Goal: Transaction & Acquisition: Obtain resource

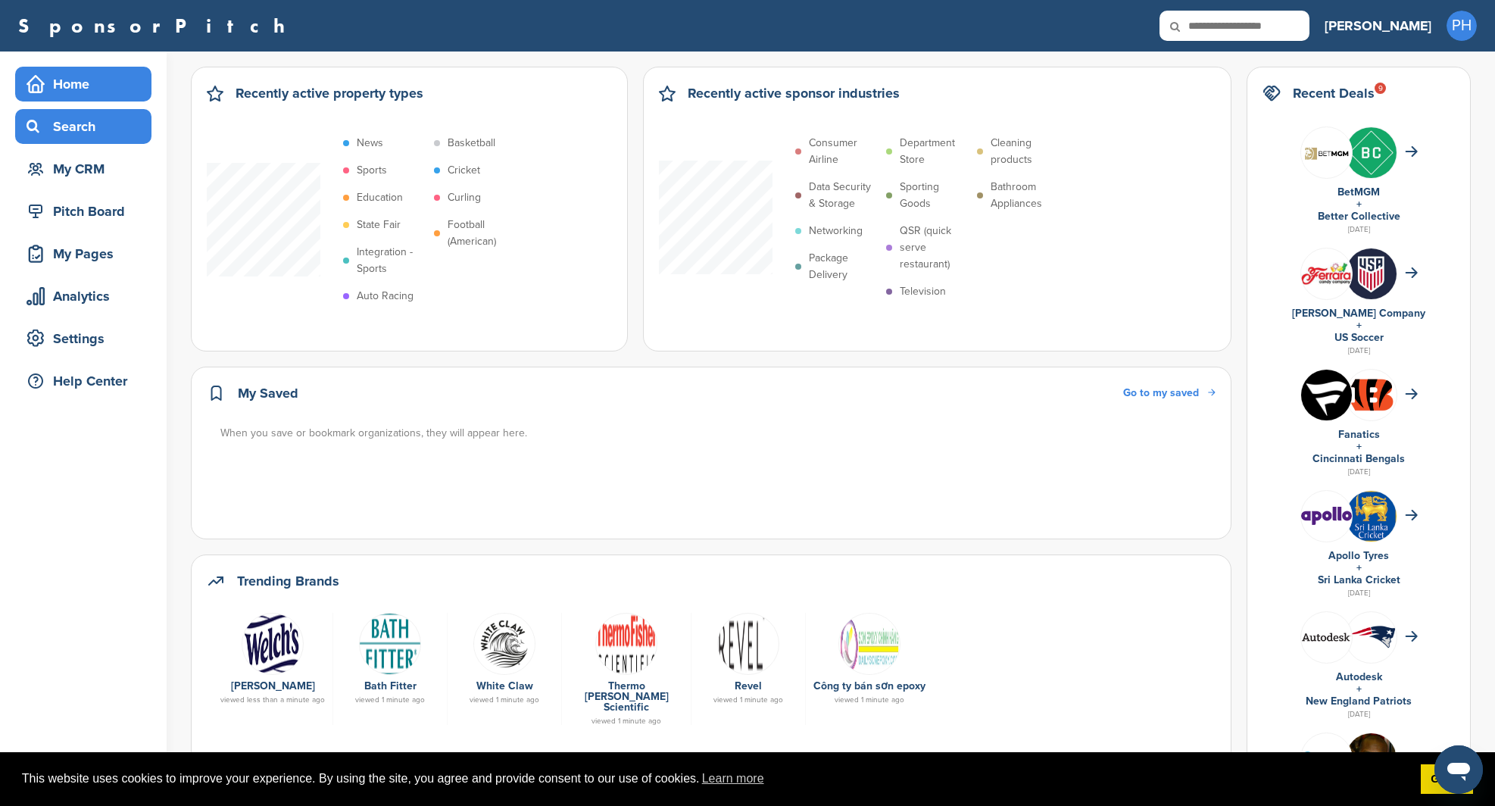
click at [105, 143] on div "Search" at bounding box center [83, 126] width 136 height 35
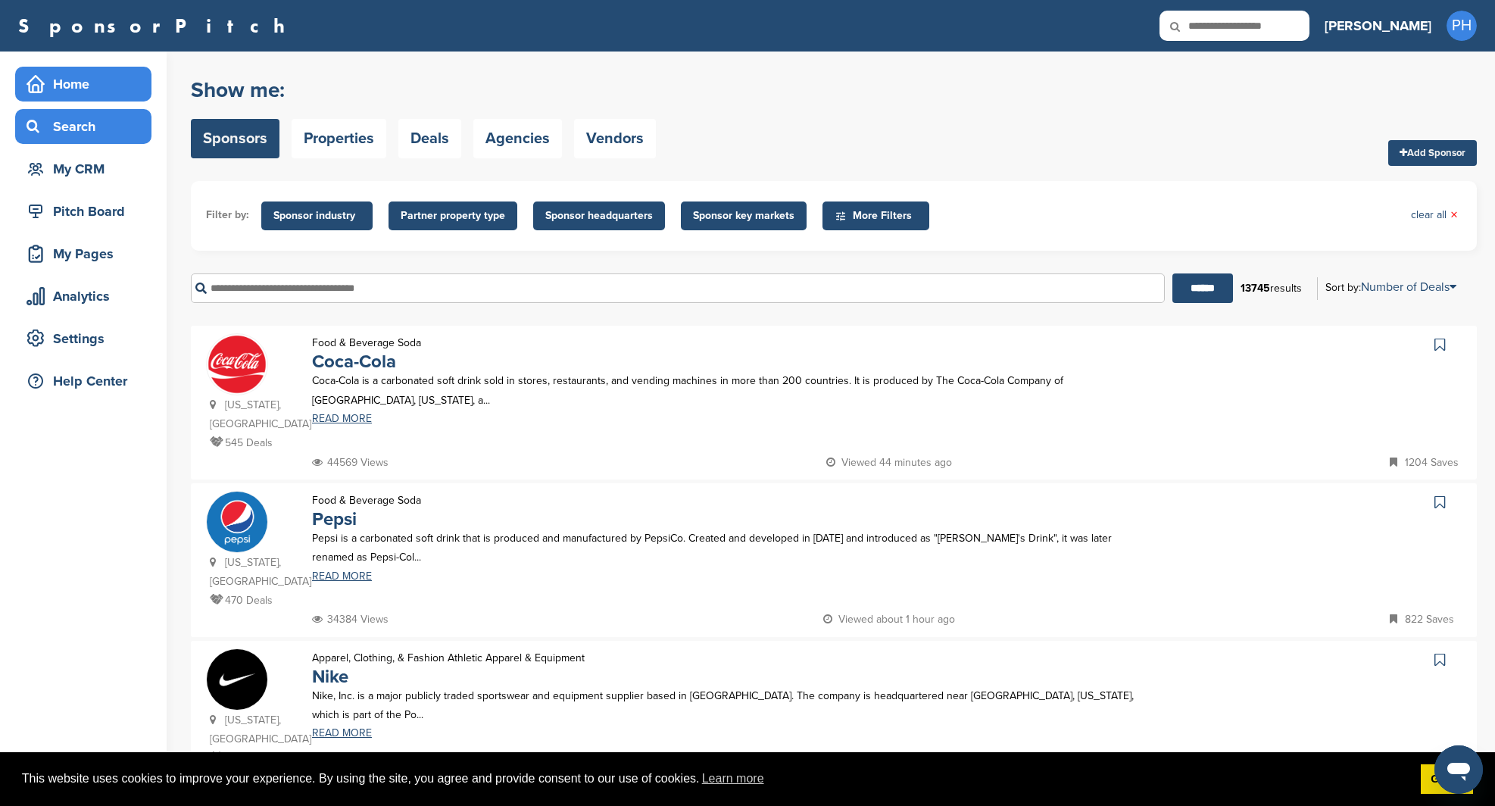
click at [121, 92] on div "Home" at bounding box center [87, 83] width 129 height 27
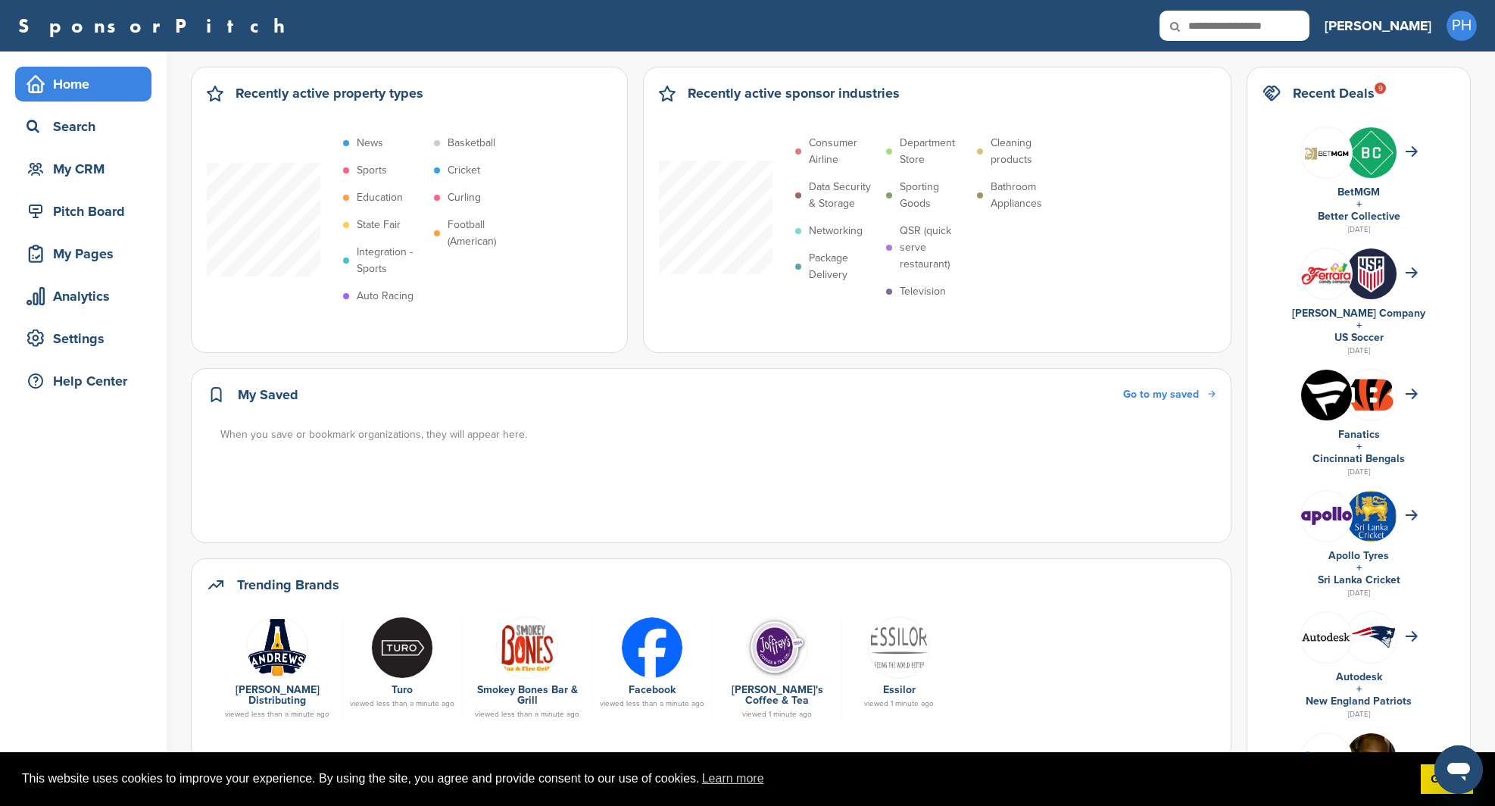
scroll to position [27, 0]
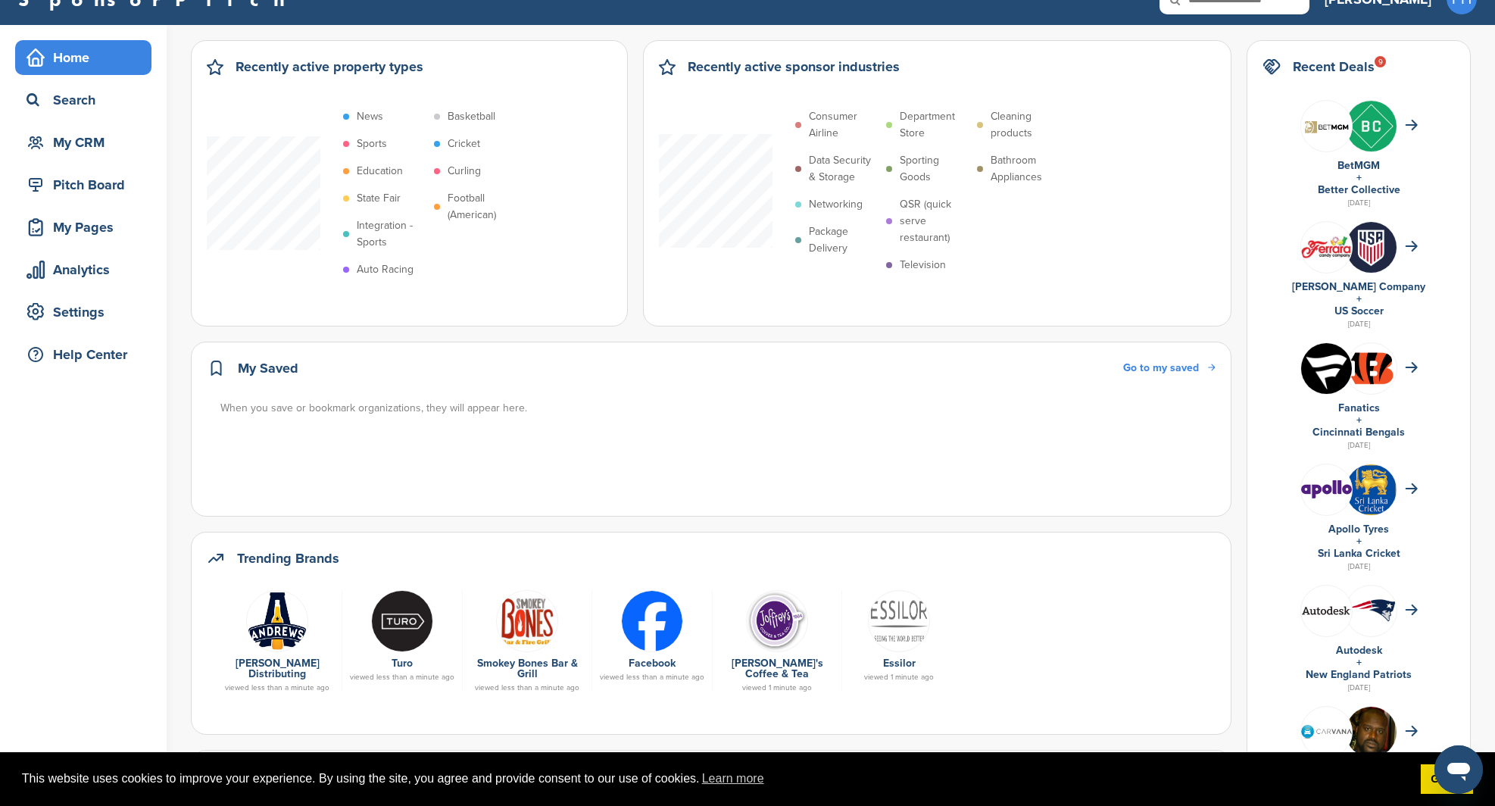
click at [263, 621] on img at bounding box center [277, 621] width 62 height 62
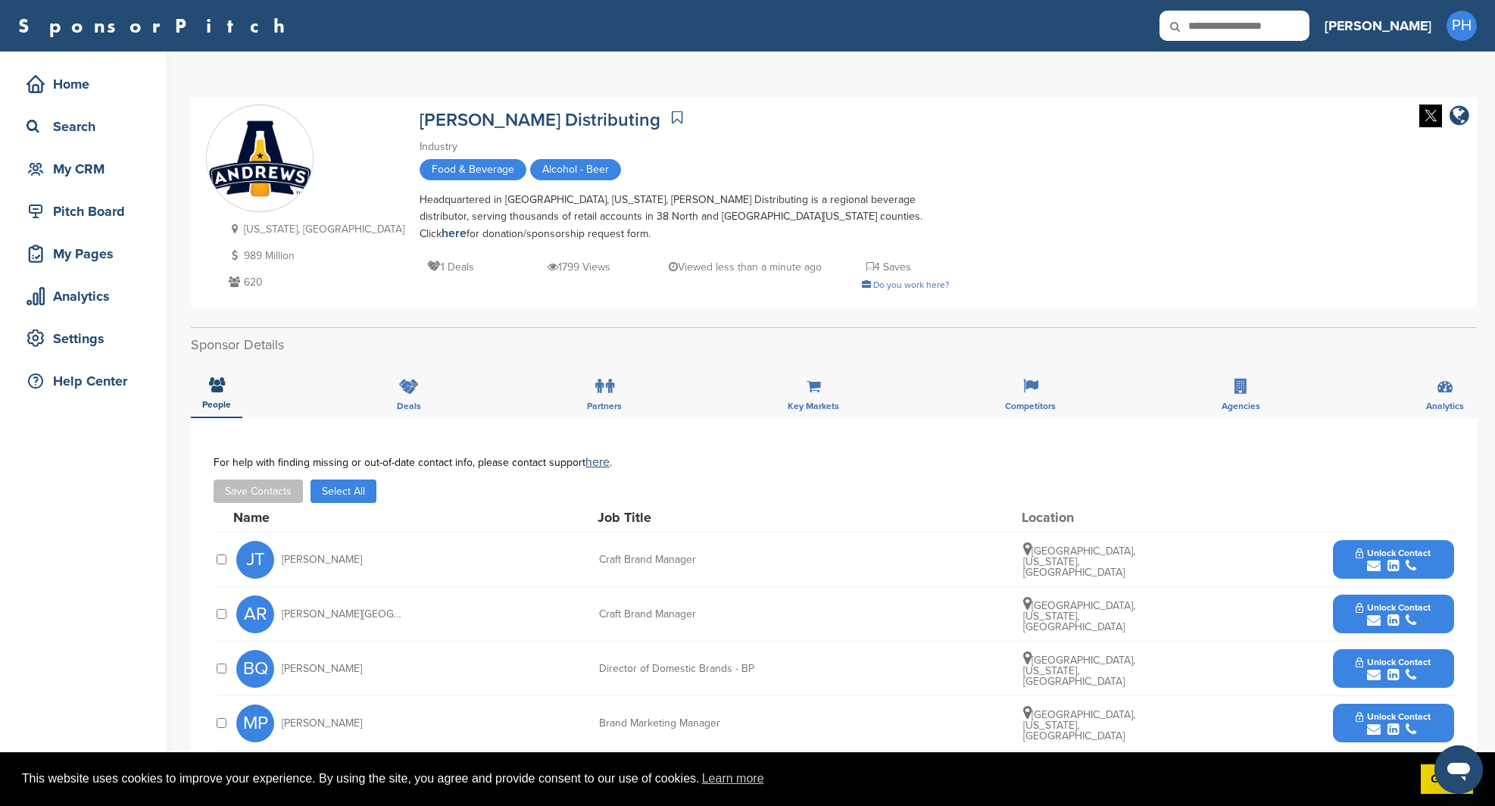
drag, startPoint x: 641, startPoint y: 202, endPoint x: 923, endPoint y: 220, distance: 283.1
click at [923, 220] on div "[US_STATE], [GEOGRAPHIC_DATA] 989 Million 620 [PERSON_NAME] Distributing Indust…" at bounding box center [834, 203] width 1256 height 196
click at [923, 223] on div "Texas, USA 989 Million 620 Andrews Distributing Industry Food & Beverage Alcoho…" at bounding box center [834, 203] width 1256 height 196
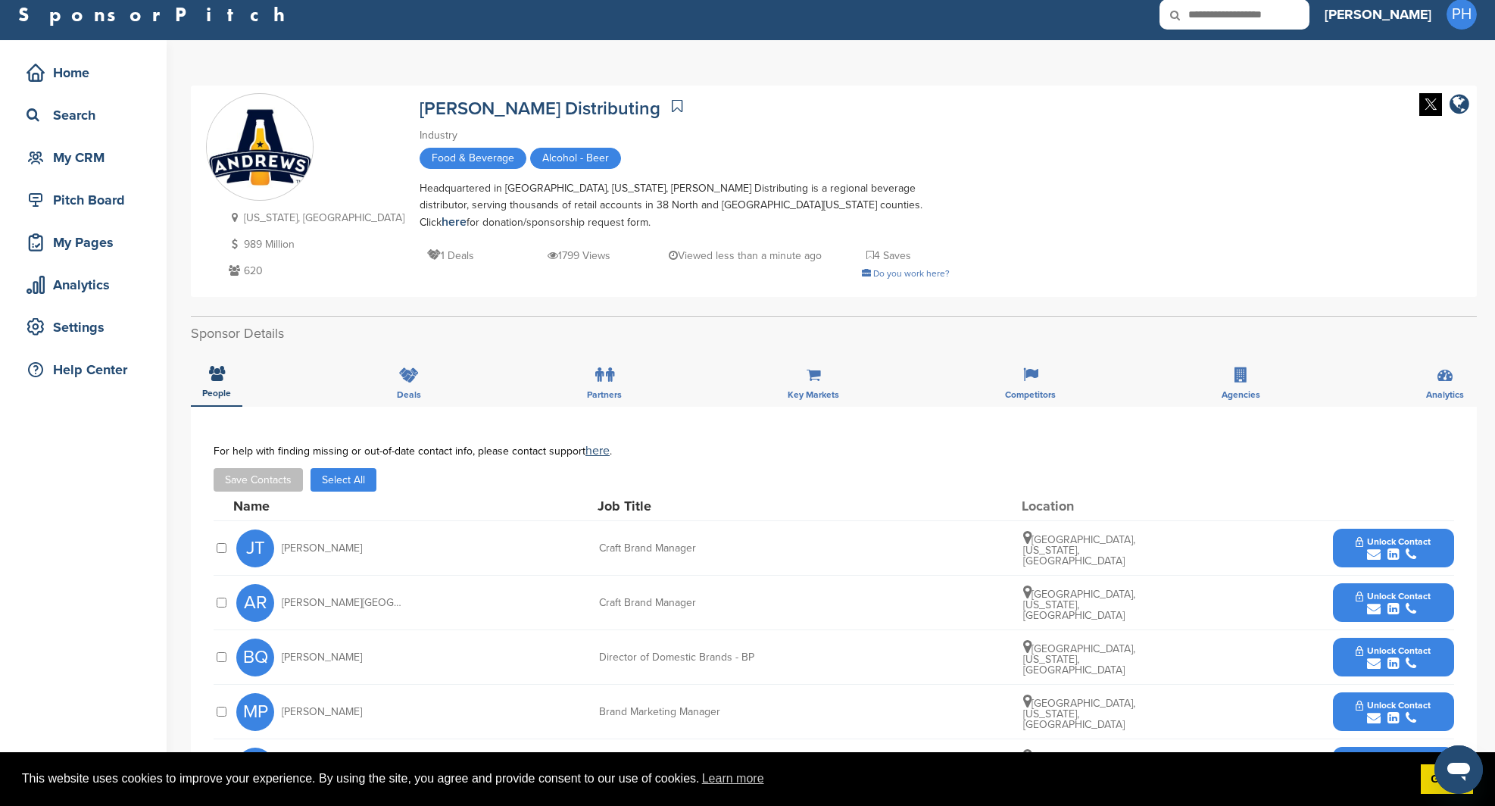
scroll to position [27, 0]
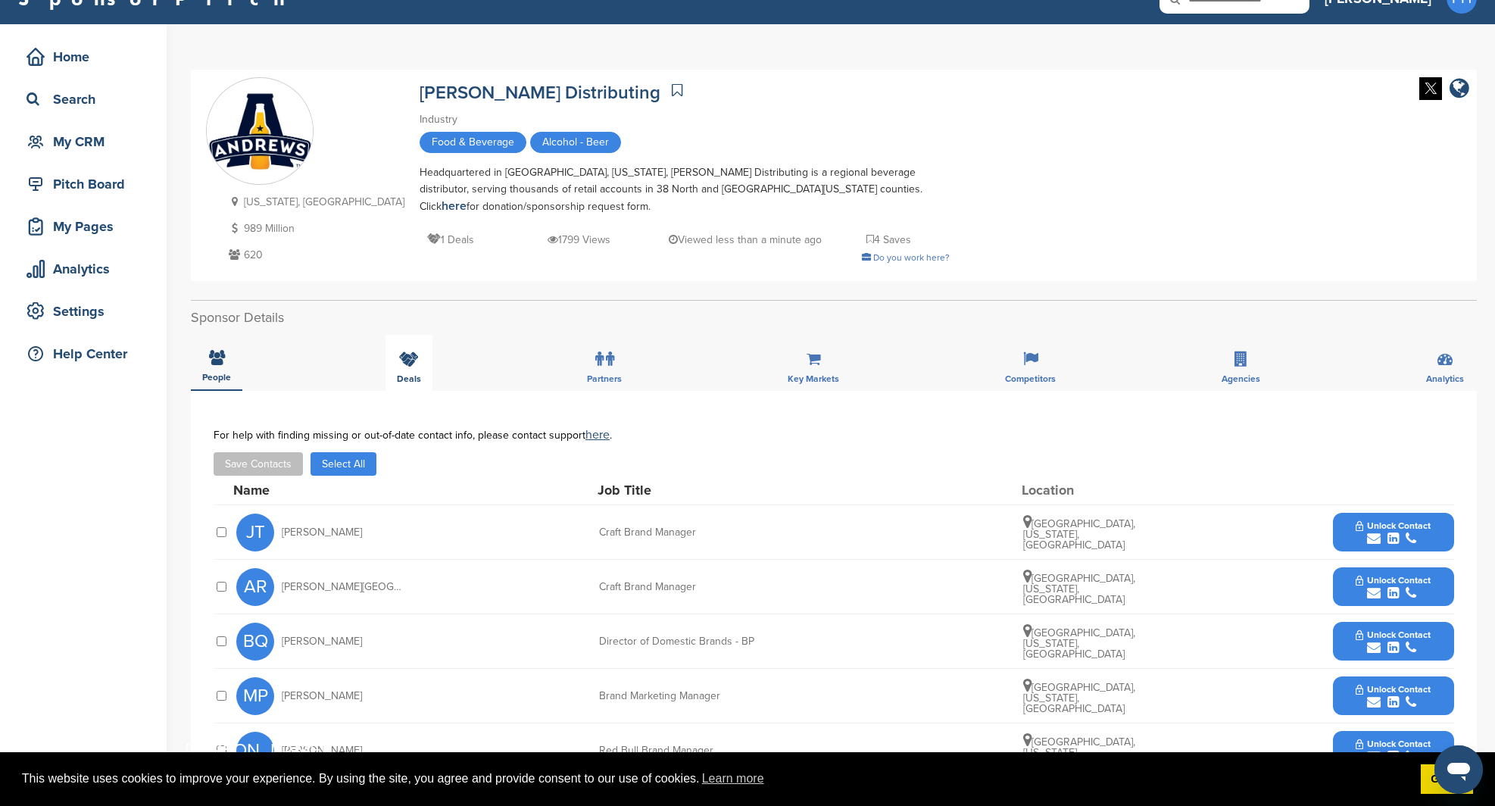
click at [421, 356] on div "Deals" at bounding box center [409, 363] width 47 height 56
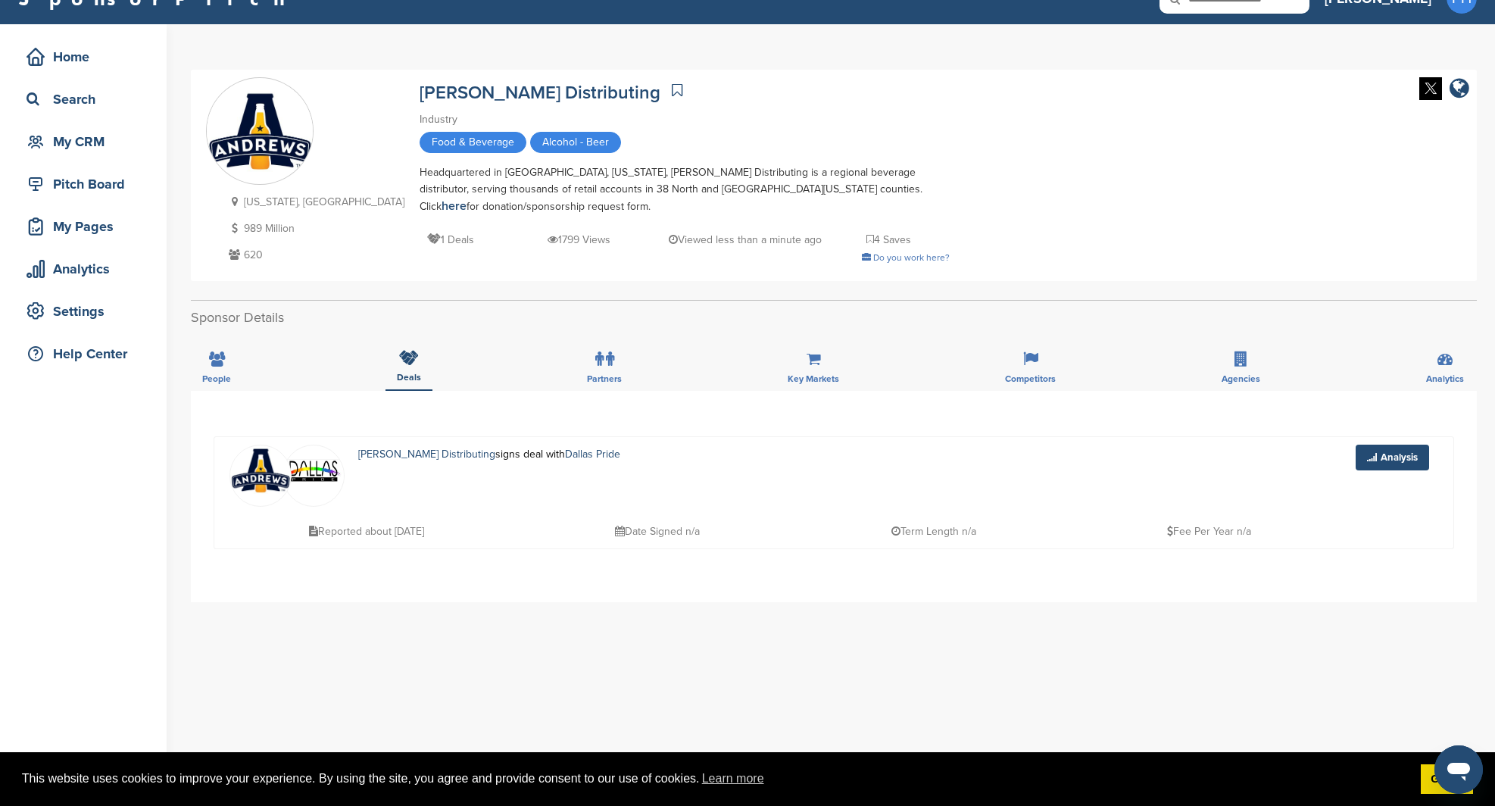
click at [569, 343] on div "People Deals Partners Key Markets Competitors Agencies Analytics" at bounding box center [834, 363] width 1286 height 56
click at [614, 354] on div "Partners" at bounding box center [605, 363] width 58 height 56
click at [814, 361] on div "Key Markets" at bounding box center [813, 363] width 74 height 56
click at [114, 63] on div "Home" at bounding box center [87, 56] width 129 height 27
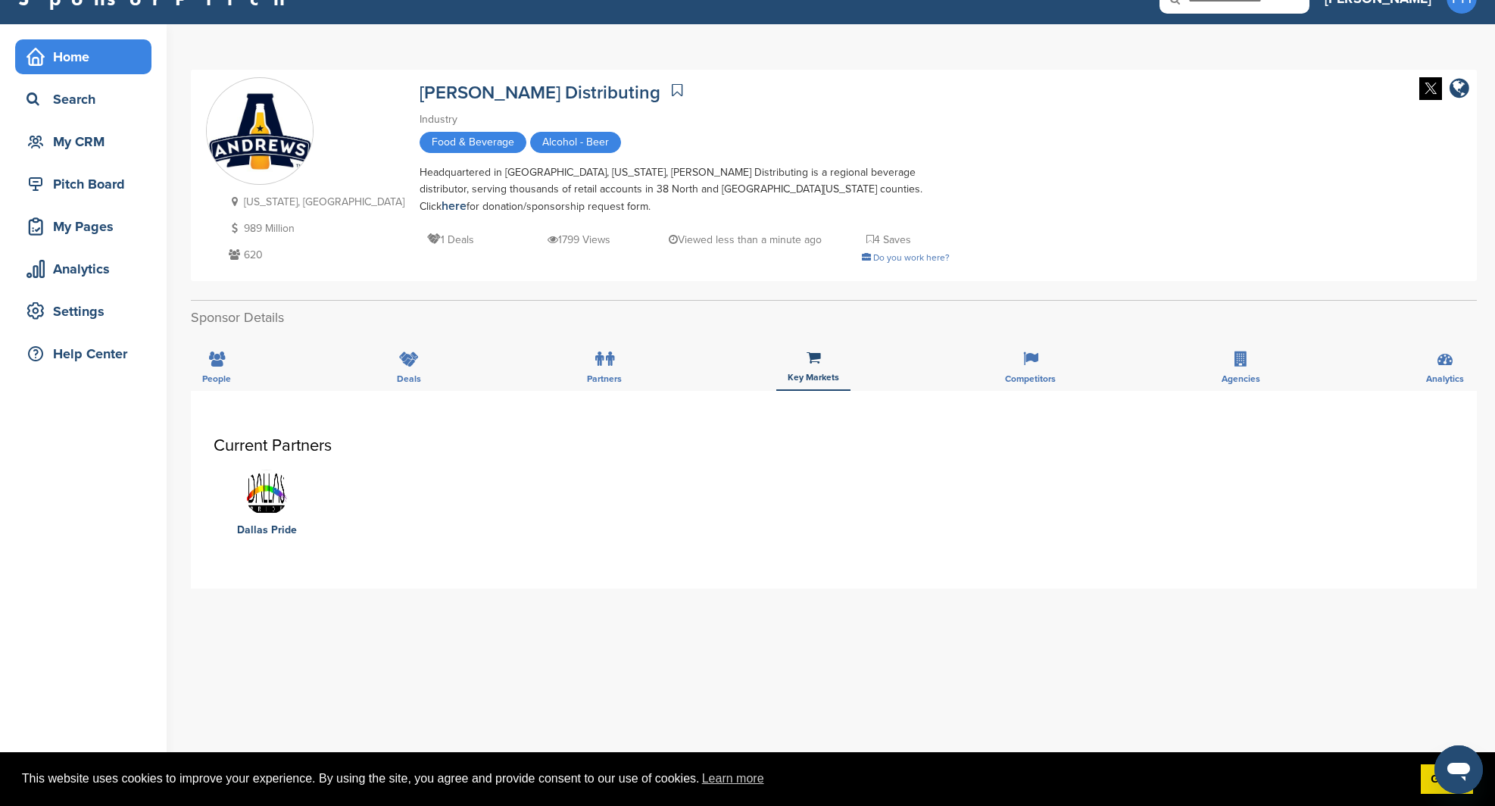
click at [129, 67] on div "Home" at bounding box center [87, 56] width 129 height 27
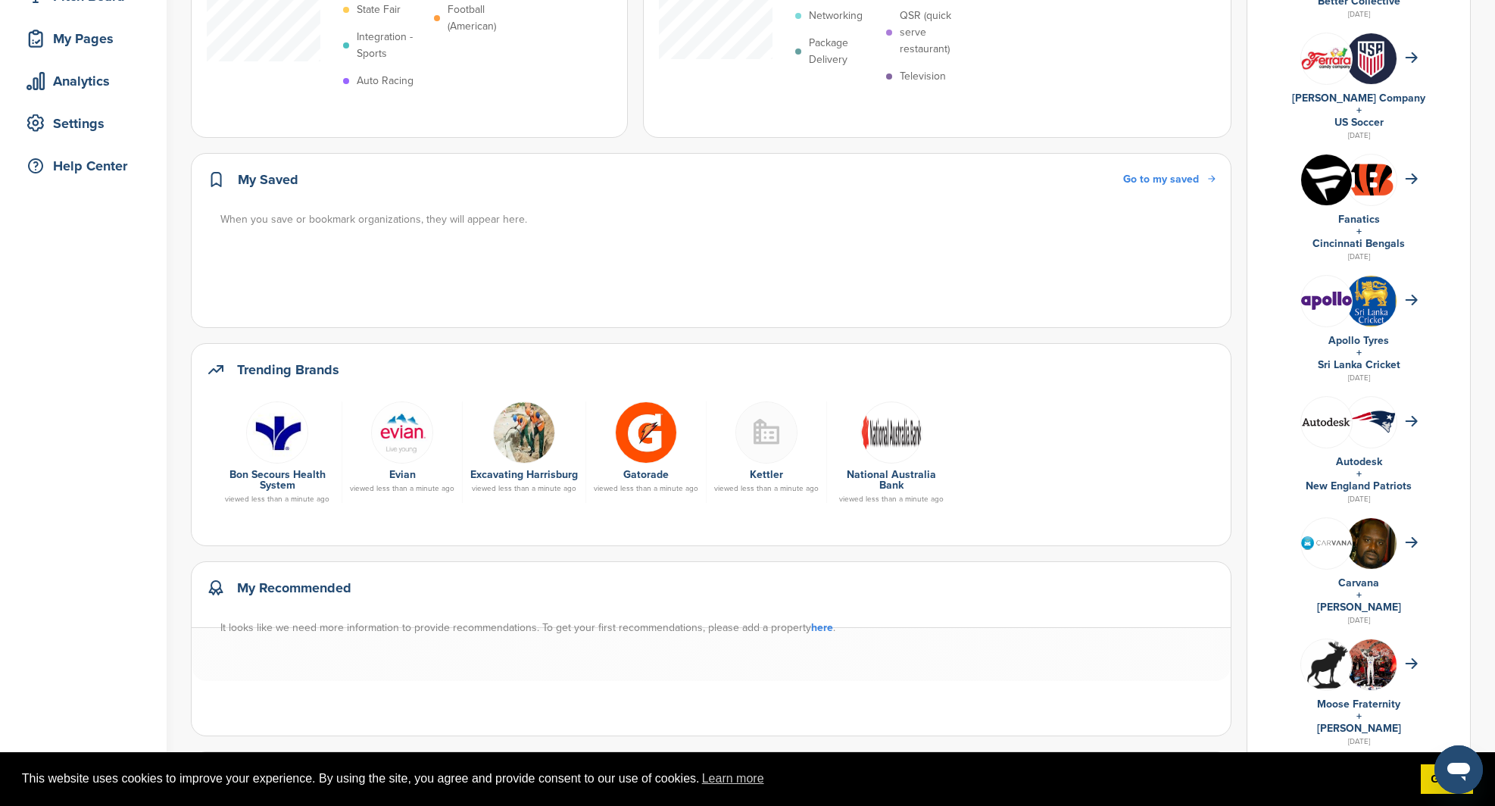
scroll to position [223, 0]
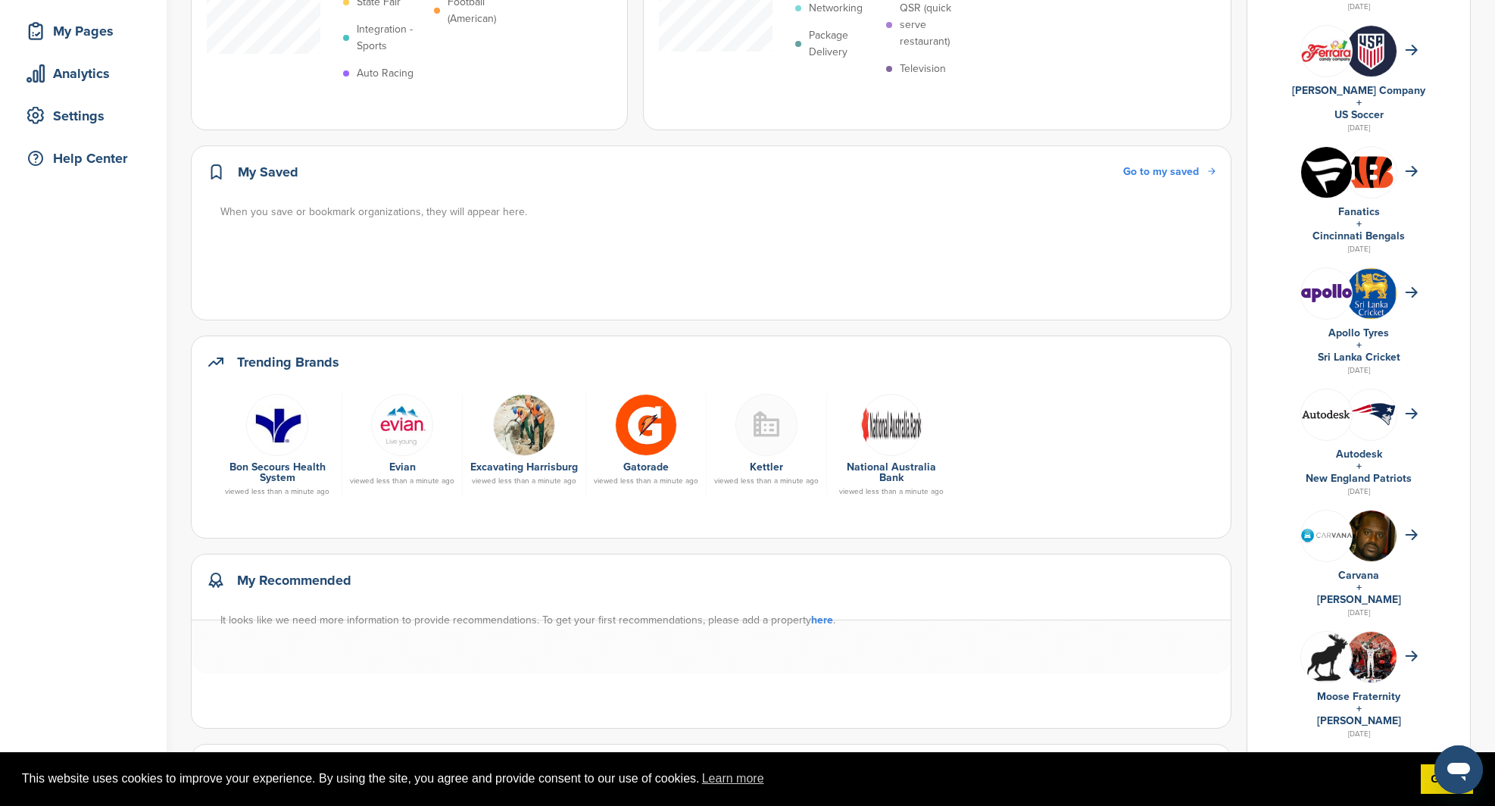
click at [421, 445] on img at bounding box center [402, 425] width 62 height 62
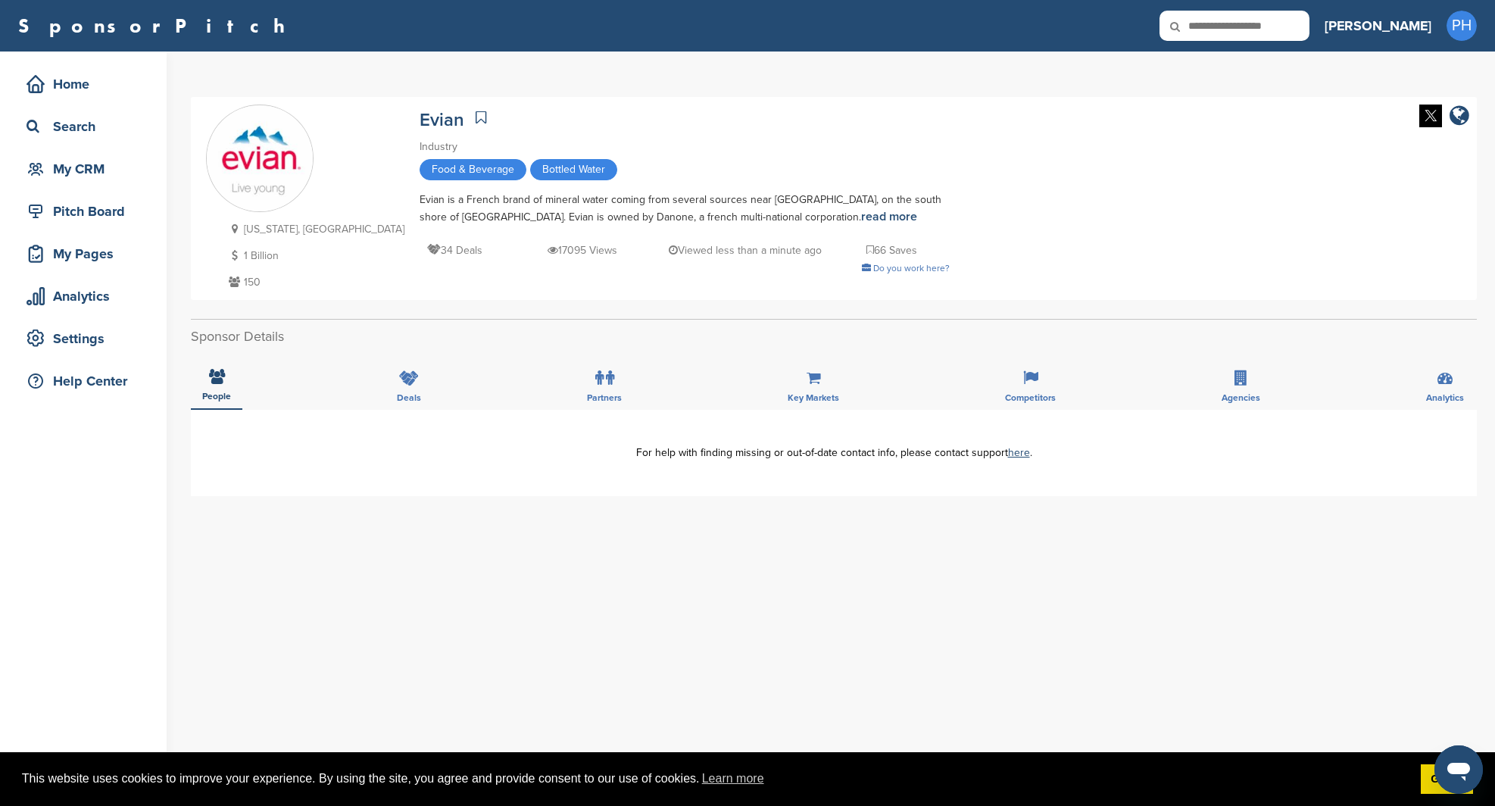
click at [377, 388] on div "People Deals Partners Key Markets Competitors Agencies Analytics" at bounding box center [834, 382] width 1286 height 56
click at [413, 372] on icon at bounding box center [409, 377] width 20 height 15
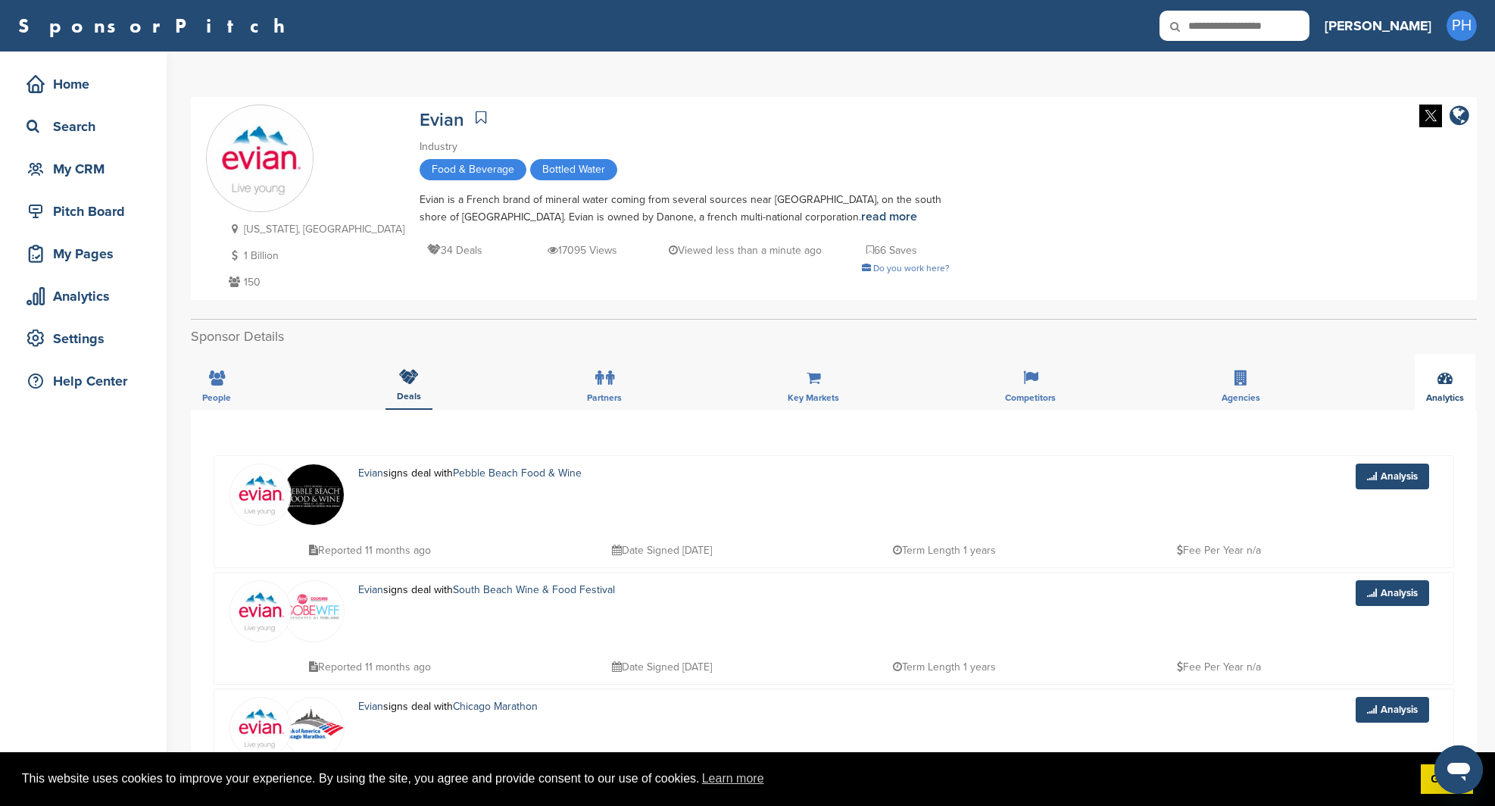
click at [1419, 386] on div "Analytics" at bounding box center [1445, 382] width 61 height 56
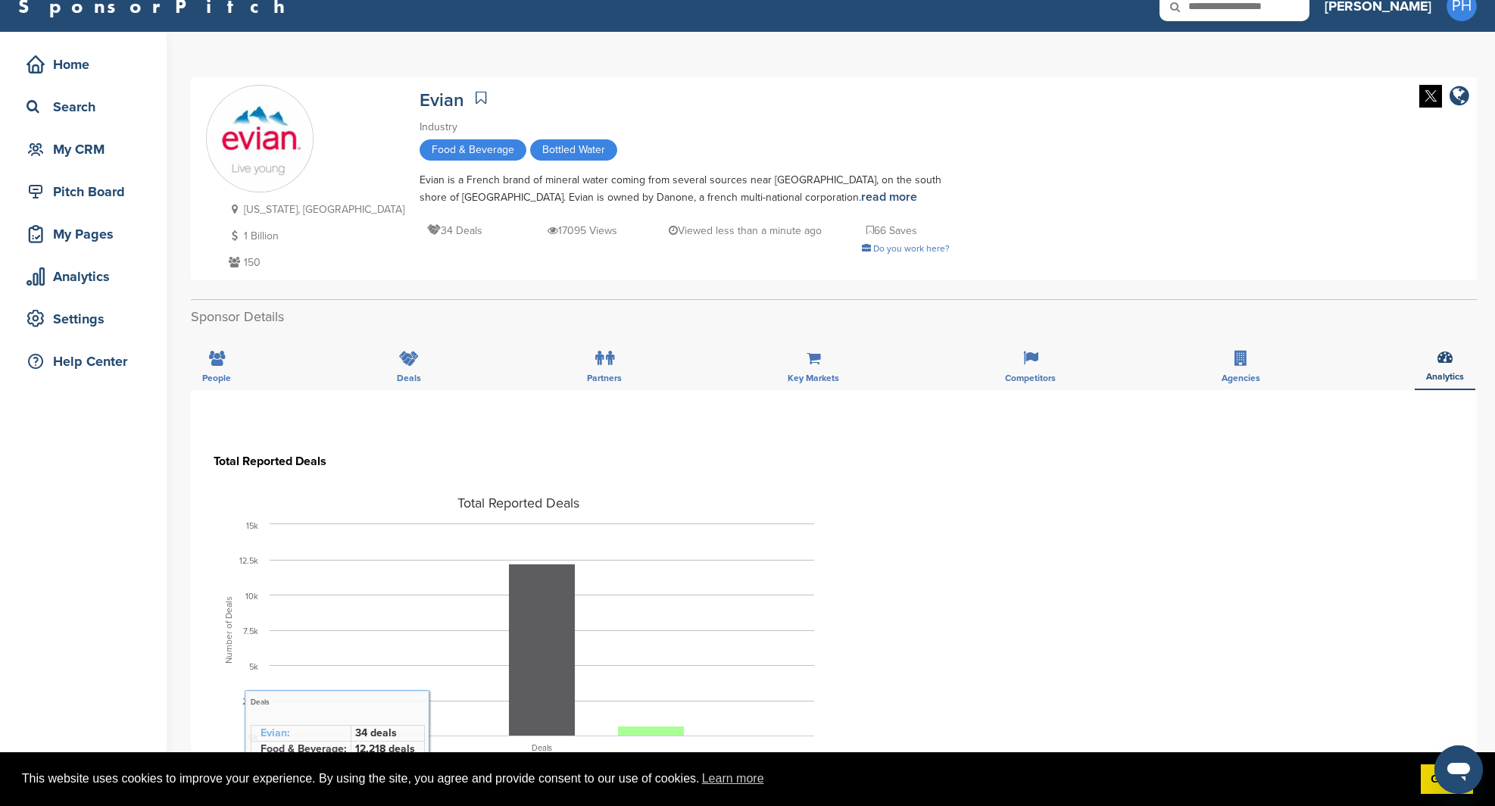
scroll to position [43, 0]
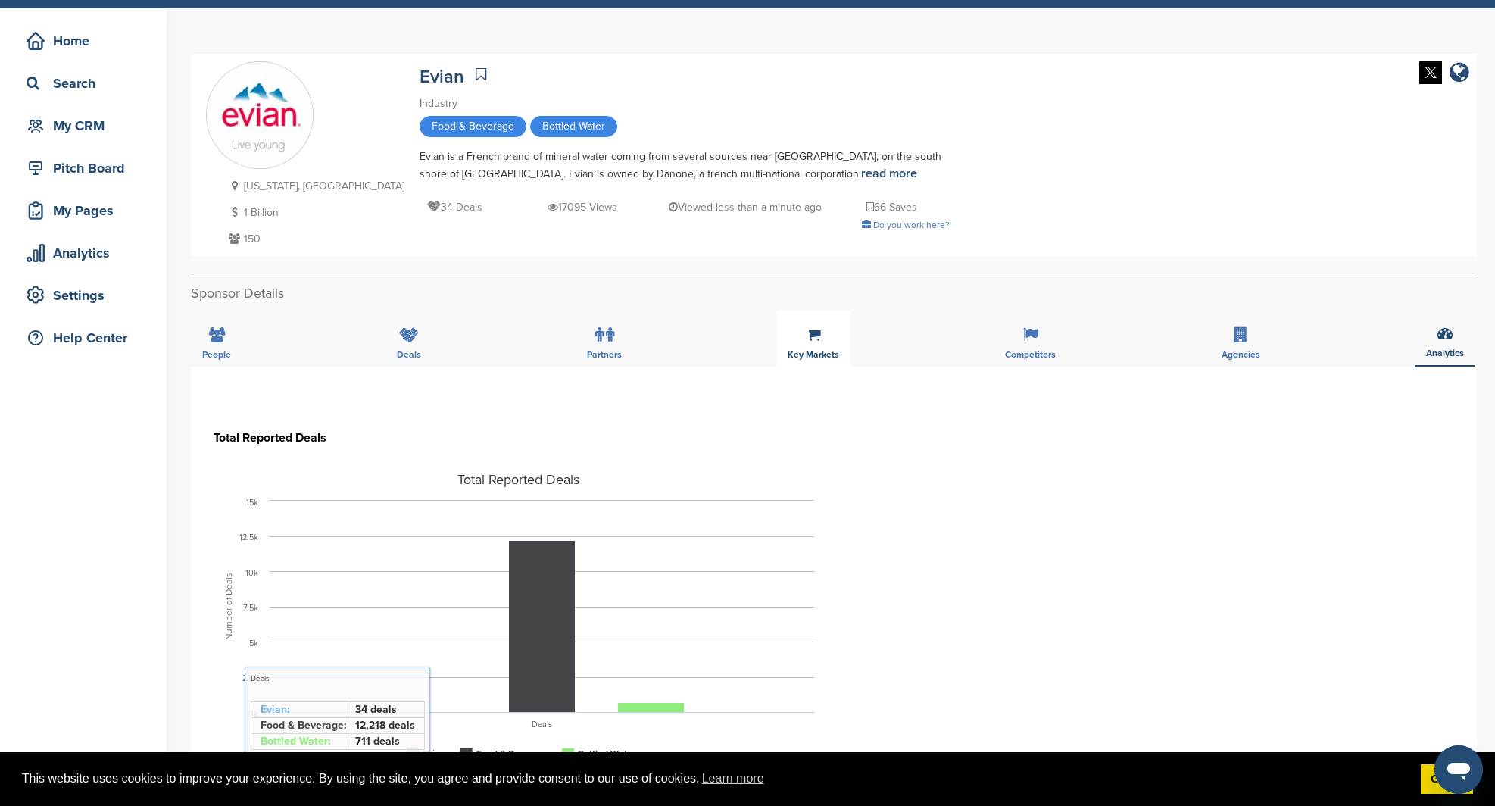
click at [814, 339] on icon at bounding box center [814, 334] width 14 height 15
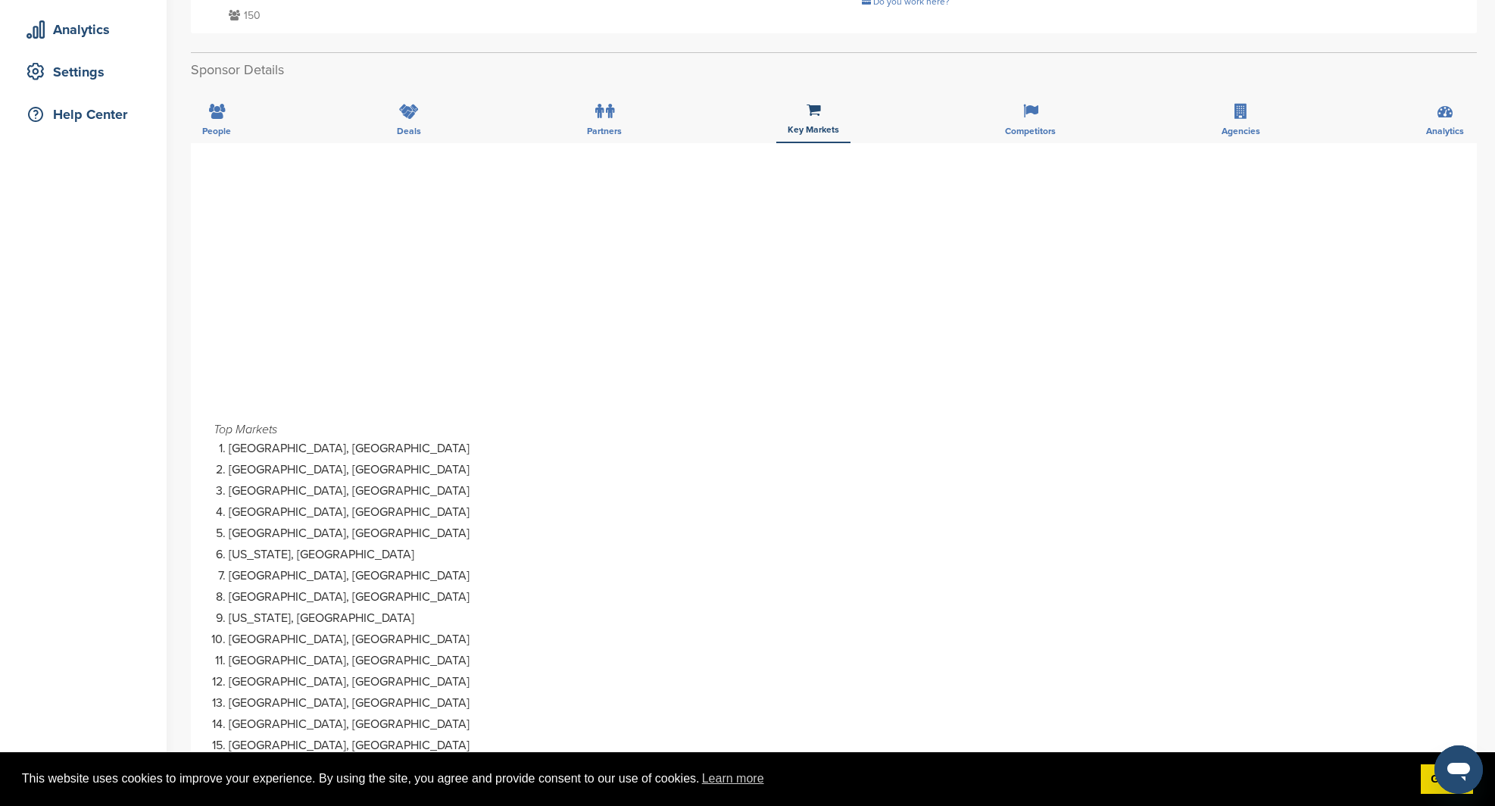
scroll to position [267, 0]
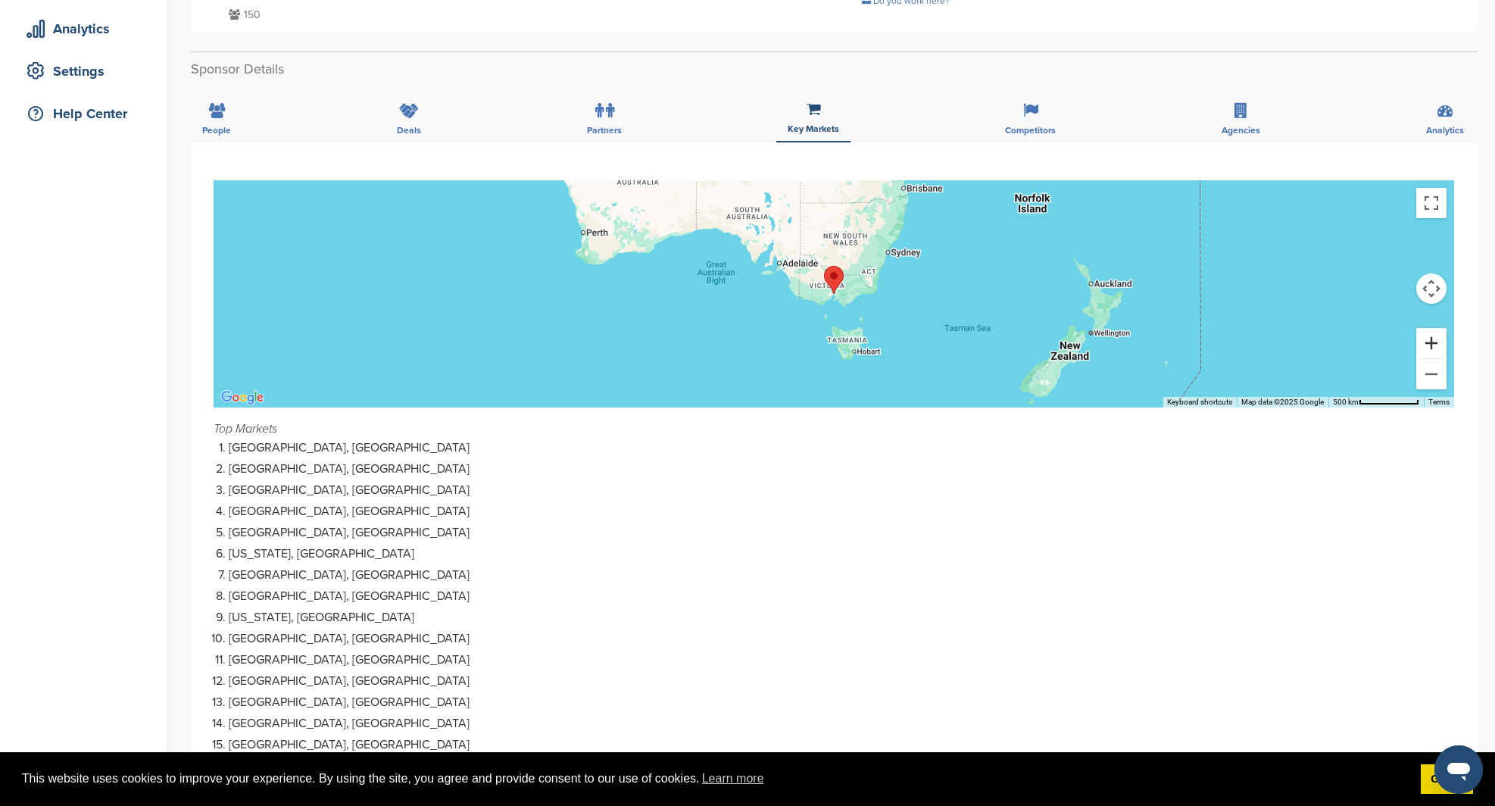
click at [1441, 342] on button "Zoom in" at bounding box center [1431, 343] width 30 height 30
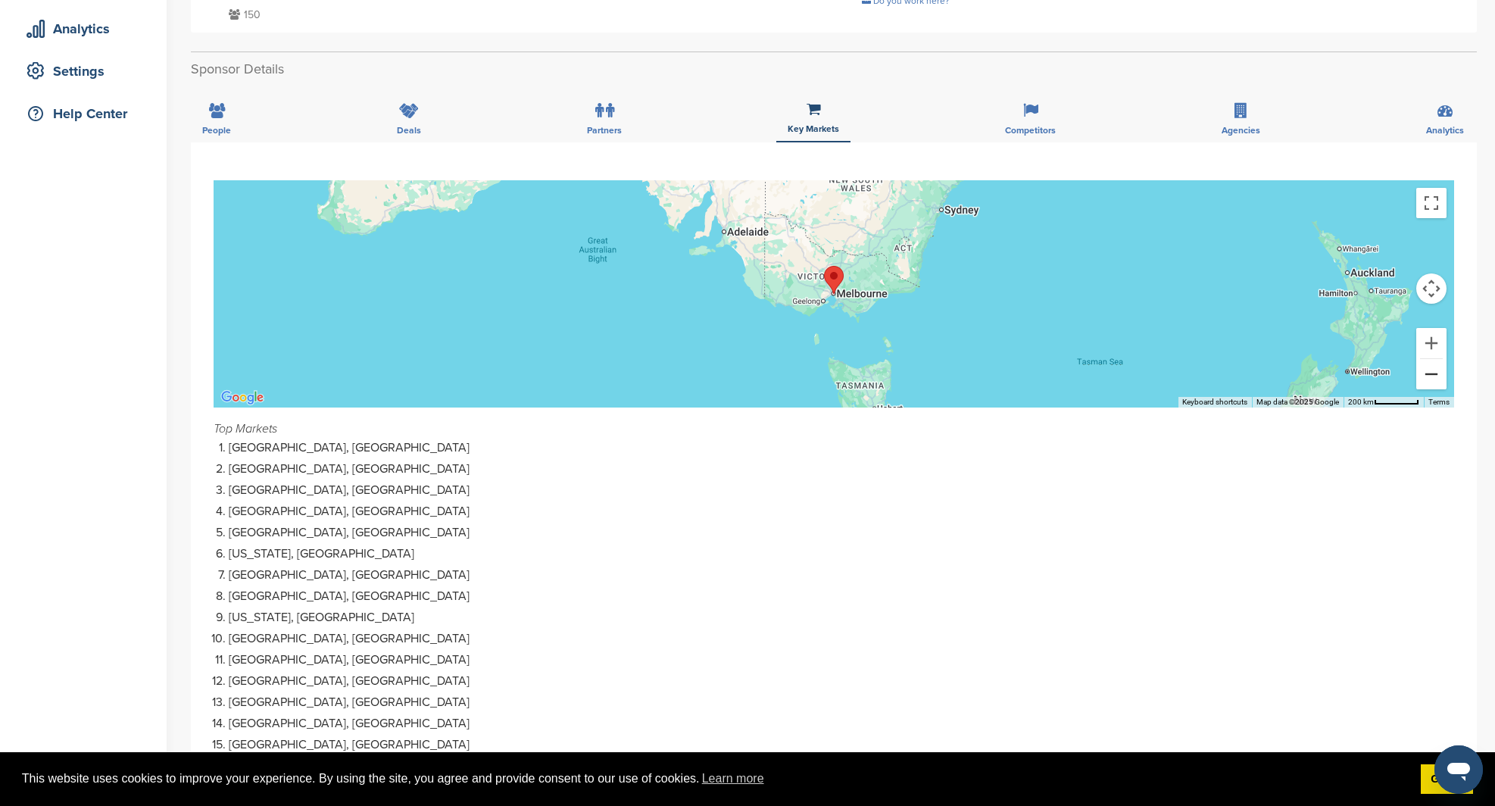
click at [1419, 376] on button "Zoom out" at bounding box center [1431, 374] width 30 height 30
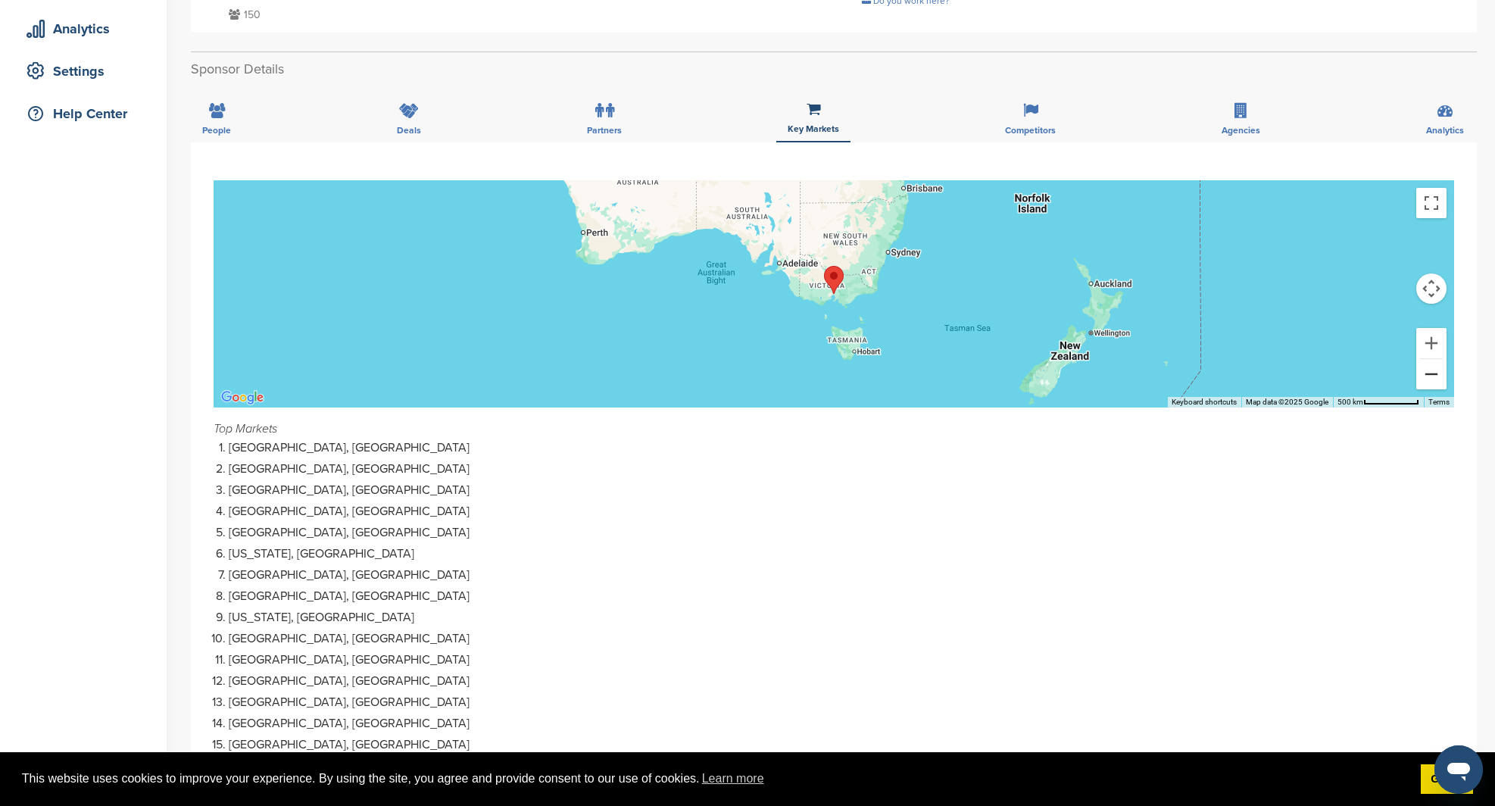
click at [1420, 373] on button "Zoom out" at bounding box center [1431, 374] width 30 height 30
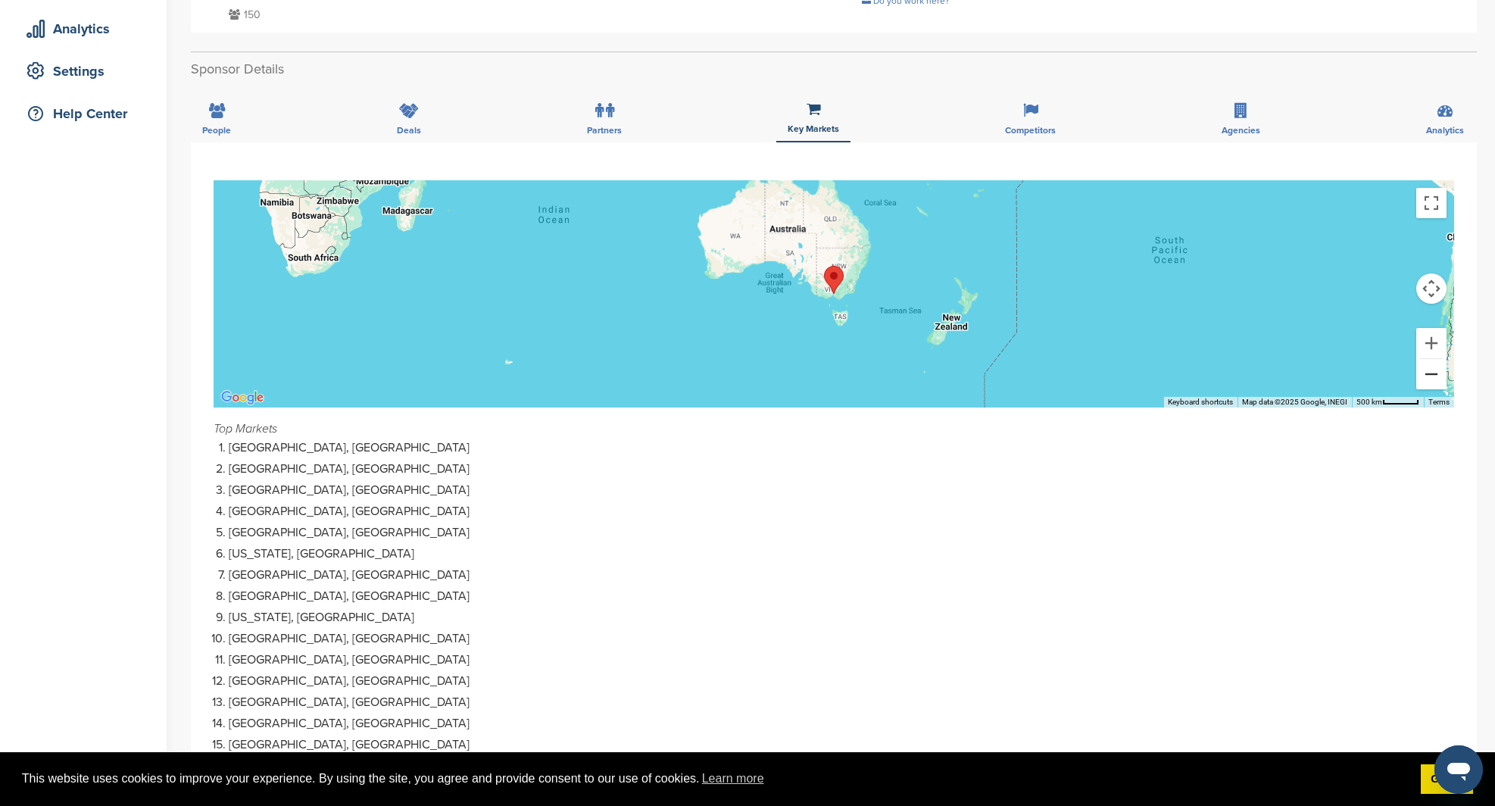
click at [1420, 373] on button "Zoom out" at bounding box center [1431, 374] width 30 height 30
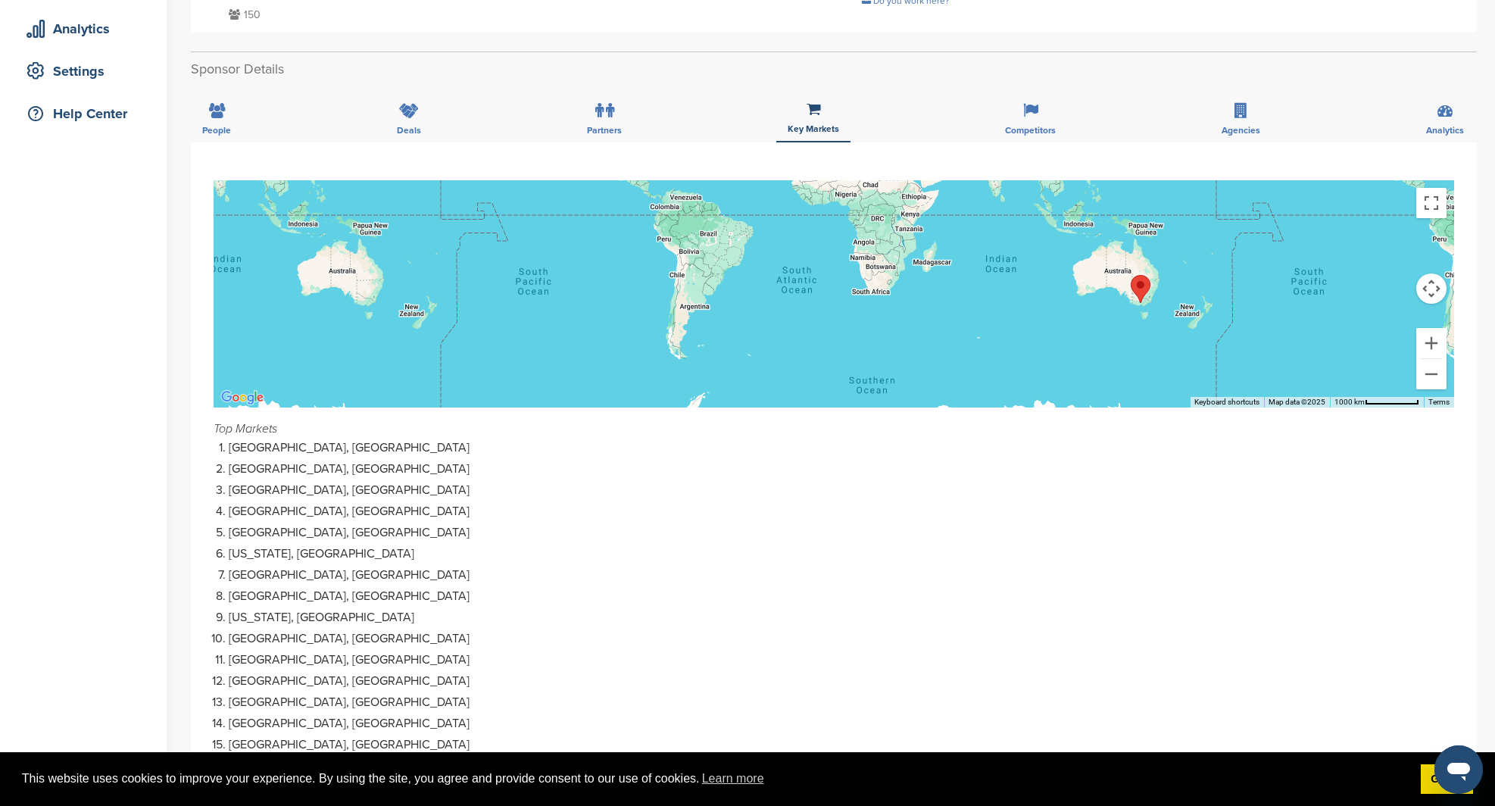
drag, startPoint x: 791, startPoint y: 305, endPoint x: 1104, endPoint y: 318, distance: 313.1
click at [1104, 318] on div at bounding box center [834, 293] width 1241 height 227
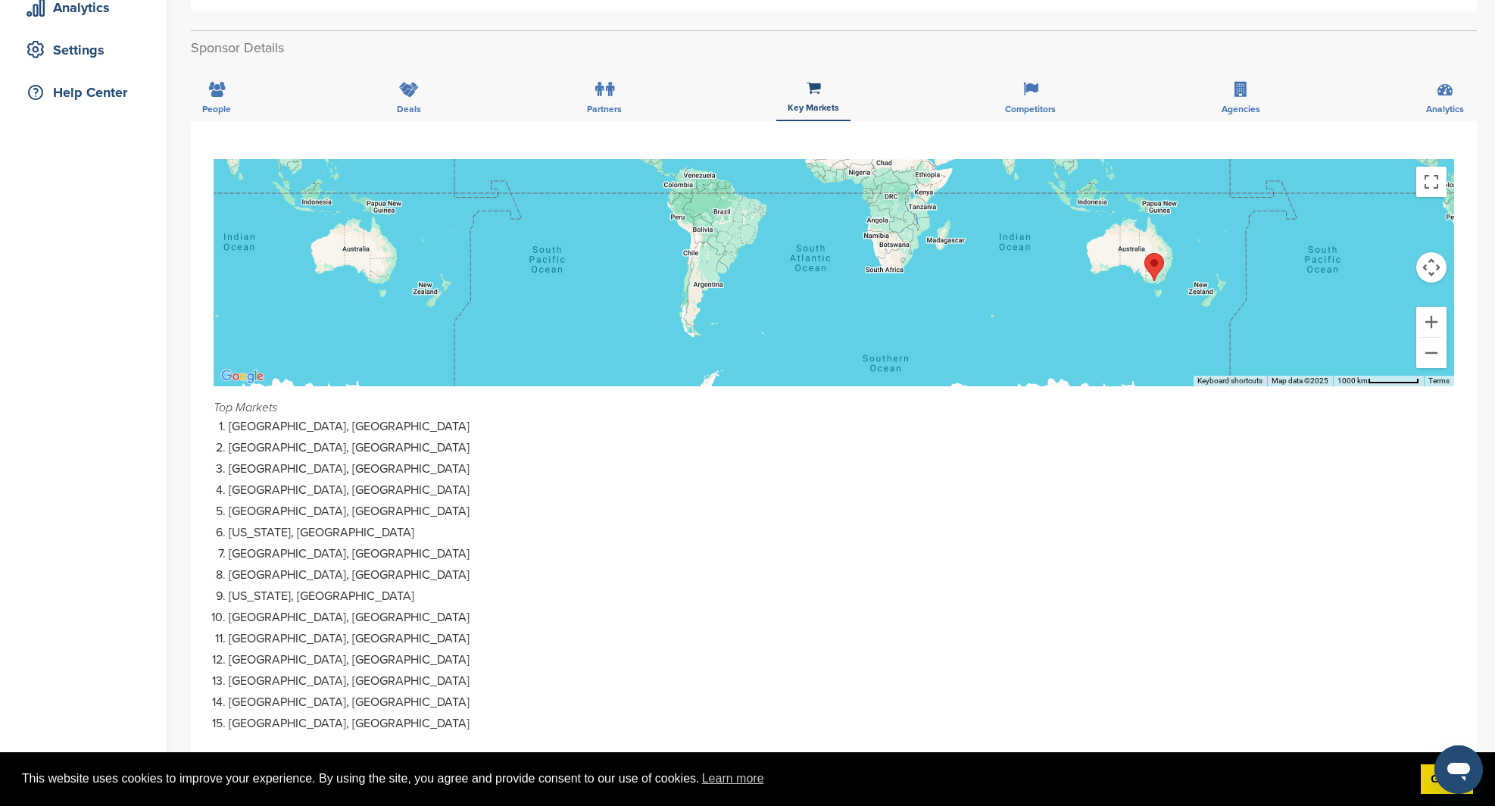
scroll to position [0, 0]
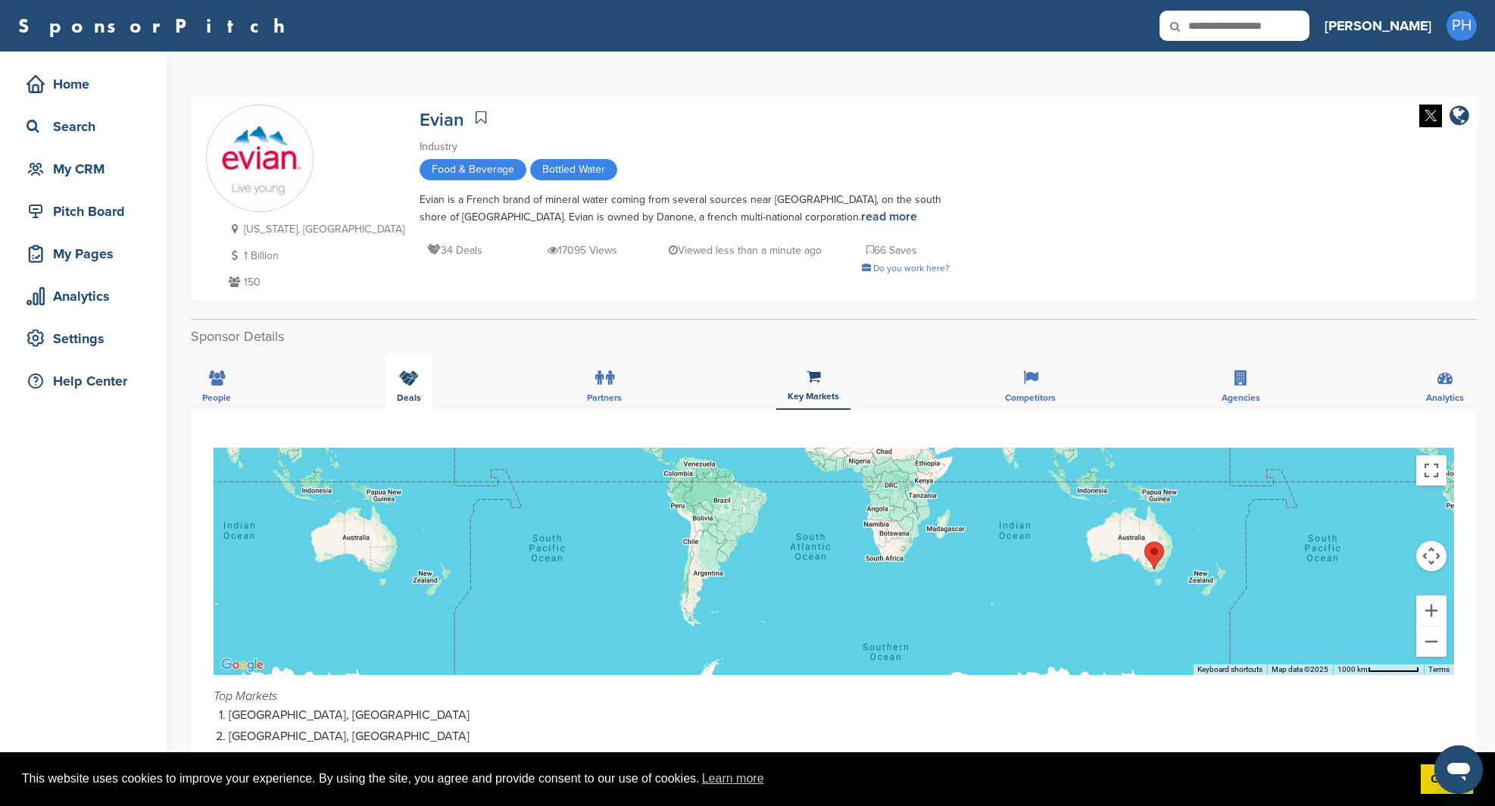
click at [406, 367] on div "Deals" at bounding box center [409, 382] width 47 height 56
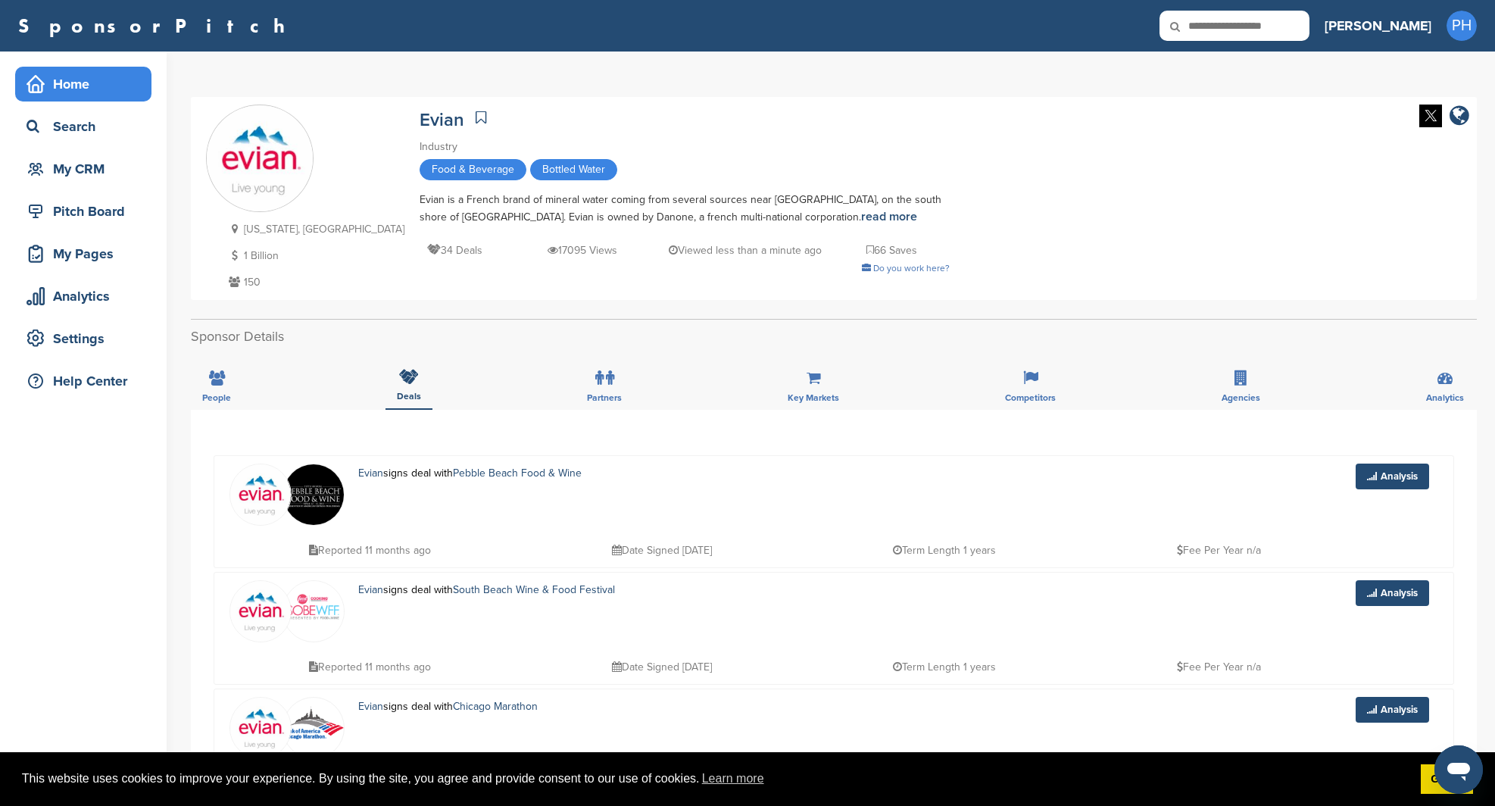
click at [61, 95] on div "Home" at bounding box center [87, 83] width 129 height 27
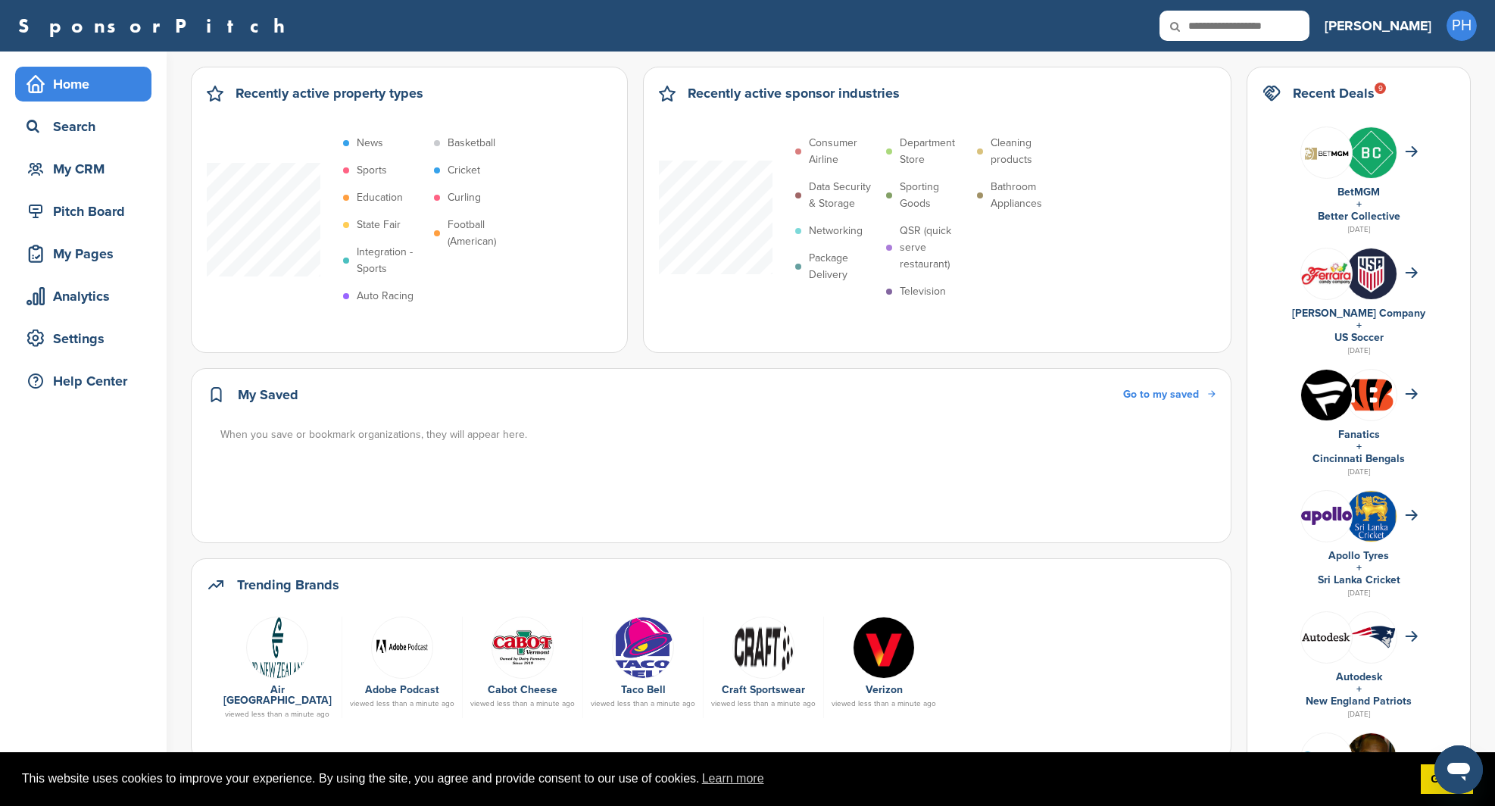
click at [501, 644] on img at bounding box center [523, 648] width 62 height 62
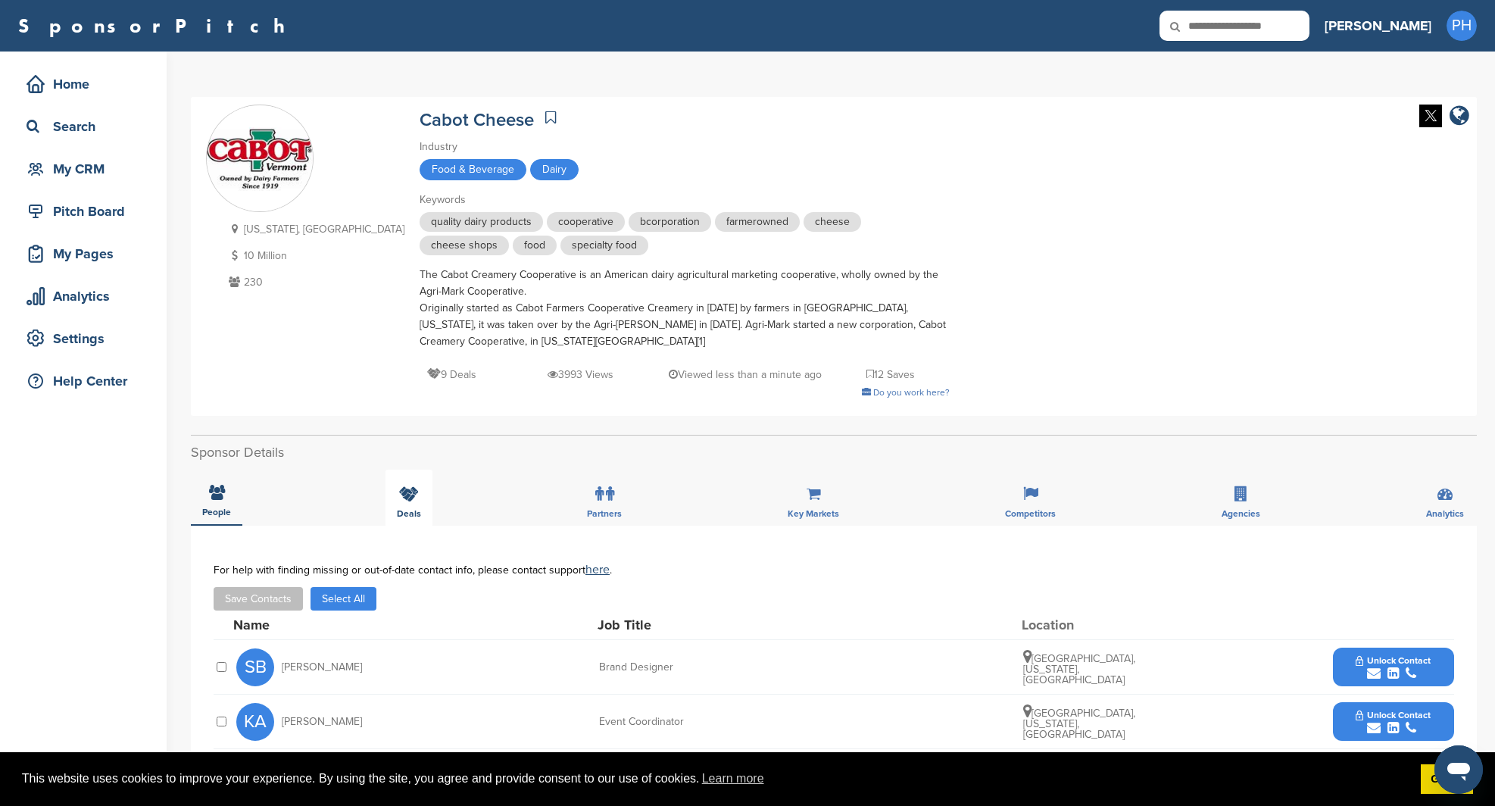
click at [421, 502] on div "Deals" at bounding box center [409, 498] width 47 height 56
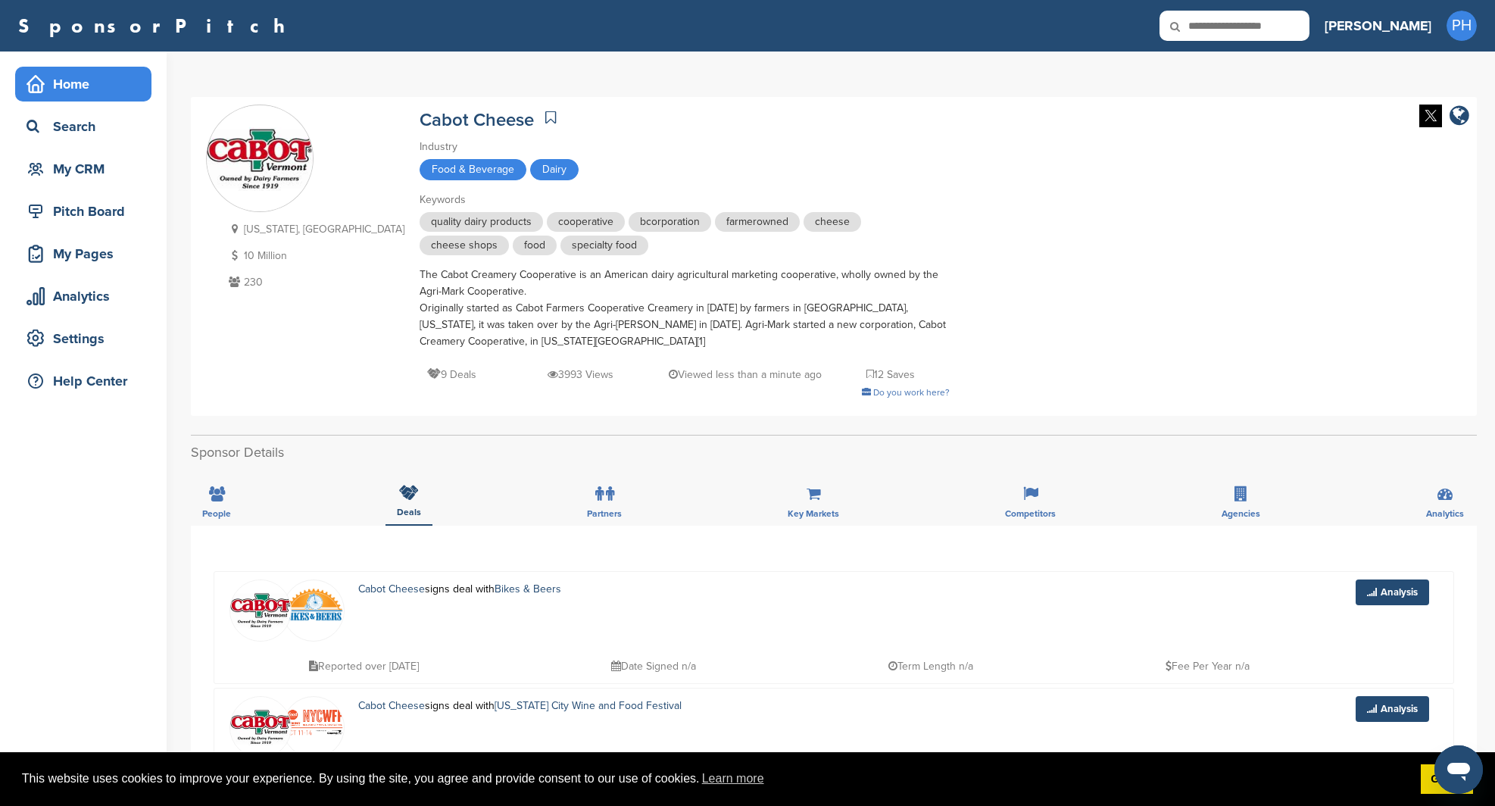
click at [79, 89] on div "Home" at bounding box center [87, 83] width 129 height 27
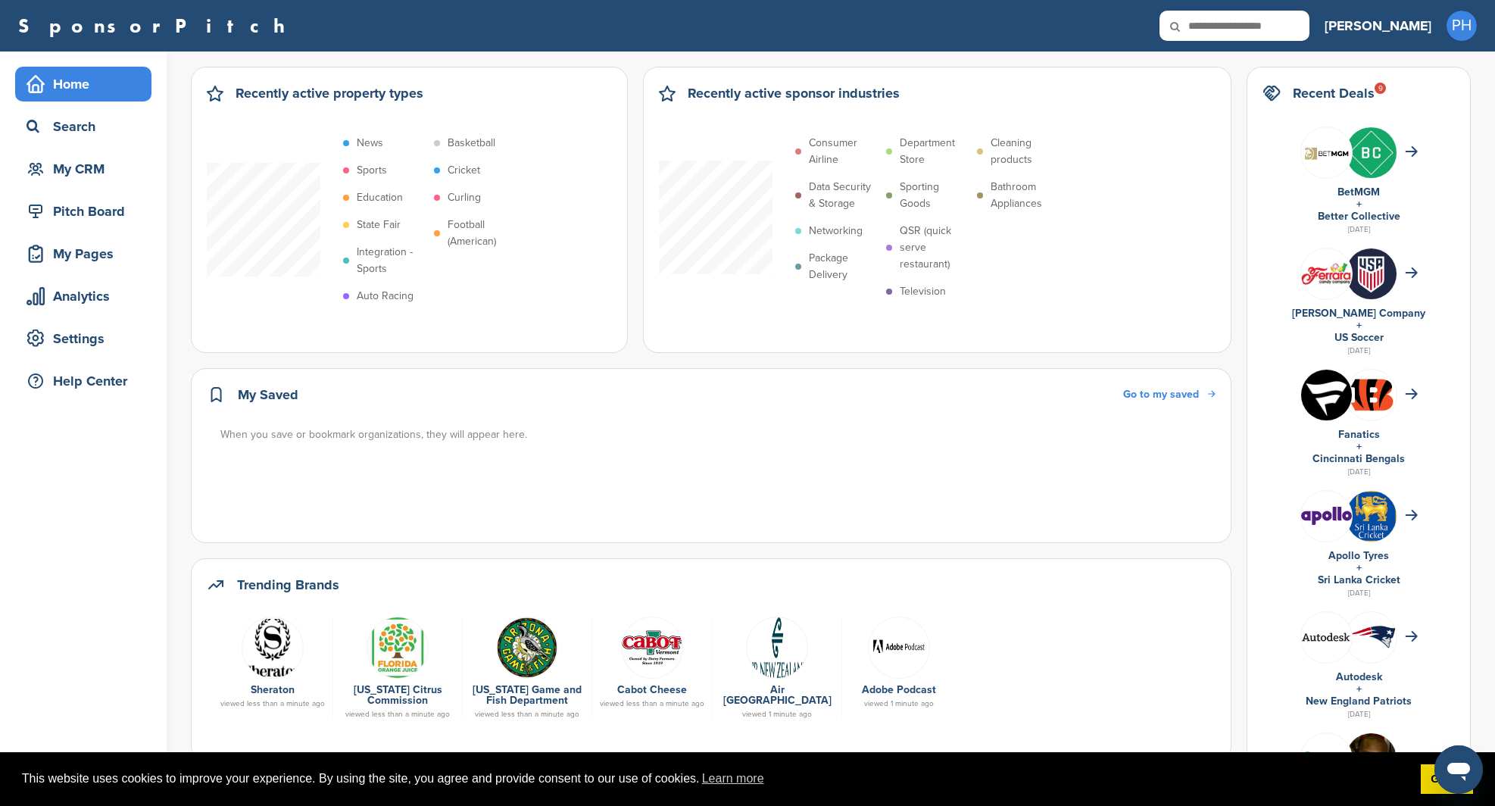
click at [267, 642] on img at bounding box center [273, 648] width 62 height 62
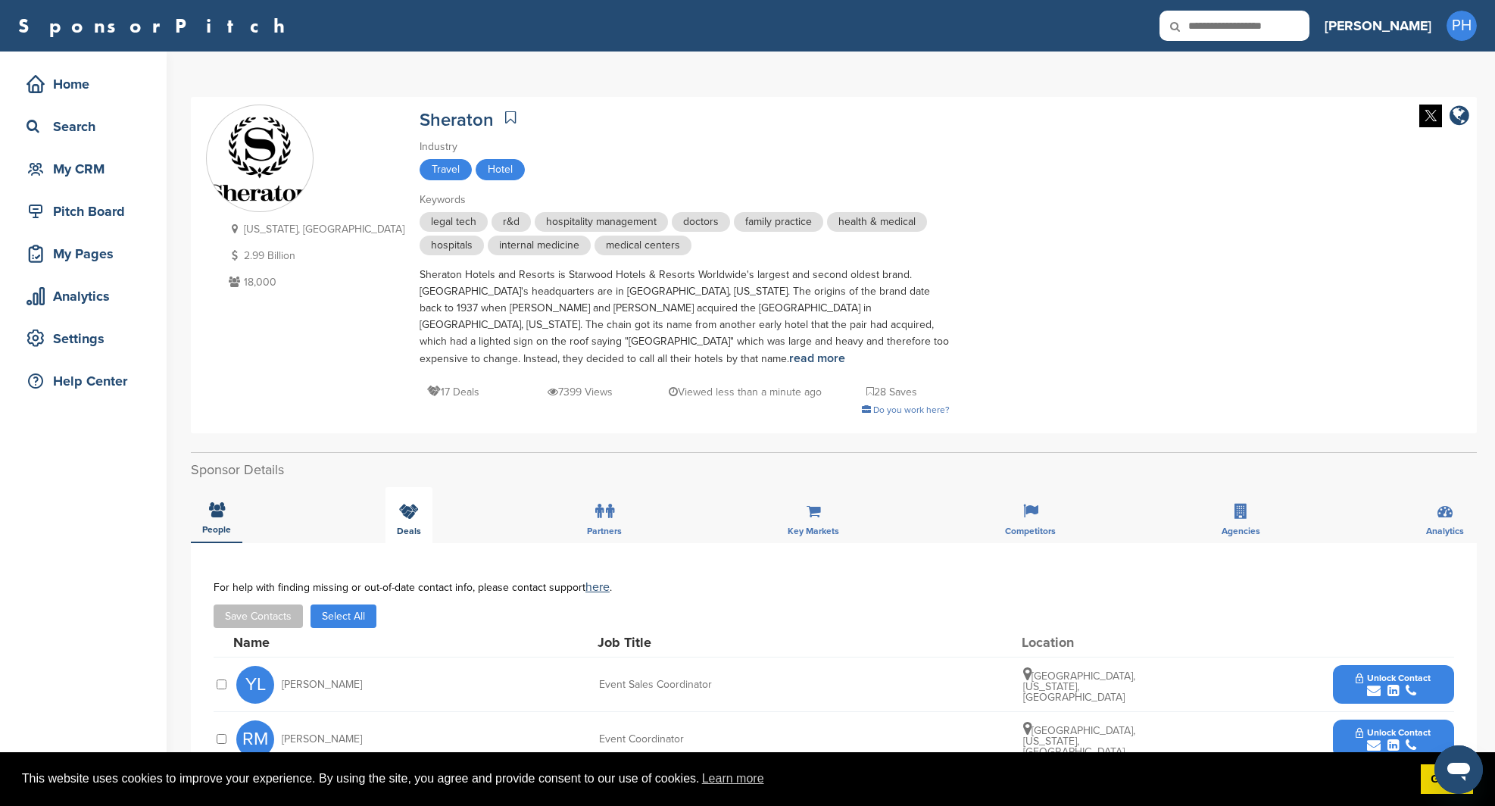
click at [411, 495] on div "Deals" at bounding box center [409, 515] width 47 height 56
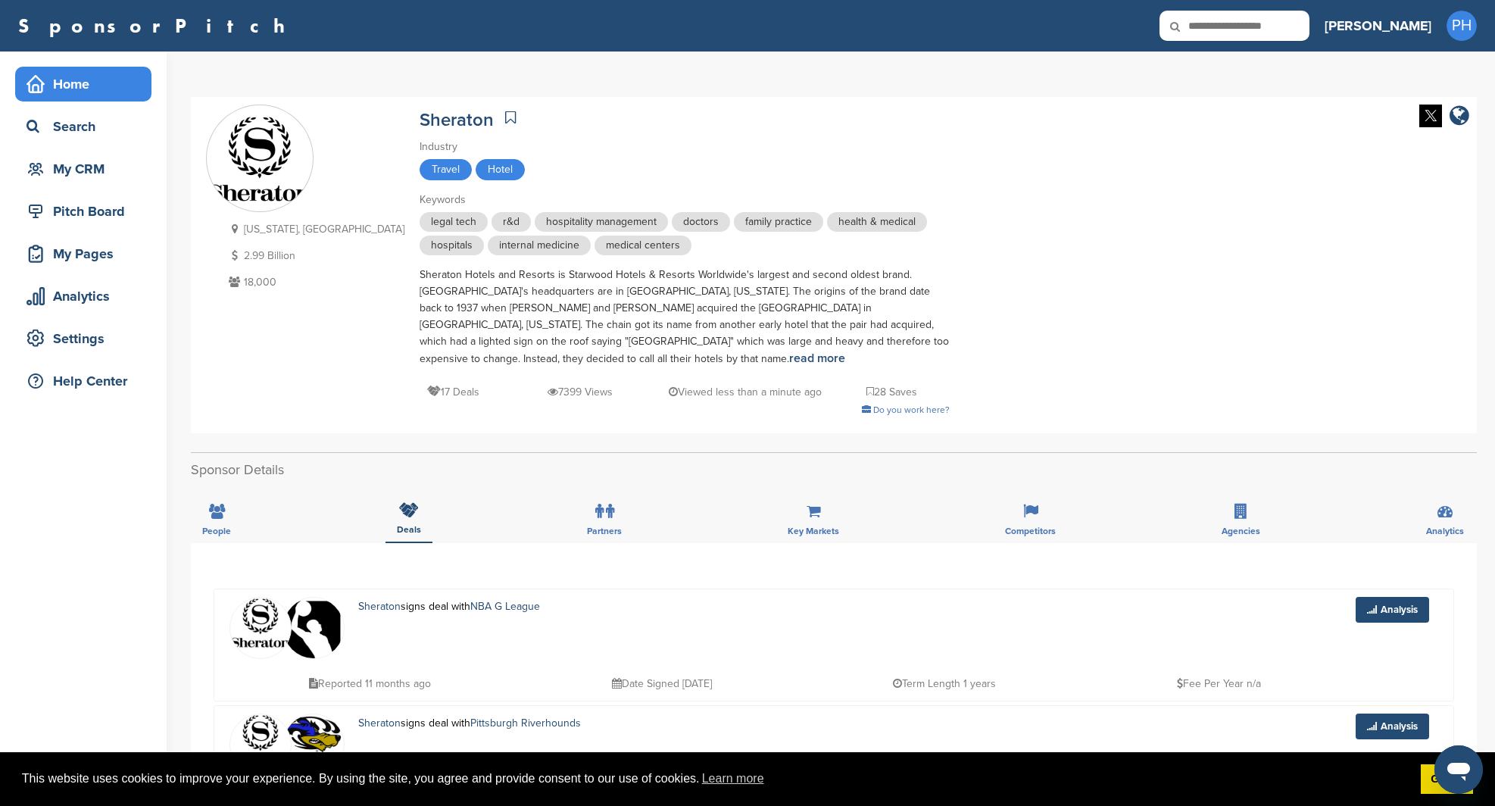
click at [77, 89] on div "Home" at bounding box center [87, 83] width 129 height 27
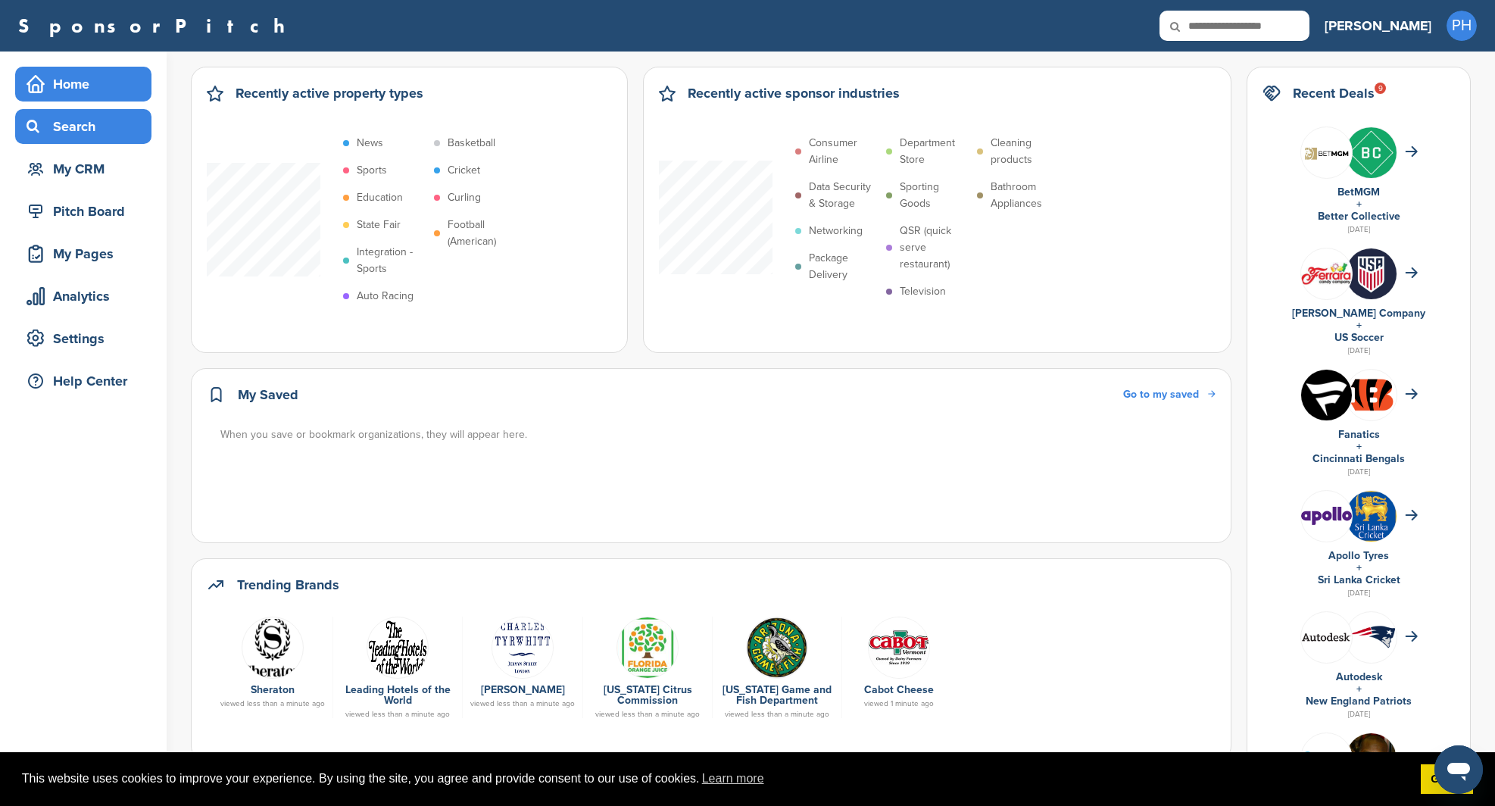
click at [99, 132] on div "Search" at bounding box center [87, 126] width 129 height 27
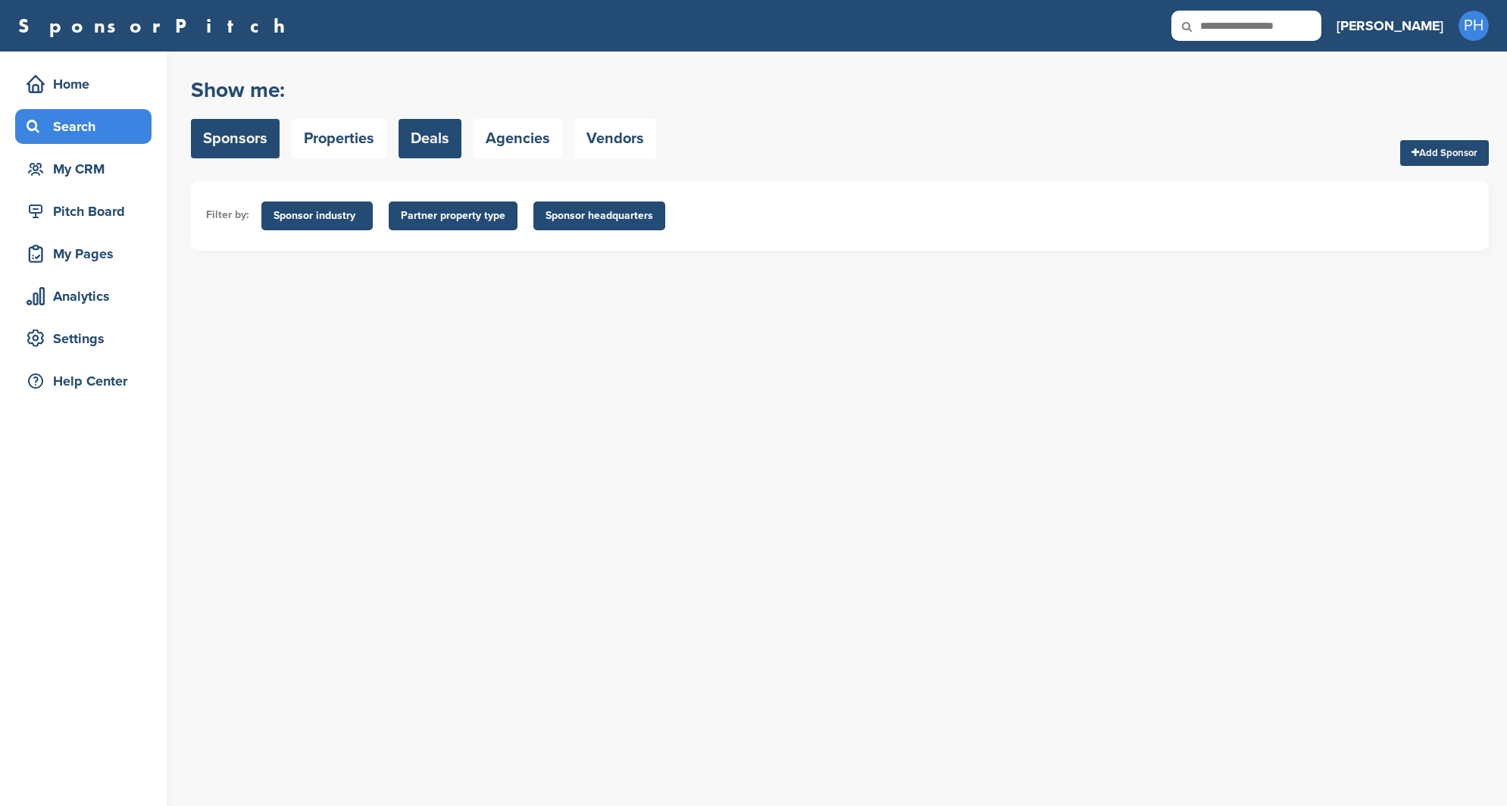
click at [405, 127] on link "Deals" at bounding box center [429, 138] width 63 height 39
click at [433, 126] on link "Deals" at bounding box center [429, 138] width 63 height 39
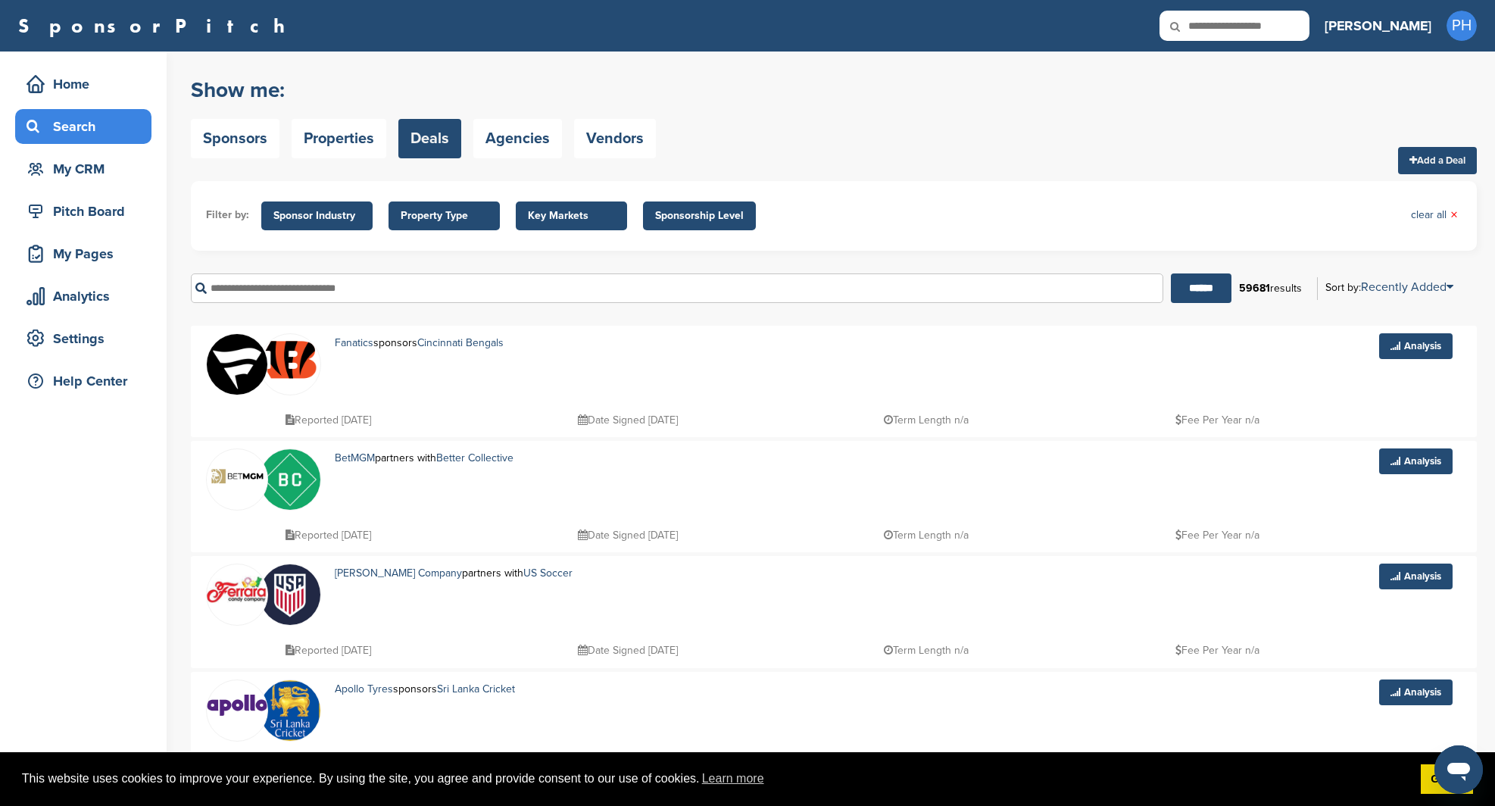
click at [321, 221] on span "Sponsor Industry" at bounding box center [316, 216] width 87 height 17
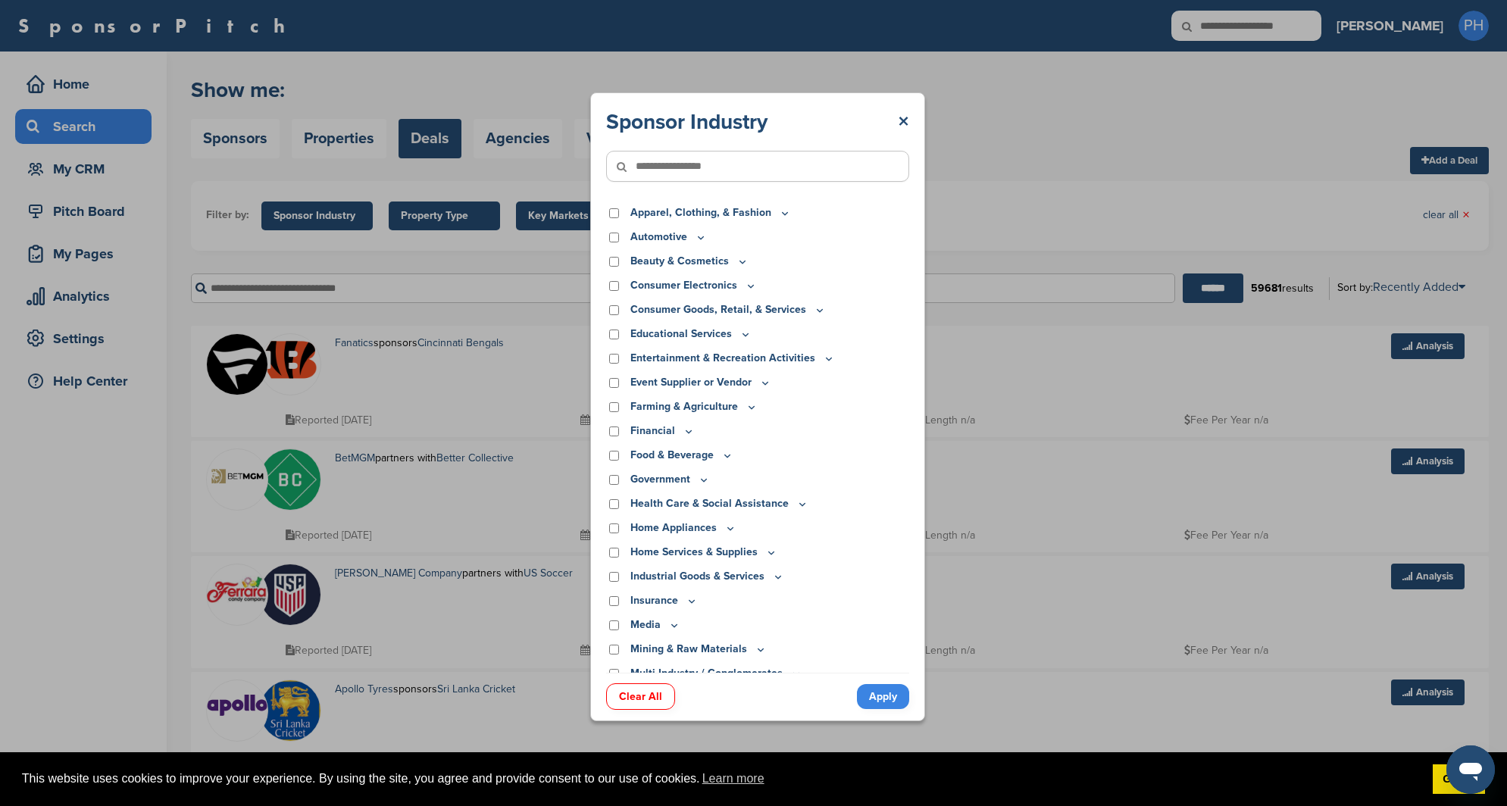
click at [895, 126] on div "Sponsor Industry ×" at bounding box center [757, 121] width 303 height 27
click at [896, 123] on div "Sponsor Industry ×" at bounding box center [757, 121] width 303 height 27
click at [902, 120] on link "×" at bounding box center [903, 121] width 11 height 27
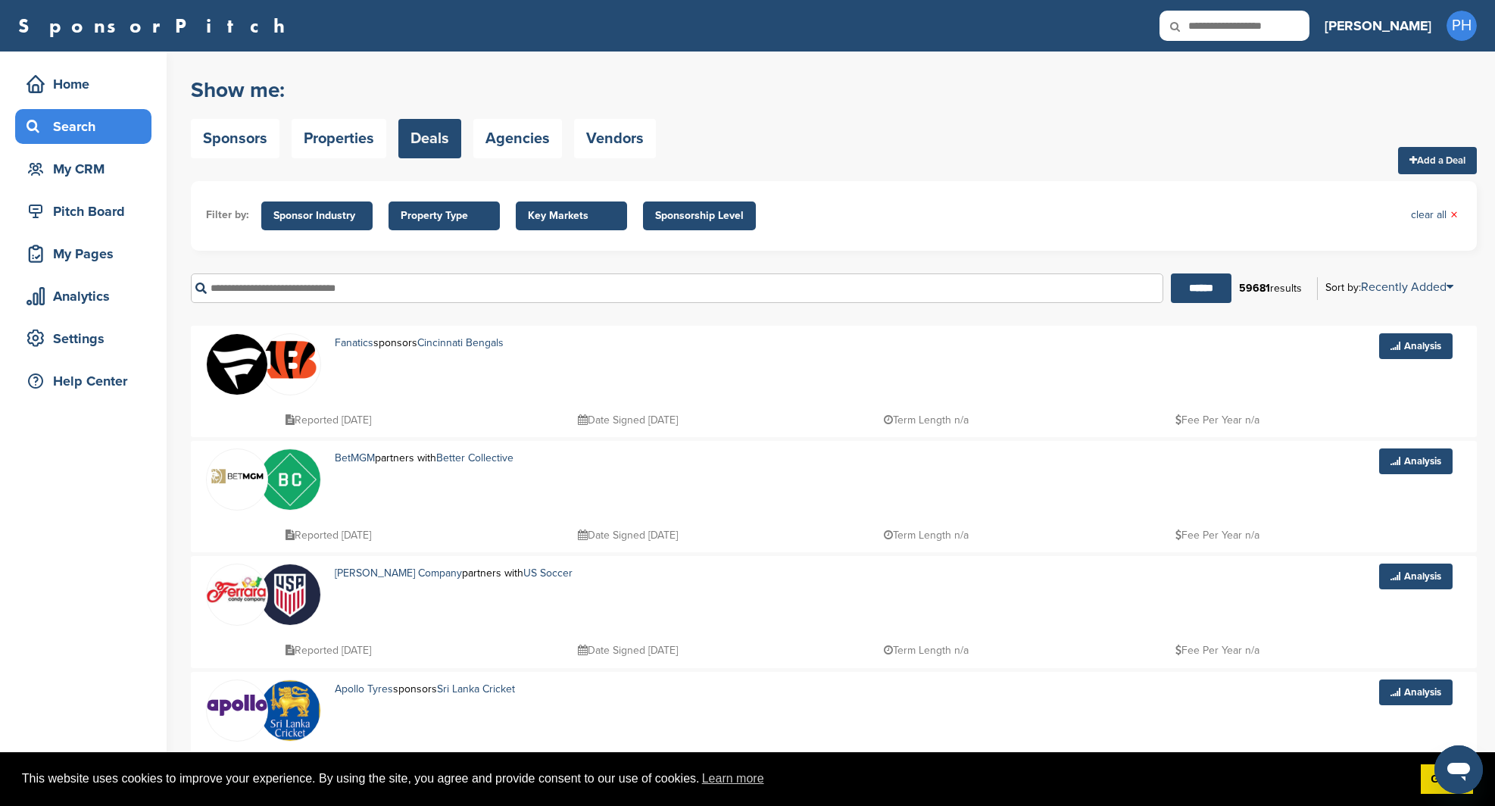
click at [474, 213] on span "Property Type" at bounding box center [444, 216] width 87 height 17
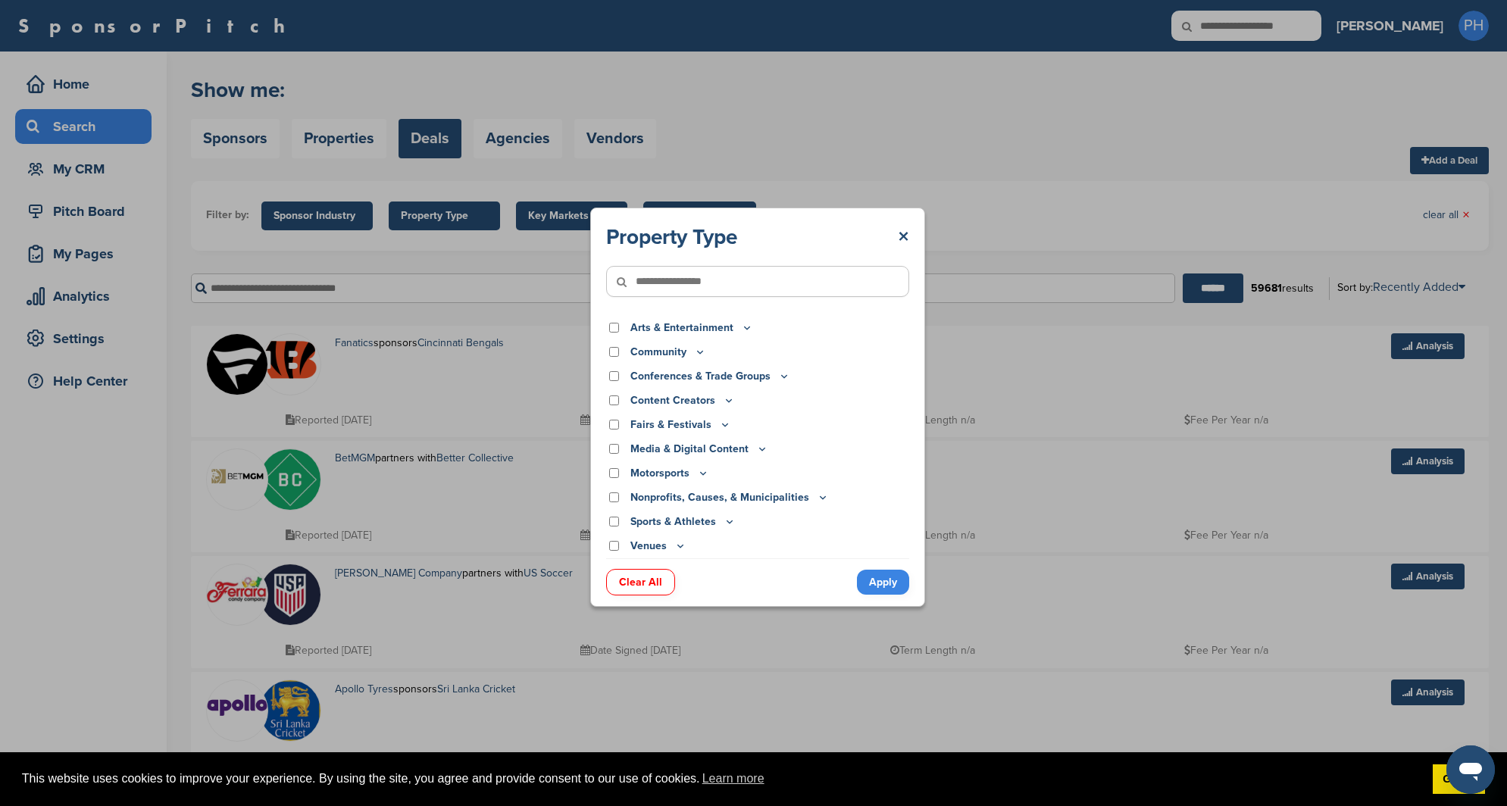
click at [820, 268] on input"] "text" at bounding box center [757, 281] width 303 height 31
type input"] "****"
drag, startPoint x: 804, startPoint y: 284, endPoint x: 347, endPoint y: 255, distance: 457.7
click at [347, 255] on div "Property Type × **** Arts & Entertainment Actor/Actress Amusement Park Aquarium…" at bounding box center [757, 407] width 1514 height 814
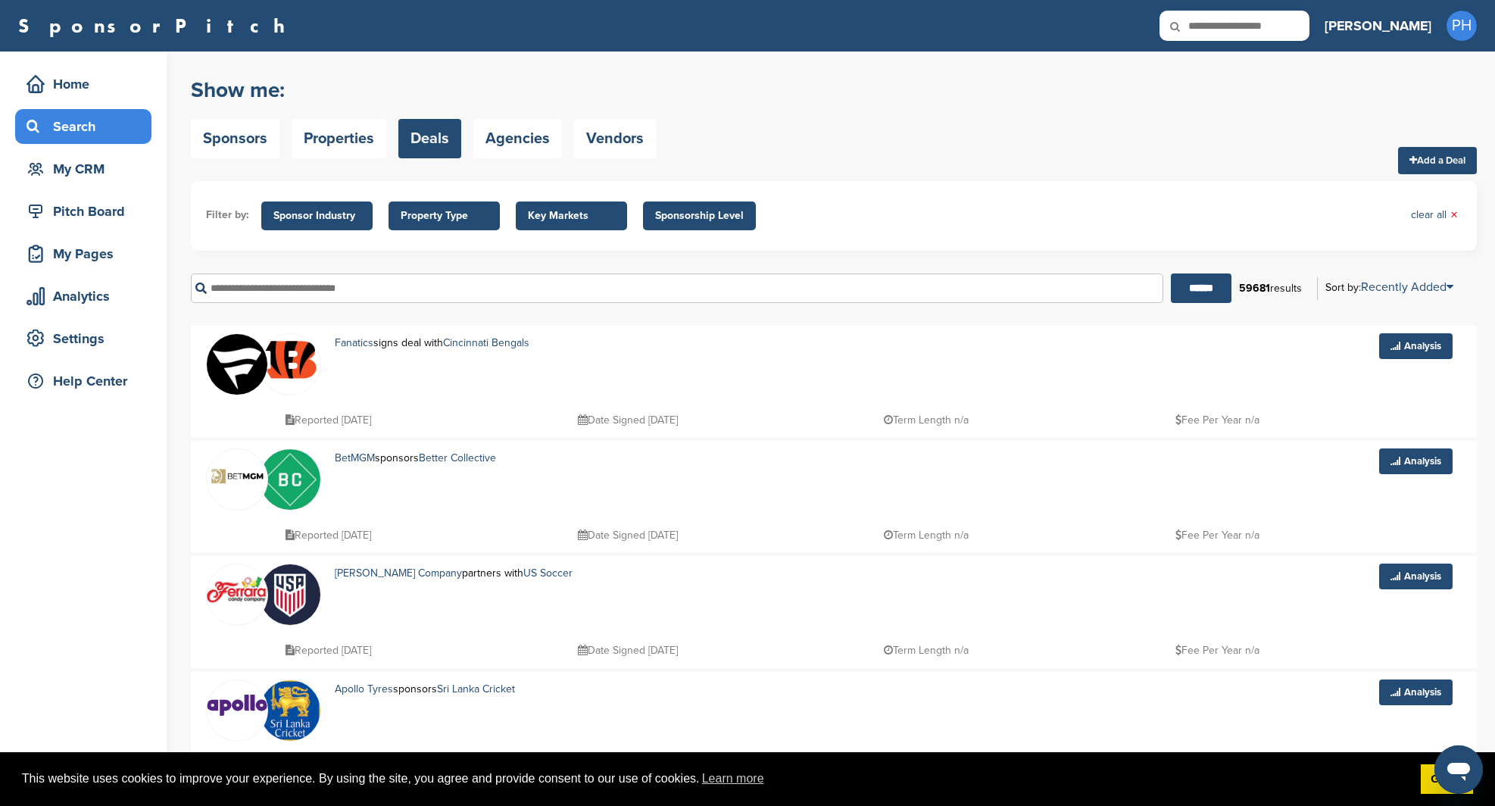
click at [364, 213] on span "Sponsor Industry" at bounding box center [316, 215] width 111 height 29
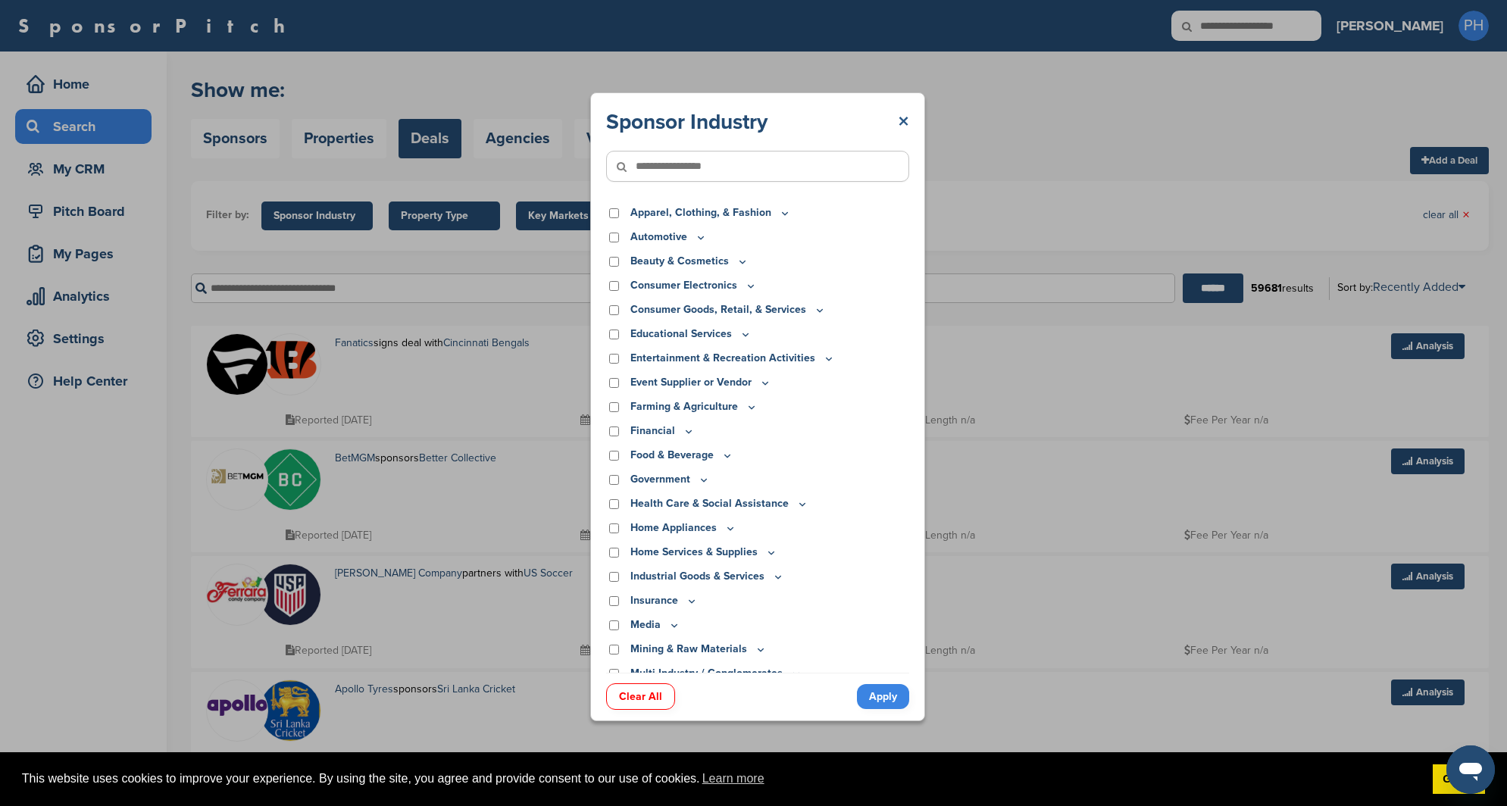
click at [904, 119] on link "×" at bounding box center [903, 121] width 11 height 27
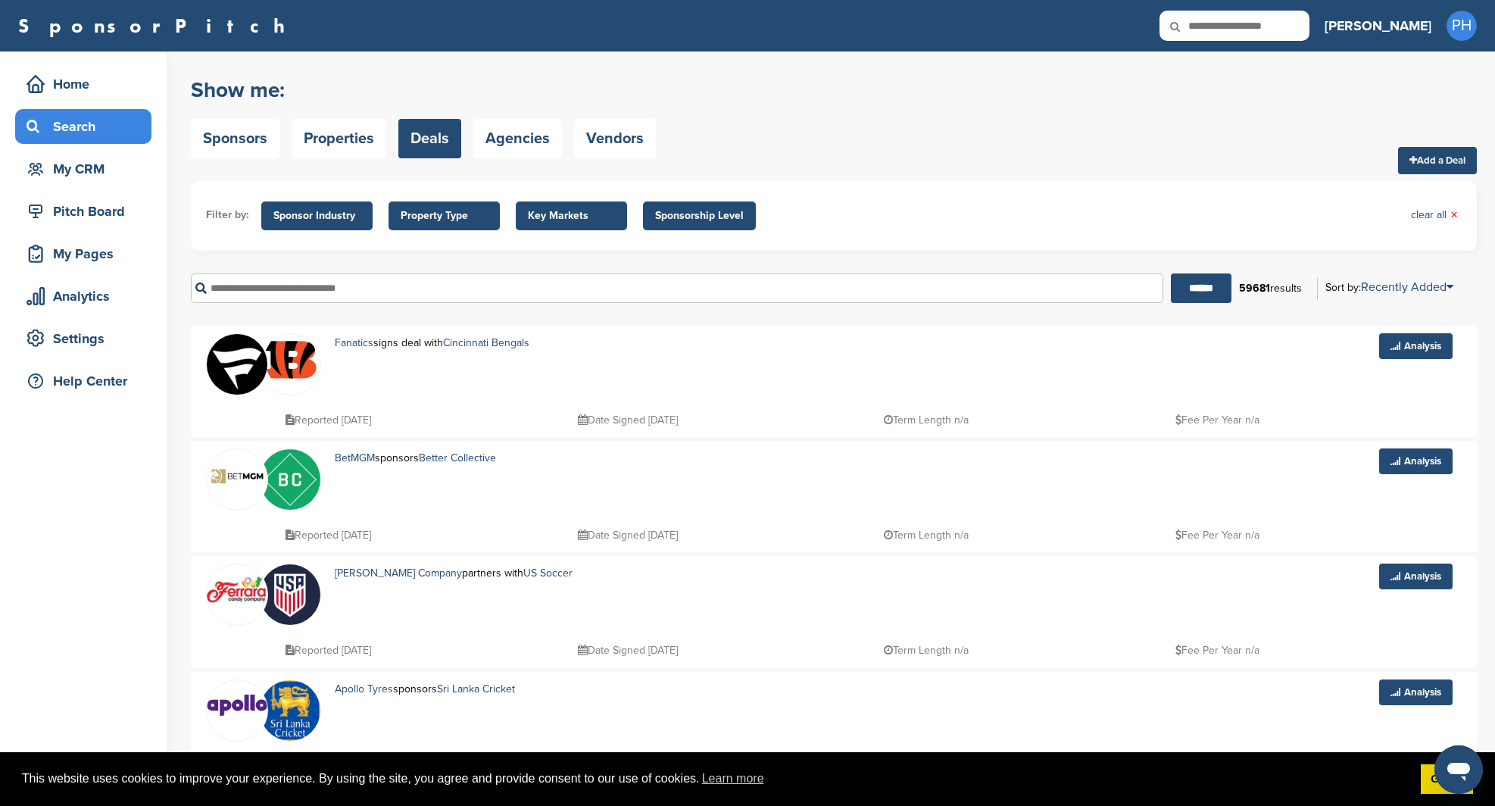
click at [389, 225] on span "Property Type" at bounding box center [444, 215] width 111 height 29
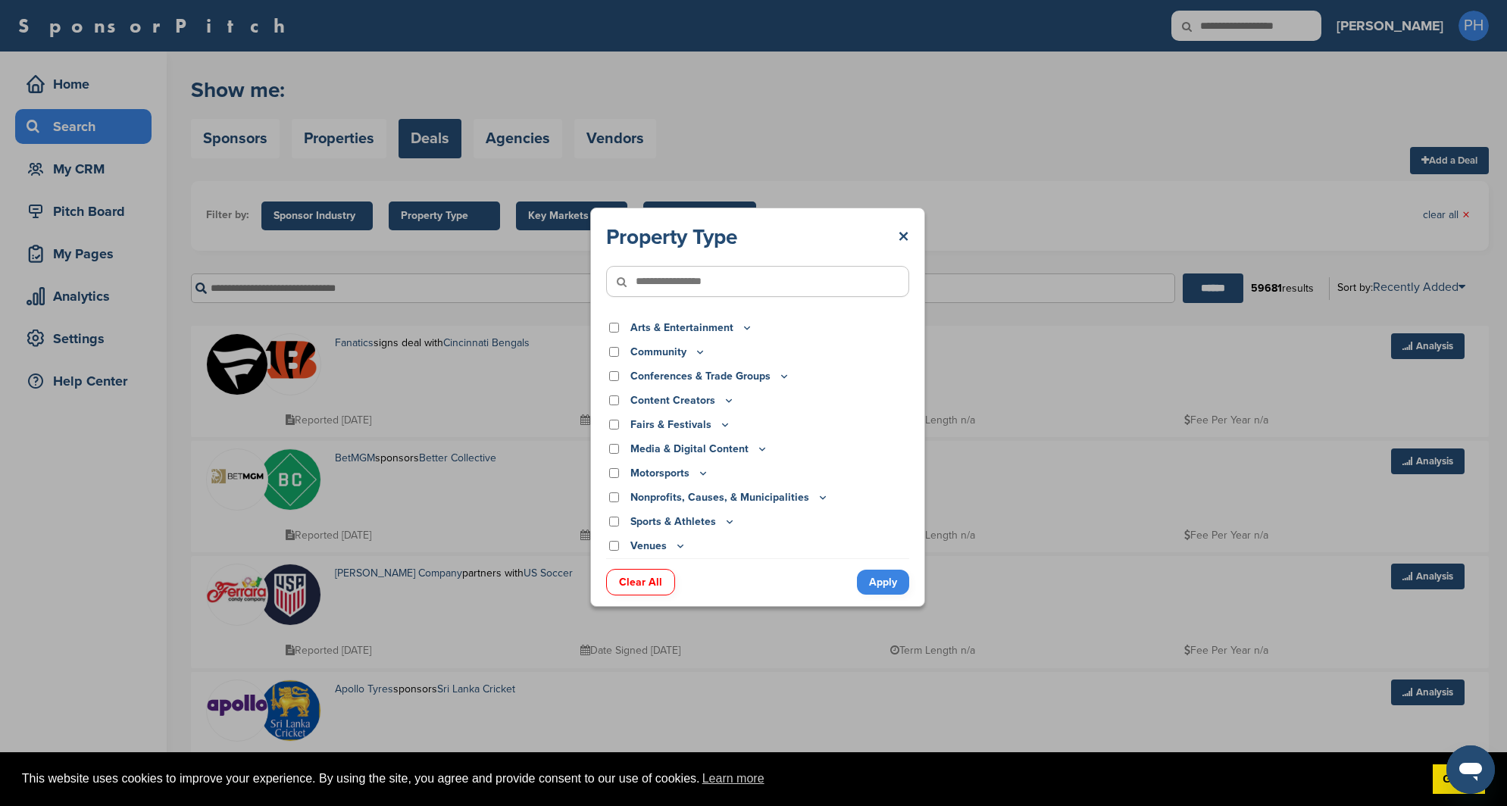
click at [736, 327] on p "Arts & Entertainment" at bounding box center [691, 328] width 123 height 17
click at [741, 326] on icon at bounding box center [747, 327] width 12 height 13
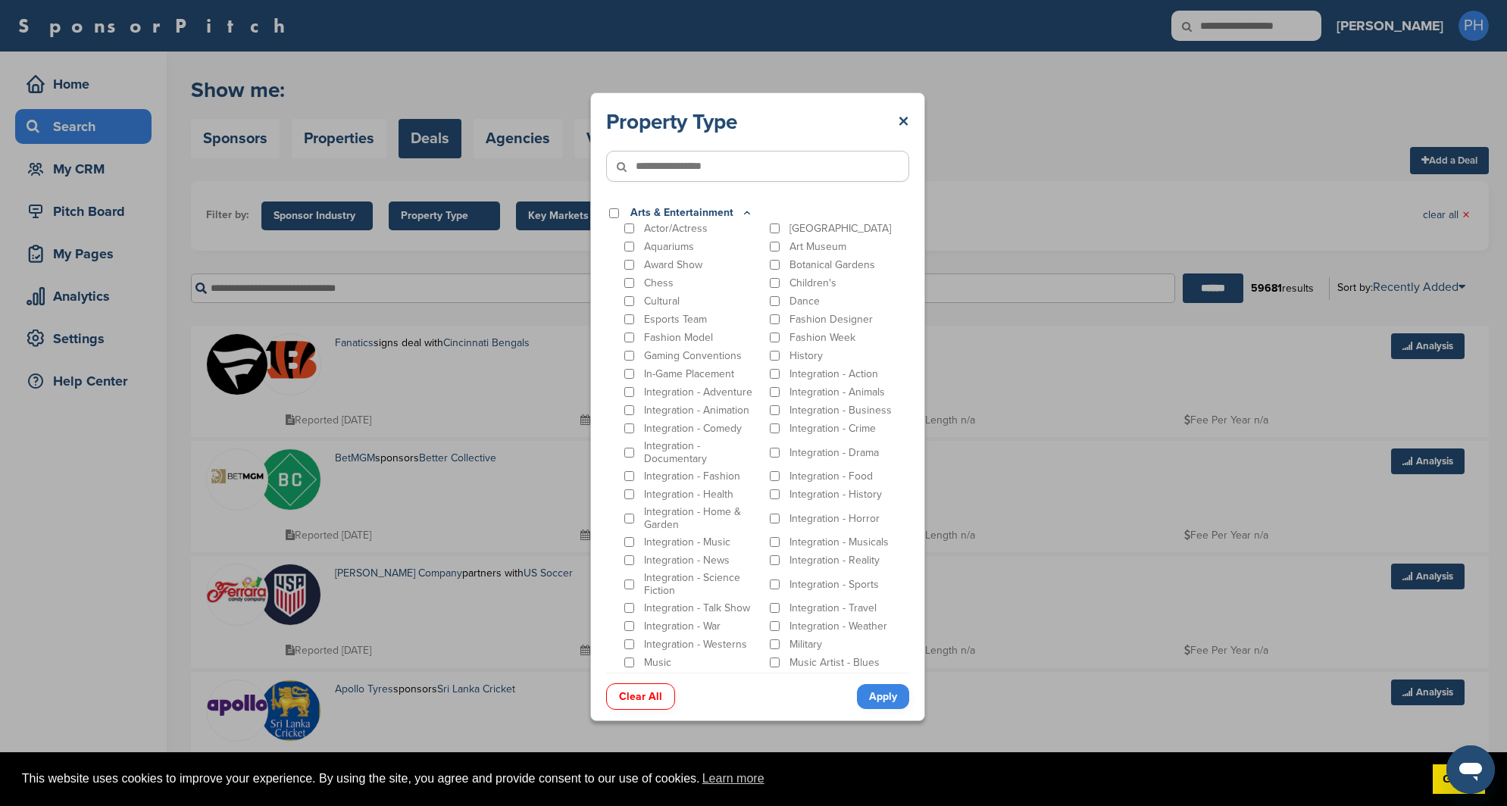
click at [741, 207] on icon at bounding box center [747, 213] width 12 height 13
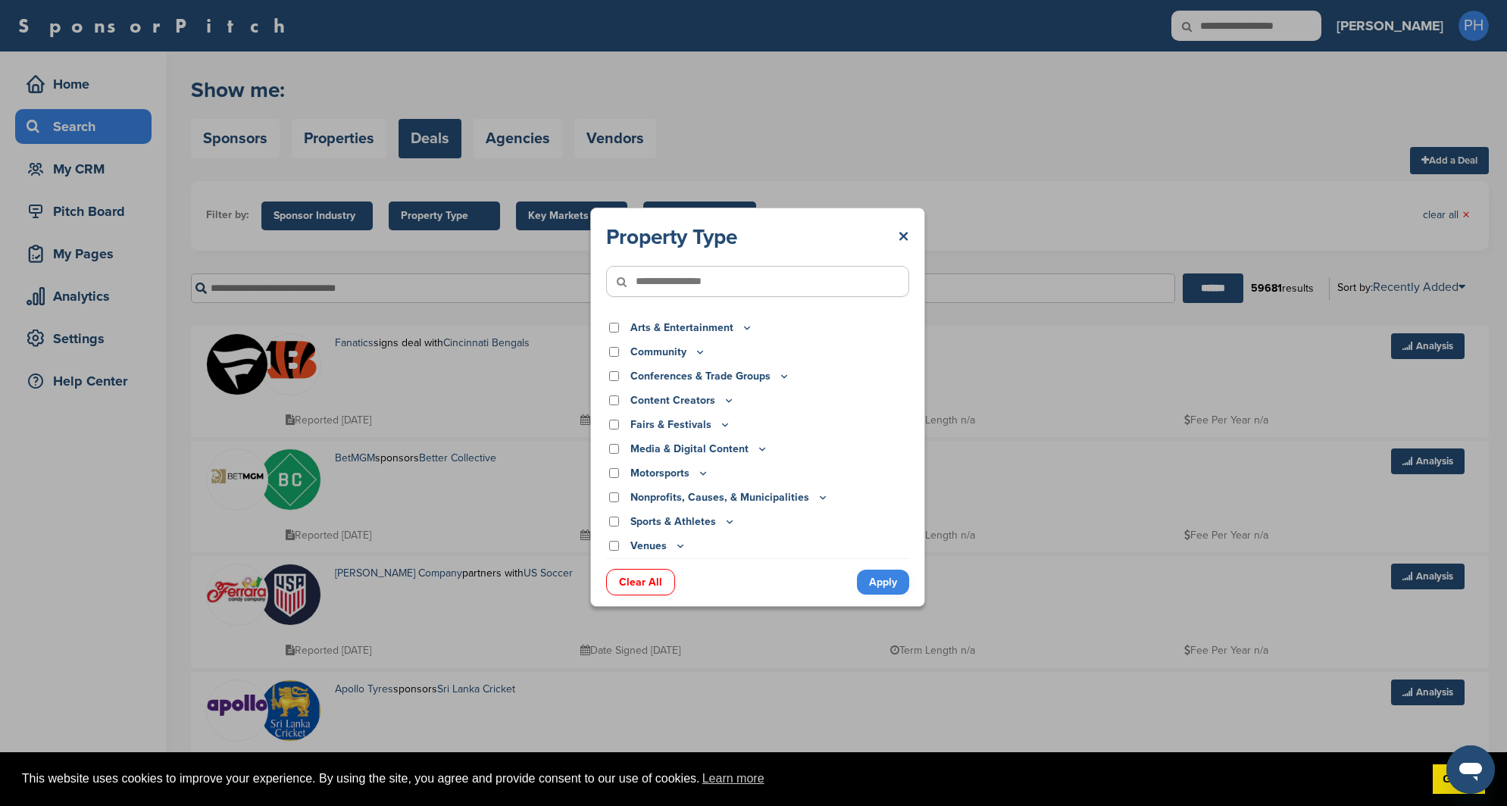
click at [696, 350] on icon at bounding box center [700, 351] width 12 height 13
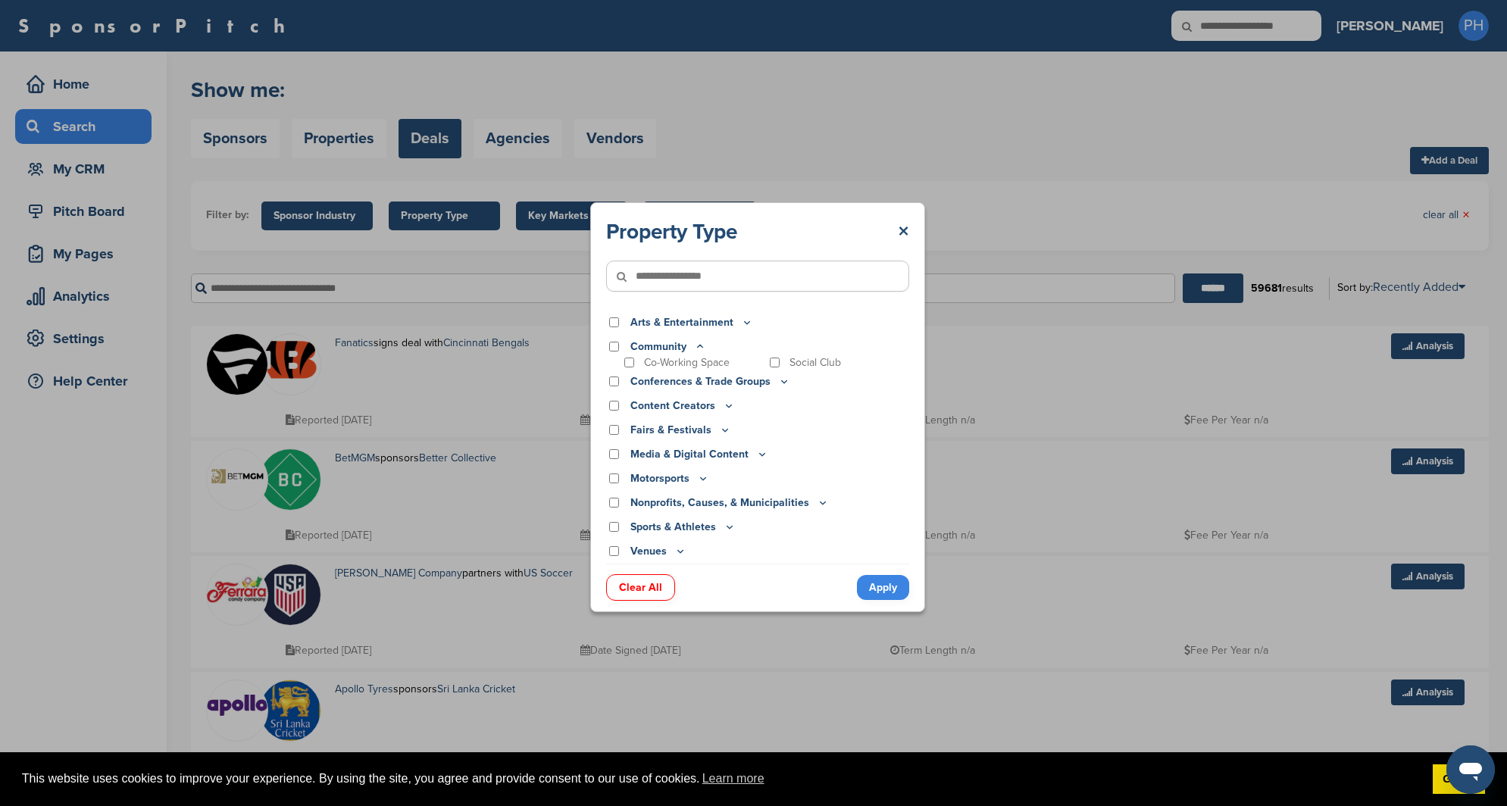
click at [696, 350] on icon at bounding box center [700, 346] width 12 height 13
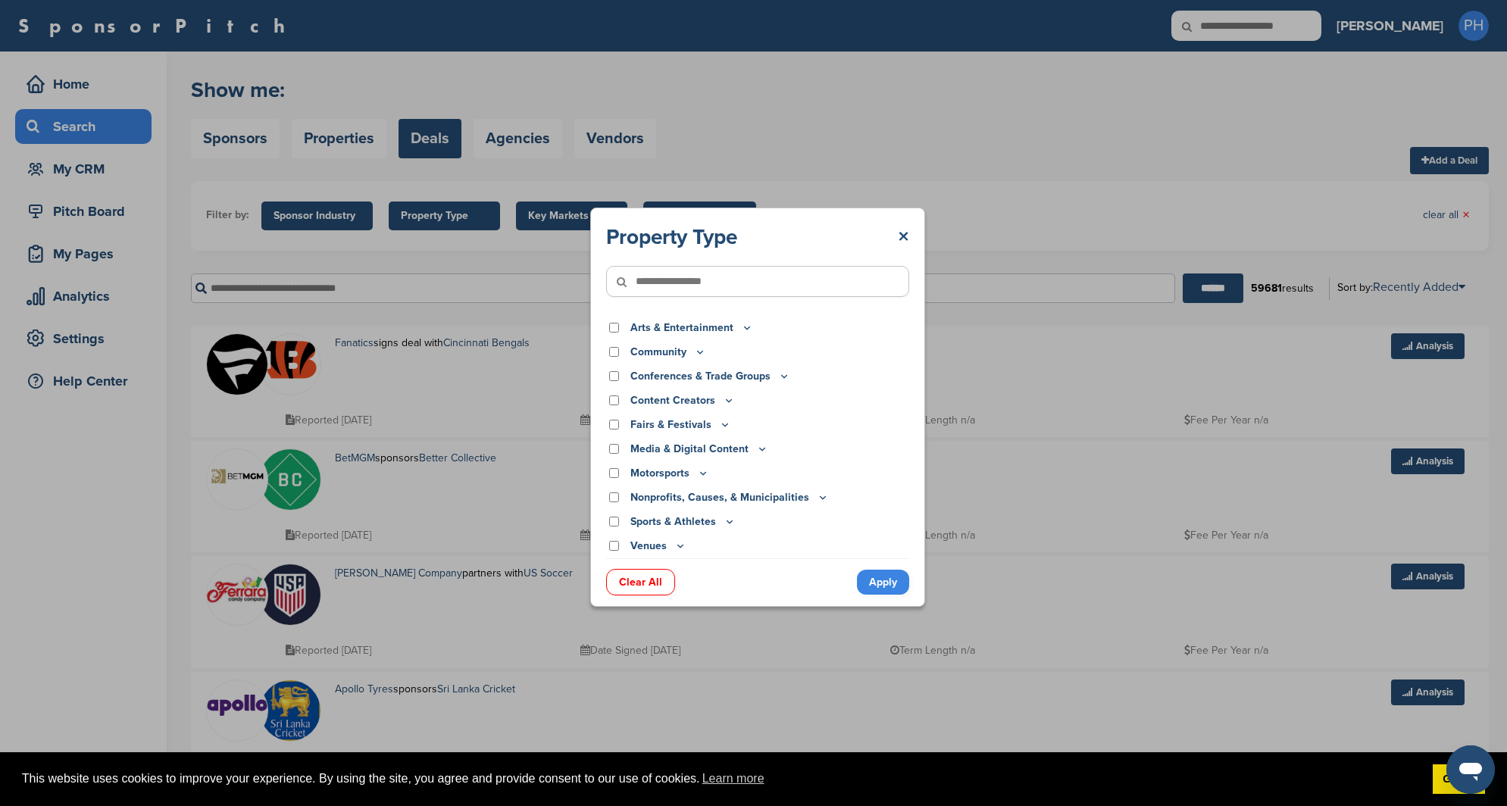
click at [704, 328] on p "Arts & Entertainment" at bounding box center [691, 328] width 123 height 17
click at [726, 421] on icon at bounding box center [725, 424] width 12 height 13
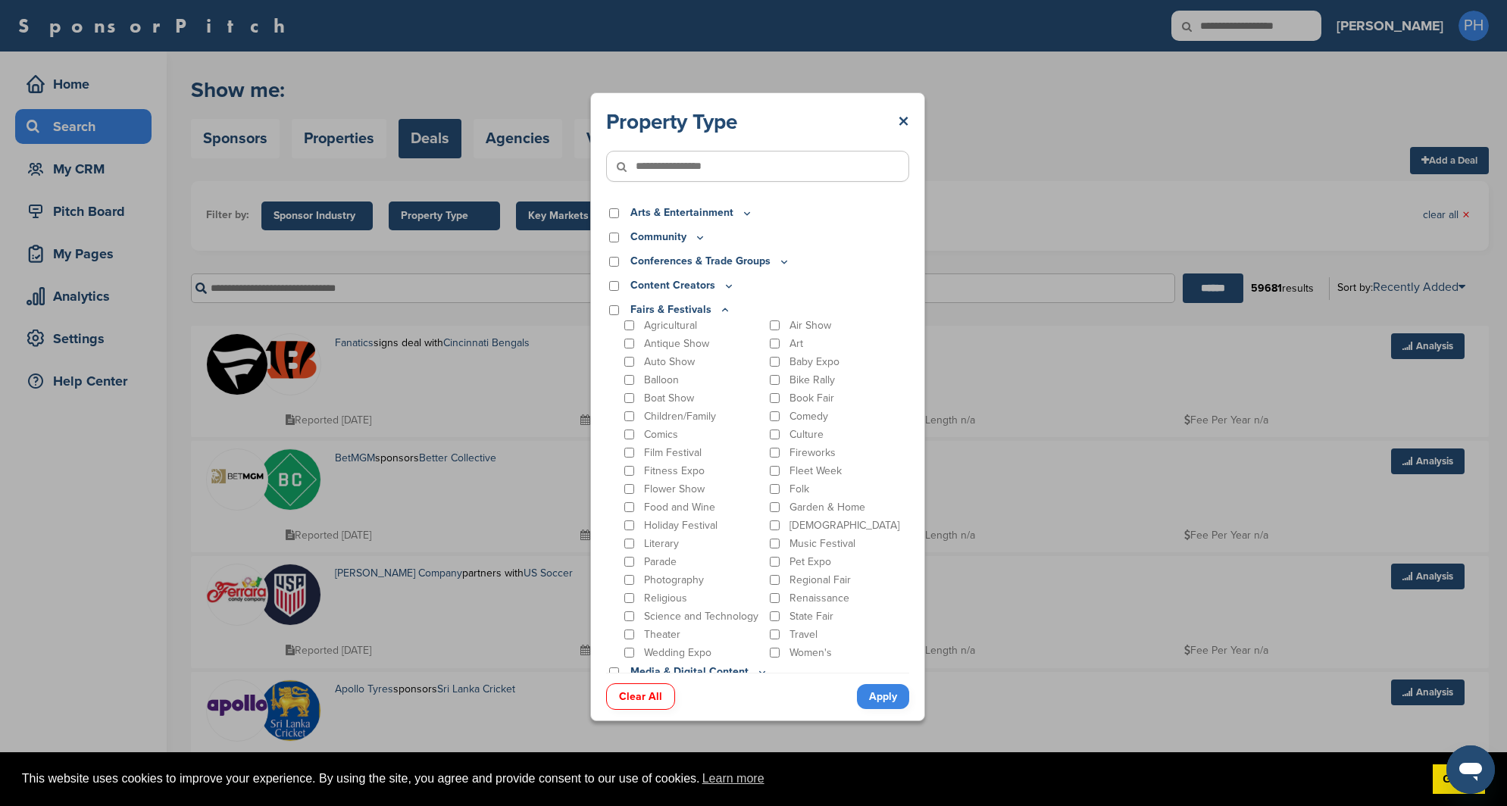
click at [775, 434] on div "Culture" at bounding box center [838, 434] width 142 height 14
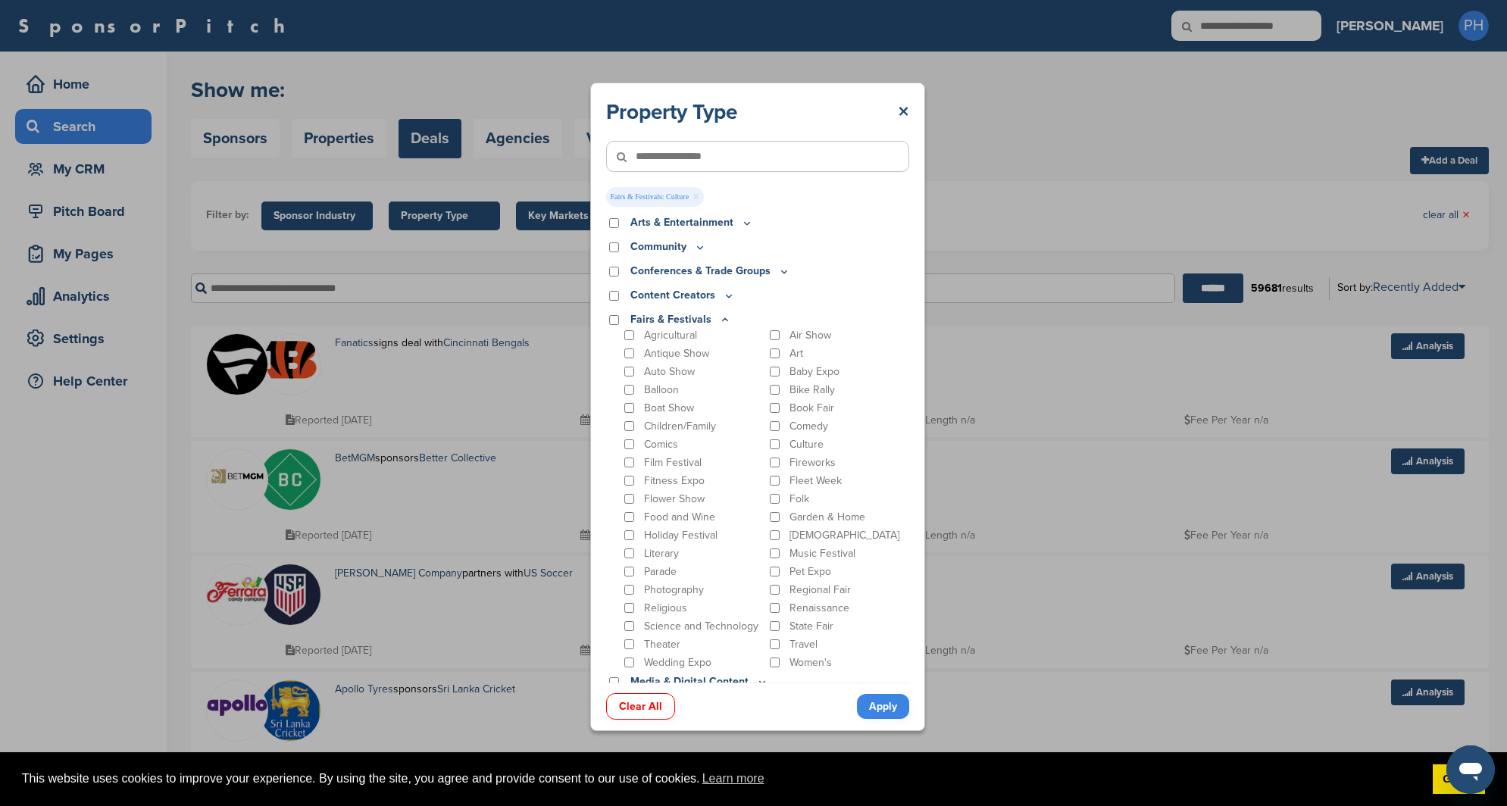
scroll to position [46, 0]
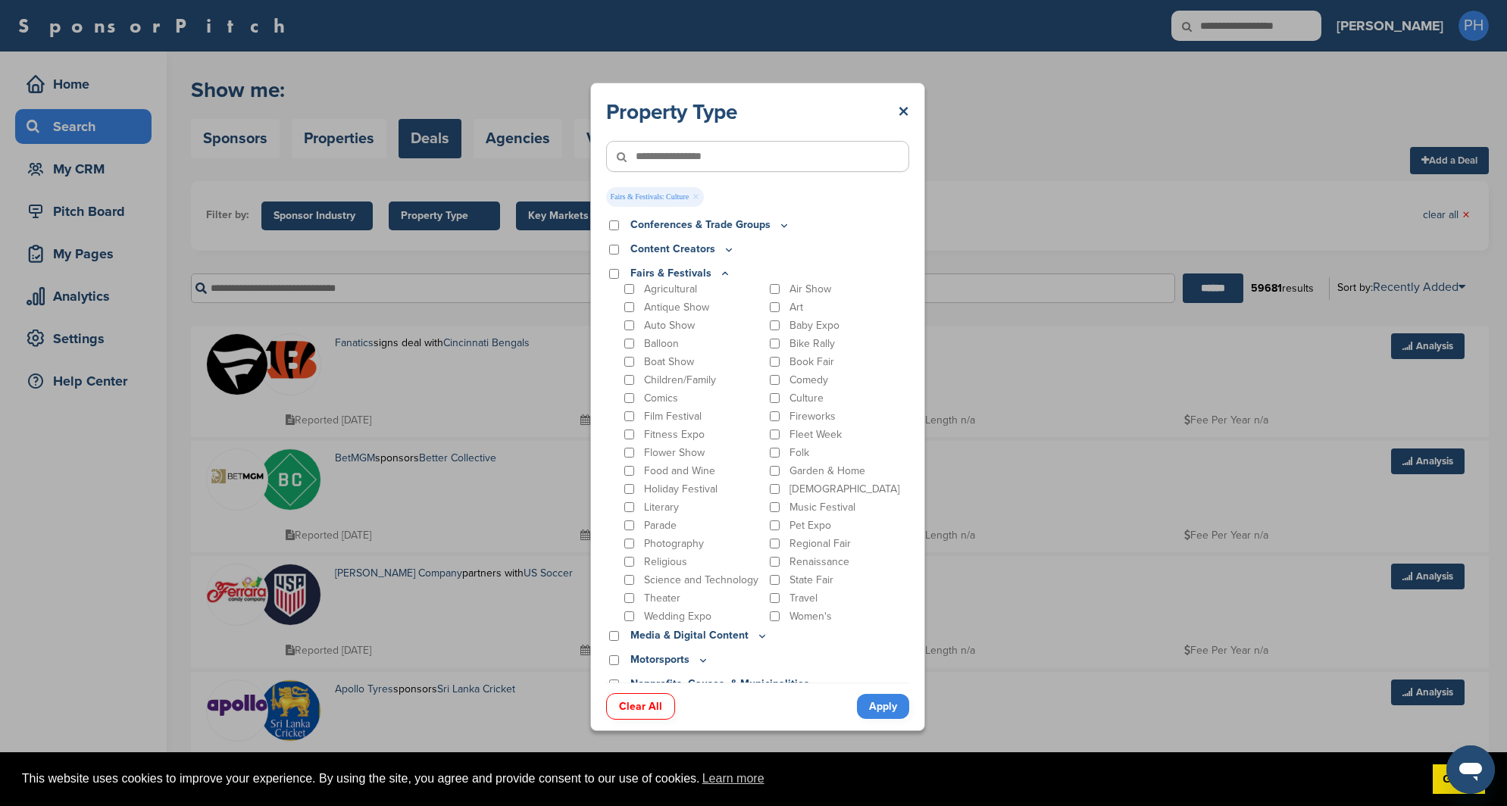
click at [694, 478] on div "Food and Wine" at bounding box center [692, 471] width 142 height 14
click at [634, 472] on div "Food and Wine" at bounding box center [692, 471] width 142 height 14
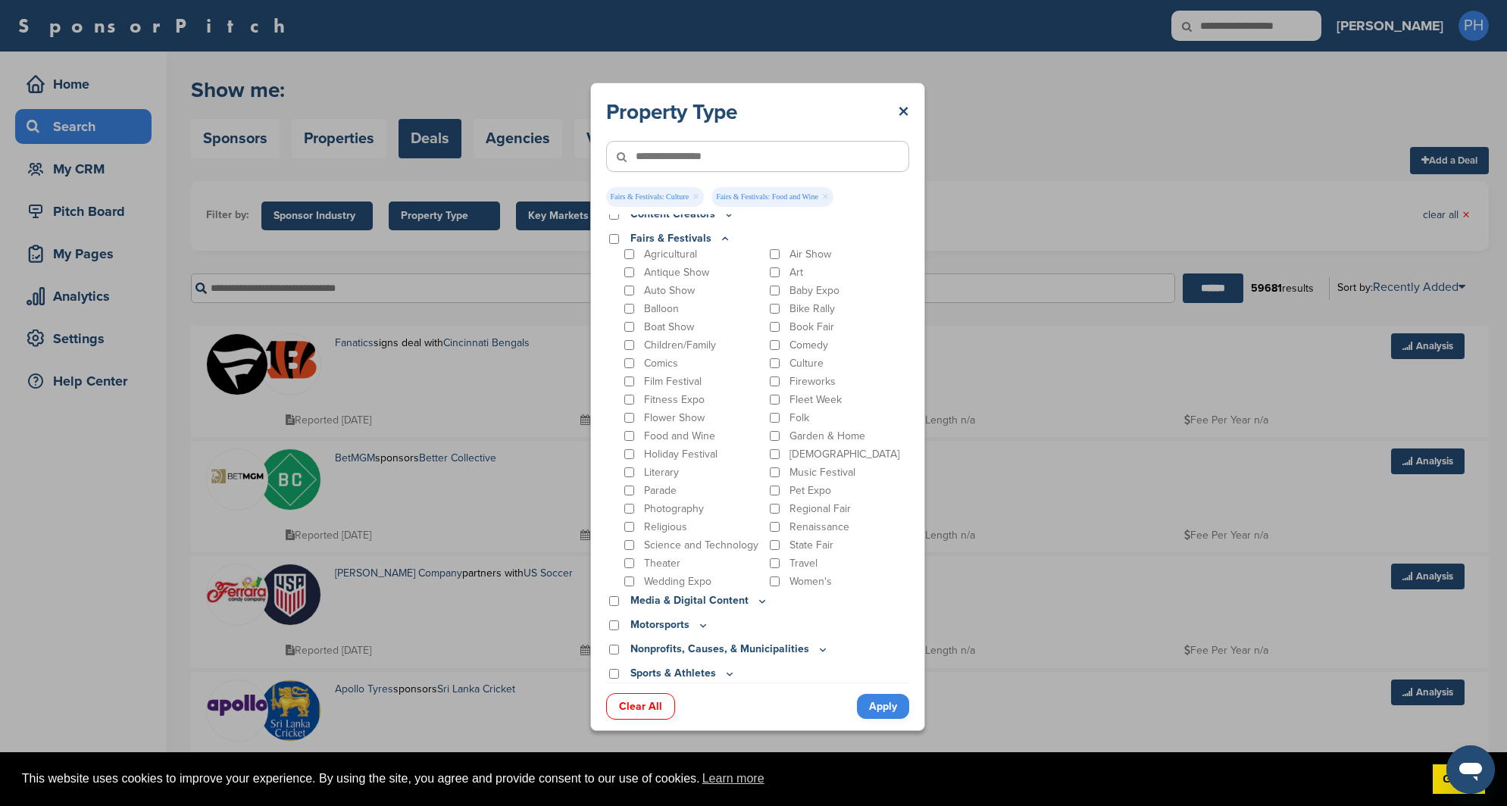
scroll to position [108, 0]
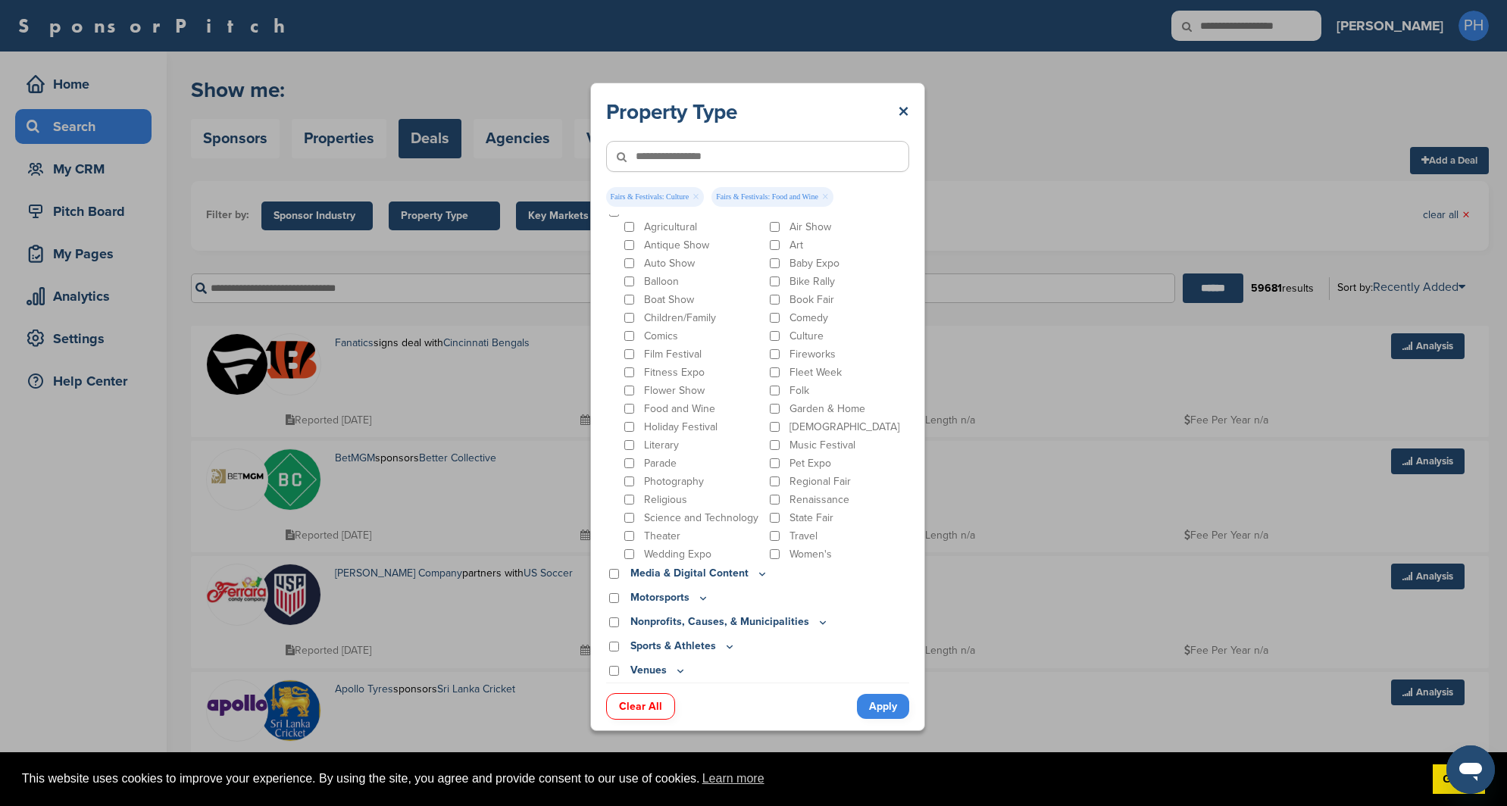
click at [774, 442] on div "Music Festival" at bounding box center [838, 445] width 142 height 14
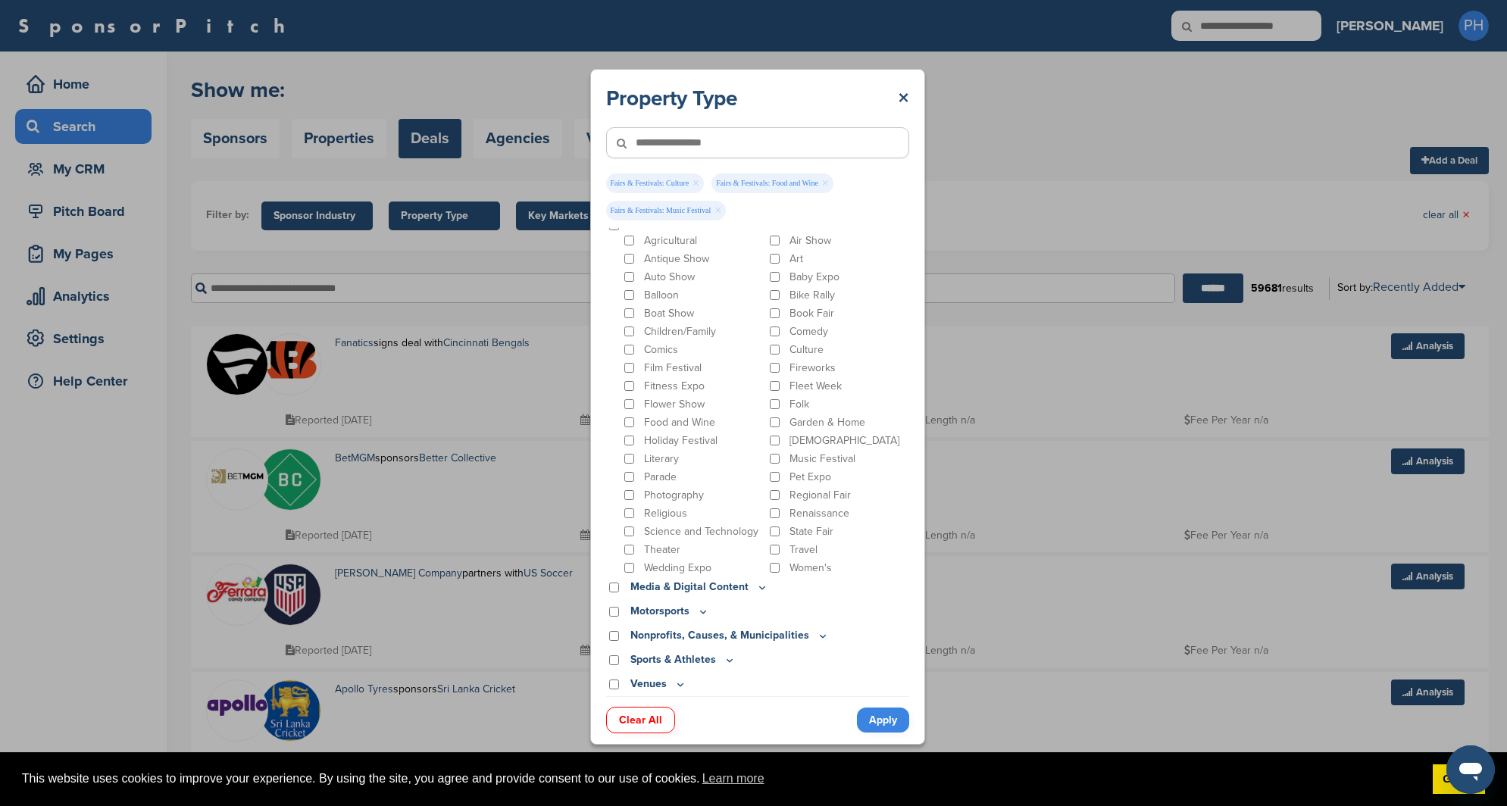
click at [726, 587] on p "Media & Digital Content" at bounding box center [699, 587] width 138 height 17
click at [756, 586] on icon at bounding box center [762, 587] width 12 height 13
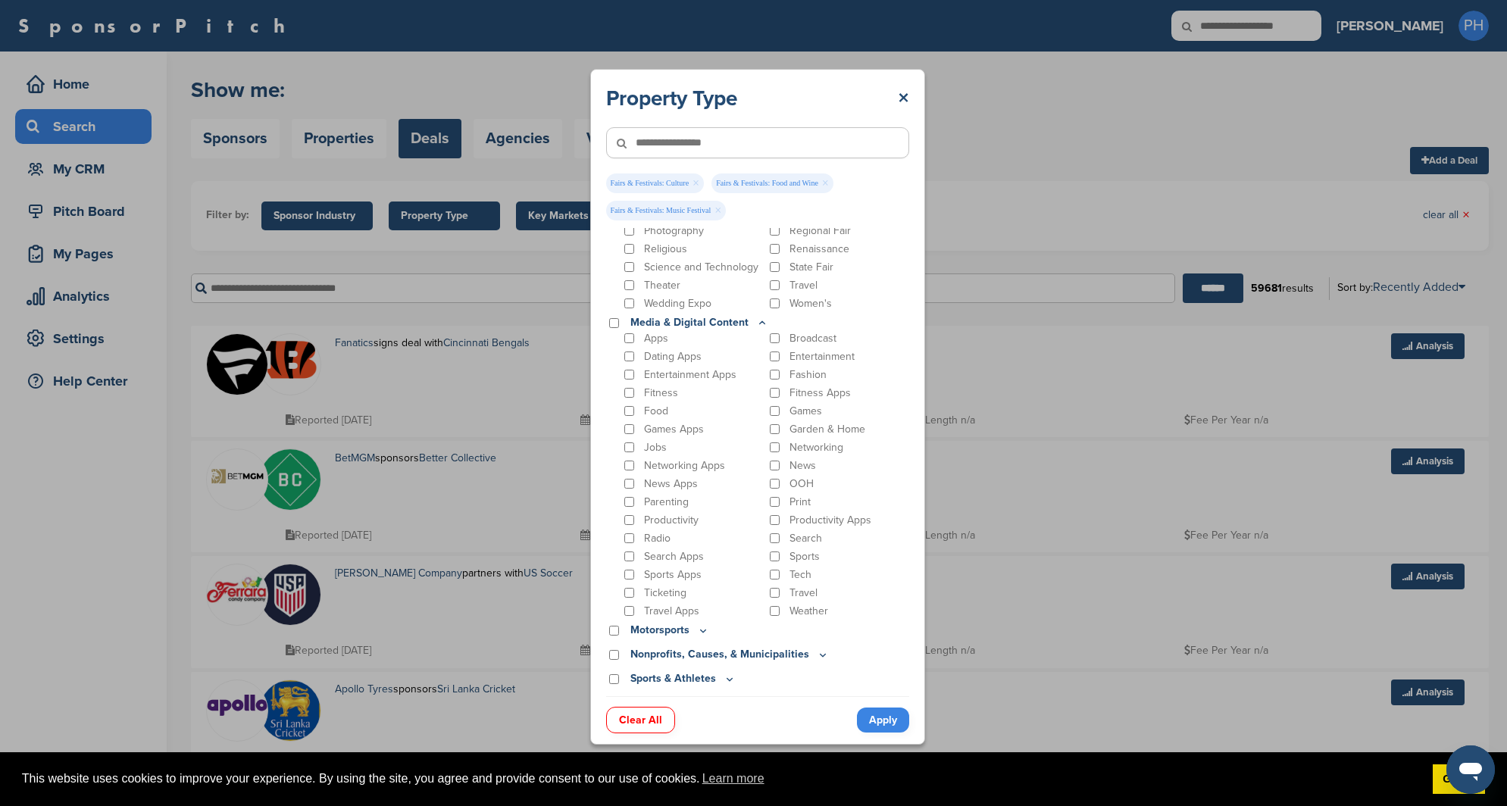
scroll to position [373, 0]
click at [698, 653] on p "Nonprofits, Causes, & Municipalities" at bounding box center [729, 654] width 198 height 17
click at [776, 661] on p "Nonprofits, Causes, & Municipalities" at bounding box center [729, 654] width 198 height 17
click at [786, 654] on p "Nonprofits, Causes, & Municipalities" at bounding box center [729, 654] width 198 height 17
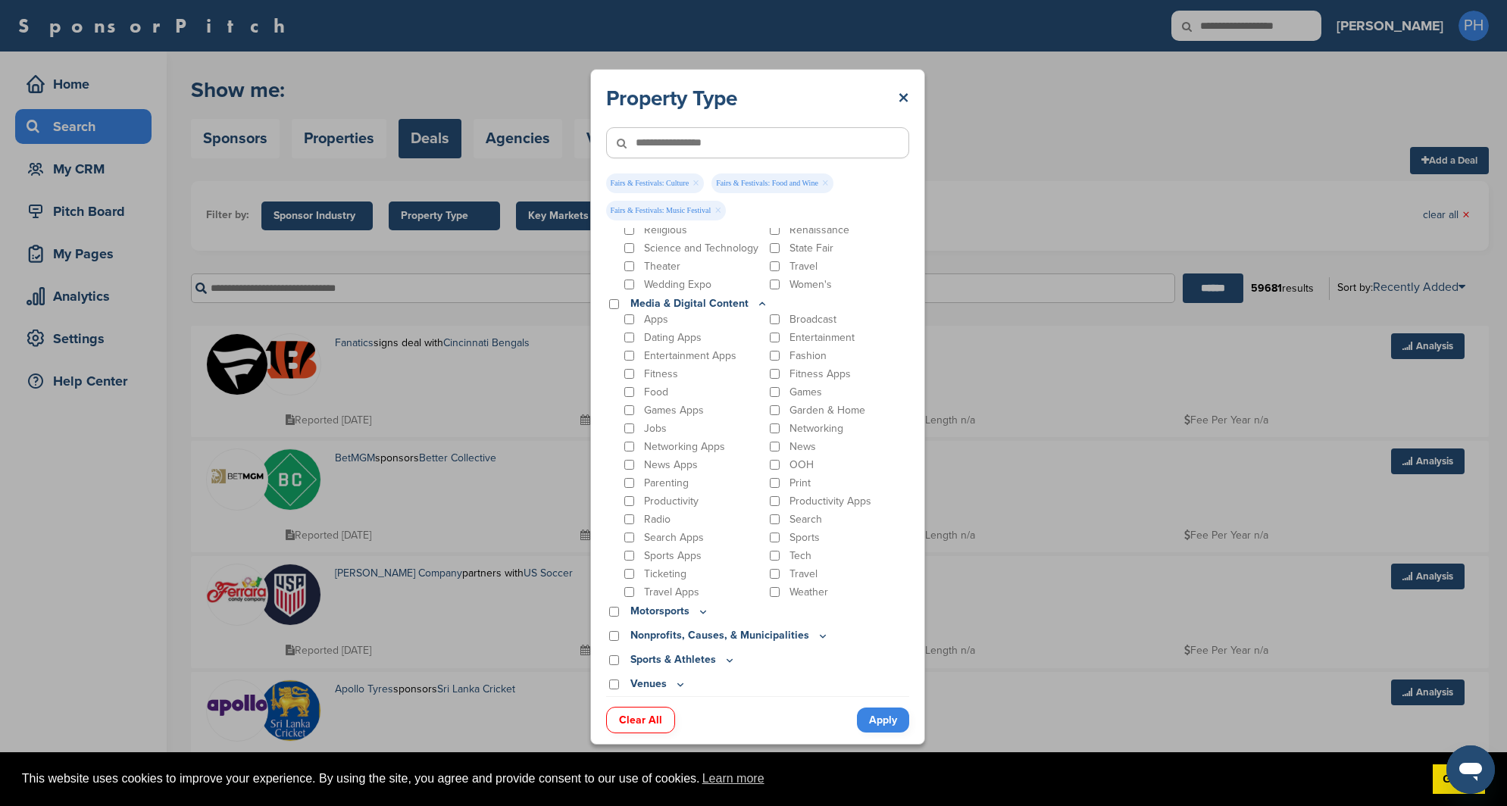
click at [817, 629] on icon at bounding box center [823, 635] width 12 height 13
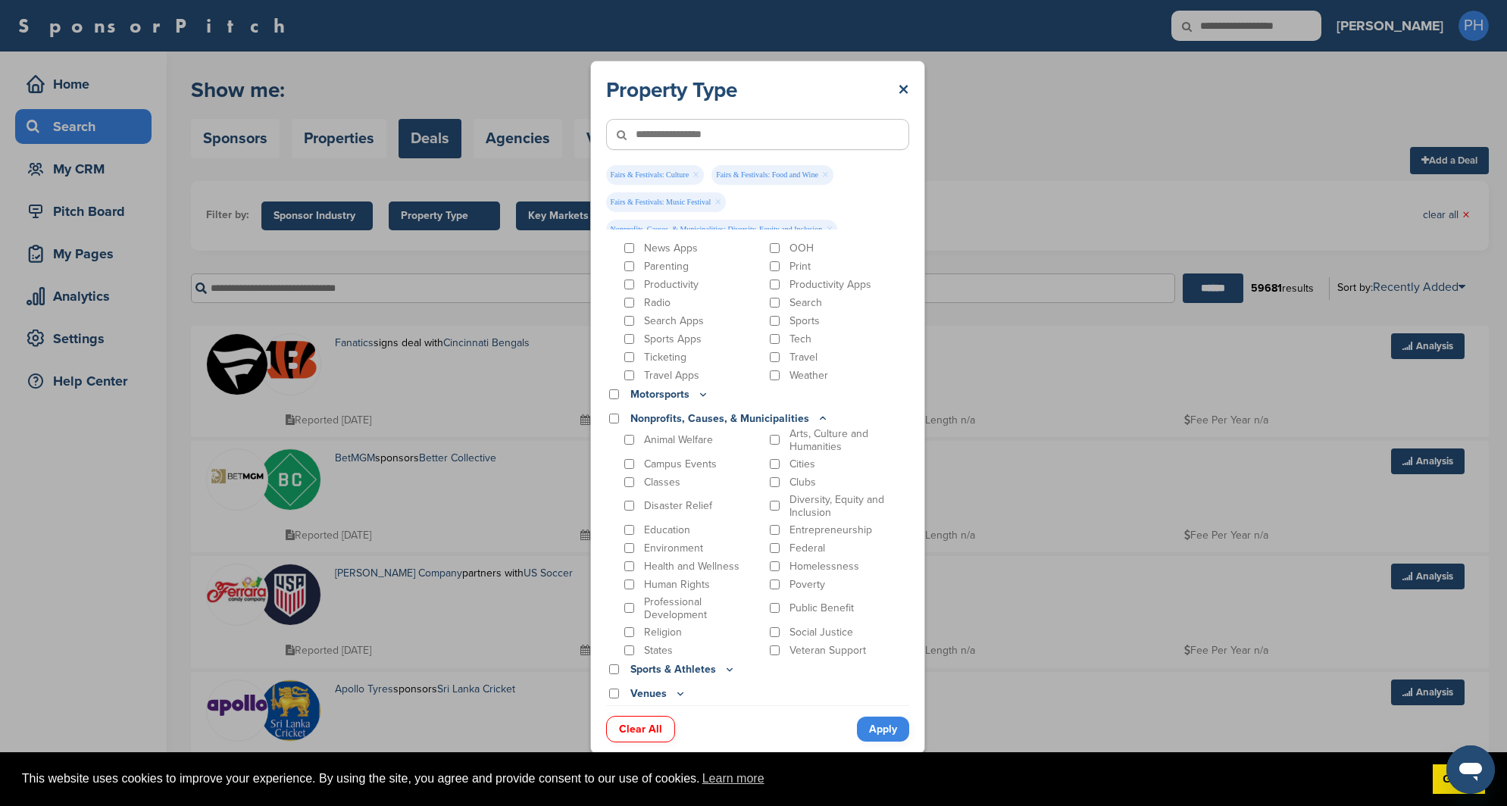
scroll to position [618, 0]
click at [677, 692] on icon at bounding box center [679, 693] width 5 height 2
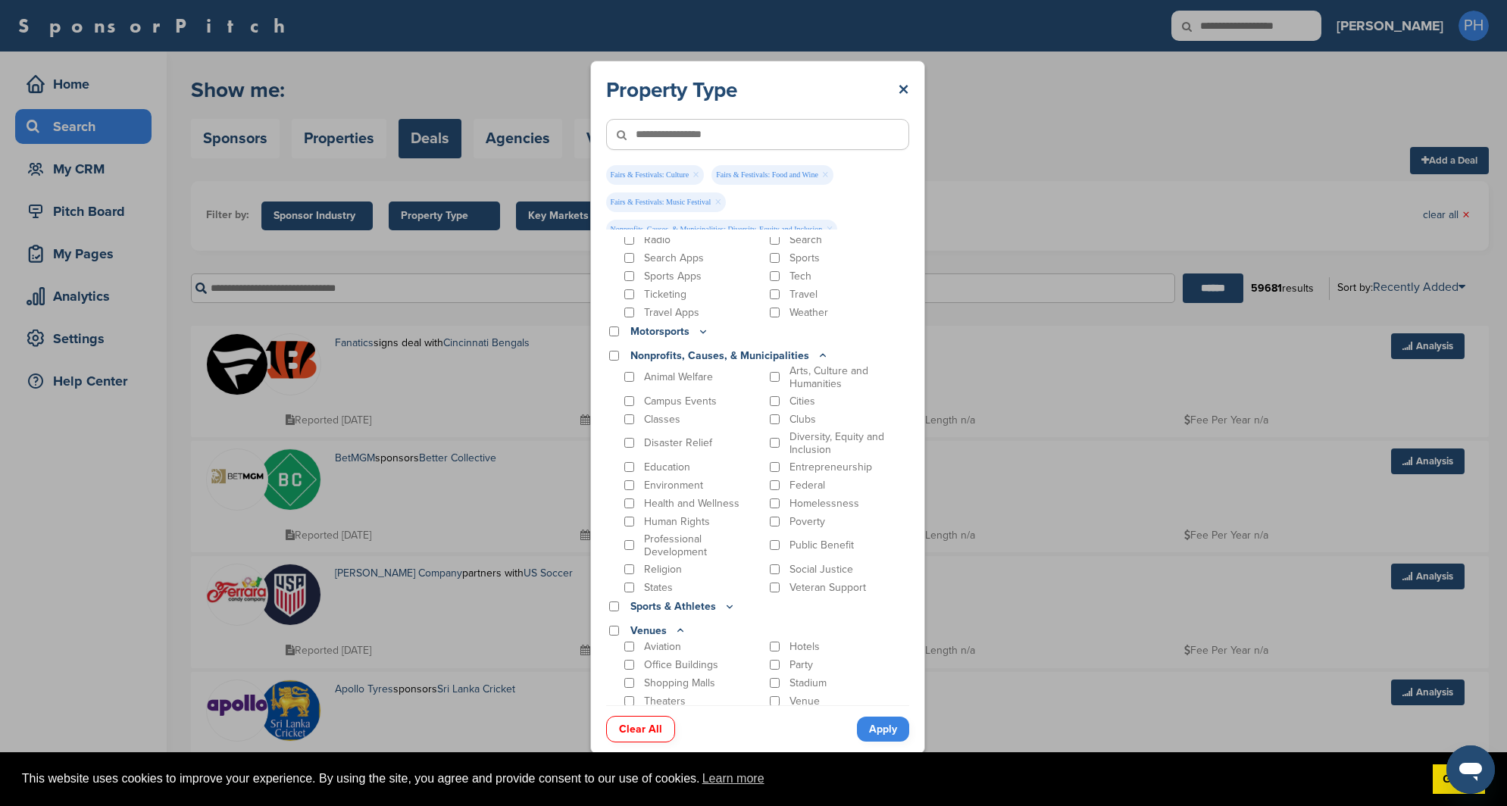
scroll to position [683, 0]
click at [889, 732] on link "Apply" at bounding box center [883, 729] width 52 height 25
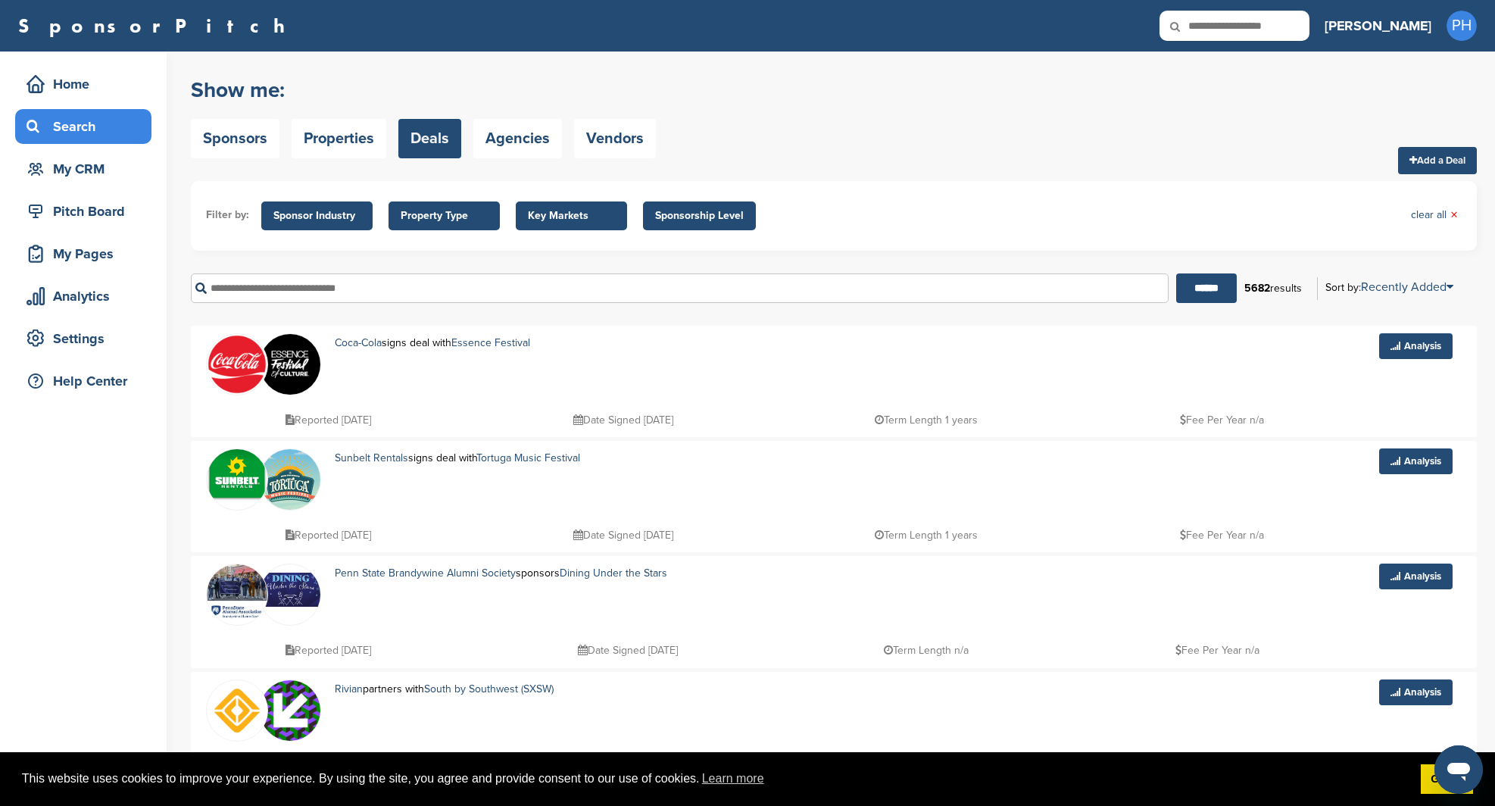
click at [583, 216] on span "Key Markets" at bounding box center [571, 216] width 87 height 17
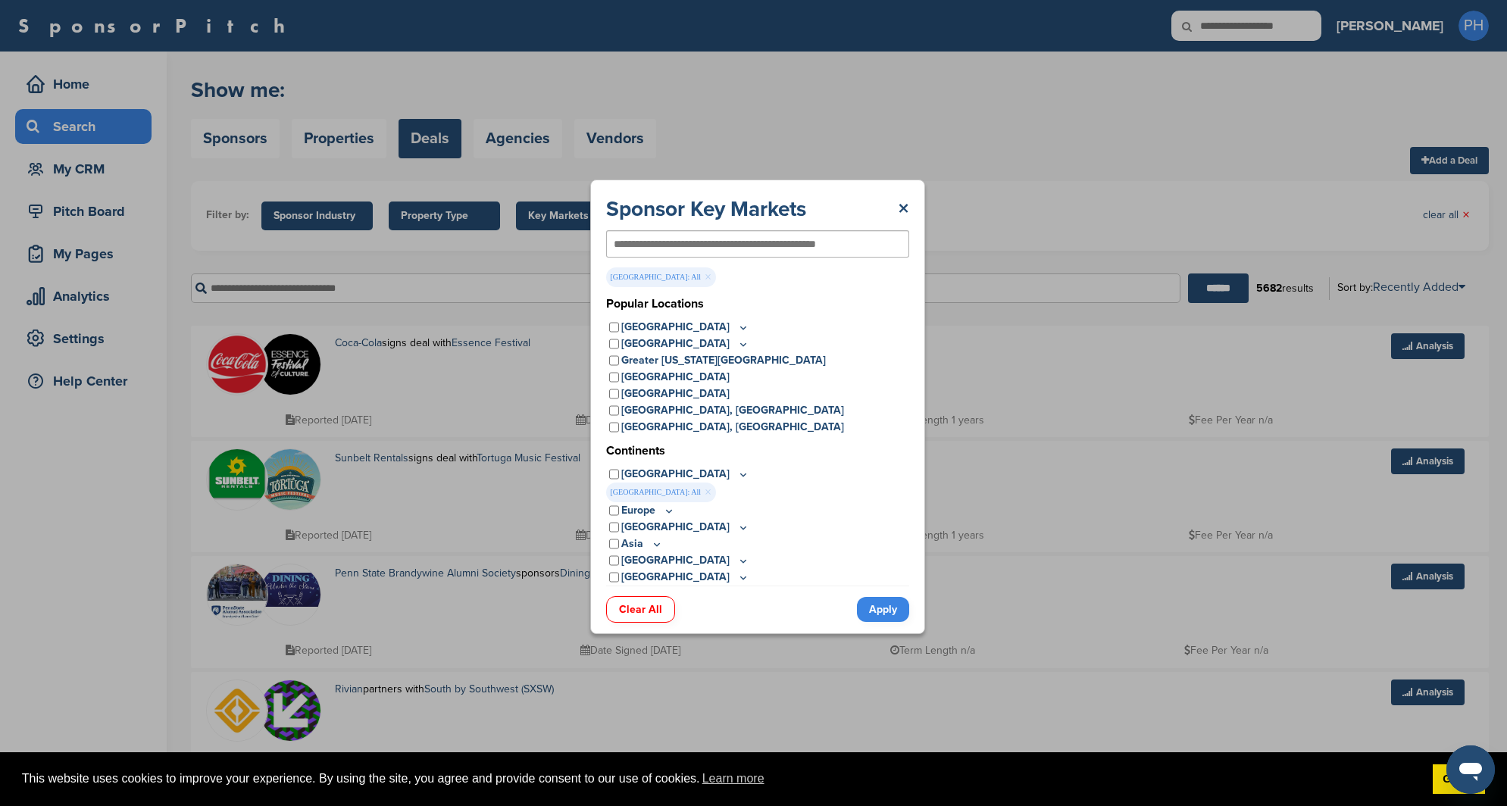
click at [882, 615] on link "Apply" at bounding box center [883, 609] width 52 height 25
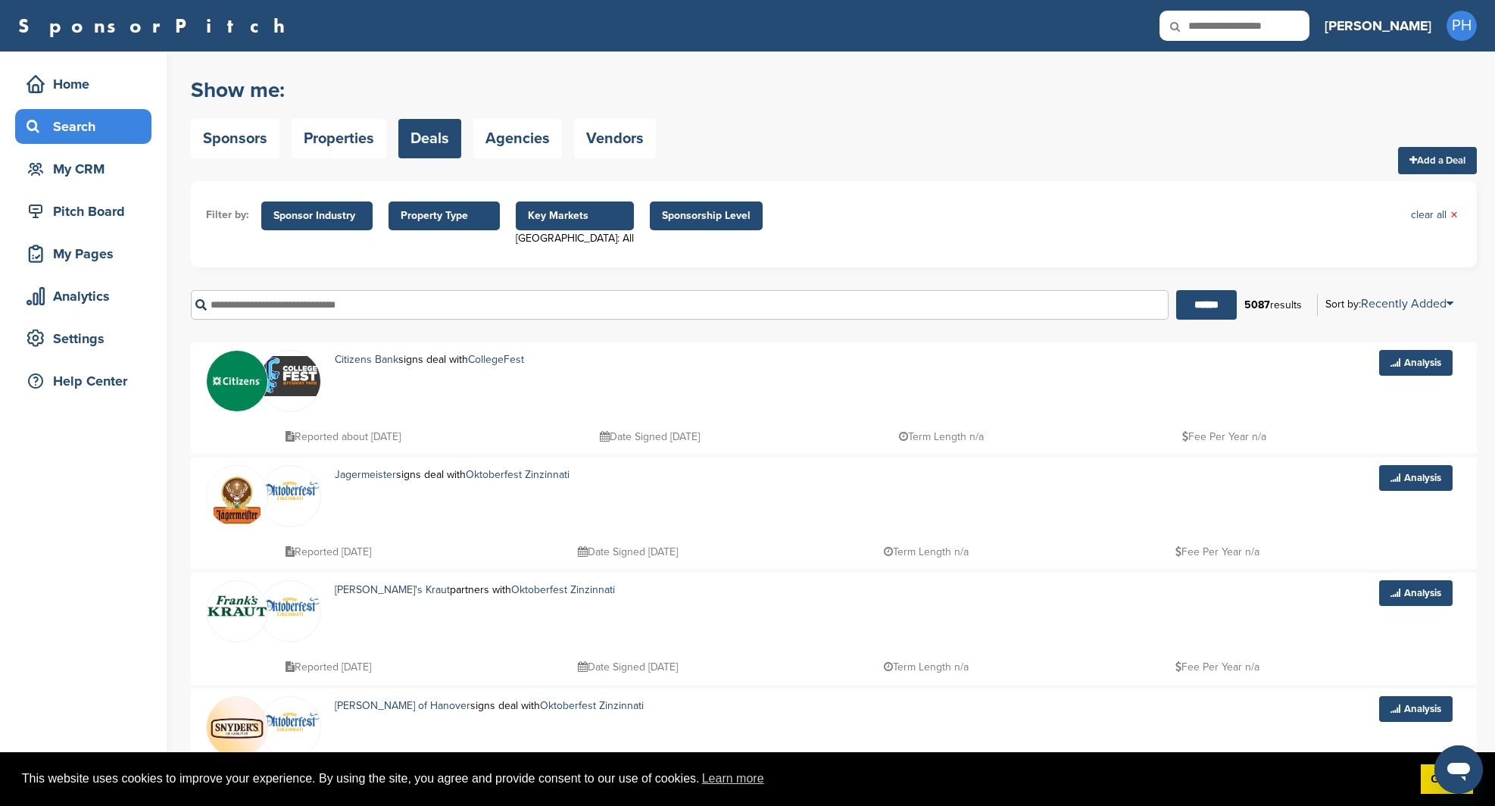
click at [551, 205] on span "Key Markets" at bounding box center [575, 215] width 118 height 29
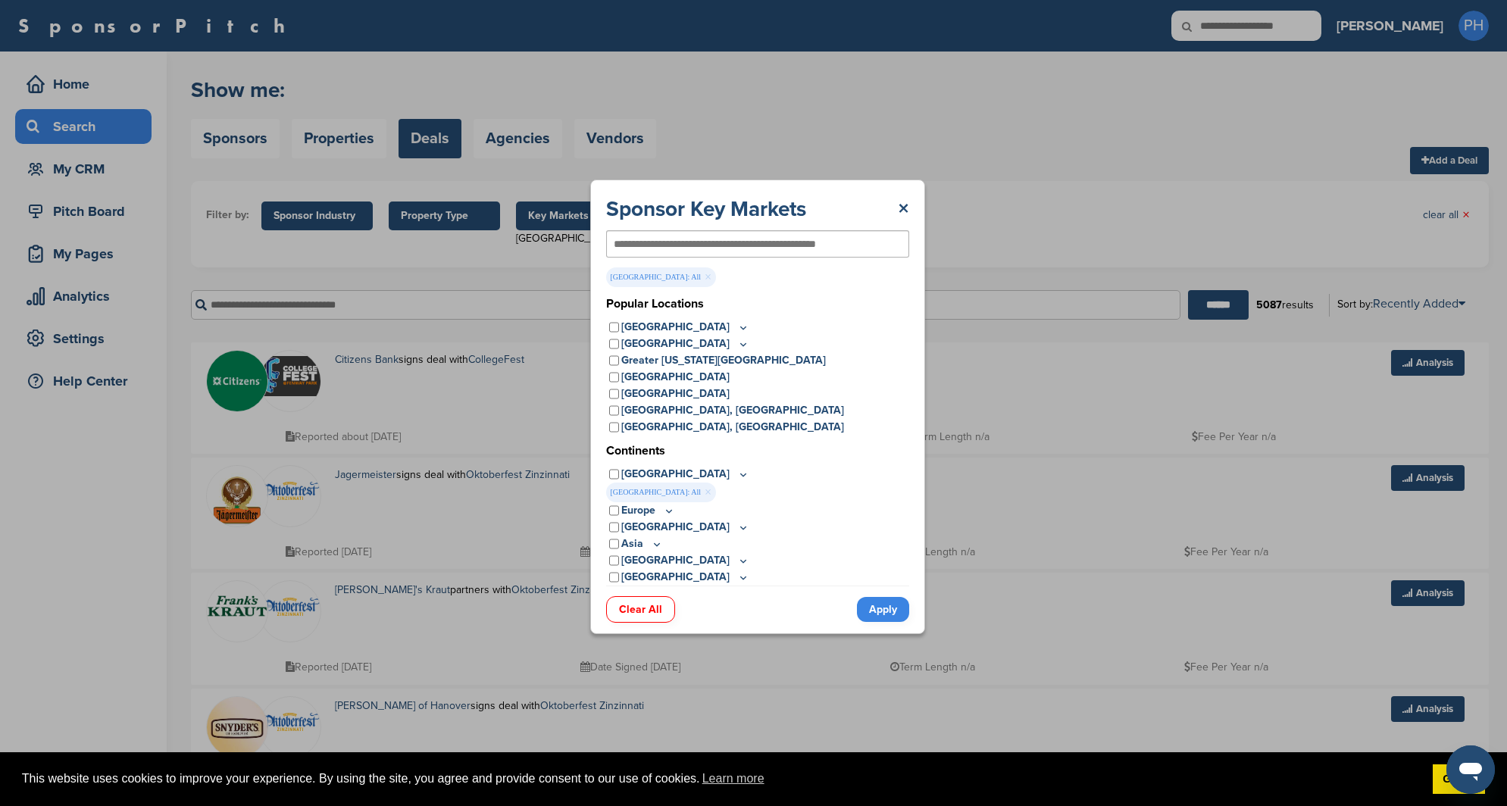
click at [737, 330] on icon at bounding box center [743, 327] width 12 height 13
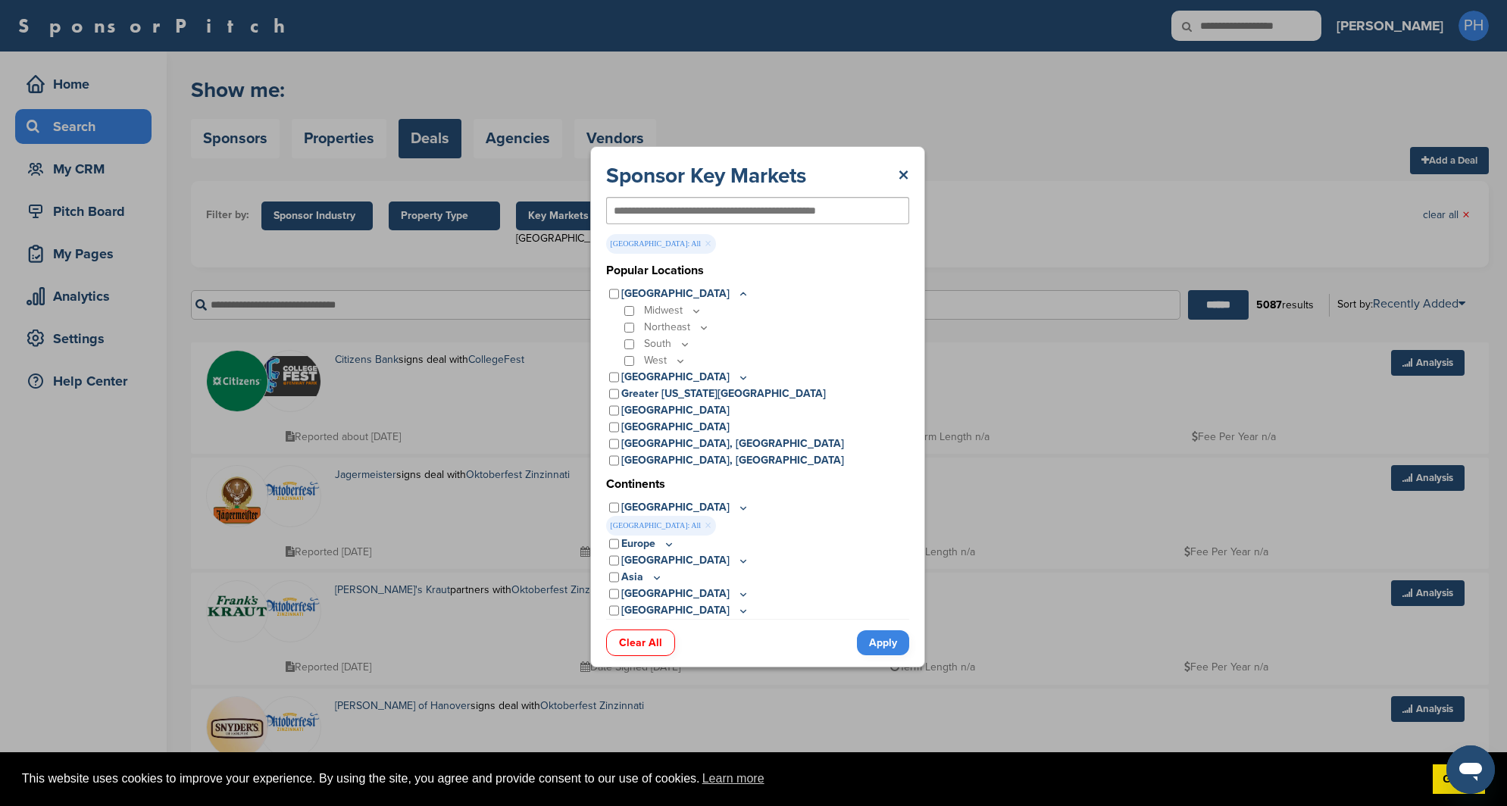
click at [682, 341] on icon at bounding box center [685, 344] width 12 height 13
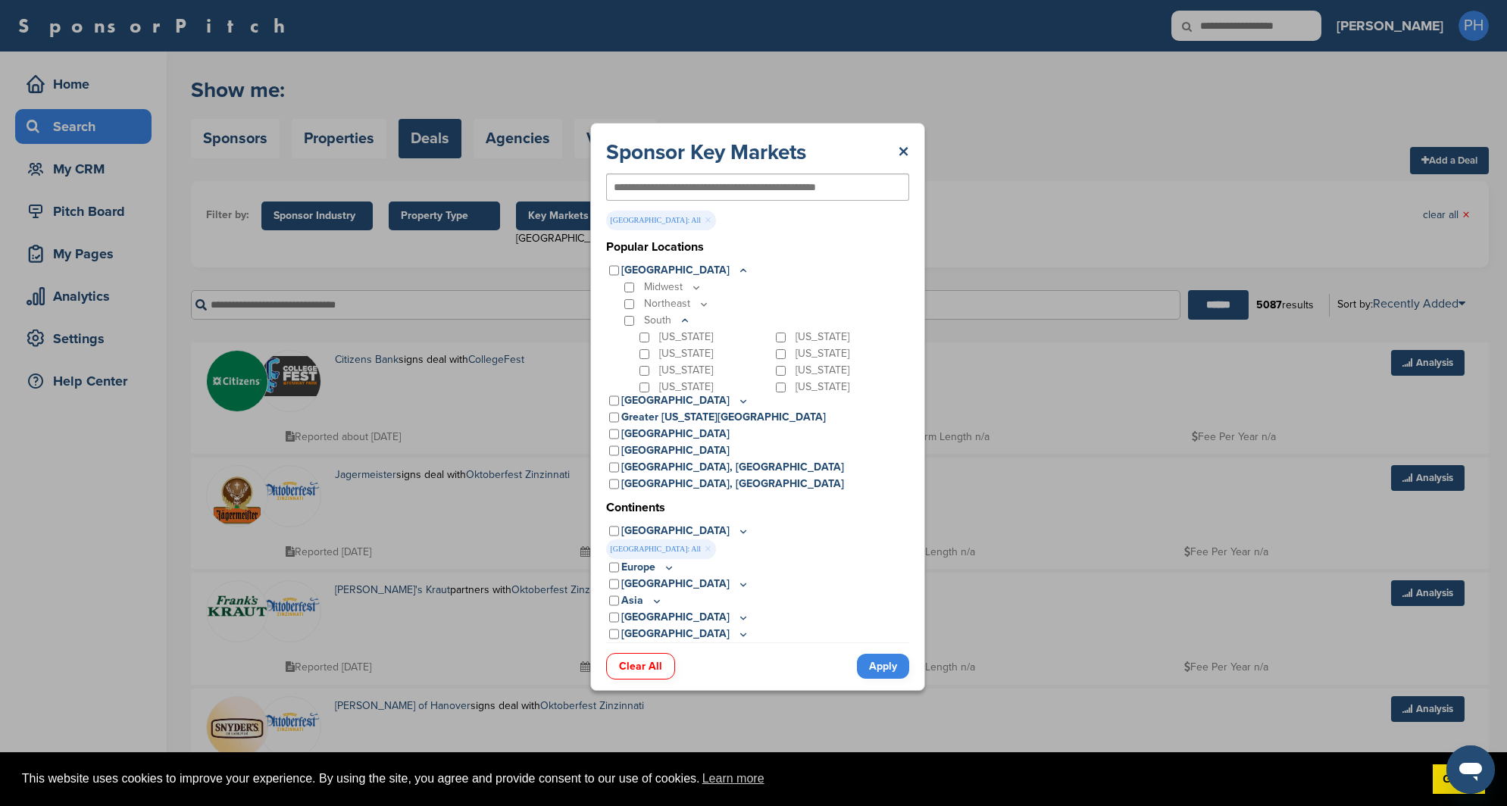
click at [705, 300] on icon at bounding box center [704, 304] width 12 height 13
click at [676, 387] on icon at bounding box center [680, 384] width 12 height 13
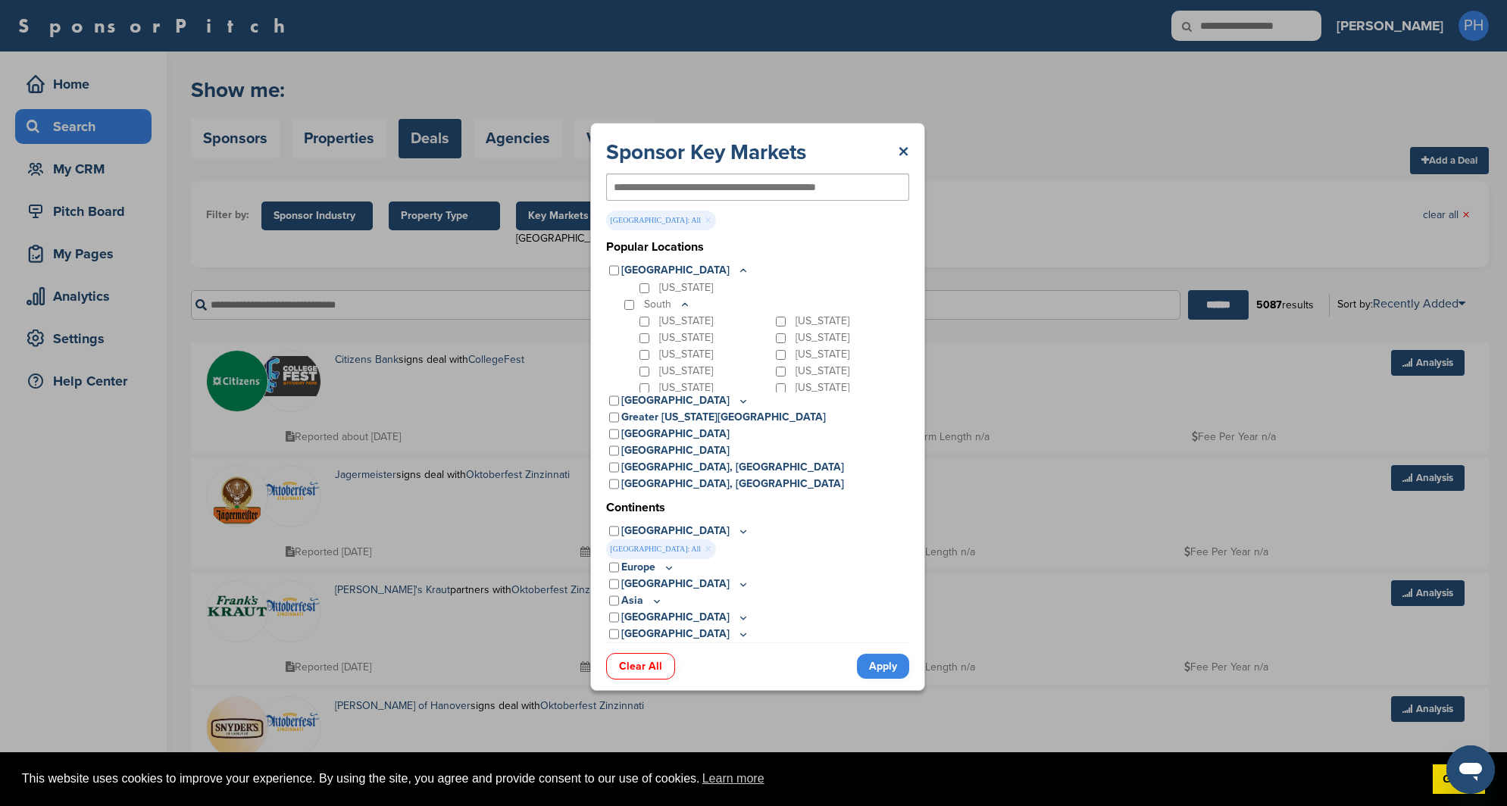
click at [632, 310] on div "South" at bounding box center [765, 304] width 288 height 17
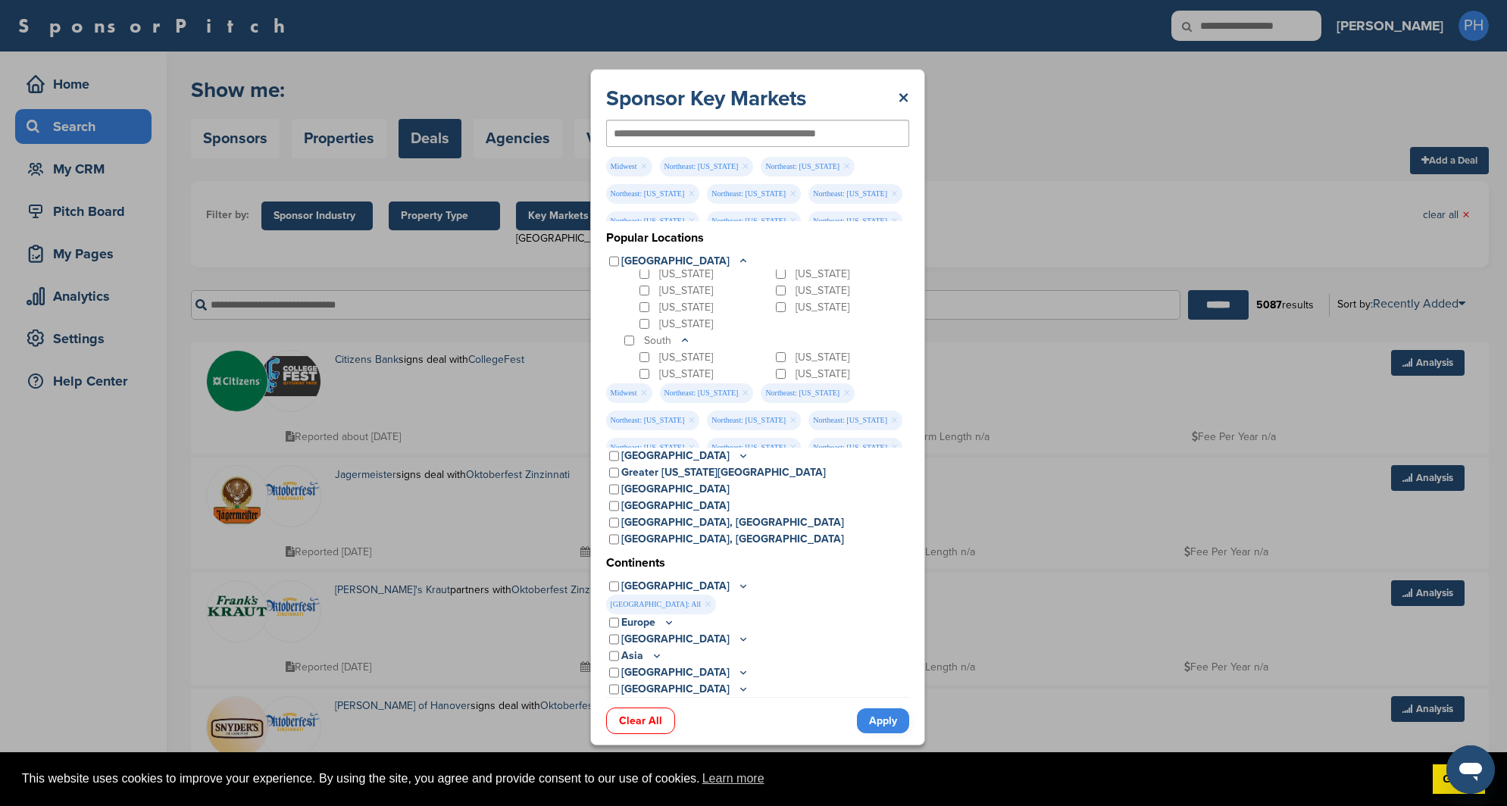
scroll to position [0, 0]
click at [650, 316] on div "Connecticut" at bounding box center [704, 311] width 136 height 17
click at [773, 313] on div "Maine" at bounding box center [841, 311] width 136 height 17
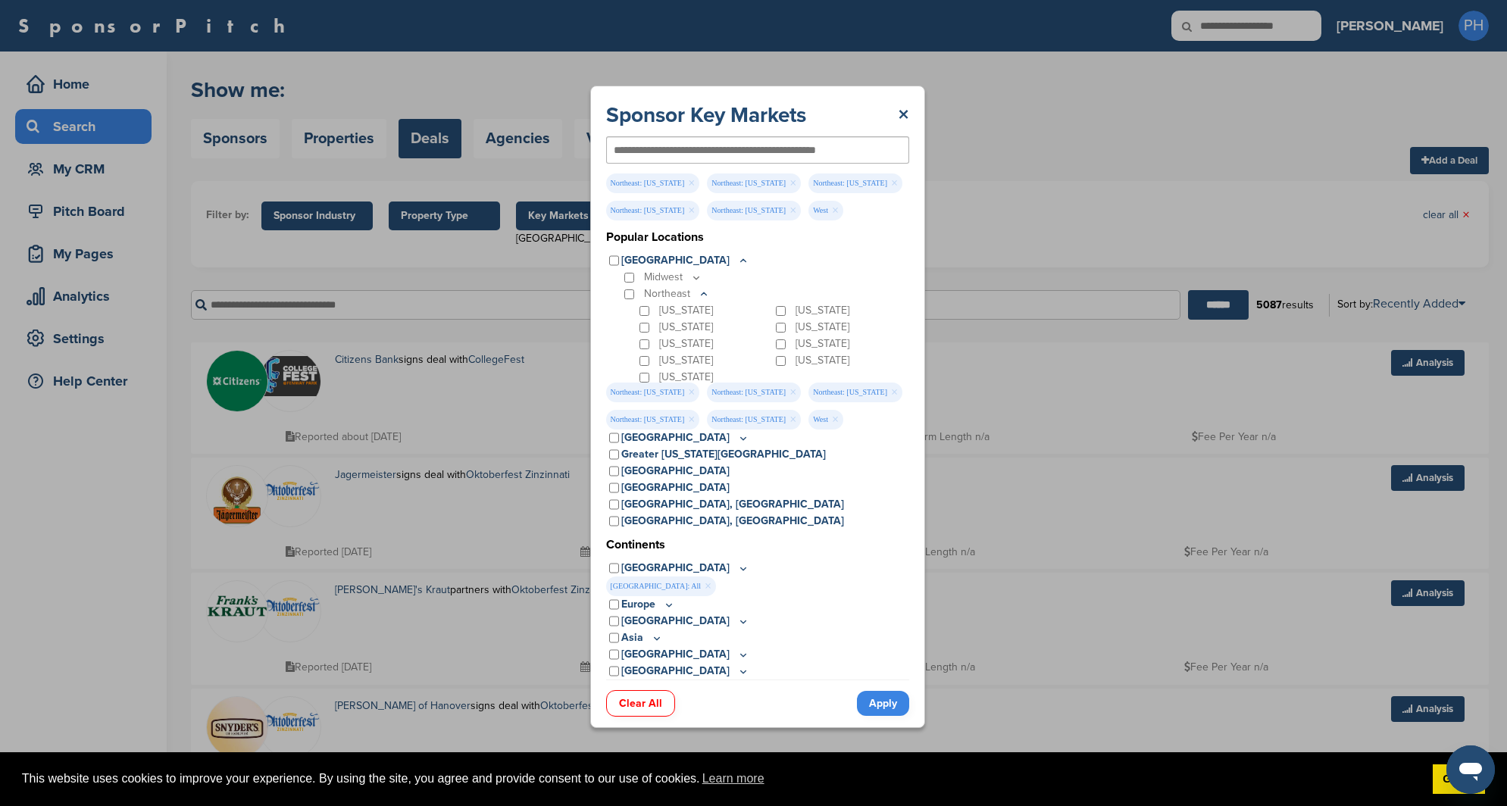
click at [636, 348] on div "New Jersey" at bounding box center [704, 344] width 136 height 17
click at [659, 348] on p "New Jersey" at bounding box center [686, 344] width 54 height 17
click at [651, 347] on div "New Jersey" at bounding box center [704, 344] width 136 height 17
click at [648, 354] on div "Pennsylvania" at bounding box center [704, 360] width 136 height 17
click at [643, 336] on div "New Jersey" at bounding box center [704, 344] width 136 height 17
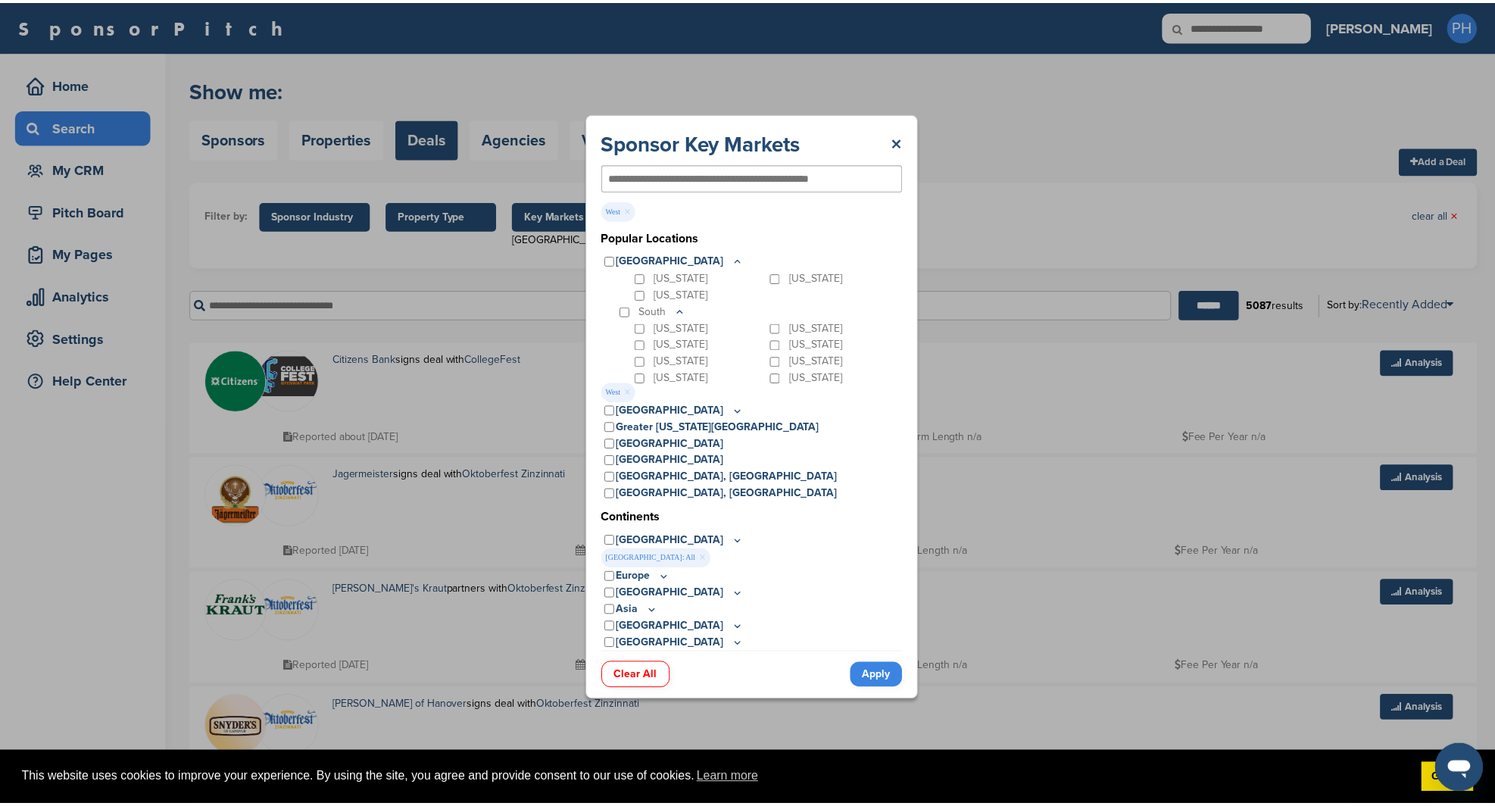
scroll to position [170, 0]
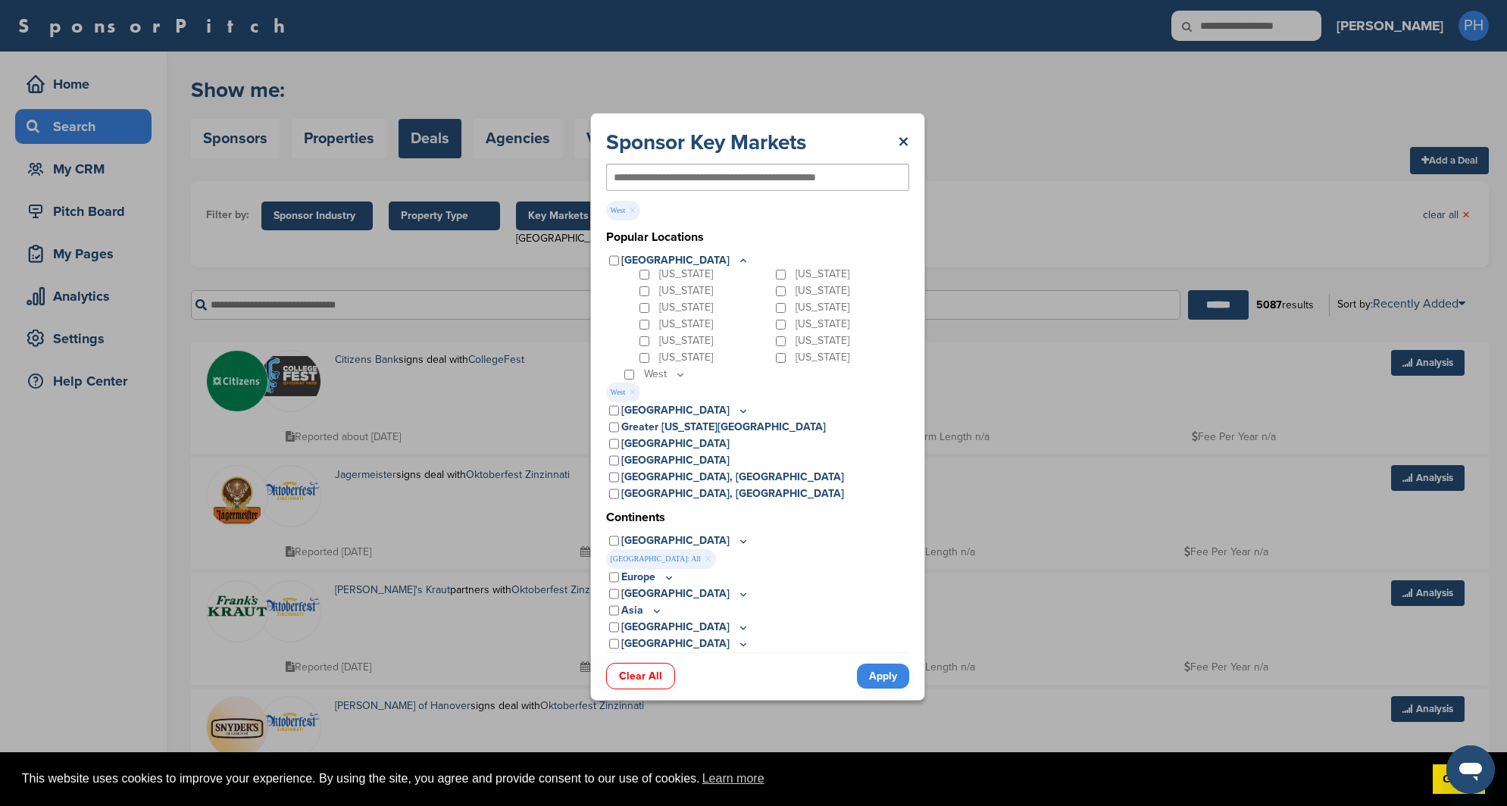
click at [896, 680] on link "Apply" at bounding box center [883, 676] width 52 height 25
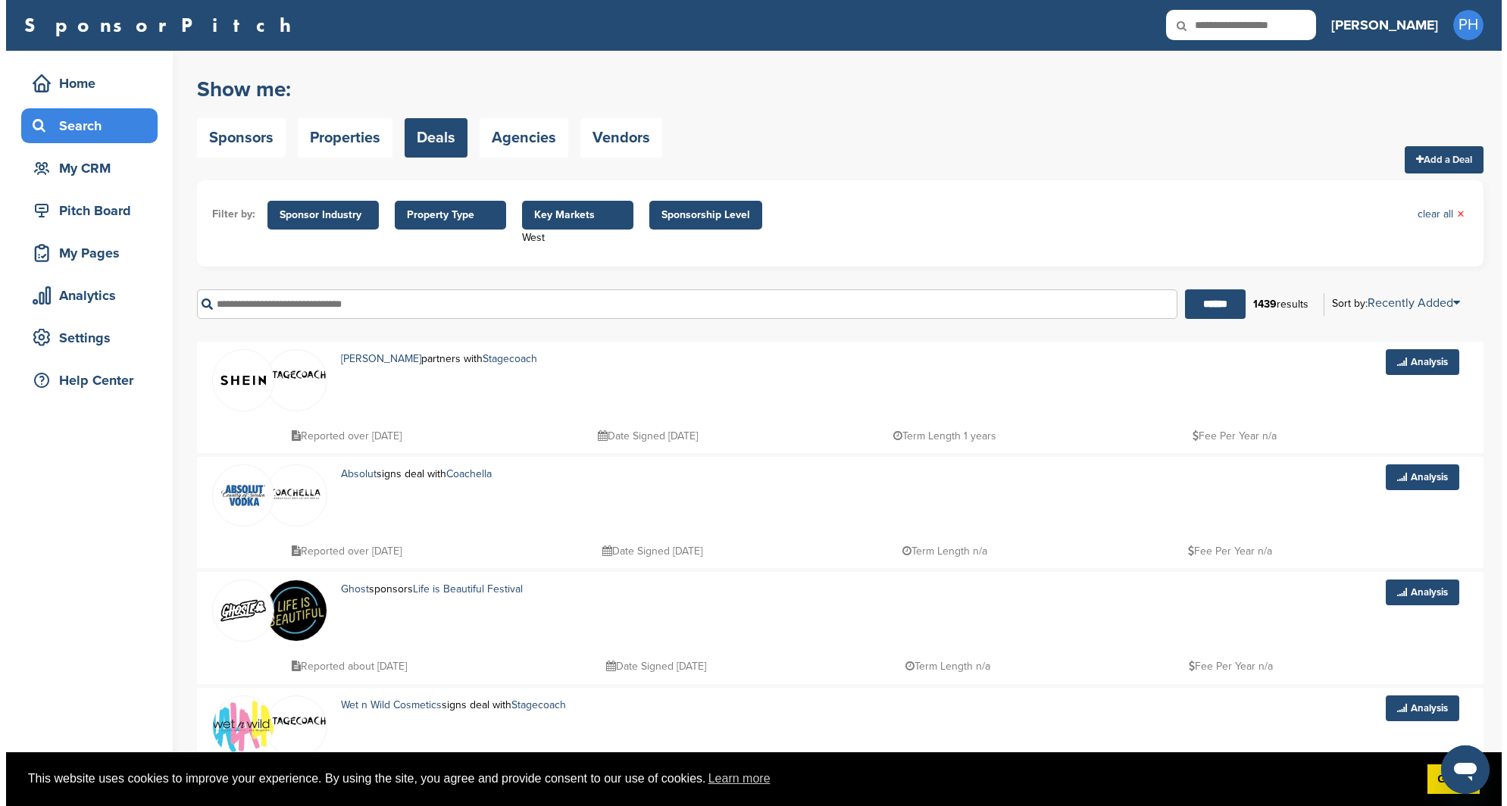
scroll to position [0, 0]
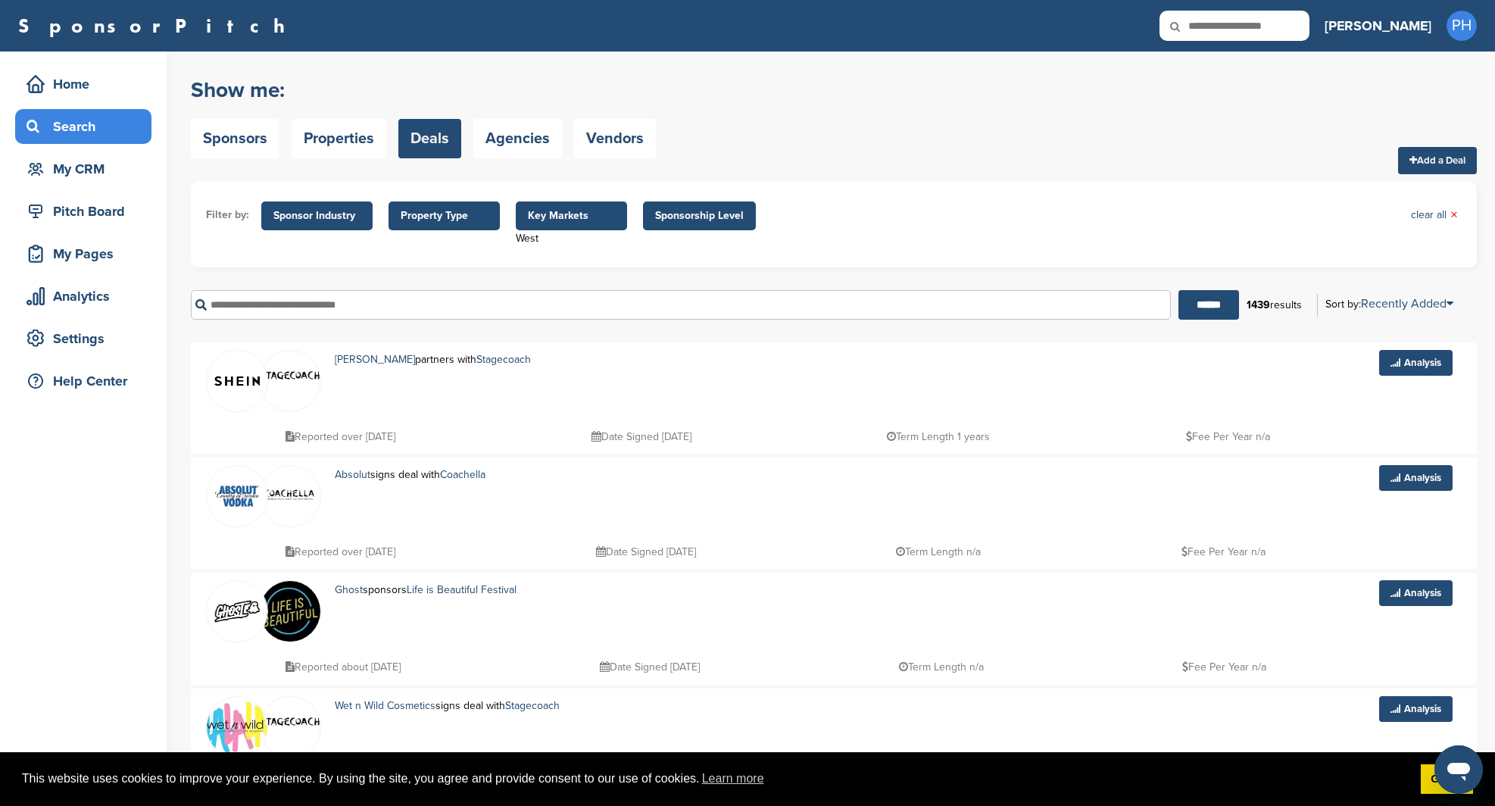
click at [545, 218] on span "Key Markets" at bounding box center [571, 216] width 87 height 17
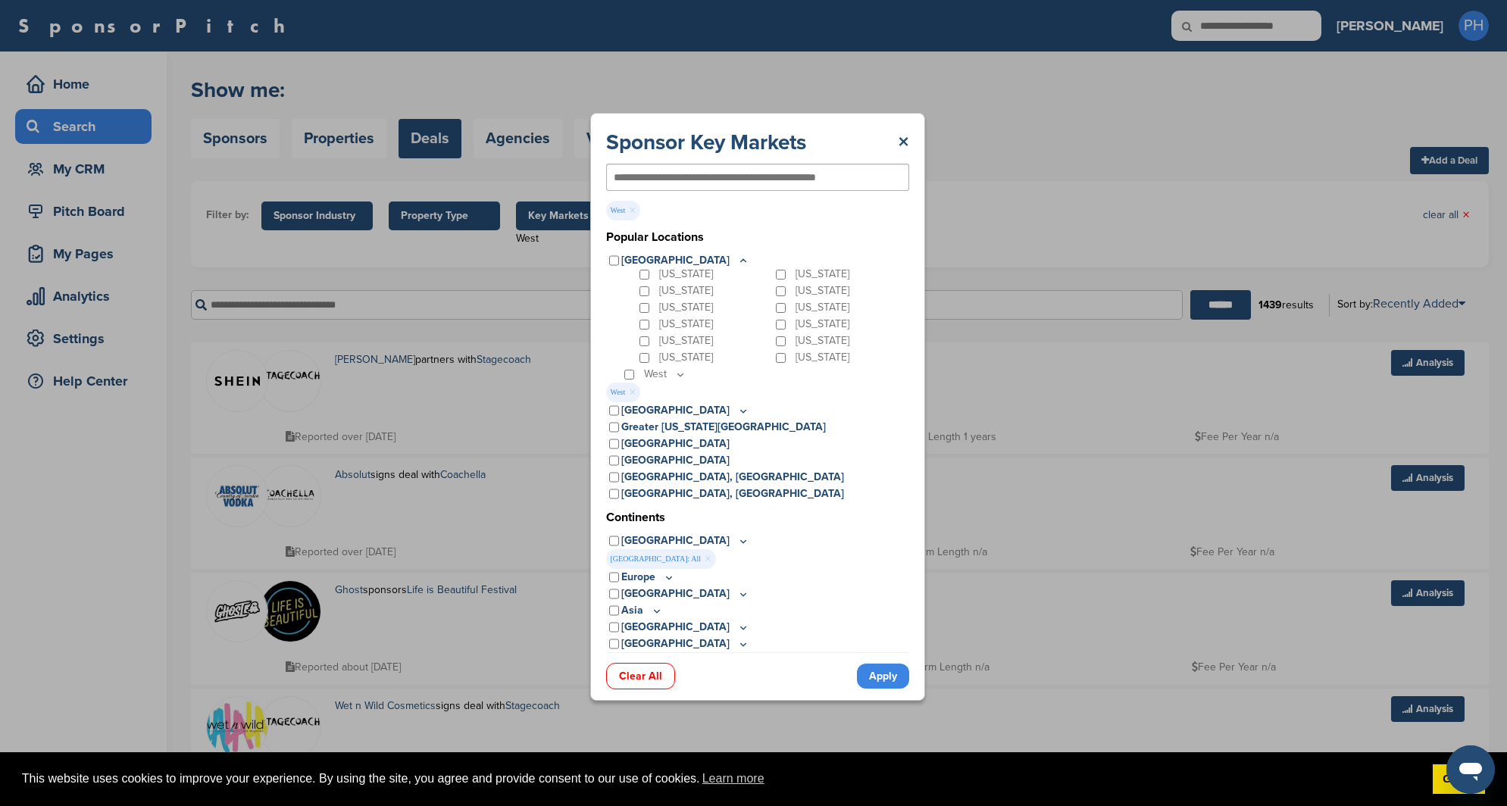
click at [619, 262] on div "United States" at bounding box center [757, 260] width 303 height 17
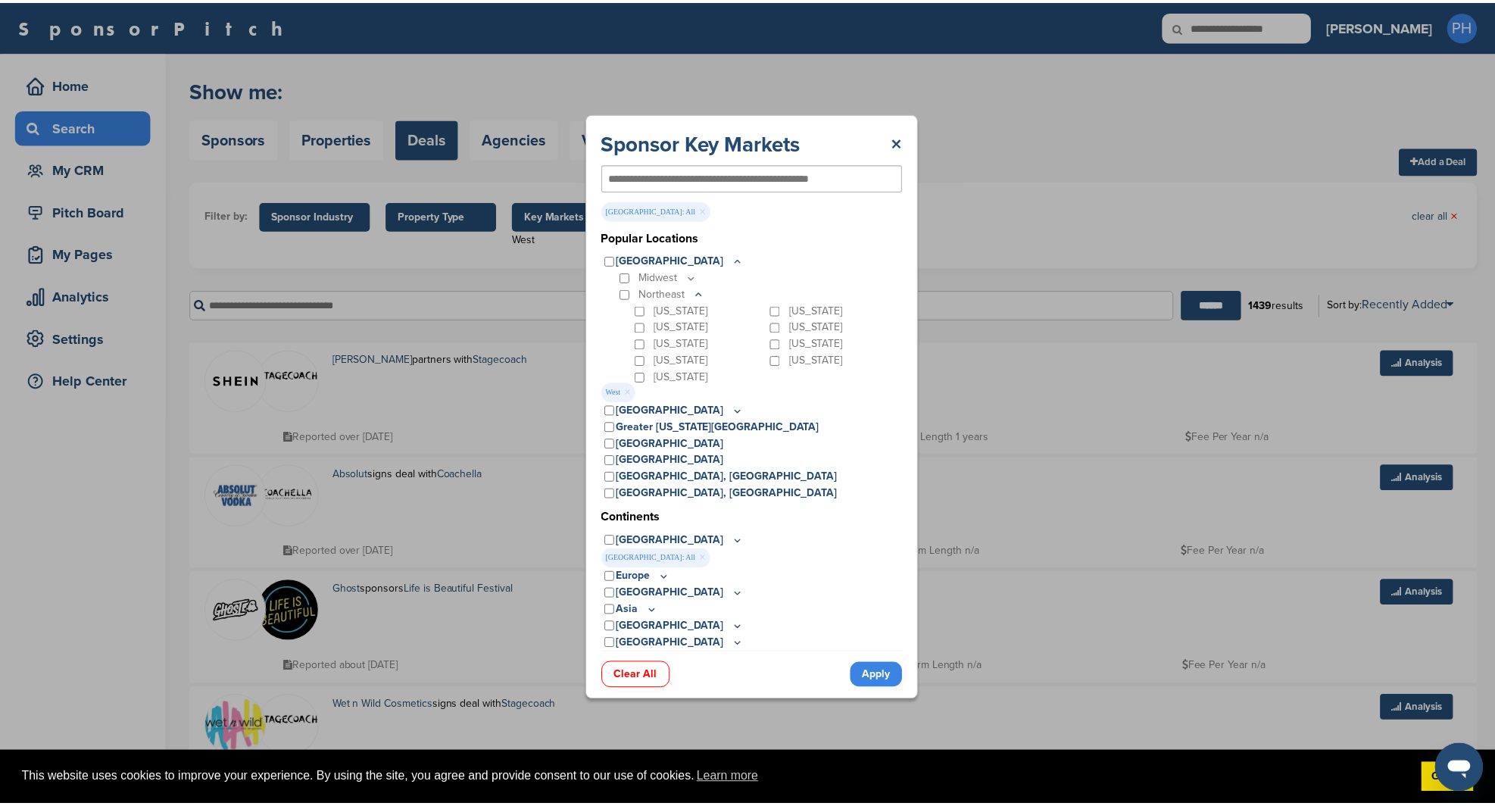
scroll to position [170, 0]
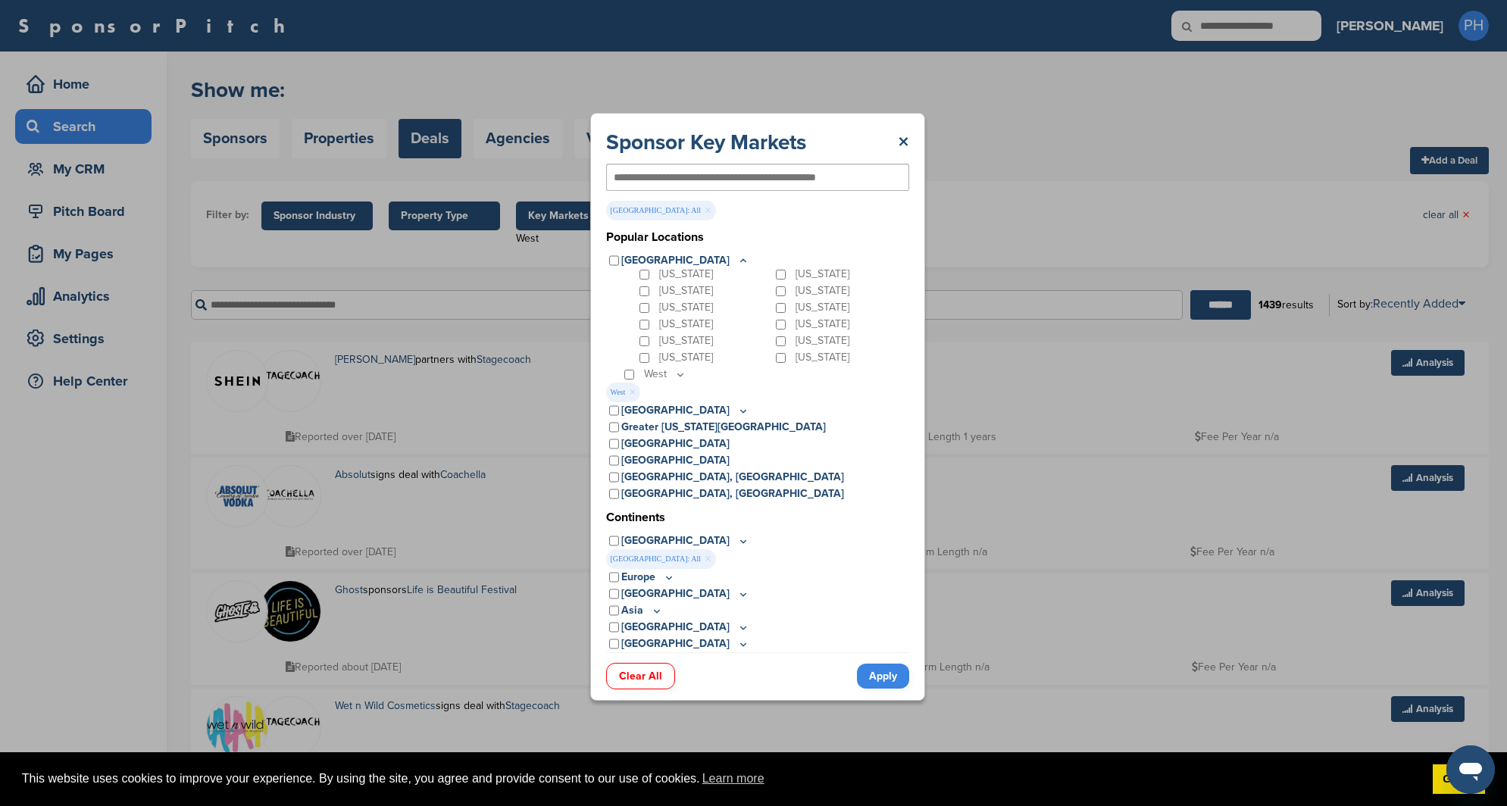
click at [870, 689] on link "Apply" at bounding box center [883, 676] width 52 height 25
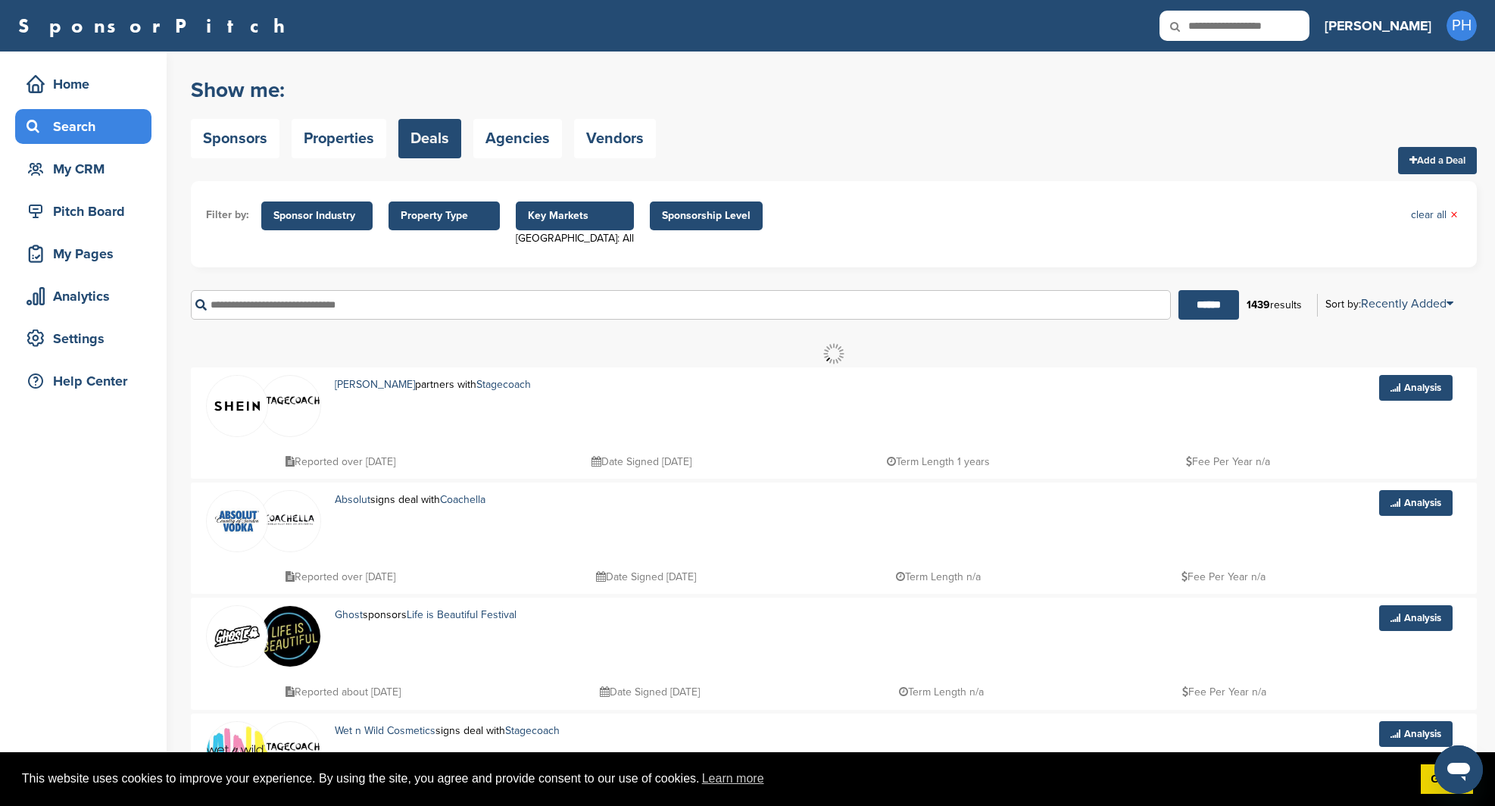
click at [922, 223] on ul "Filter by: Sponsor Industry Sponsor Industry × Apparel, Clothing, & Fashion Acc…" at bounding box center [834, 224] width 1256 height 56
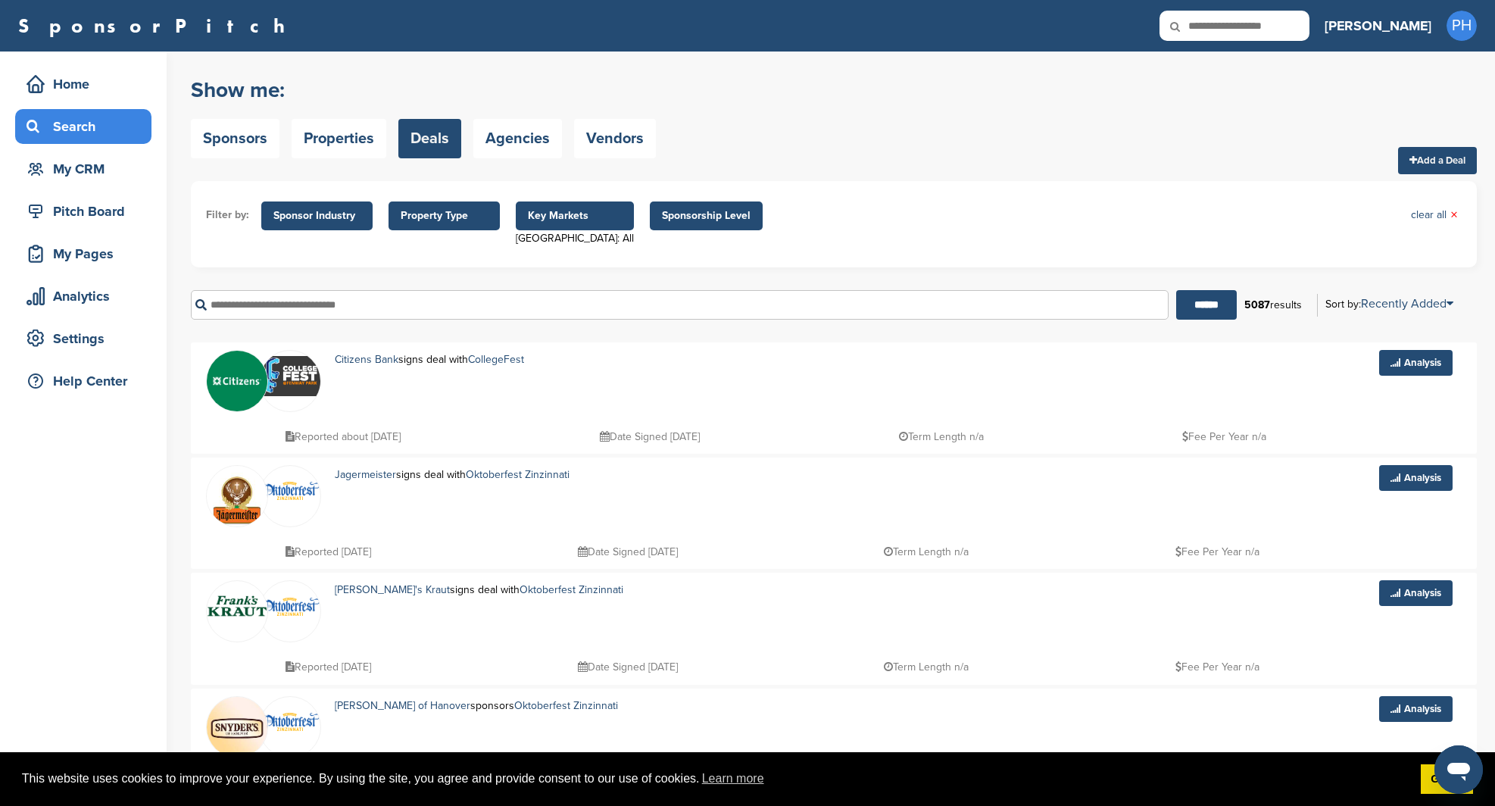
click at [783, 139] on div "Show me: Sponsors Properties Deals Agencies Vendors Add a Deal" at bounding box center [834, 118] width 1286 height 96
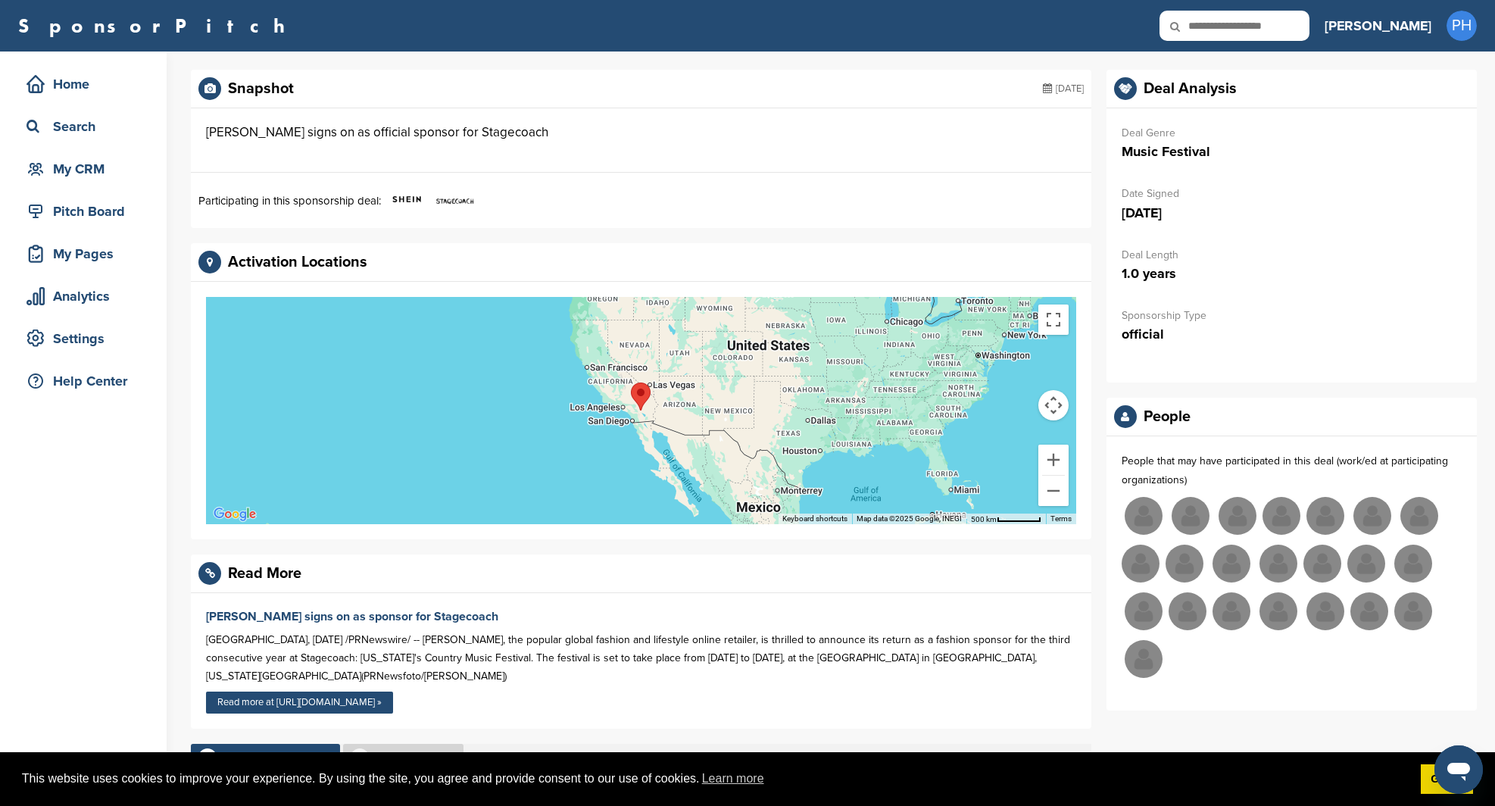
click at [1169, 517] on div at bounding box center [1292, 592] width 340 height 191
click at [1217, 454] on p "People that may have participated in this deal (work/ed at participating organi…" at bounding box center [1292, 470] width 340 height 38
click at [286, 120] on div "[PERSON_NAME] signs on as official sponsor for Stagecoach" at bounding box center [641, 132] width 901 height 48
click at [234, 132] on div "[PERSON_NAME] signs on as official sponsor for Stagecoach" at bounding box center [377, 132] width 342 height 18
click at [419, 198] on img at bounding box center [407, 199] width 38 height 38
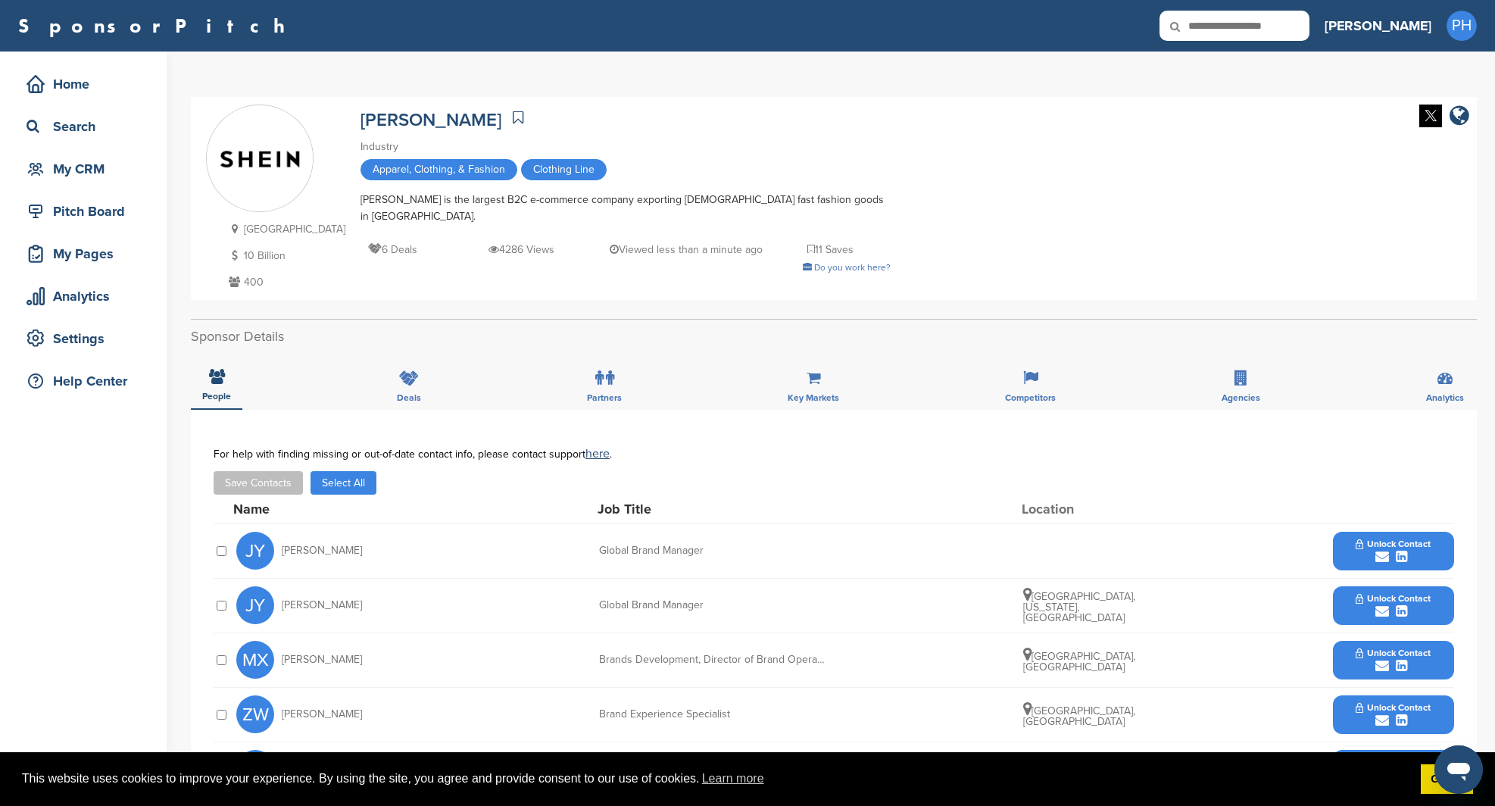
click at [513, 114] on icon at bounding box center [518, 117] width 11 height 15
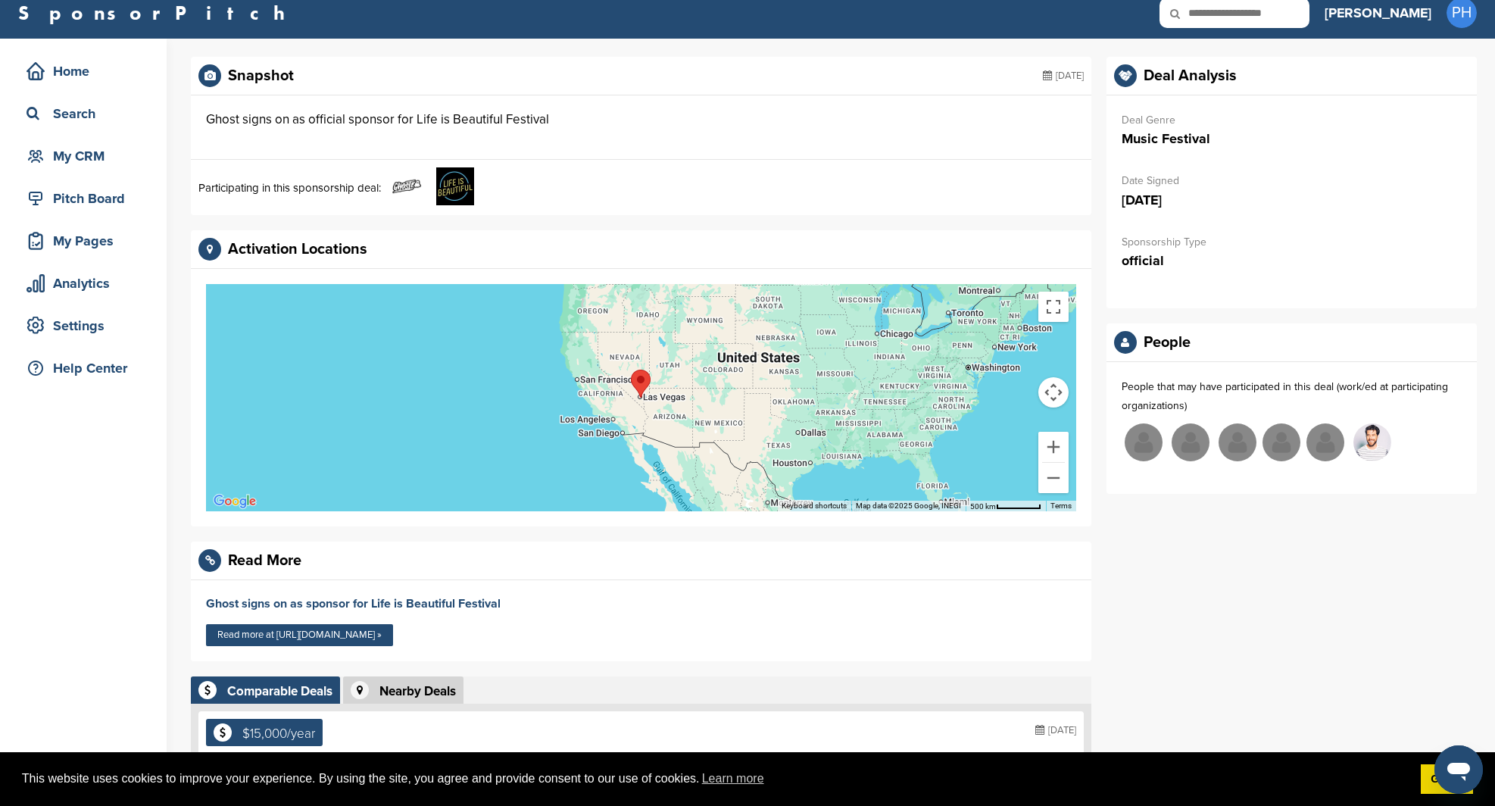
scroll to position [31, 0]
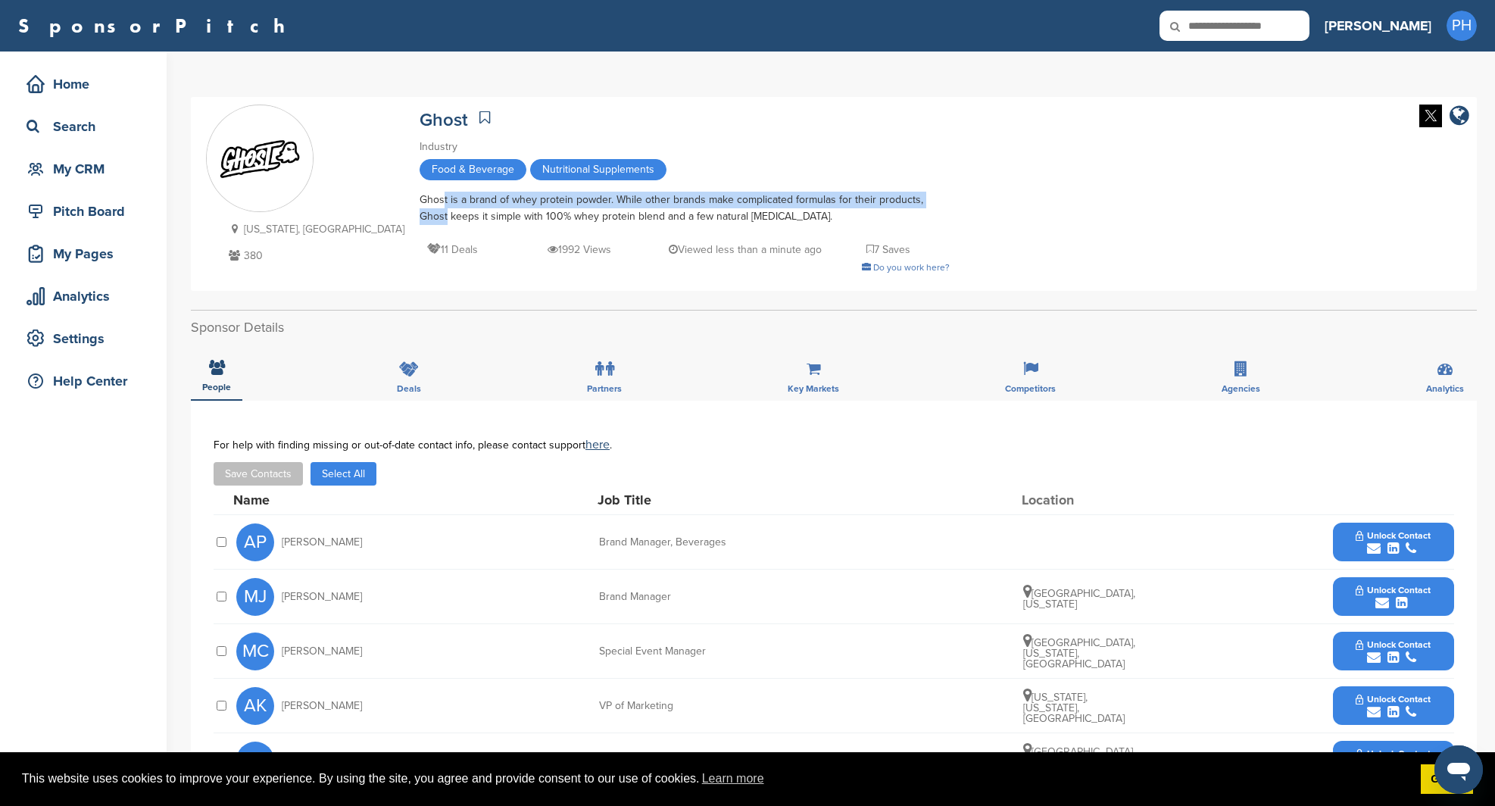
drag, startPoint x: 347, startPoint y: 202, endPoint x: 851, endPoint y: 202, distance: 504.5
click at [851, 202] on div "Ghost is a brand of whey protein powder. While other brands make complicated fo…" at bounding box center [685, 208] width 530 height 33
click at [850, 205] on div "Ghost is a brand of whey protein powder. While other brands make complicated fo…" at bounding box center [685, 208] width 530 height 33
click at [420, 115] on div "Ghost" at bounding box center [685, 118] width 530 height 27
click at [479, 112] on icon at bounding box center [484, 117] width 11 height 15
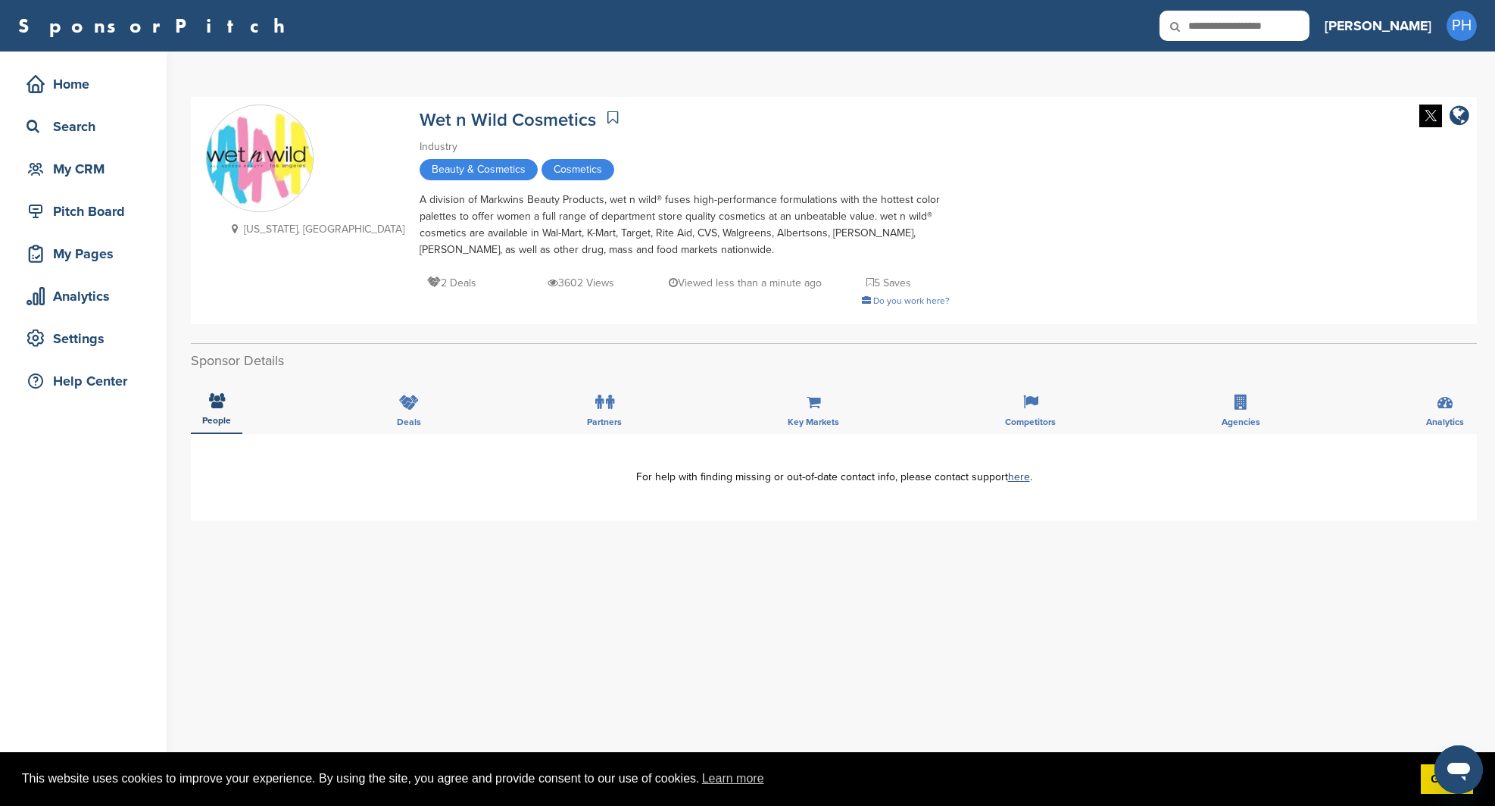
click at [604, 119] on link at bounding box center [613, 117] width 18 height 23
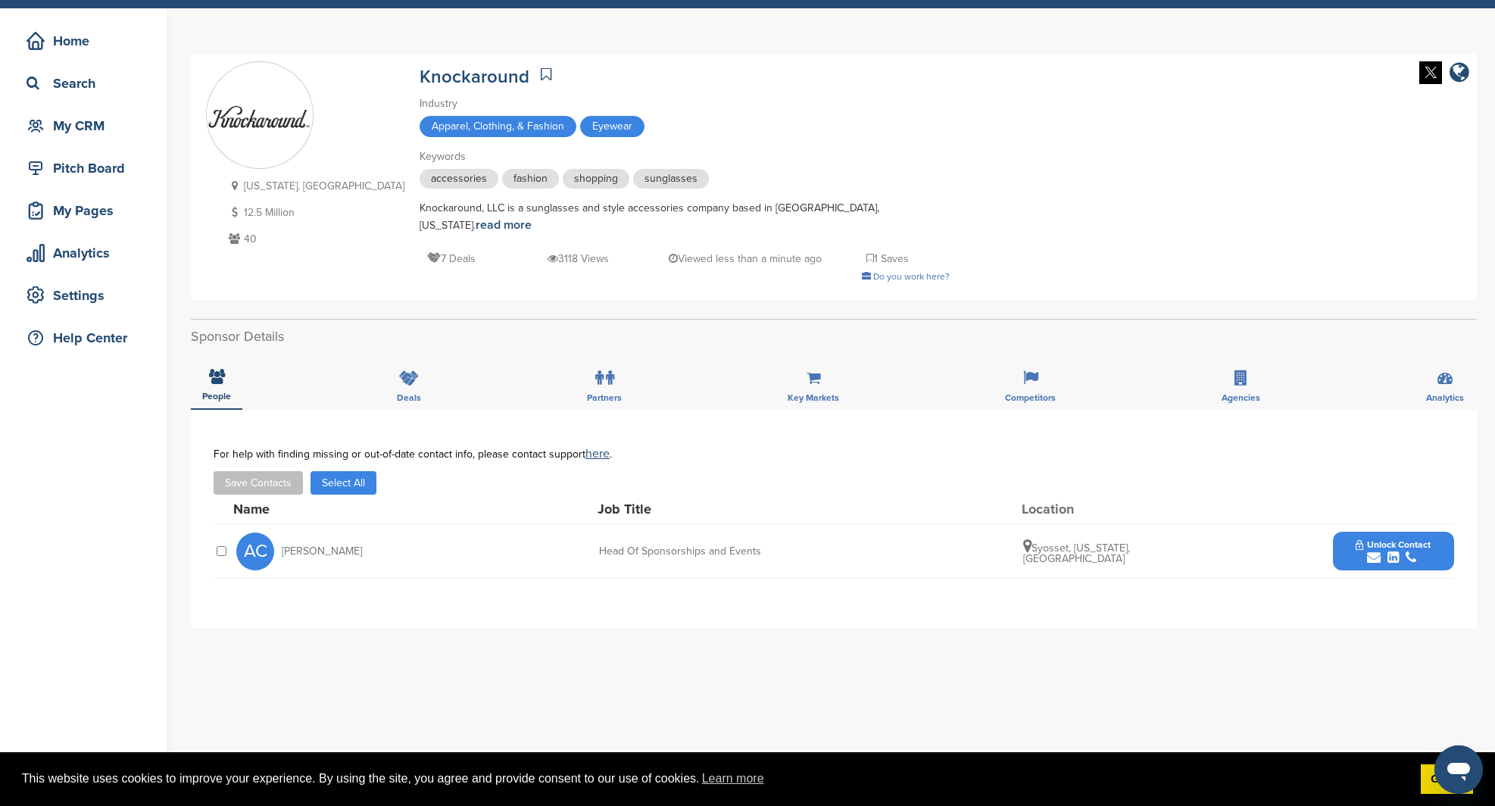
scroll to position [44, 0]
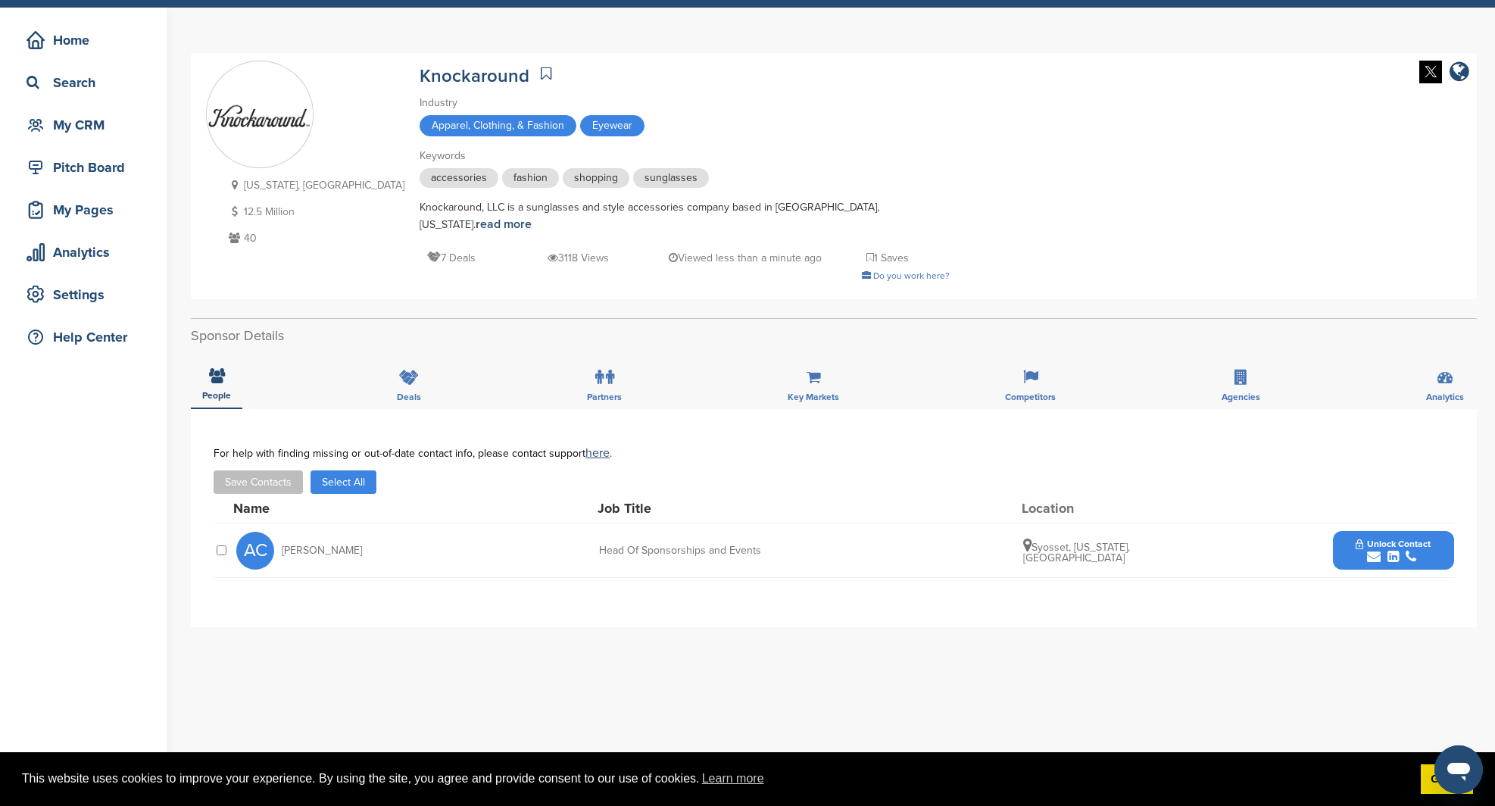
click at [541, 67] on icon at bounding box center [546, 73] width 11 height 15
drag, startPoint x: 389, startPoint y: 211, endPoint x: 804, endPoint y: 212, distance: 415.1
click at [804, 212] on div "Knockaround, LLC is a sunglasses and style accessories company based in San Die…" at bounding box center [685, 216] width 530 height 34
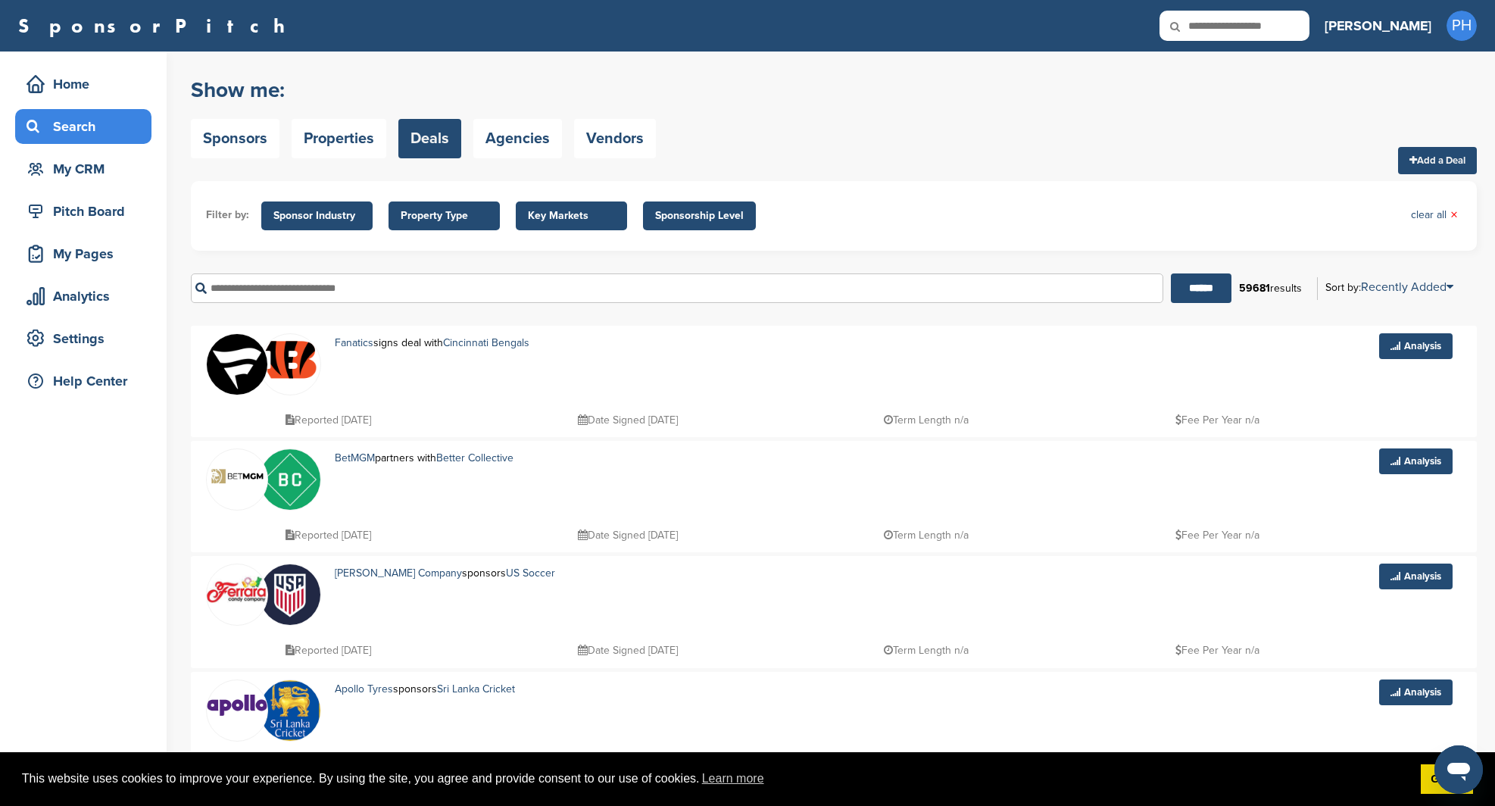
click at [572, 211] on span "Key Markets" at bounding box center [571, 216] width 87 height 17
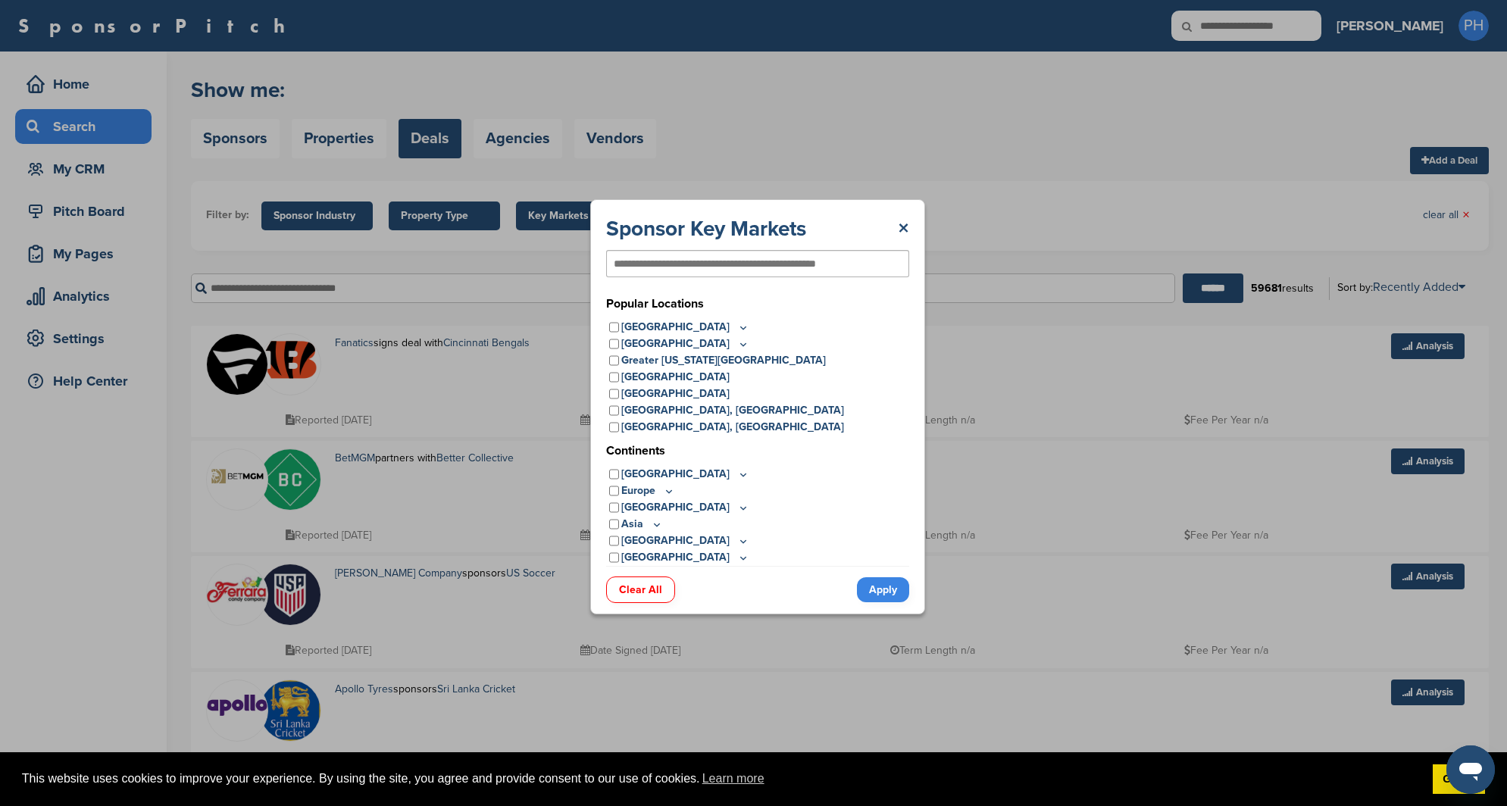
click at [907, 207] on div "Sponsor Key Markets × Popular Locations United States Midwest Illinois Indiana …" at bounding box center [757, 406] width 335 height 415
click at [624, 316] on div "Popular Locations United States Midwest Illinois Indiana Iowa Kansas Minnesota …" at bounding box center [757, 430] width 303 height 271
click at [619, 325] on div "United States" at bounding box center [757, 327] width 303 height 17
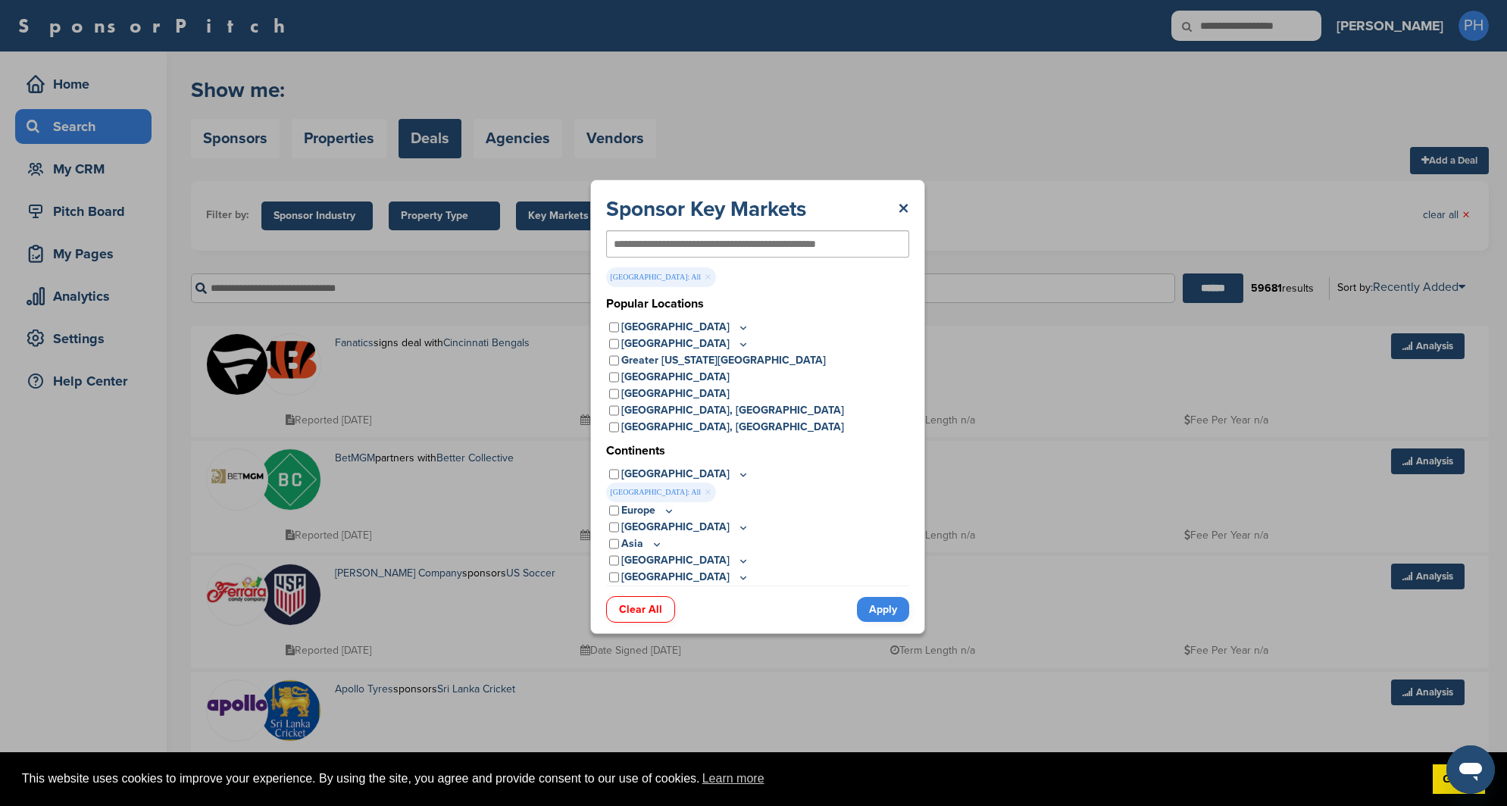
click at [737, 329] on icon at bounding box center [743, 327] width 12 height 13
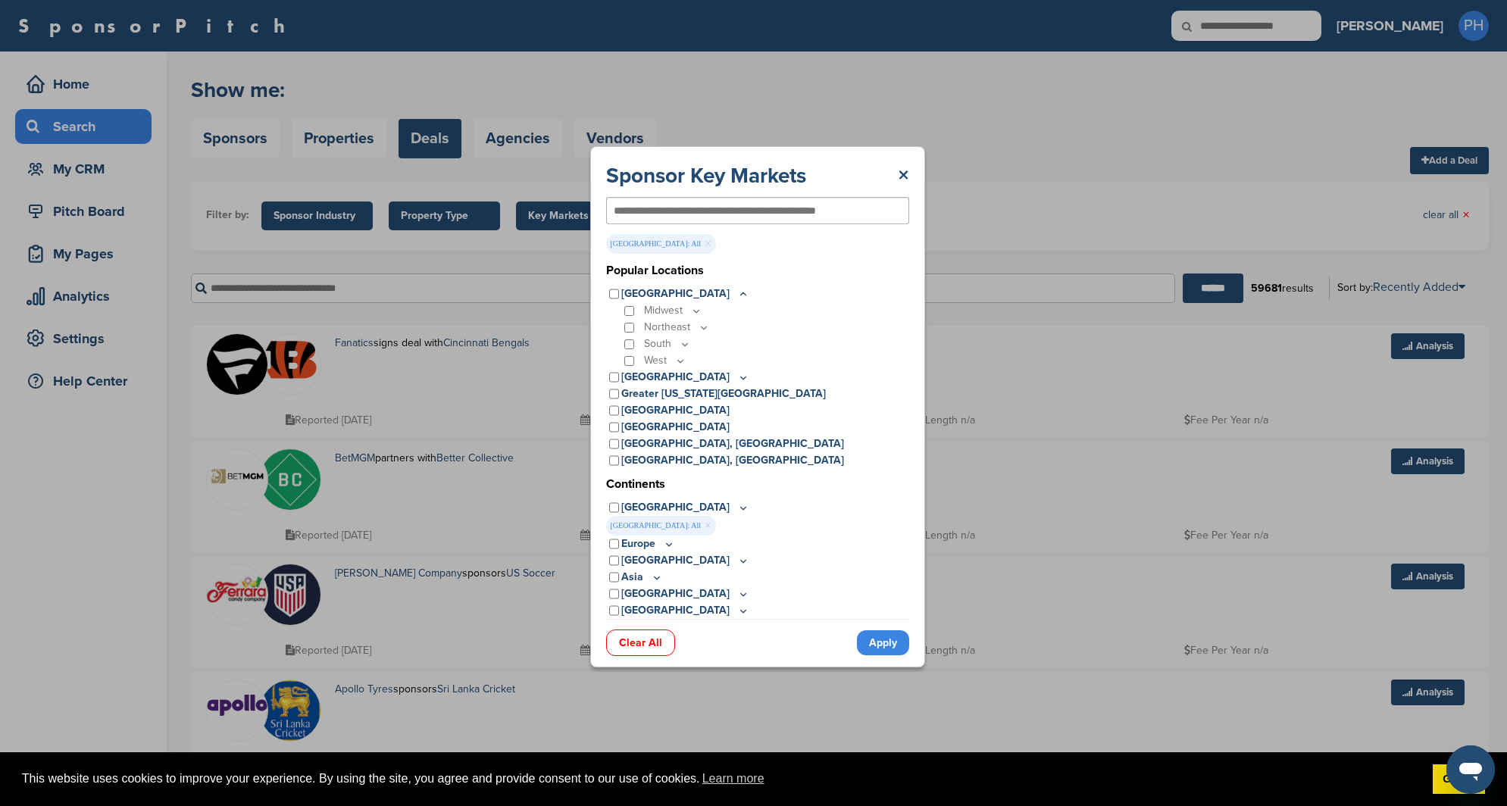
click at [635, 344] on div "South" at bounding box center [765, 344] width 288 height 17
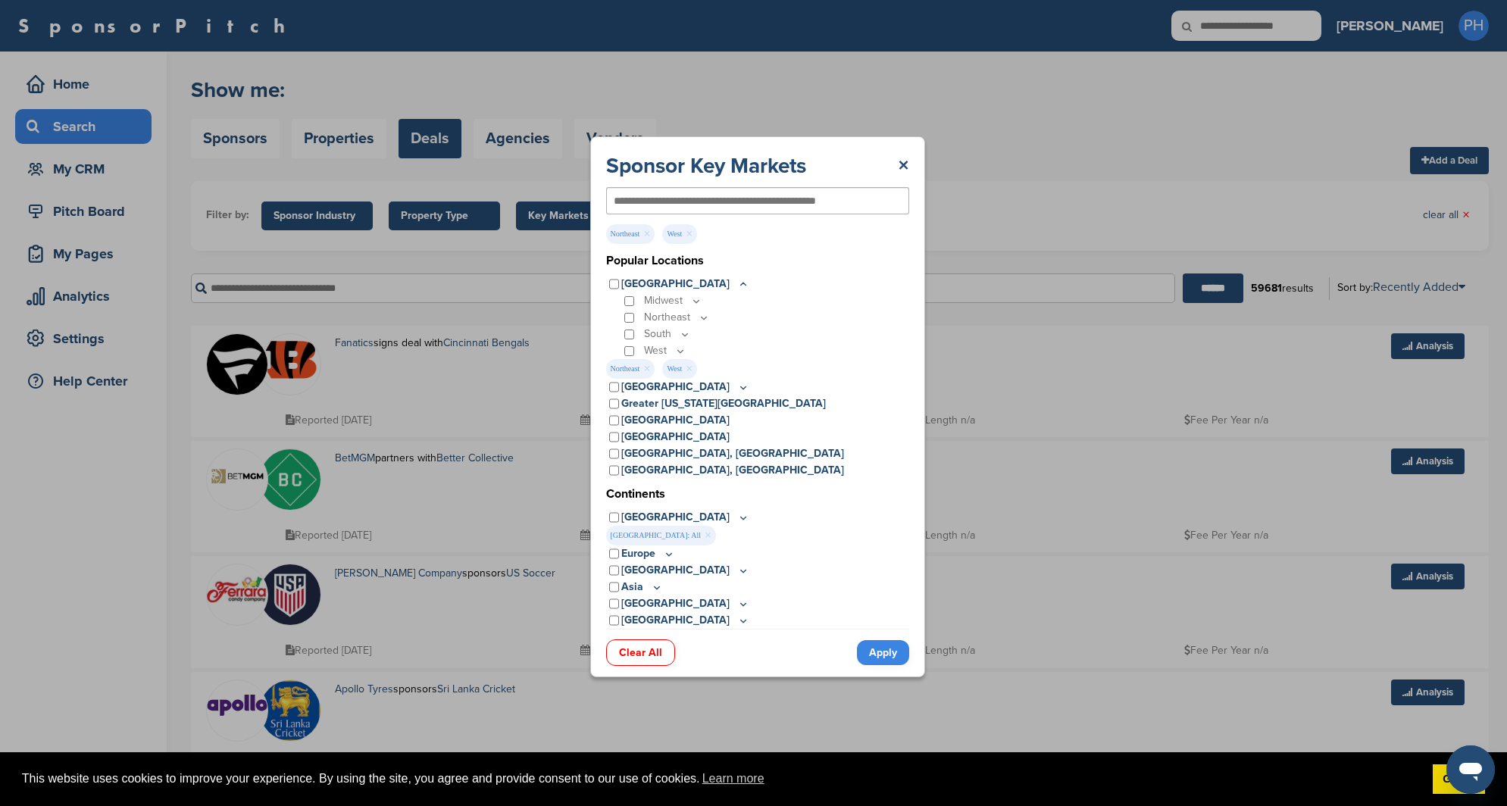
click at [875, 657] on link "Apply" at bounding box center [883, 652] width 52 height 25
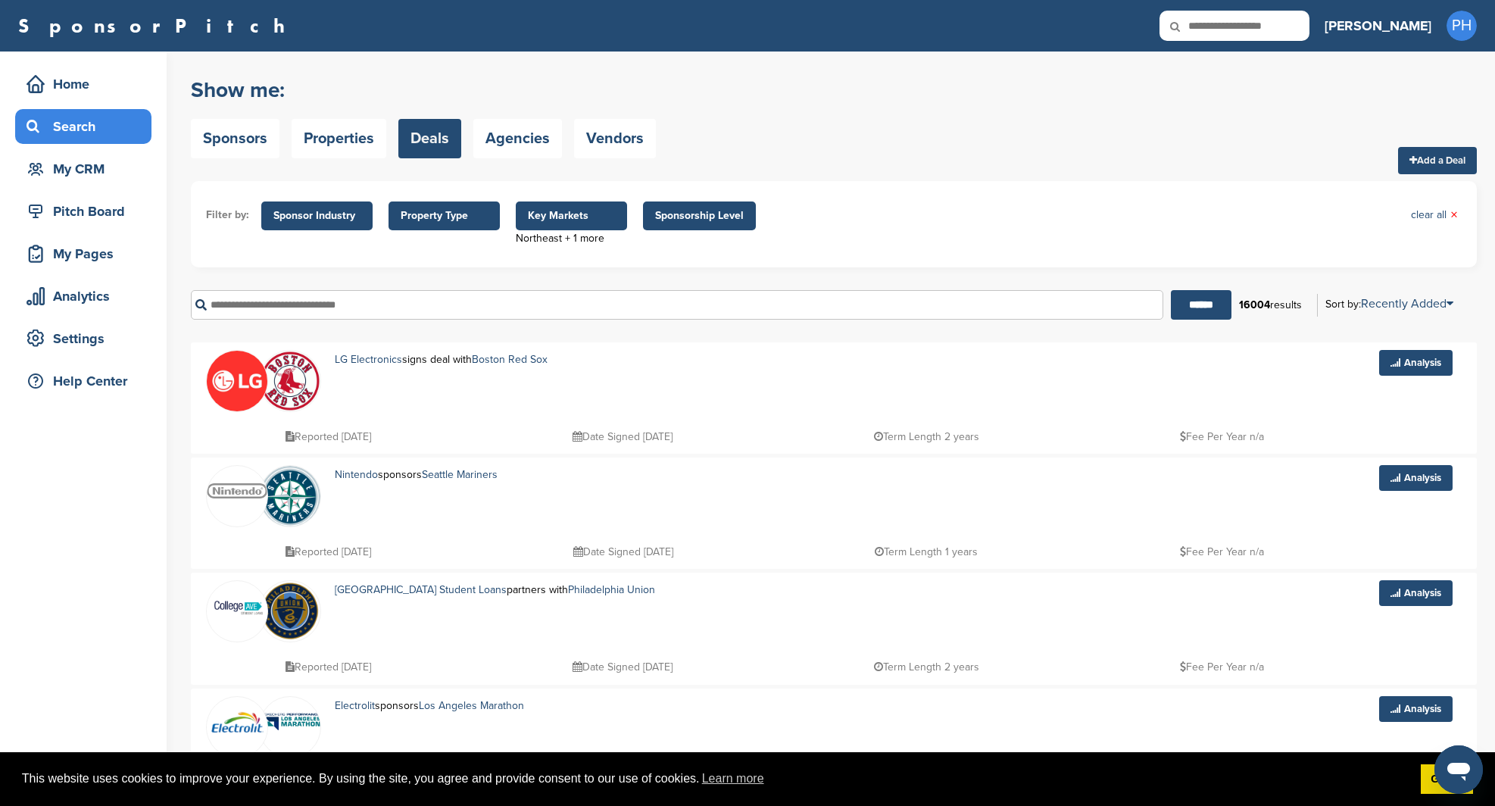
click at [491, 223] on span "Property Type" at bounding box center [444, 215] width 111 height 29
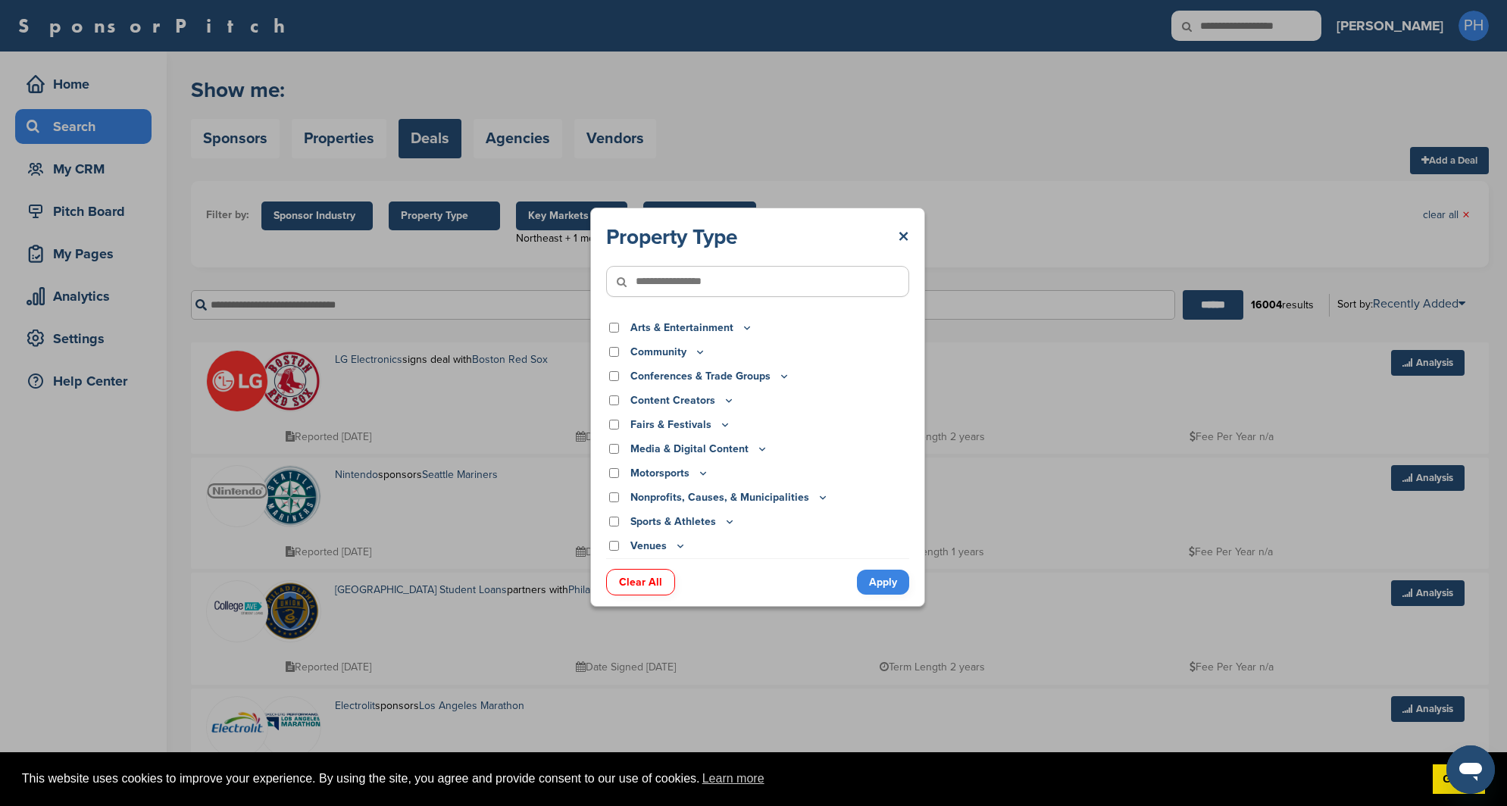
click at [491, 223] on div "Property Type × Arts & Entertainment Actor/Actress Amusement Park Aquariums Art…" at bounding box center [757, 407] width 1514 height 814
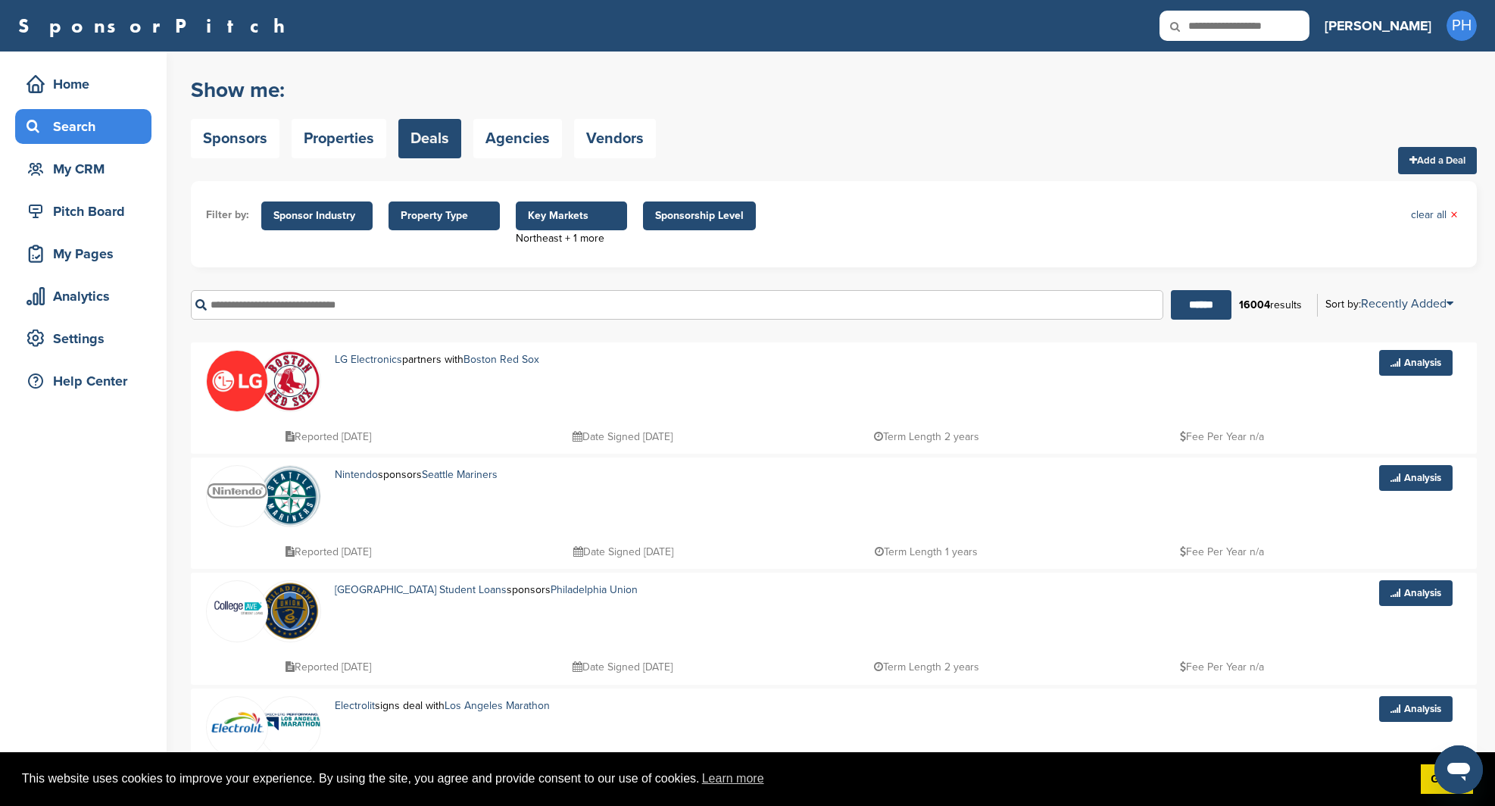
click at [327, 220] on span "Sponsor Industry" at bounding box center [316, 216] width 87 height 17
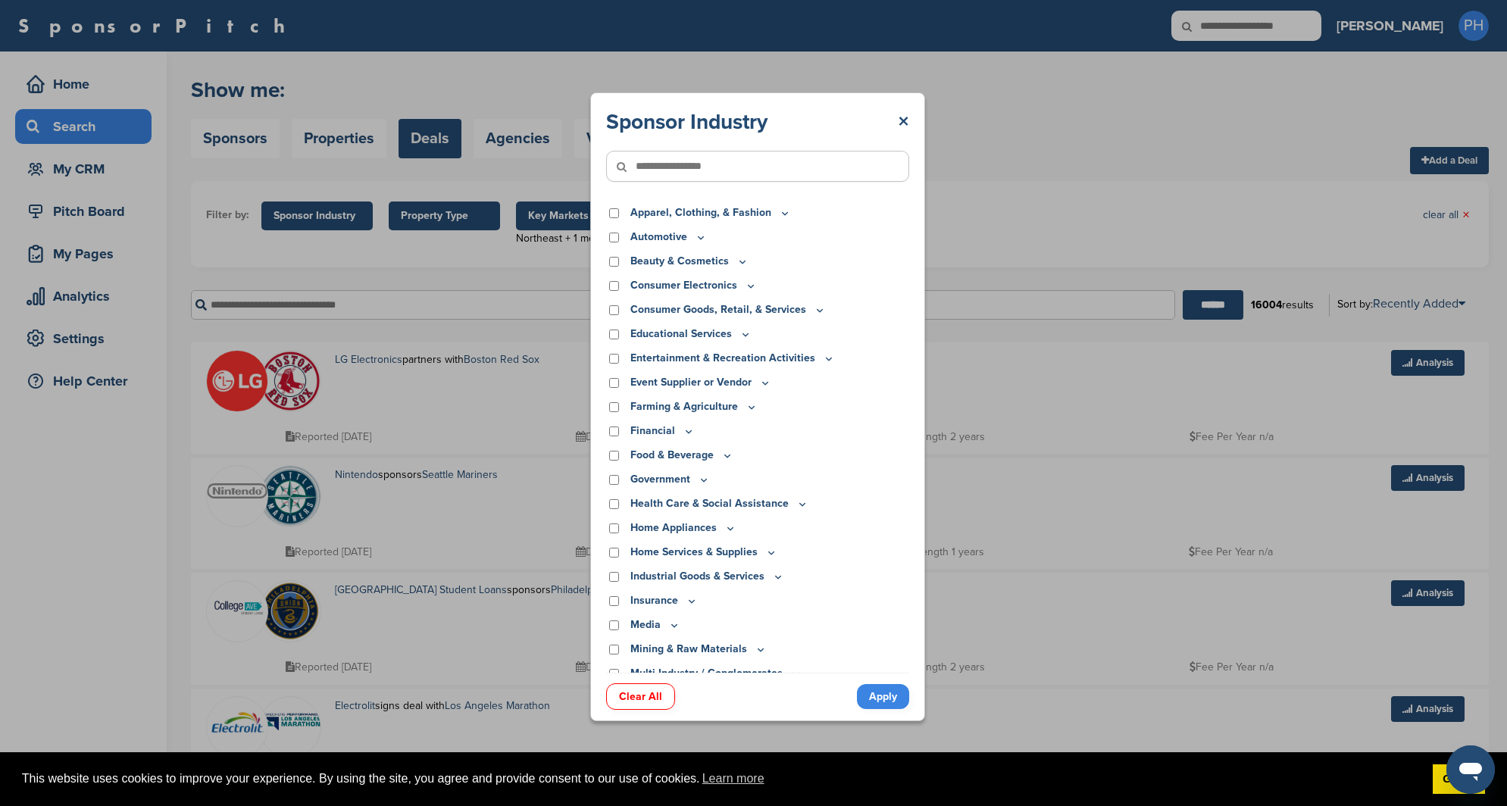
click at [327, 220] on div "Sponsor Industry × Apparel, Clothing, & Fashion Accessories Athletic Apparel & …" at bounding box center [757, 407] width 1514 height 814
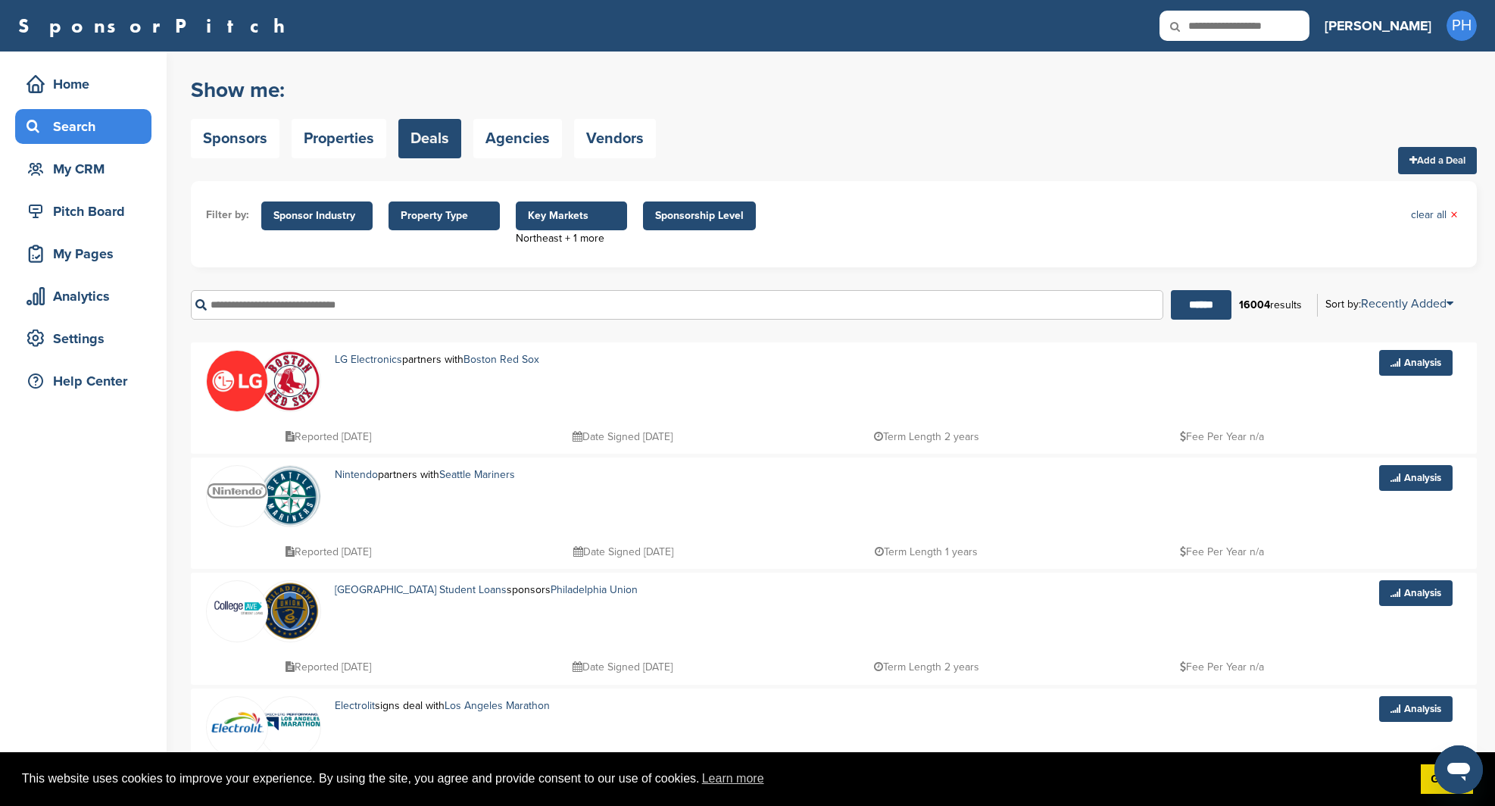
click at [452, 214] on span "Property Type" at bounding box center [444, 216] width 87 height 17
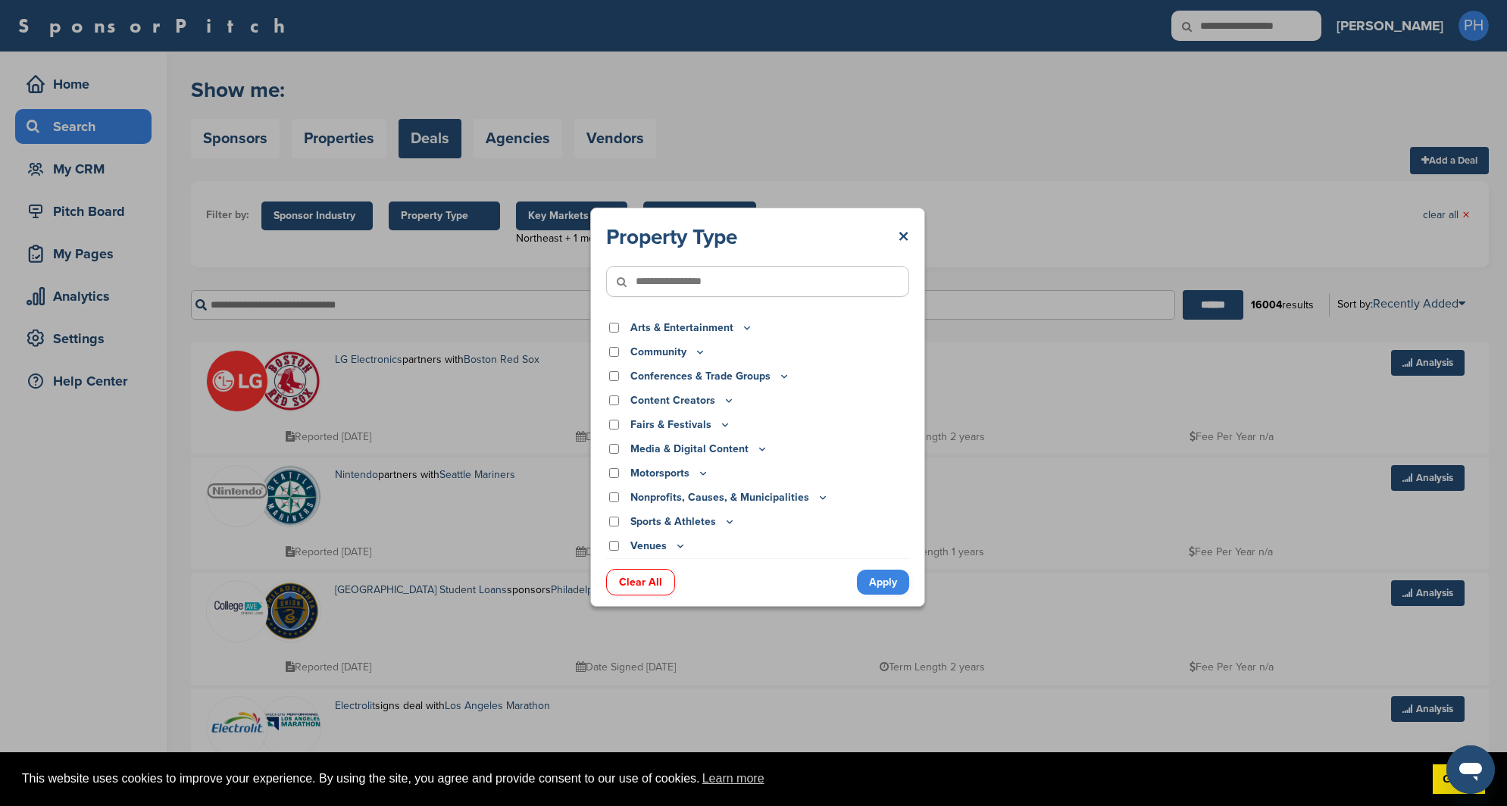
click at [741, 332] on icon at bounding box center [747, 327] width 12 height 13
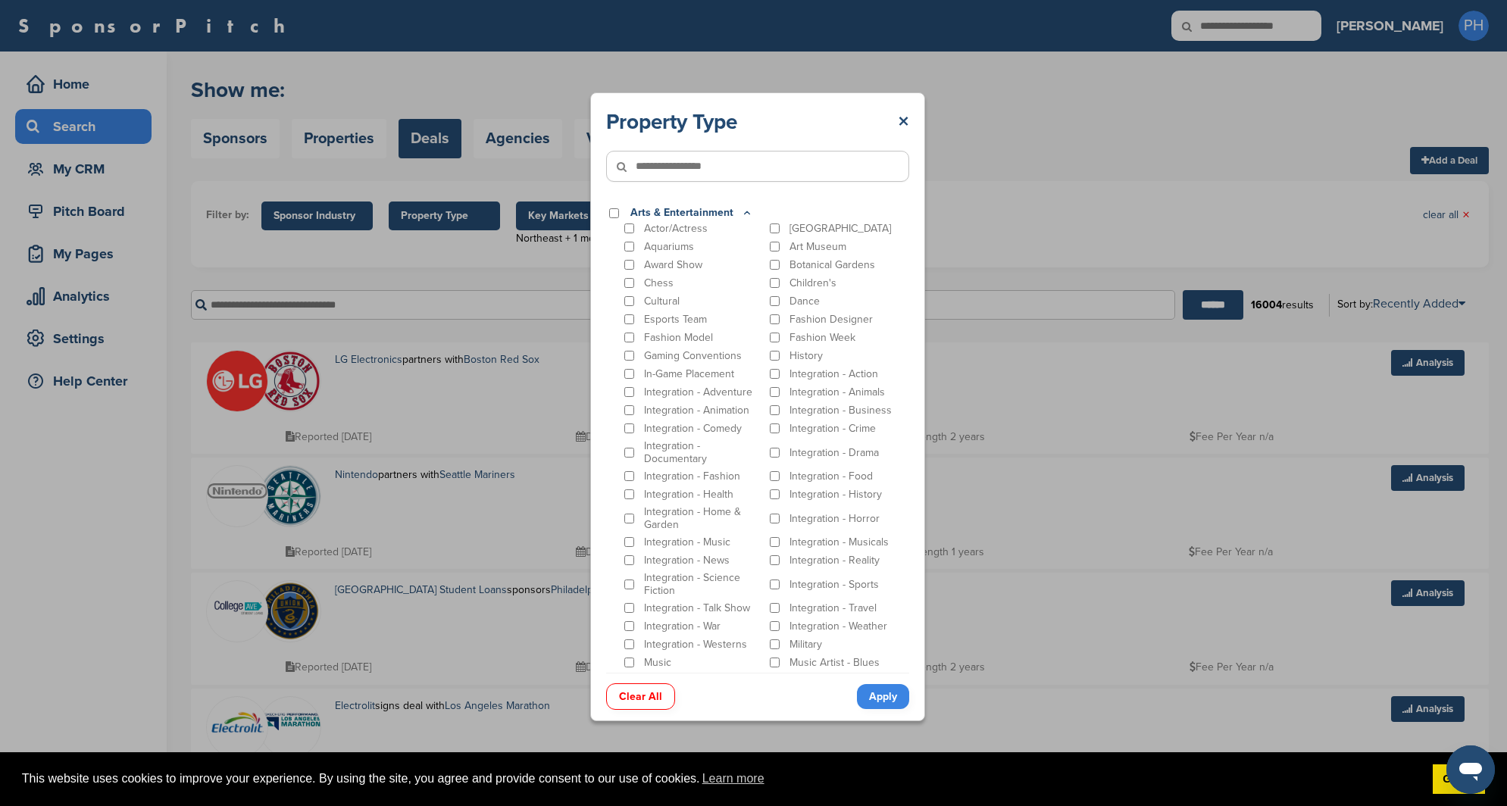
click at [745, 203] on div "Property Type × Arts & Entertainment Actor/Actress Amusement Park Aquariums Art…" at bounding box center [757, 390] width 303 height 564
click at [741, 212] on icon at bounding box center [747, 213] width 12 height 13
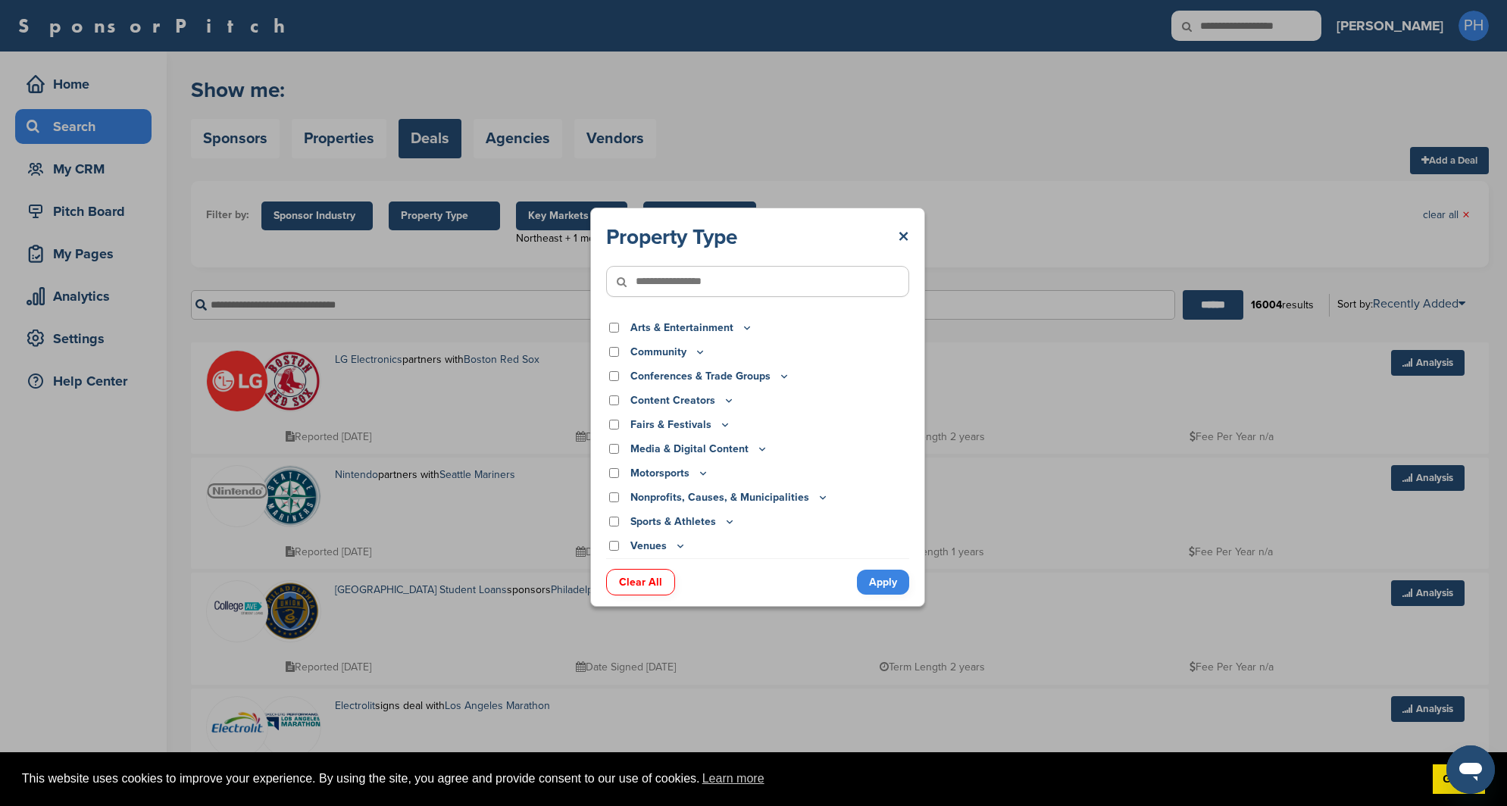
click at [632, 355] on p "Community" at bounding box center [668, 352] width 76 height 17
click at [634, 352] on p "Community" at bounding box center [668, 352] width 76 height 17
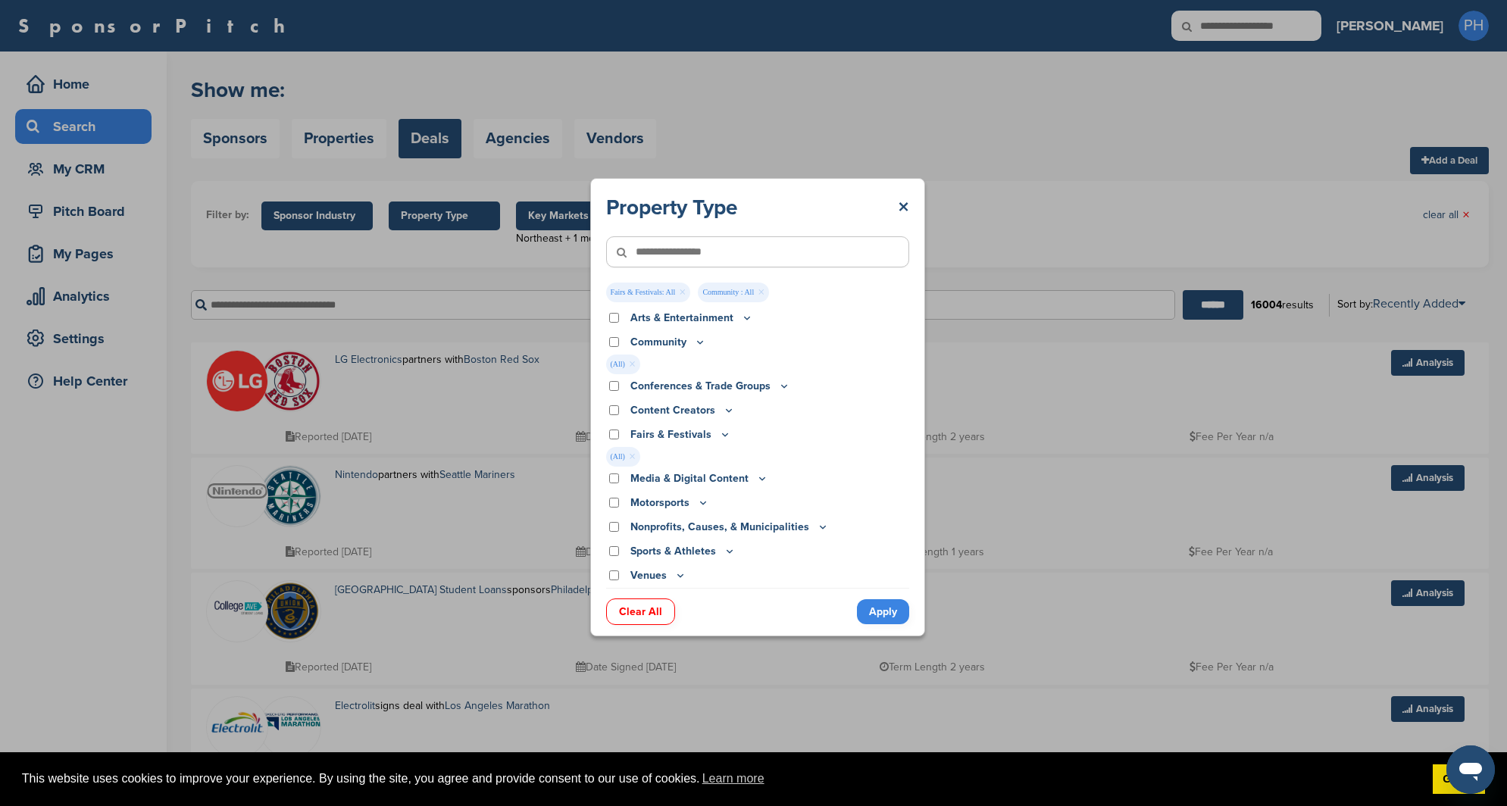
click at [621, 477] on div "Media & Digital Content" at bounding box center [757, 478] width 303 height 17
click at [729, 413] on icon at bounding box center [729, 410] width 12 height 13
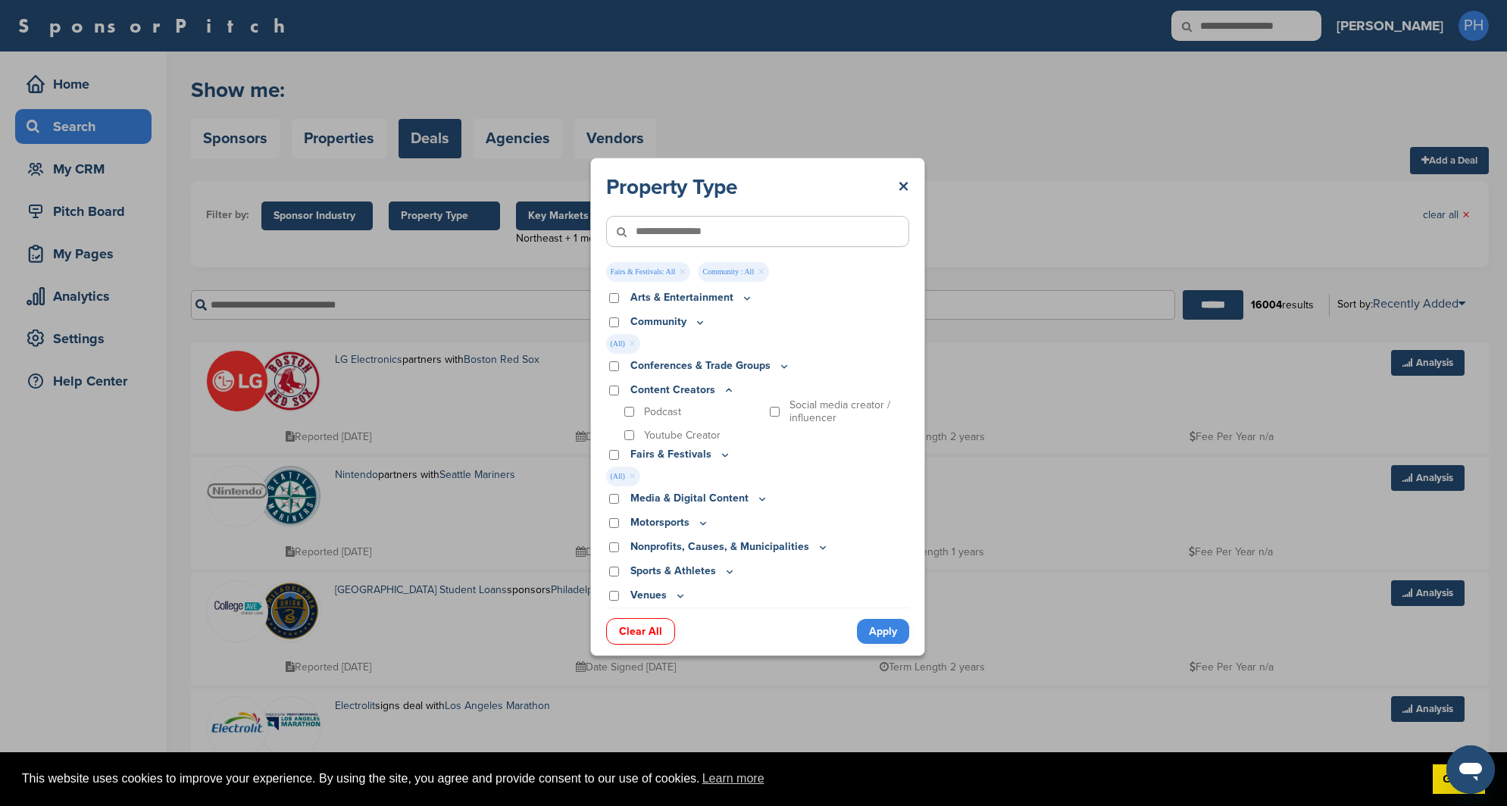
click at [723, 389] on icon at bounding box center [729, 390] width 12 height 13
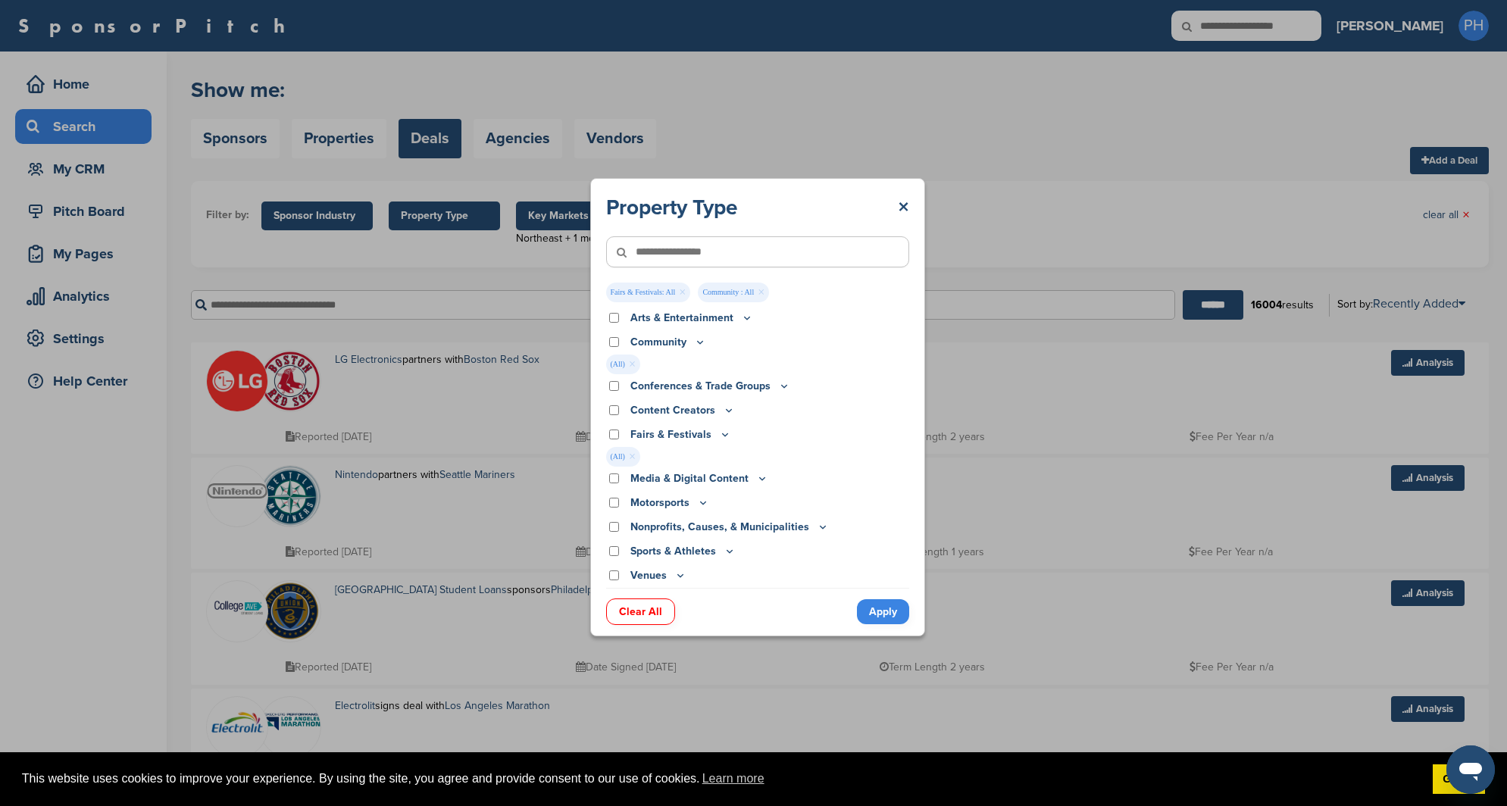
click at [717, 404] on p "Content Creators" at bounding box center [682, 410] width 105 height 17
click at [706, 410] on p "Content Creators" at bounding box center [682, 410] width 105 height 17
click at [726, 413] on icon at bounding box center [729, 410] width 12 height 13
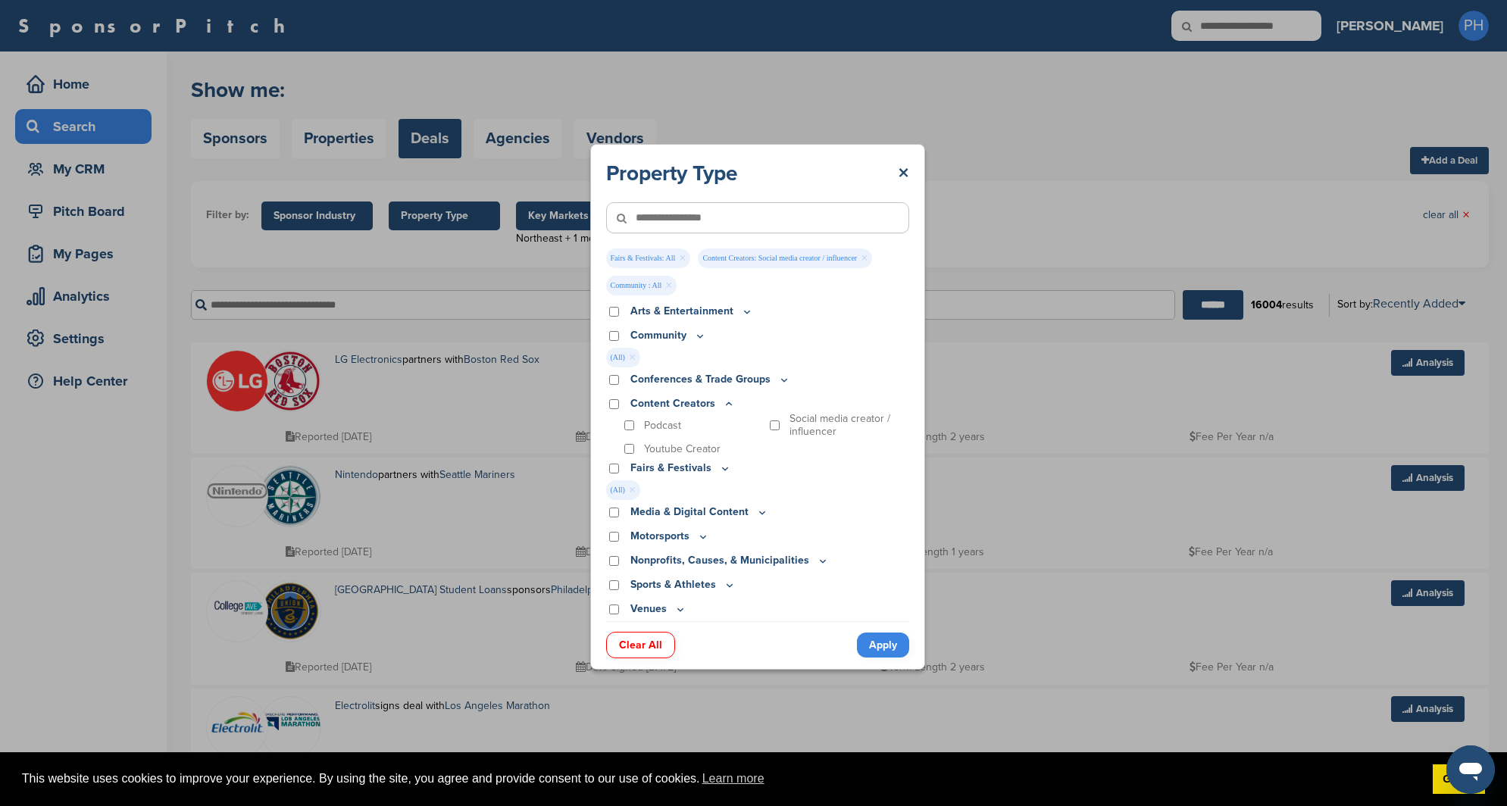
click at [619, 383] on div "Conferences & Trade Groups" at bounding box center [757, 379] width 303 height 17
click at [618, 382] on div "Conferences & Trade Groups" at bounding box center [757, 379] width 303 height 17
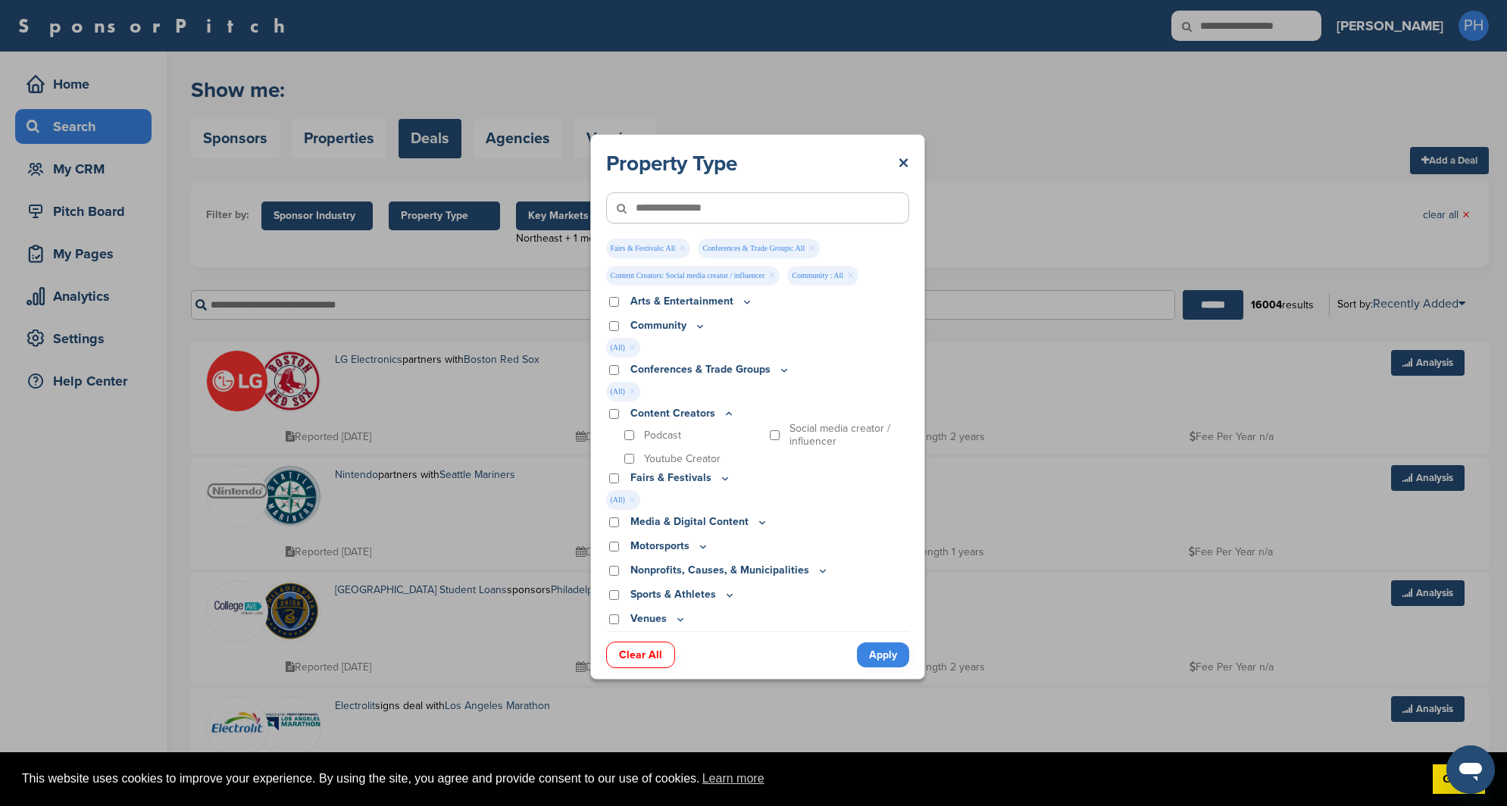
click at [856, 661] on div "Clear All Apply" at bounding box center [757, 647] width 303 height 33
click at [875, 660] on link "Apply" at bounding box center [883, 654] width 52 height 25
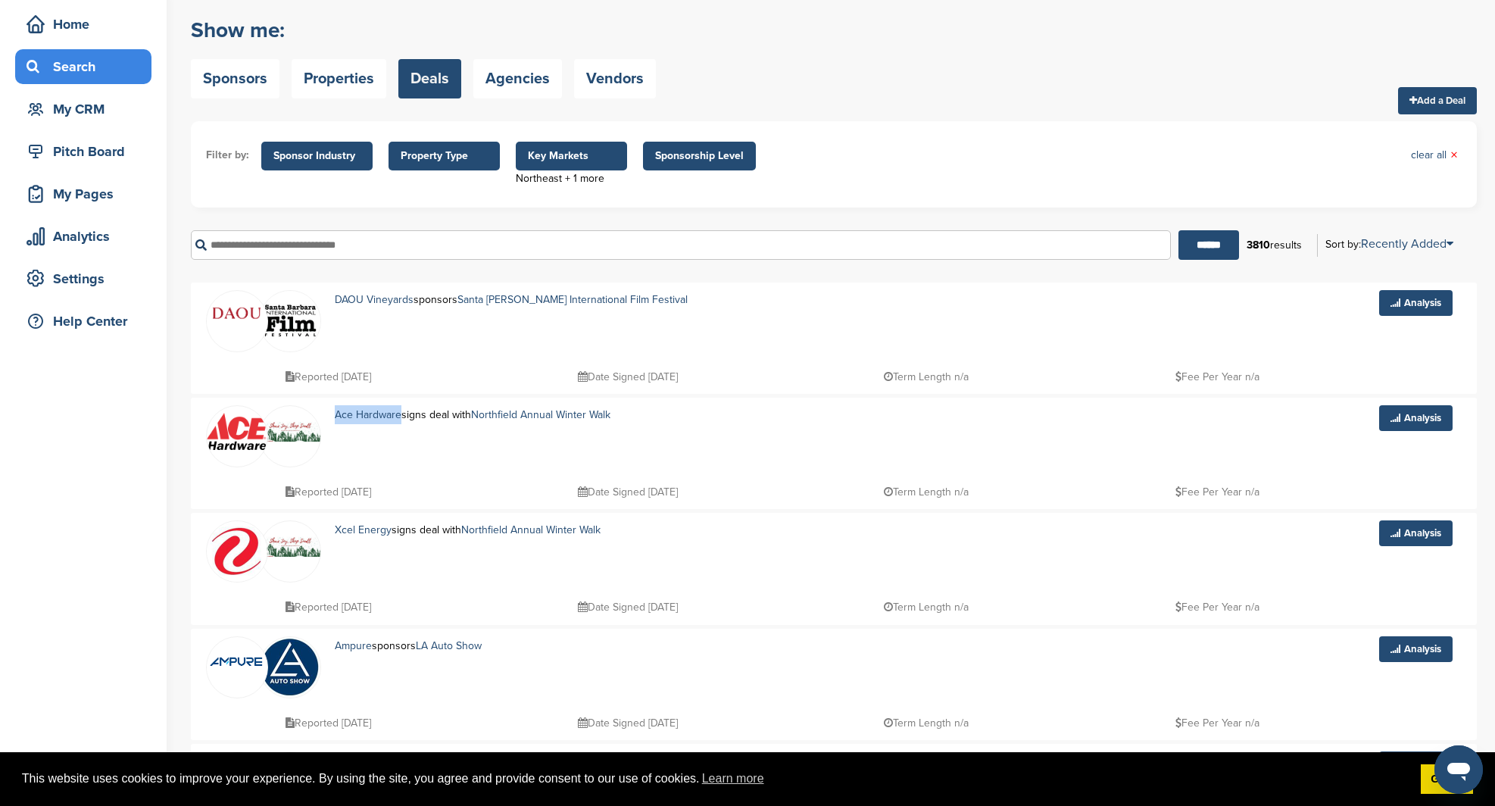
scroll to position [189, 0]
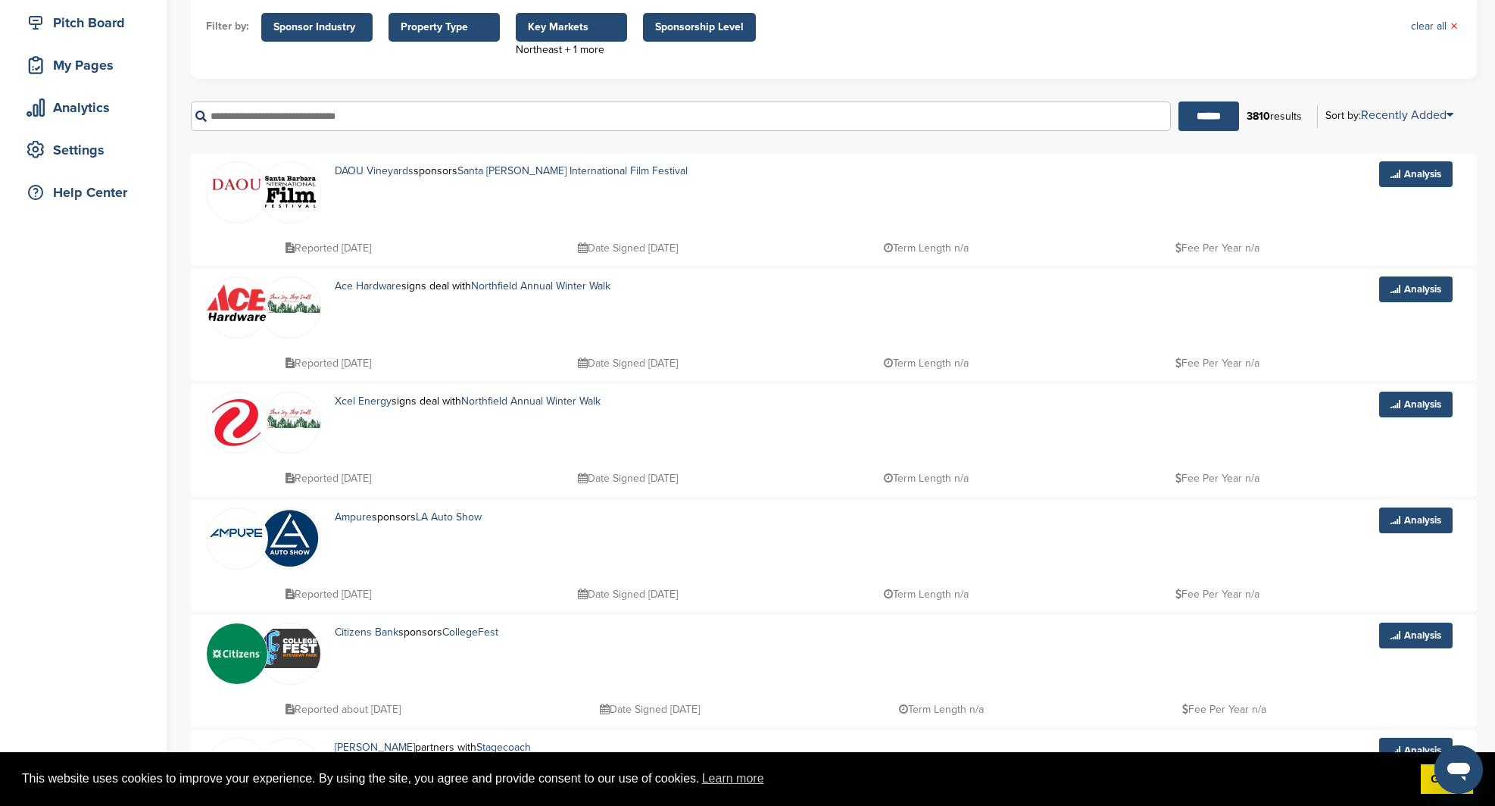
click at [360, 449] on div "Xcel Energy signs deal with Northfield Annual Winter Walk" at bounding box center [748, 423] width 857 height 62
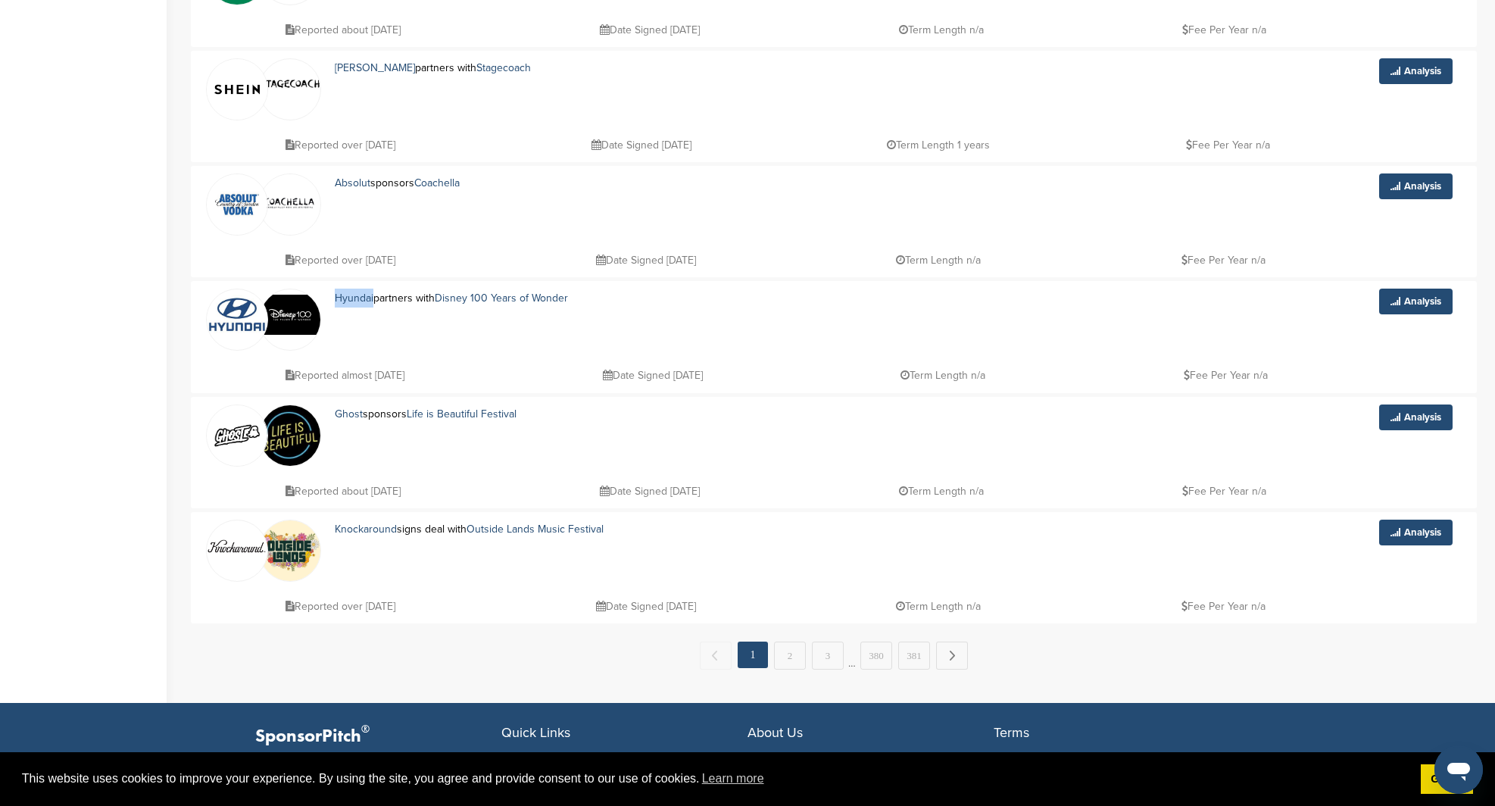
scroll to position [891, 0]
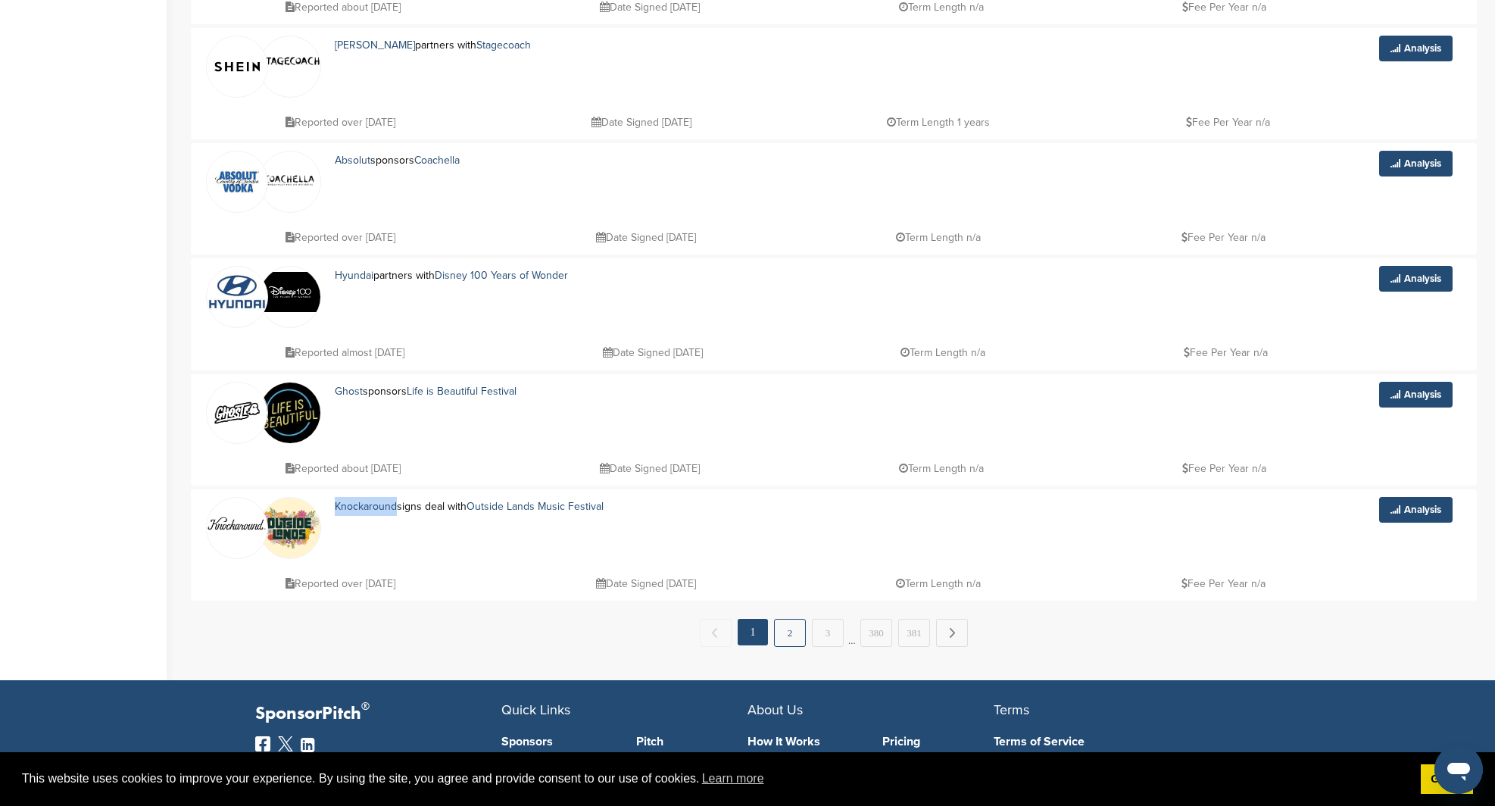
click at [787, 636] on link "2" at bounding box center [790, 633] width 32 height 28
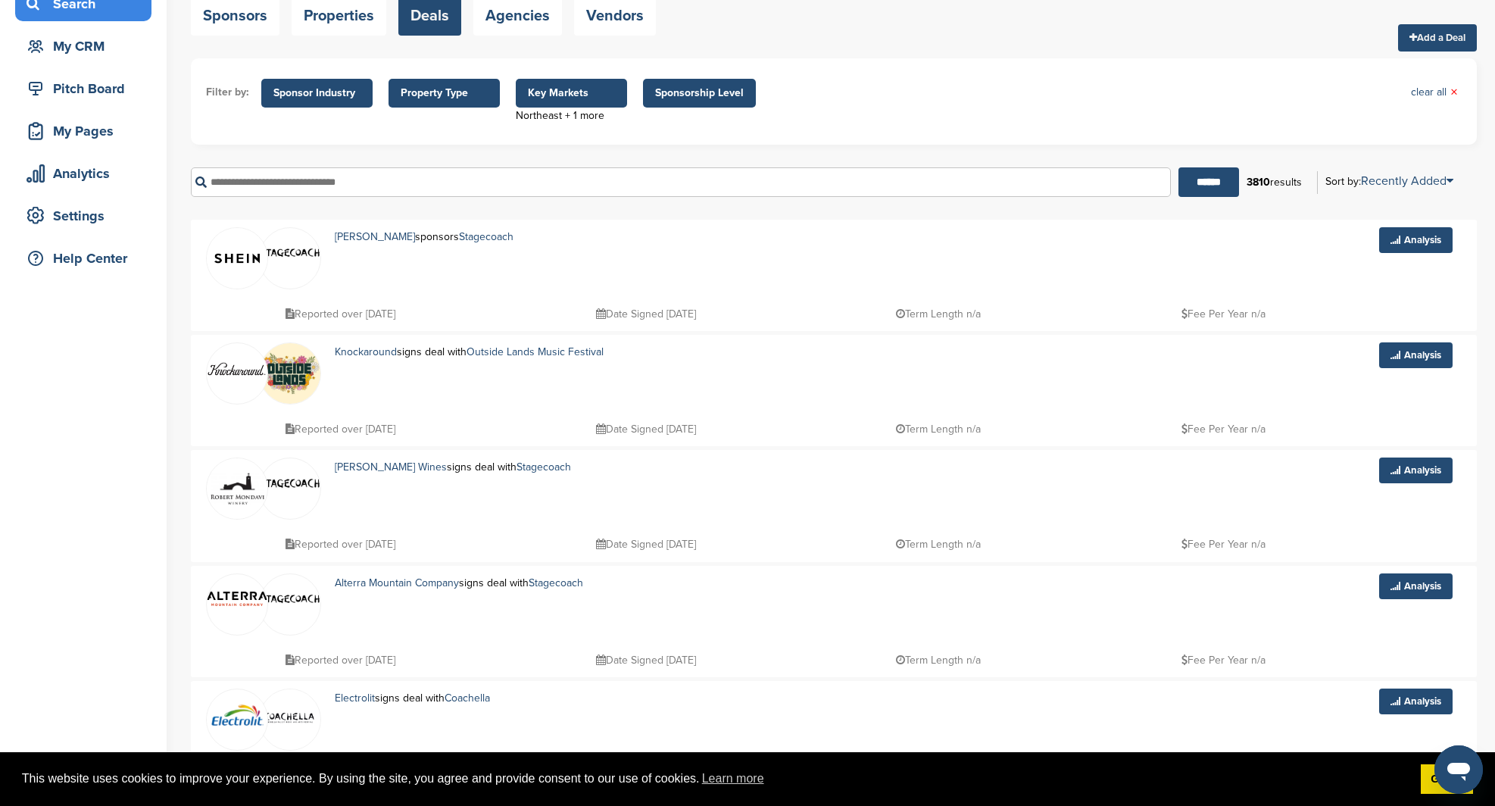
scroll to position [167, 0]
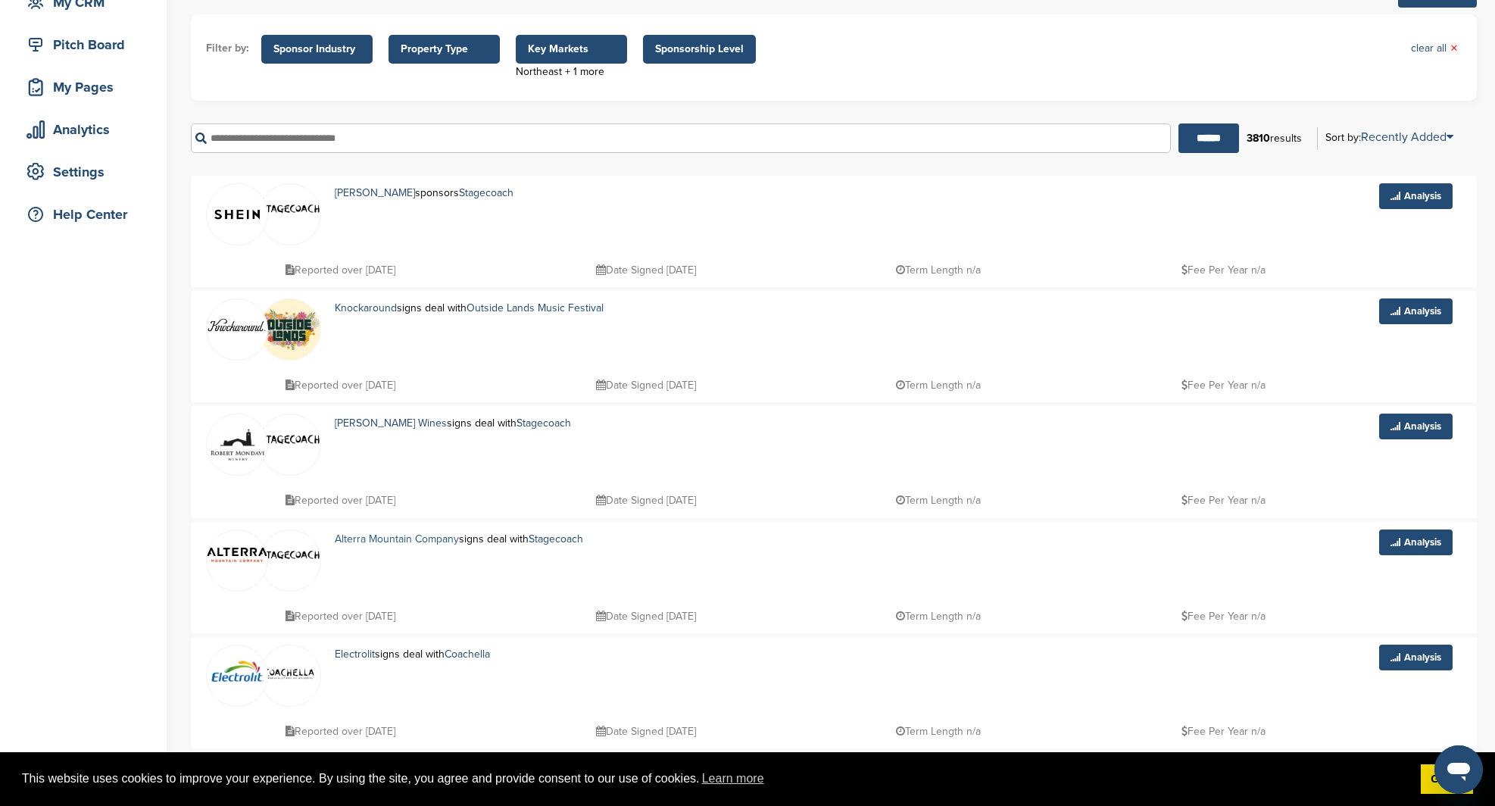
click at [423, 539] on link "Alterra Mountain Company" at bounding box center [397, 539] width 124 height 13
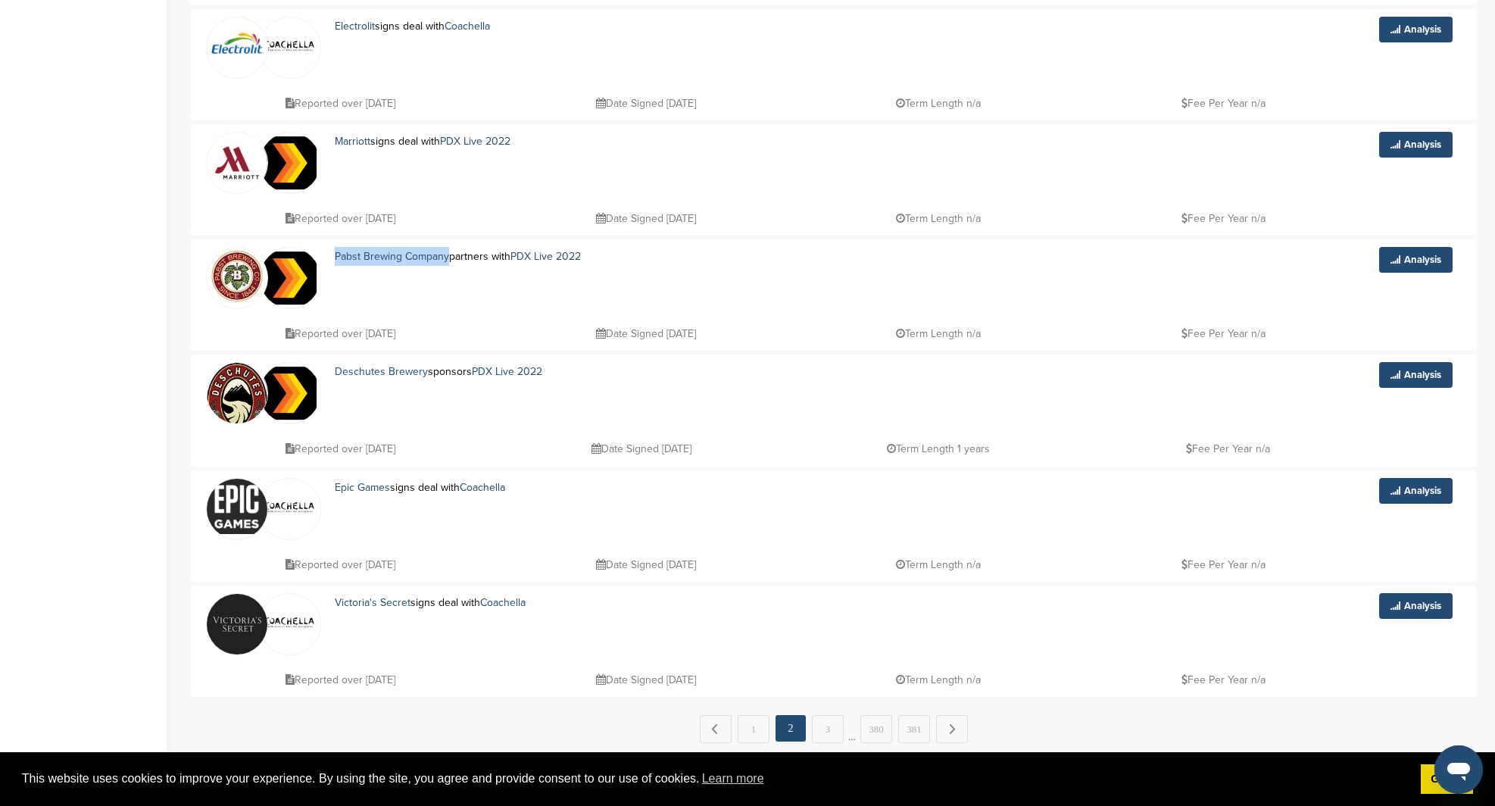
scroll to position [918, 0]
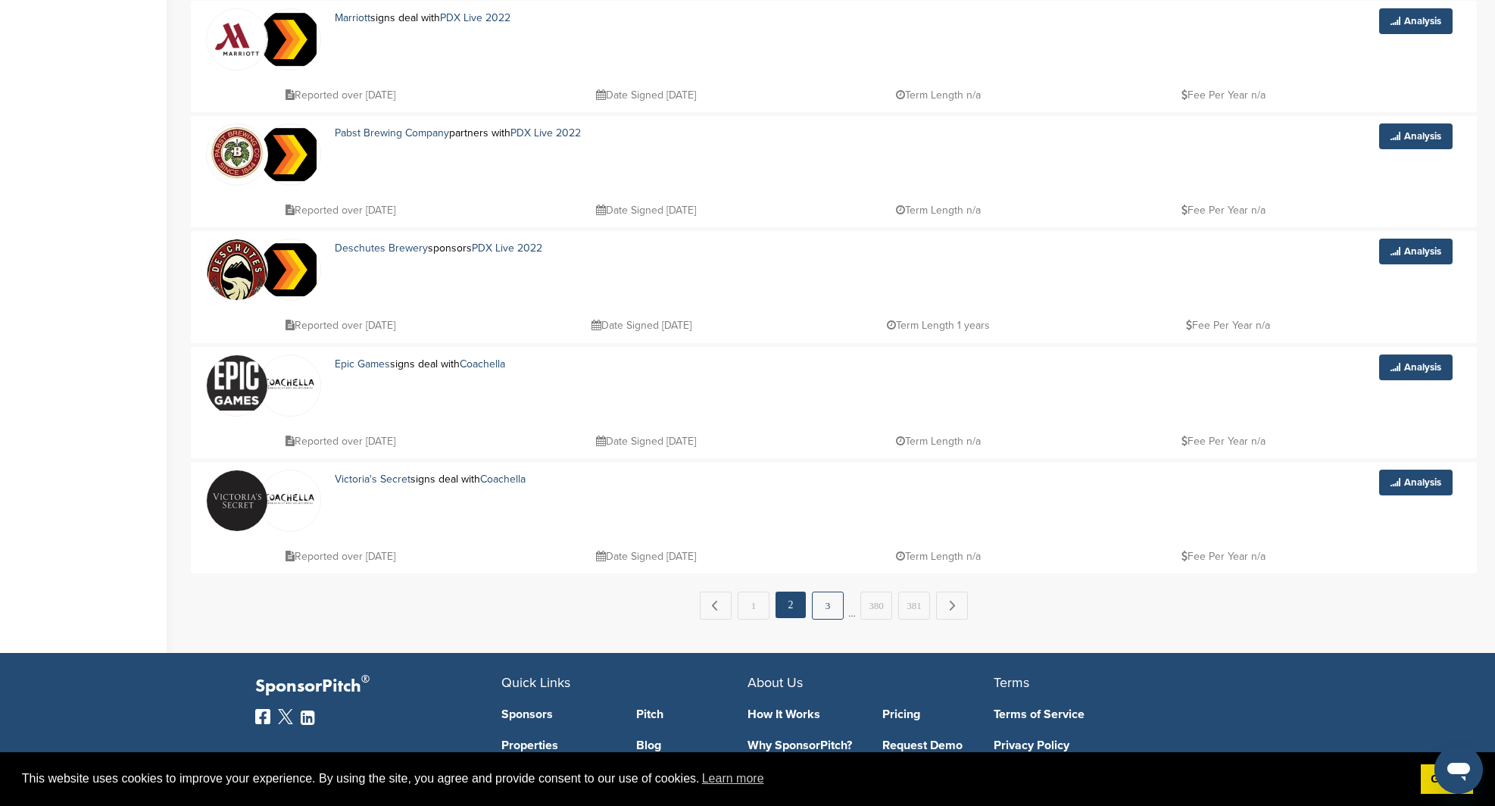
click at [829, 601] on link "3" at bounding box center [828, 606] width 32 height 28
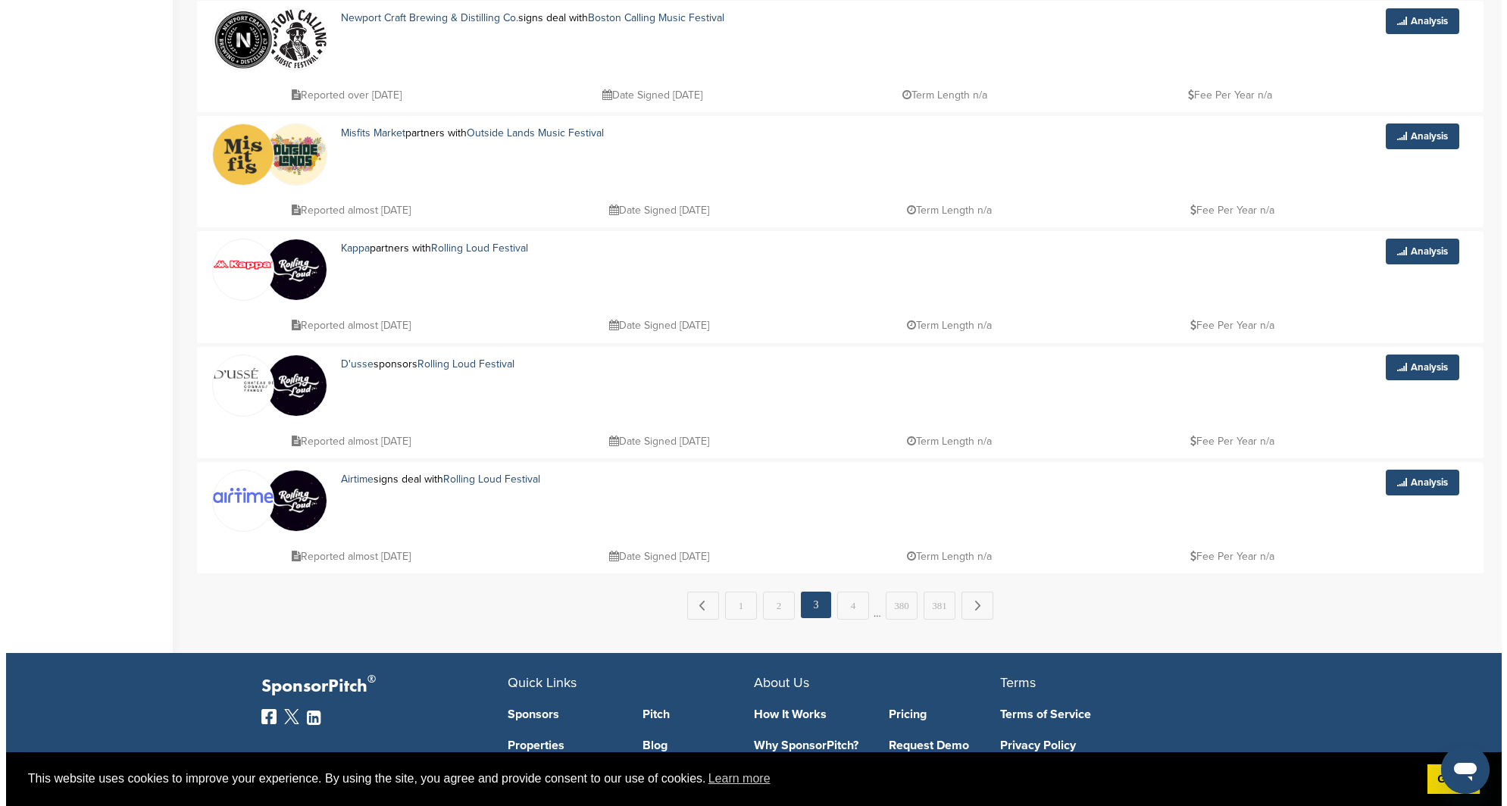
scroll to position [0, 0]
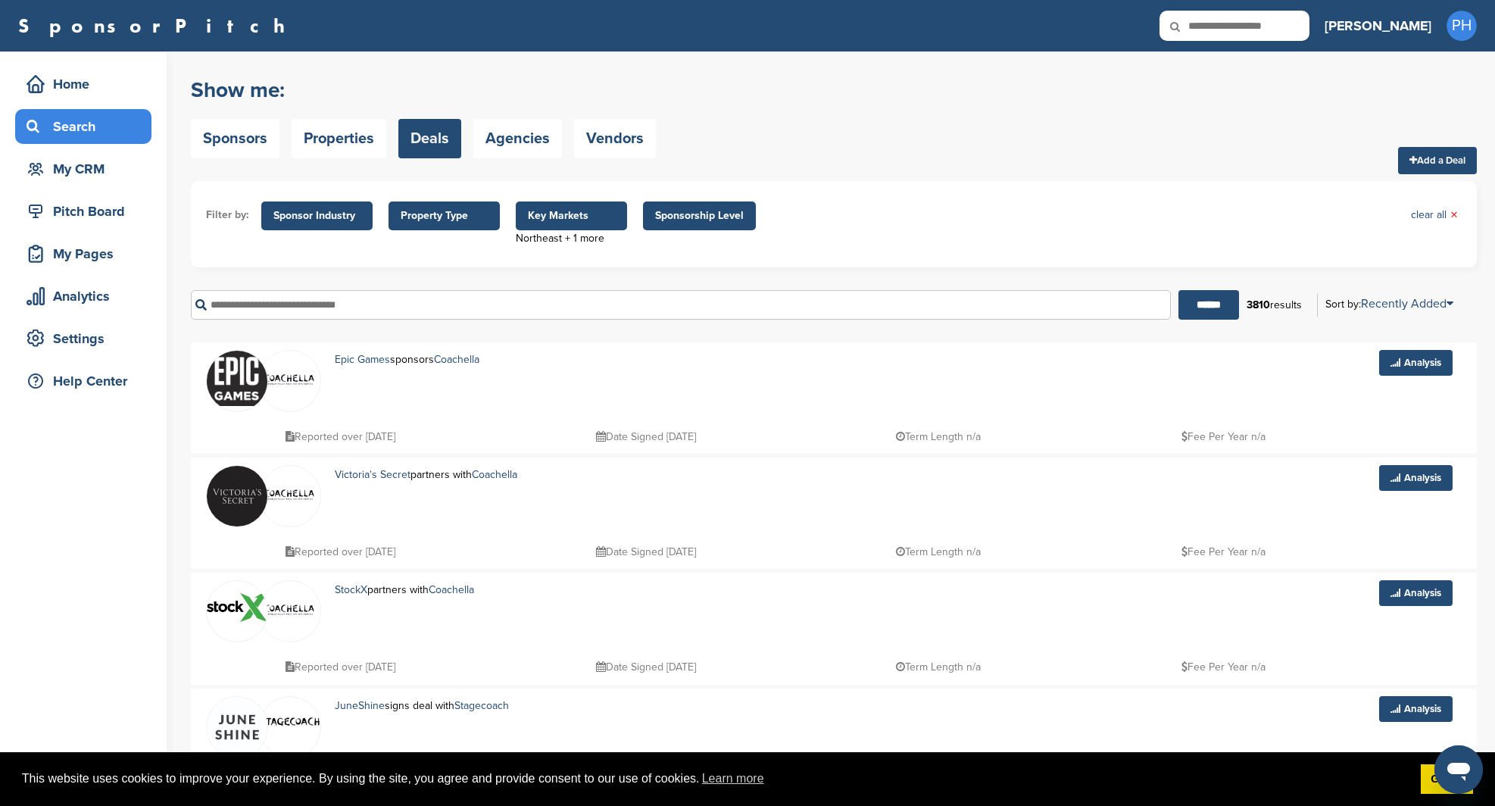
click at [453, 211] on span "Property Type" at bounding box center [444, 216] width 87 height 17
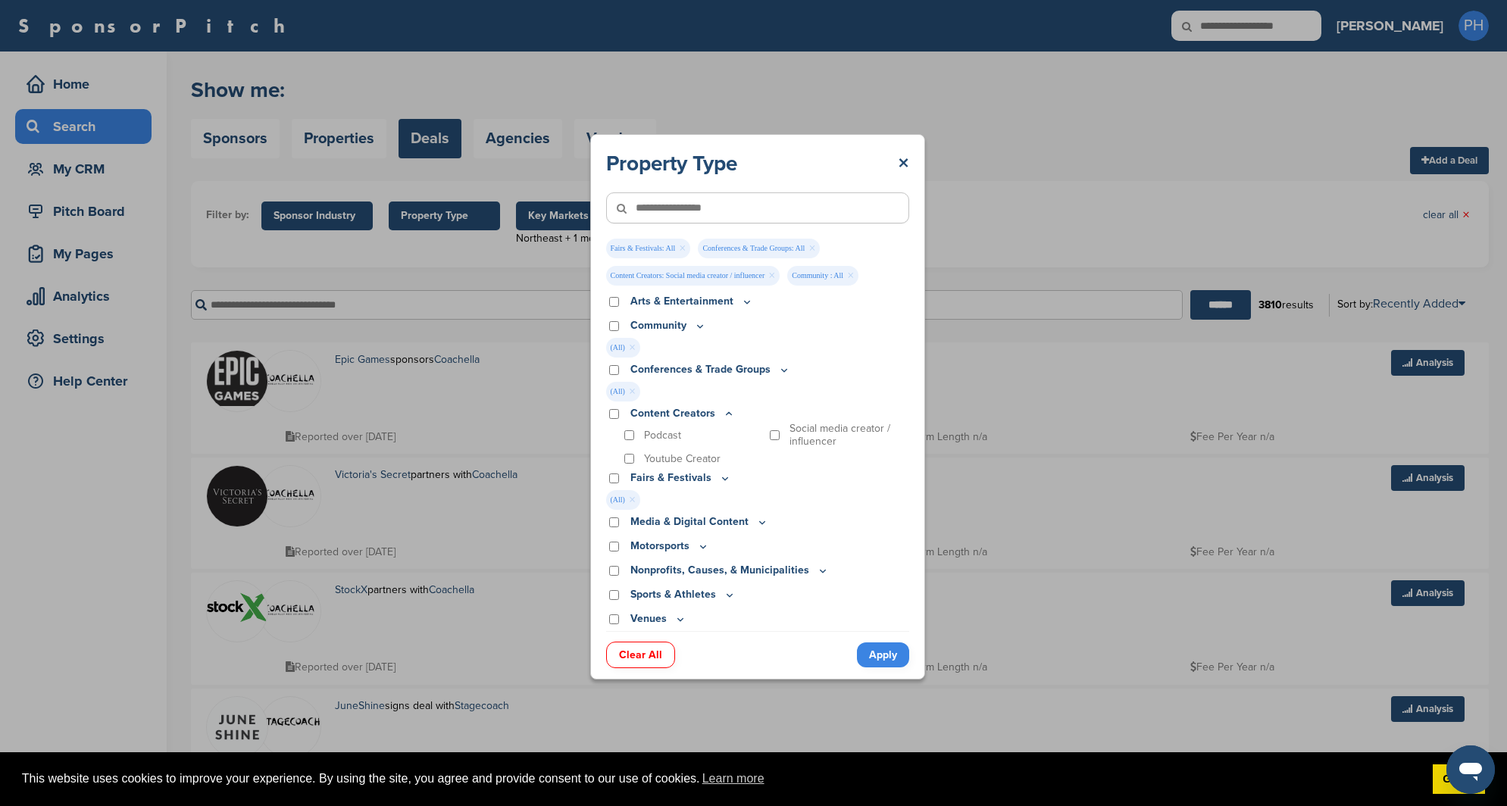
click at [641, 665] on link "Clear All" at bounding box center [640, 655] width 69 height 27
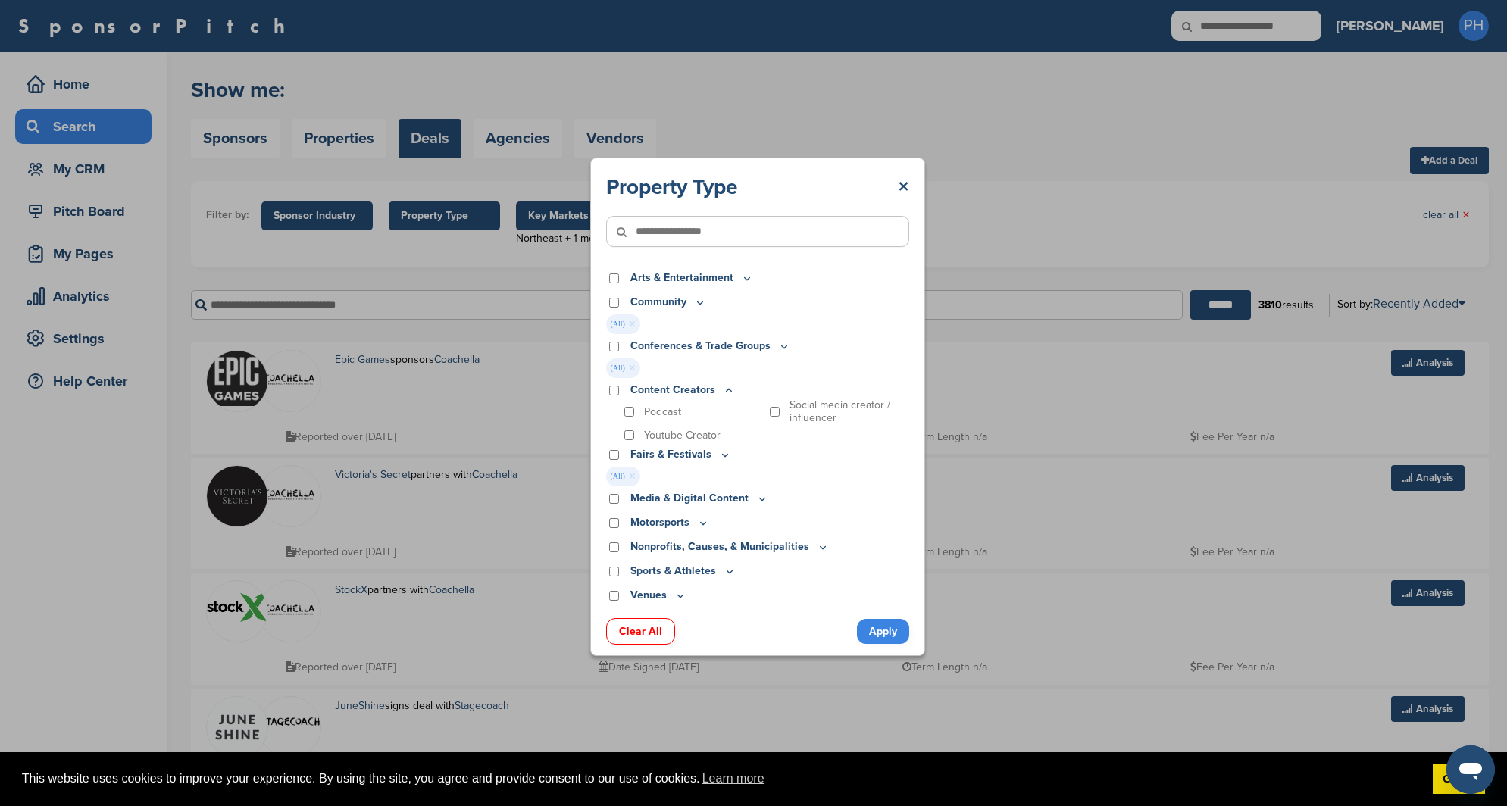
click at [606, 630] on link "Clear All" at bounding box center [640, 631] width 69 height 27
click at [631, 623] on link "Clear All" at bounding box center [640, 631] width 69 height 27
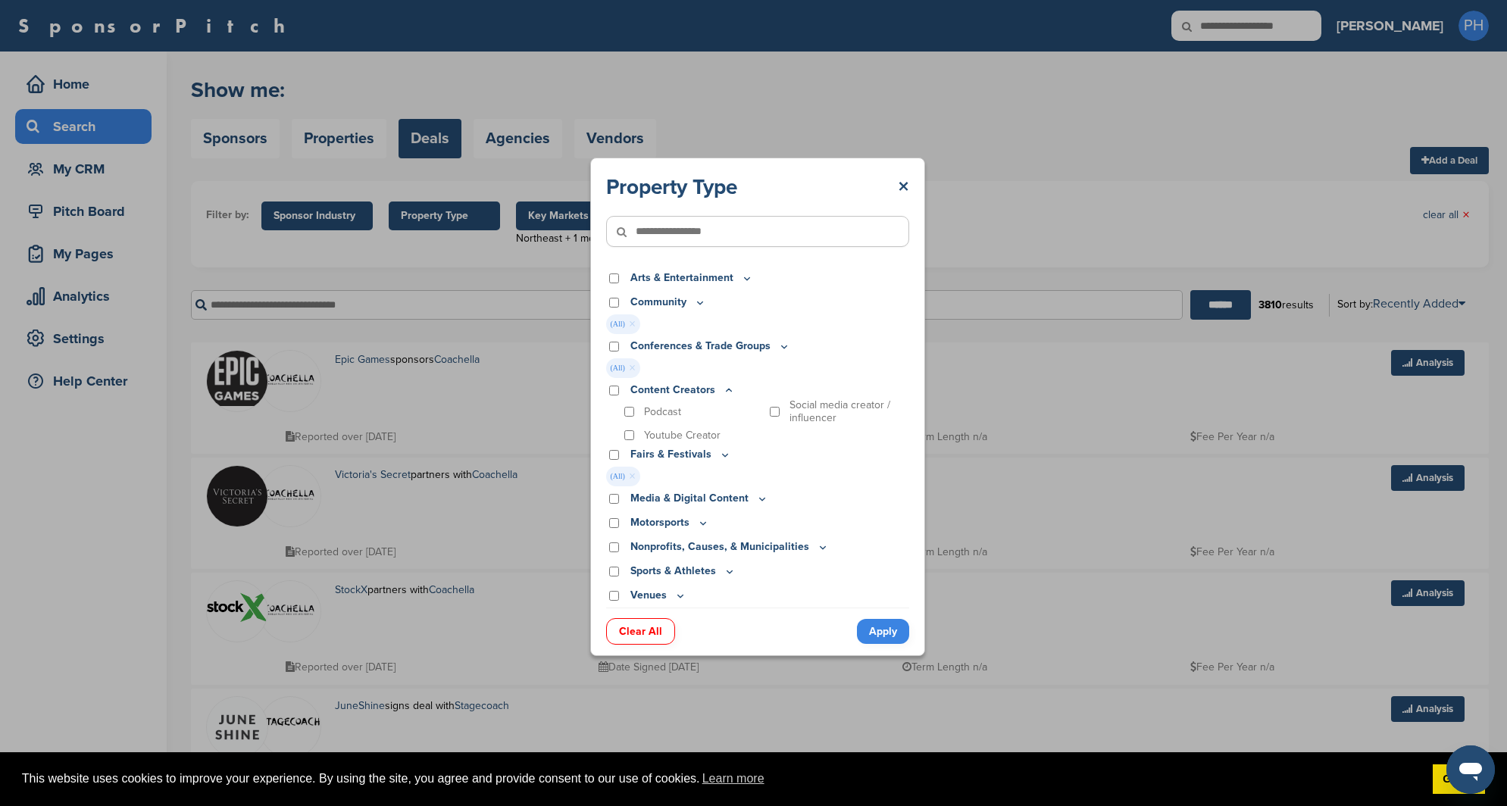
click at [631, 623] on link "Clear All" at bounding box center [640, 631] width 69 height 27
click at [910, 178] on div "Property Type × Arts & Entertainment Actor/Actress Amusement Park Aquariums Art…" at bounding box center [757, 407] width 335 height 498
click at [906, 180] on link "×" at bounding box center [903, 186] width 11 height 27
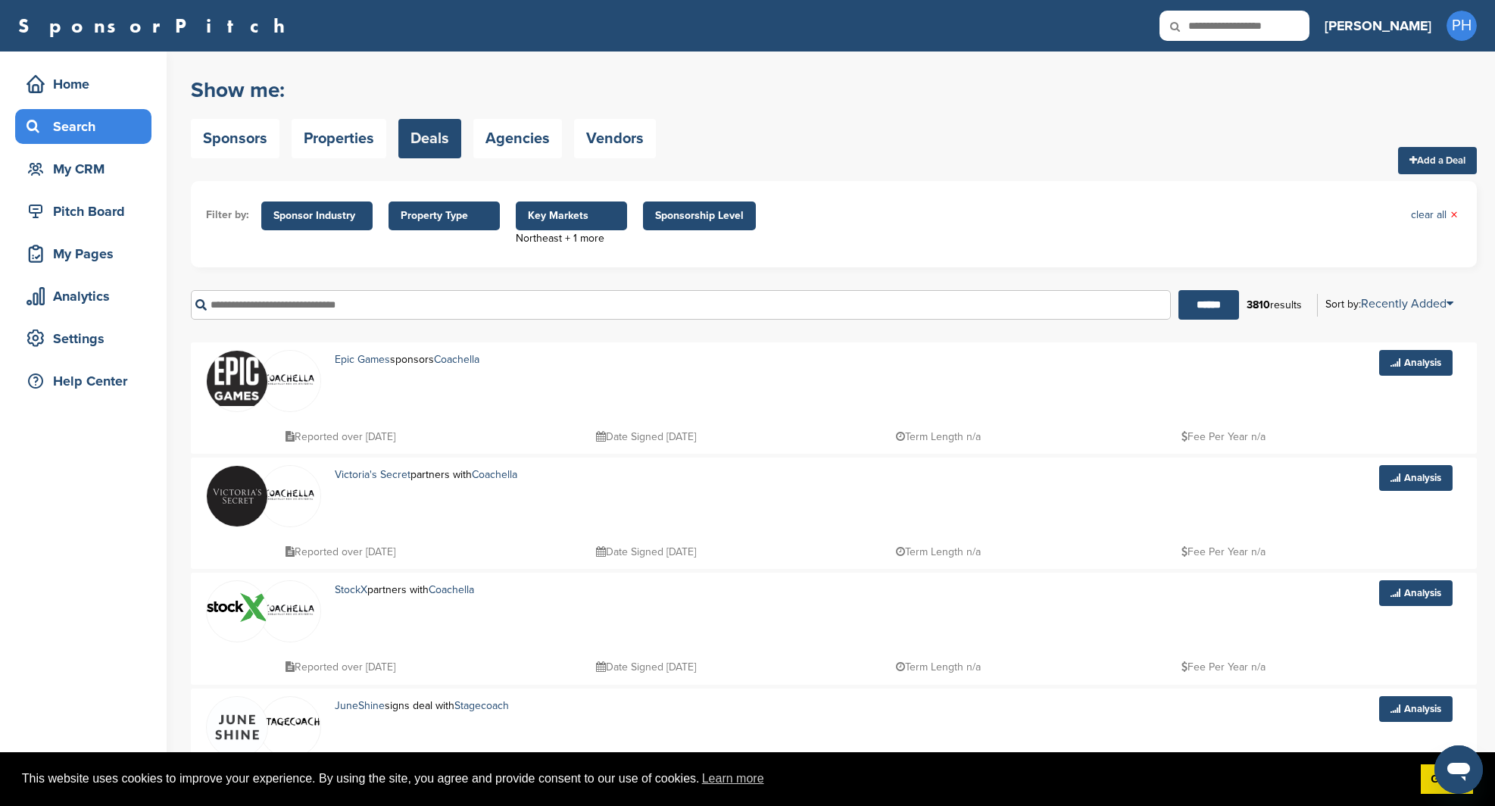
click at [406, 233] on ul "Filter by: Sponsor Industry Sponsor Industry × Apparel, Clothing, & Fashion Acc…" at bounding box center [834, 224] width 1256 height 56
click at [419, 220] on span "Property Type" at bounding box center [444, 216] width 87 height 17
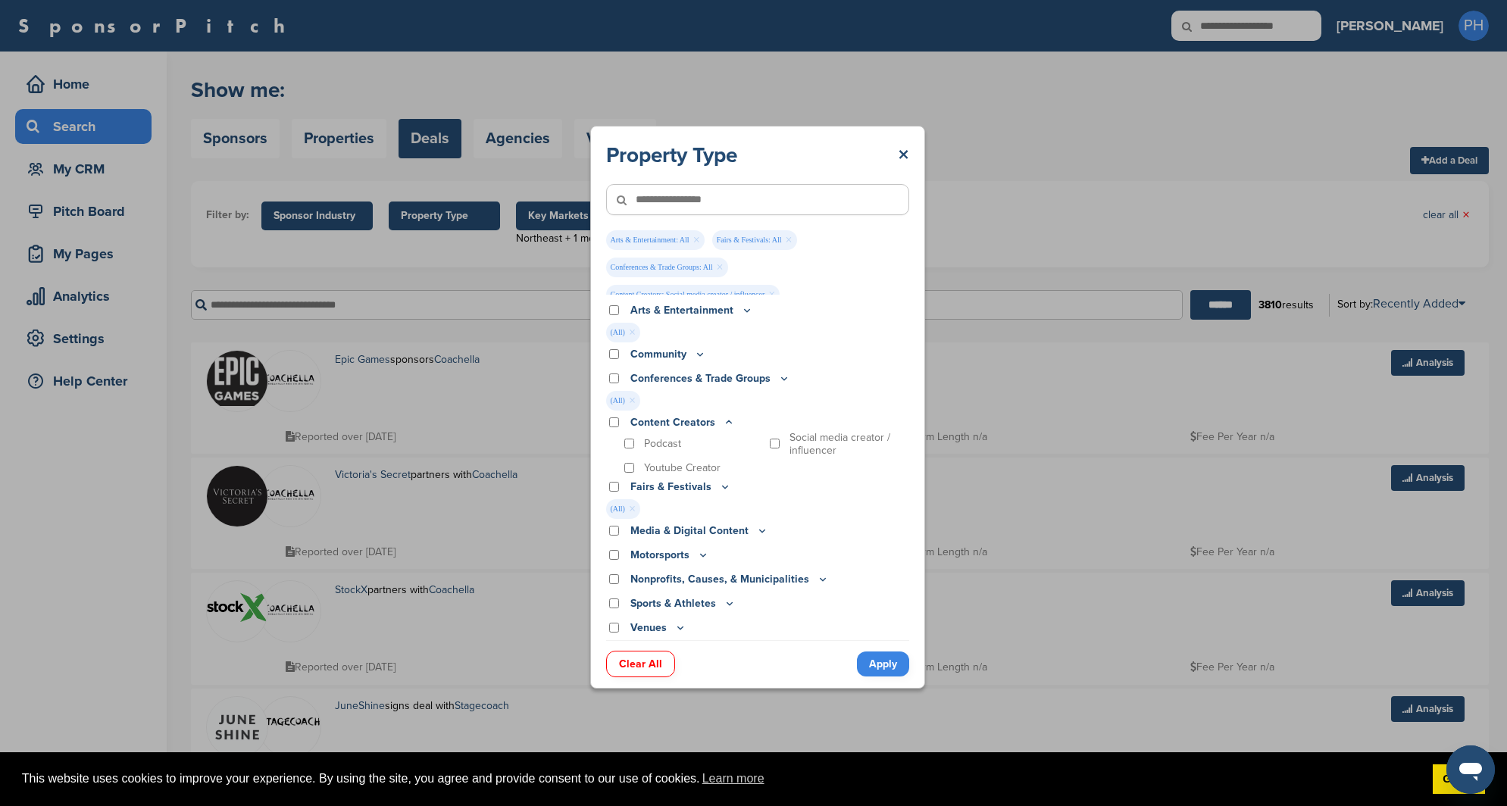
click at [618, 318] on div "Arts & Entertainment" at bounding box center [757, 310] width 303 height 17
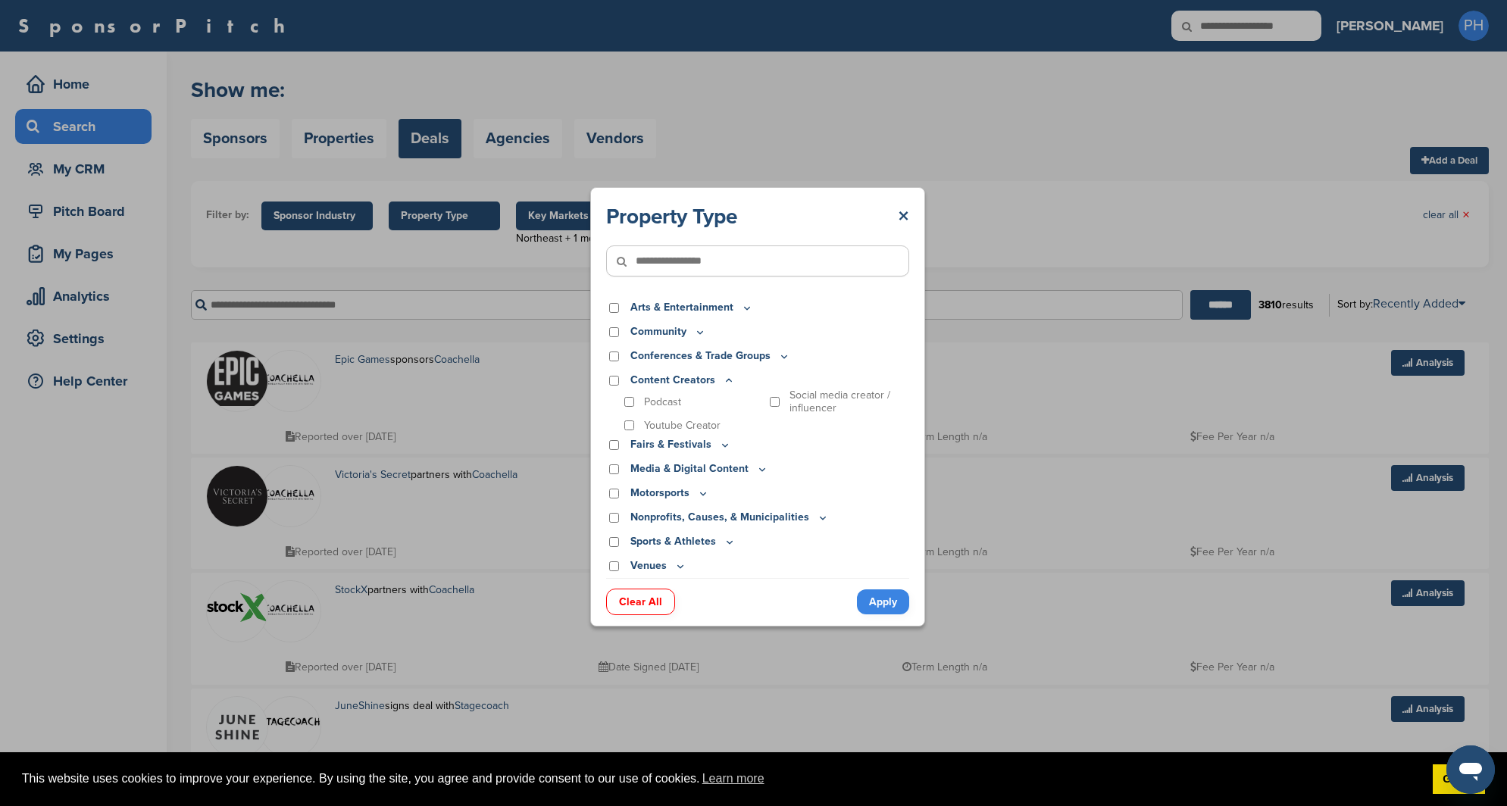
click at [890, 614] on link "Apply" at bounding box center [883, 601] width 52 height 25
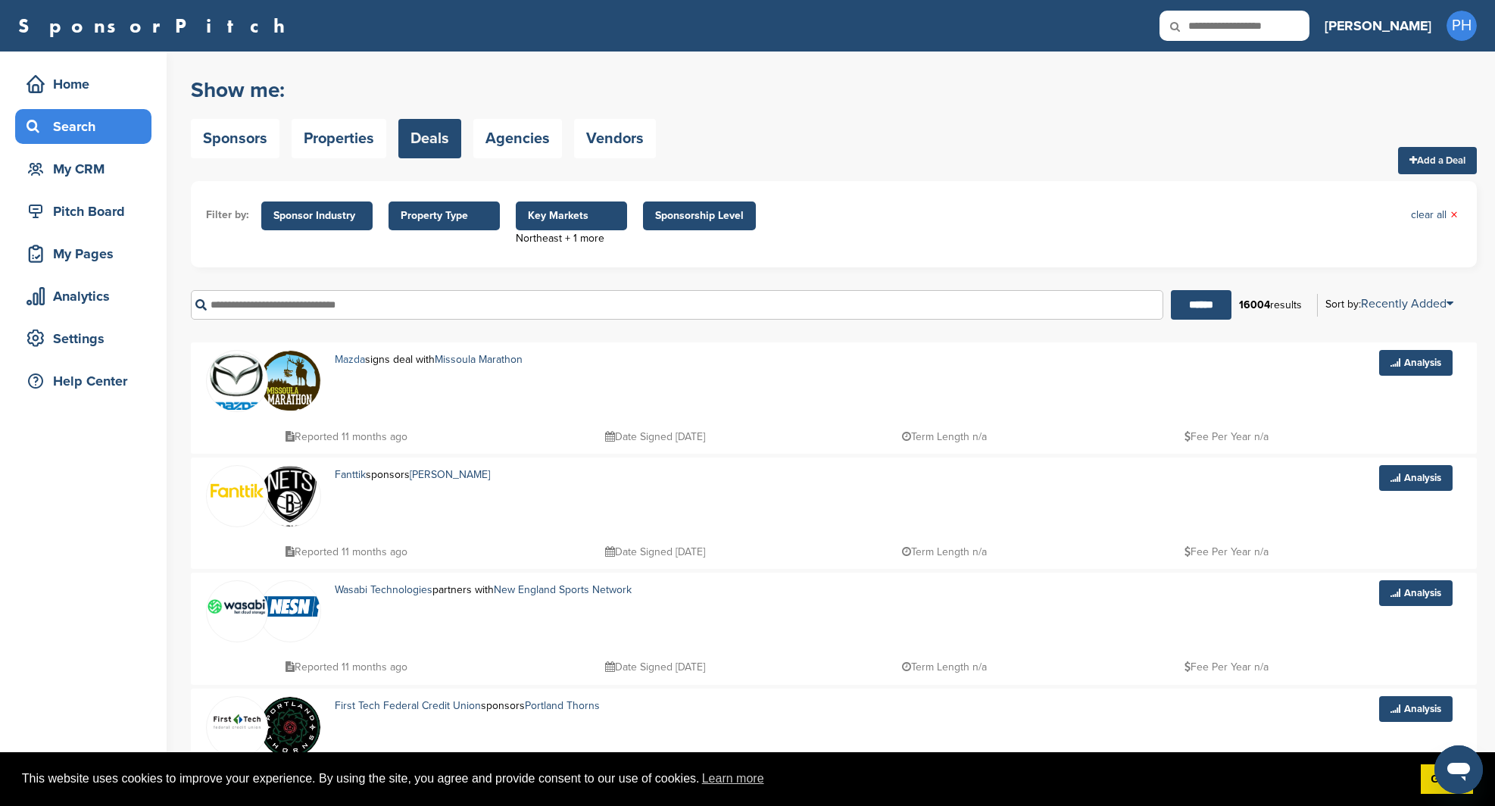
click at [345, 358] on link "Mazda" at bounding box center [350, 359] width 30 height 13
click at [345, 473] on link "Fanttik" at bounding box center [350, 474] width 31 height 13
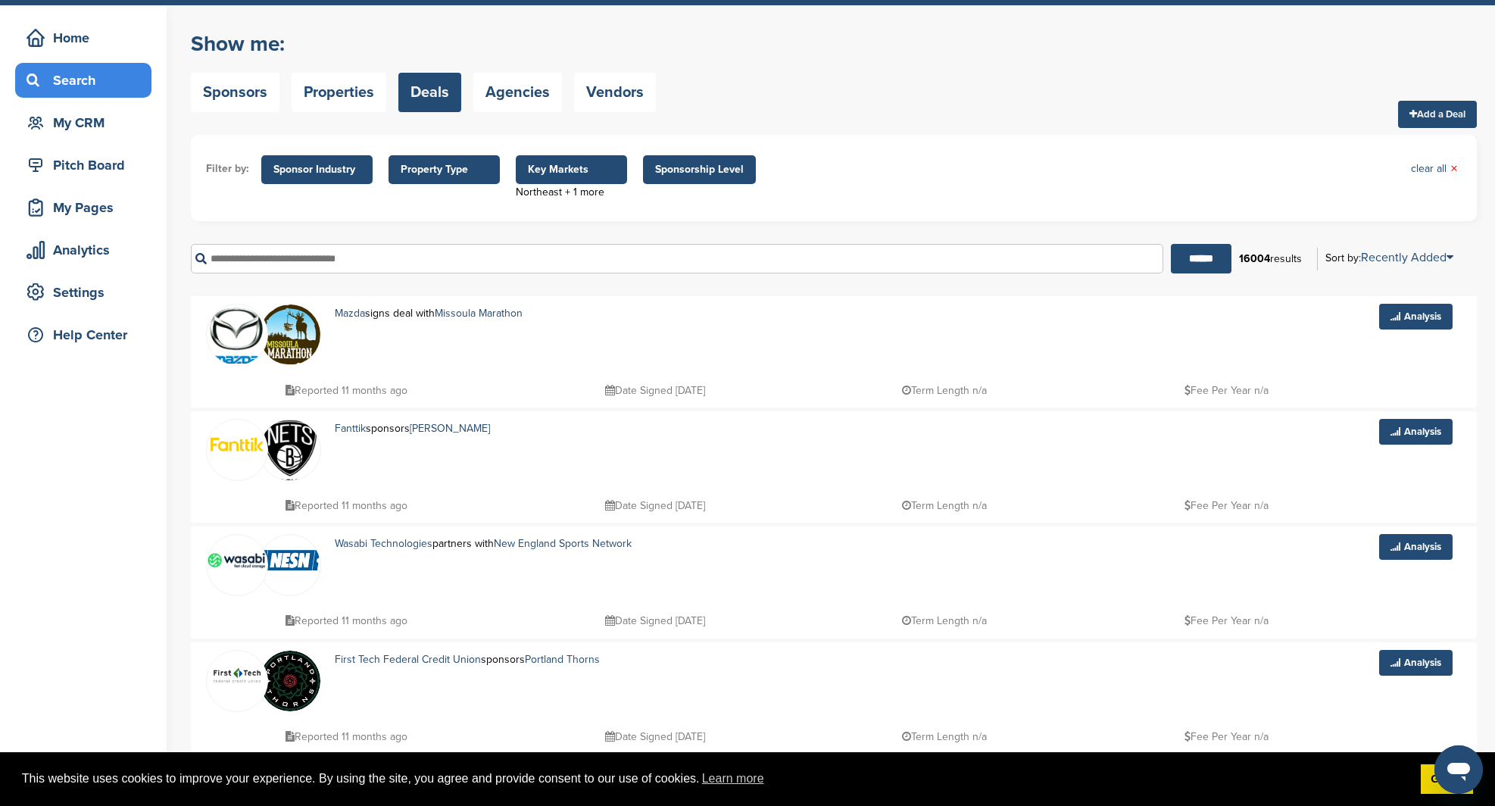
scroll to position [66, 0]
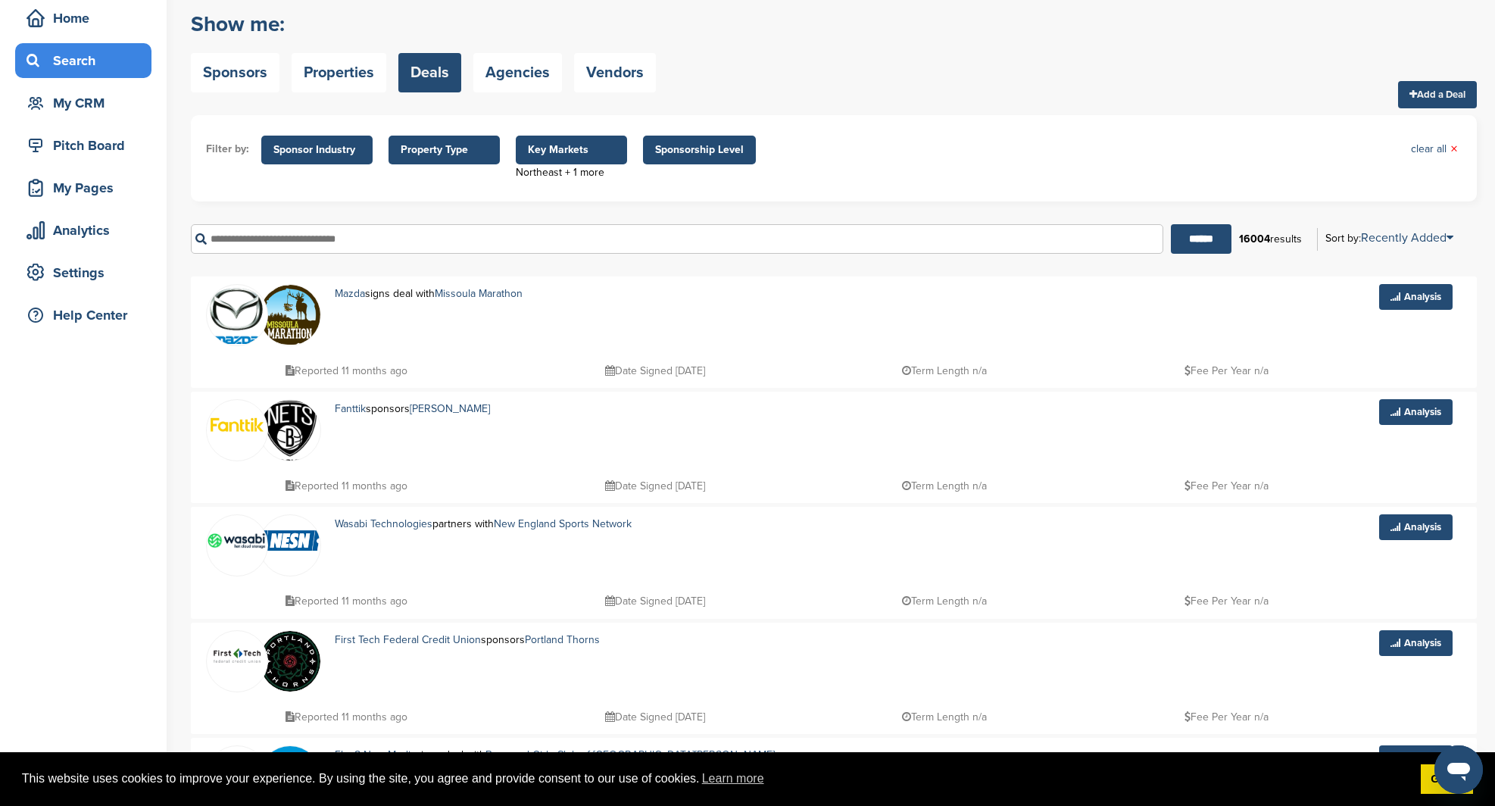
click at [414, 142] on span "Property Type" at bounding box center [444, 150] width 87 height 17
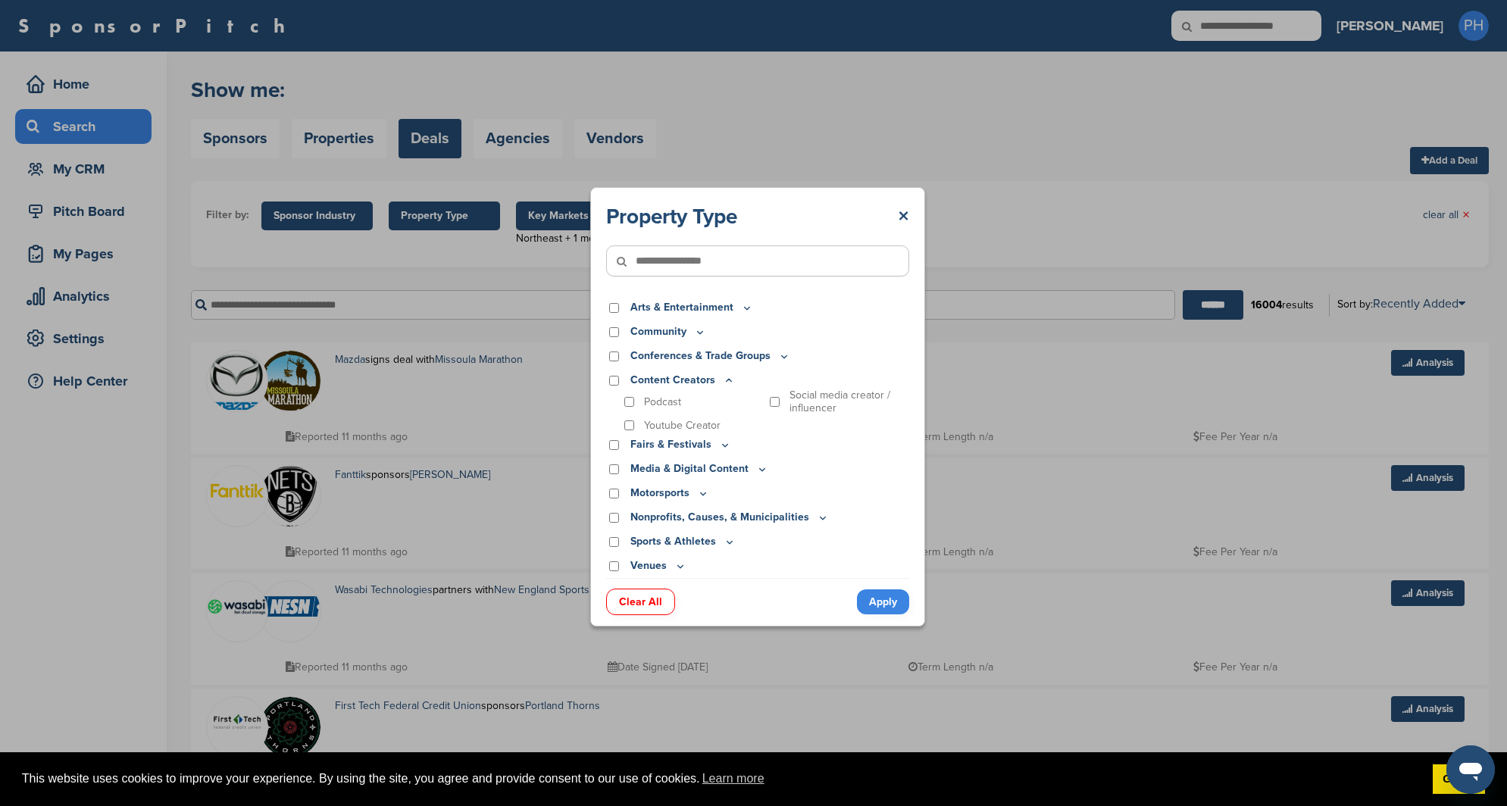
click at [633, 606] on link "Clear All" at bounding box center [640, 602] width 69 height 27
click at [881, 597] on link "Apply" at bounding box center [883, 601] width 52 height 25
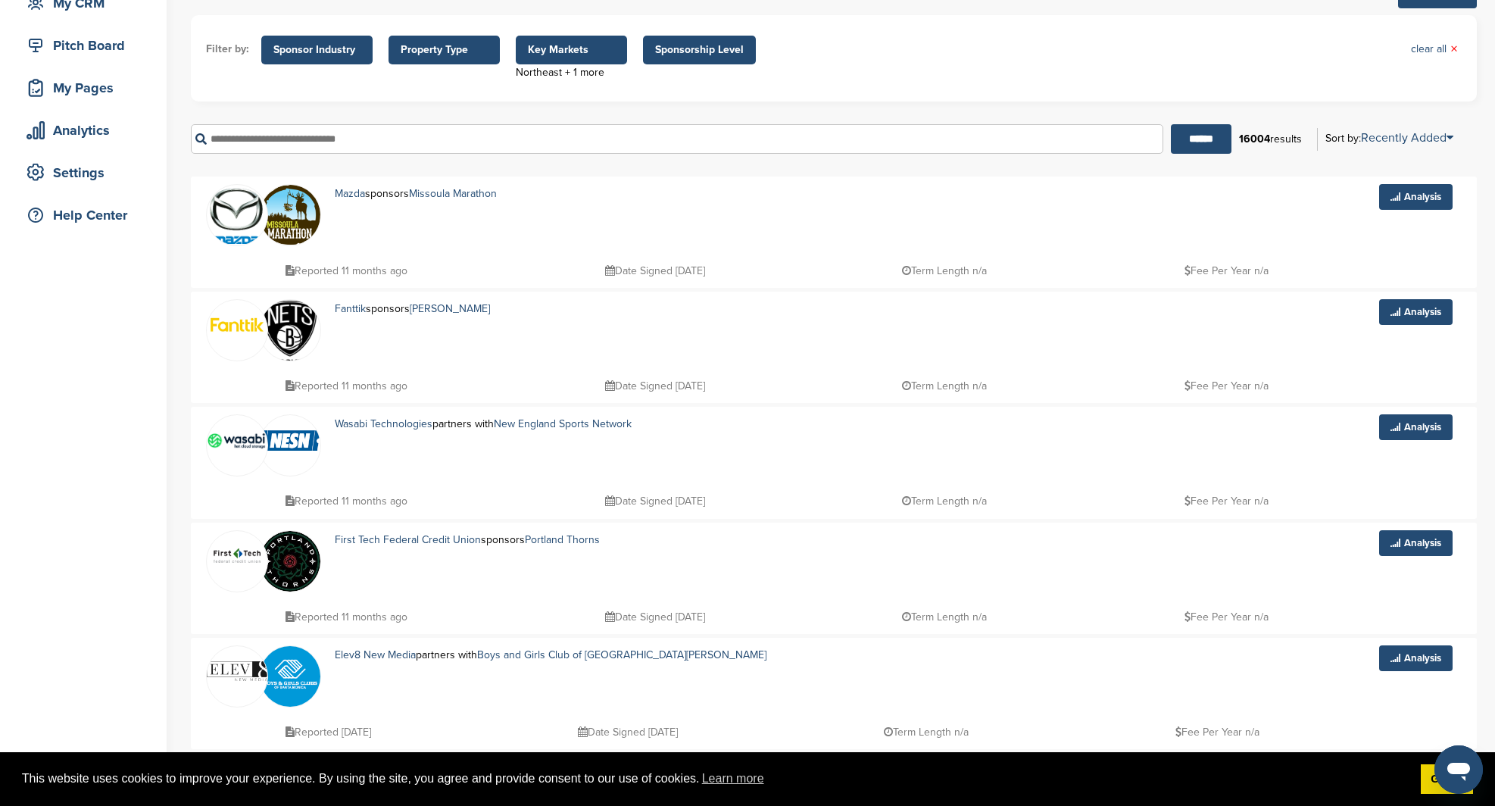
scroll to position [152, 0]
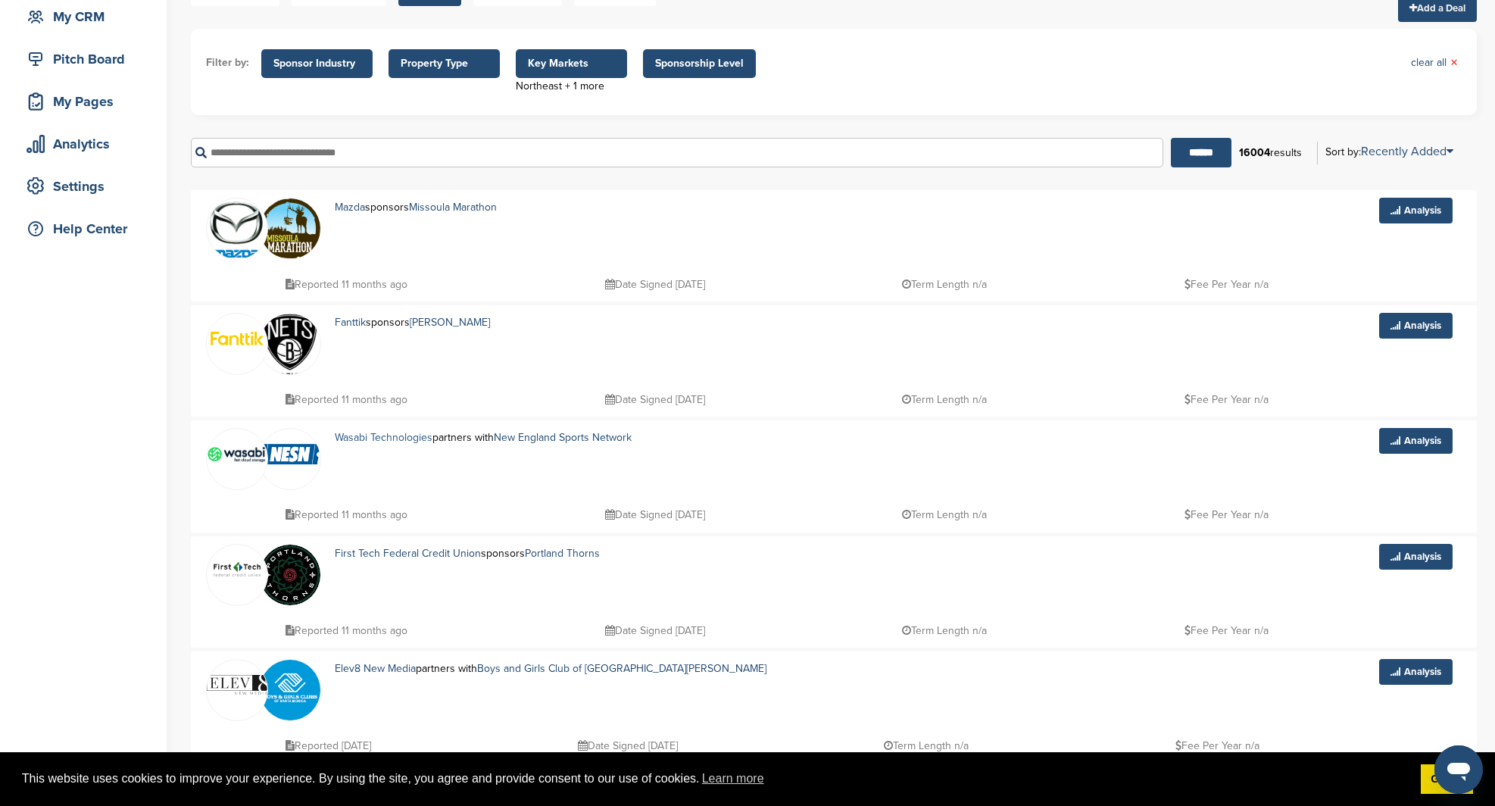
click at [382, 444] on link "Wasabi Technologies" at bounding box center [384, 437] width 98 height 13
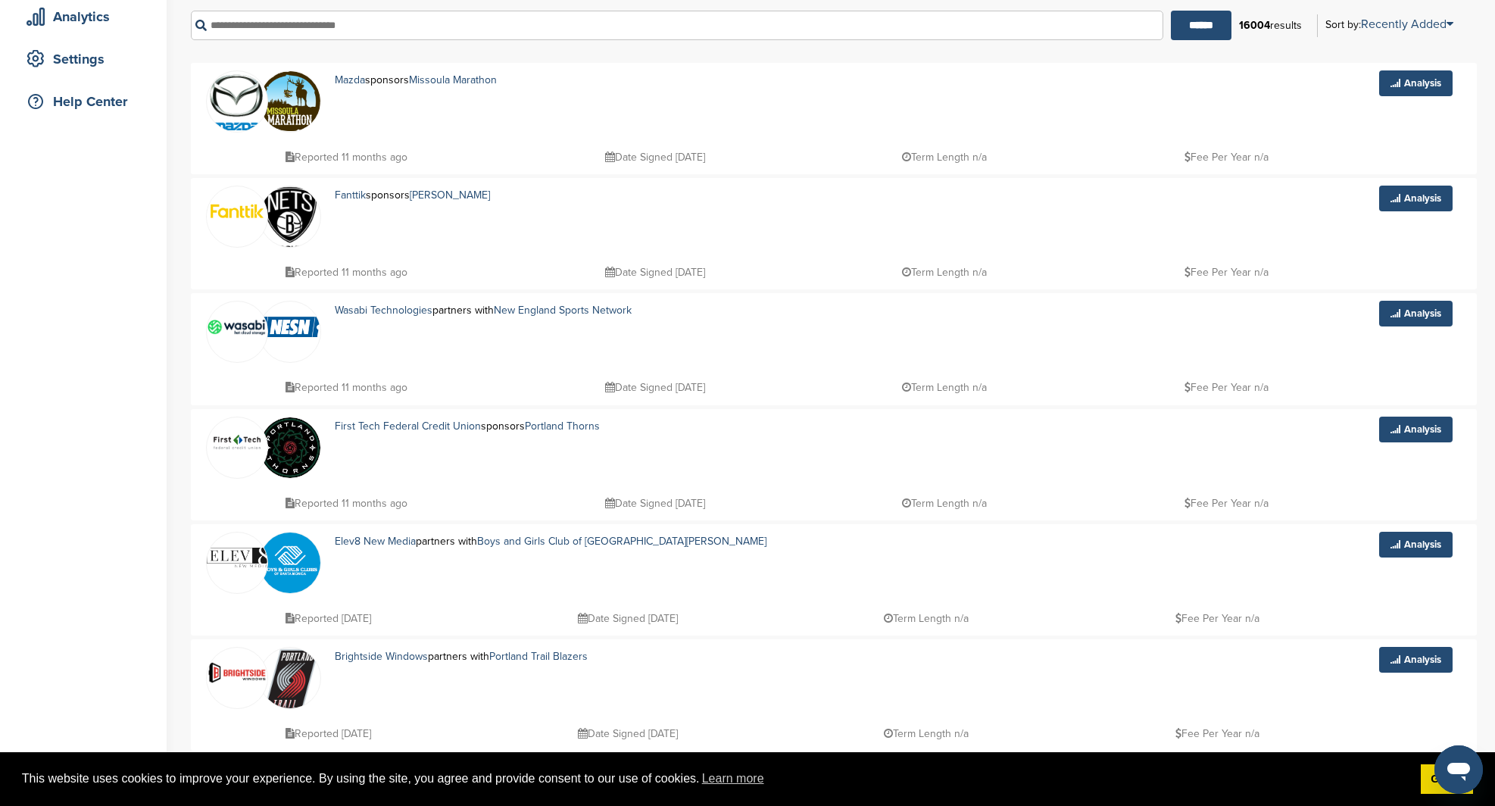
scroll to position [298, 0]
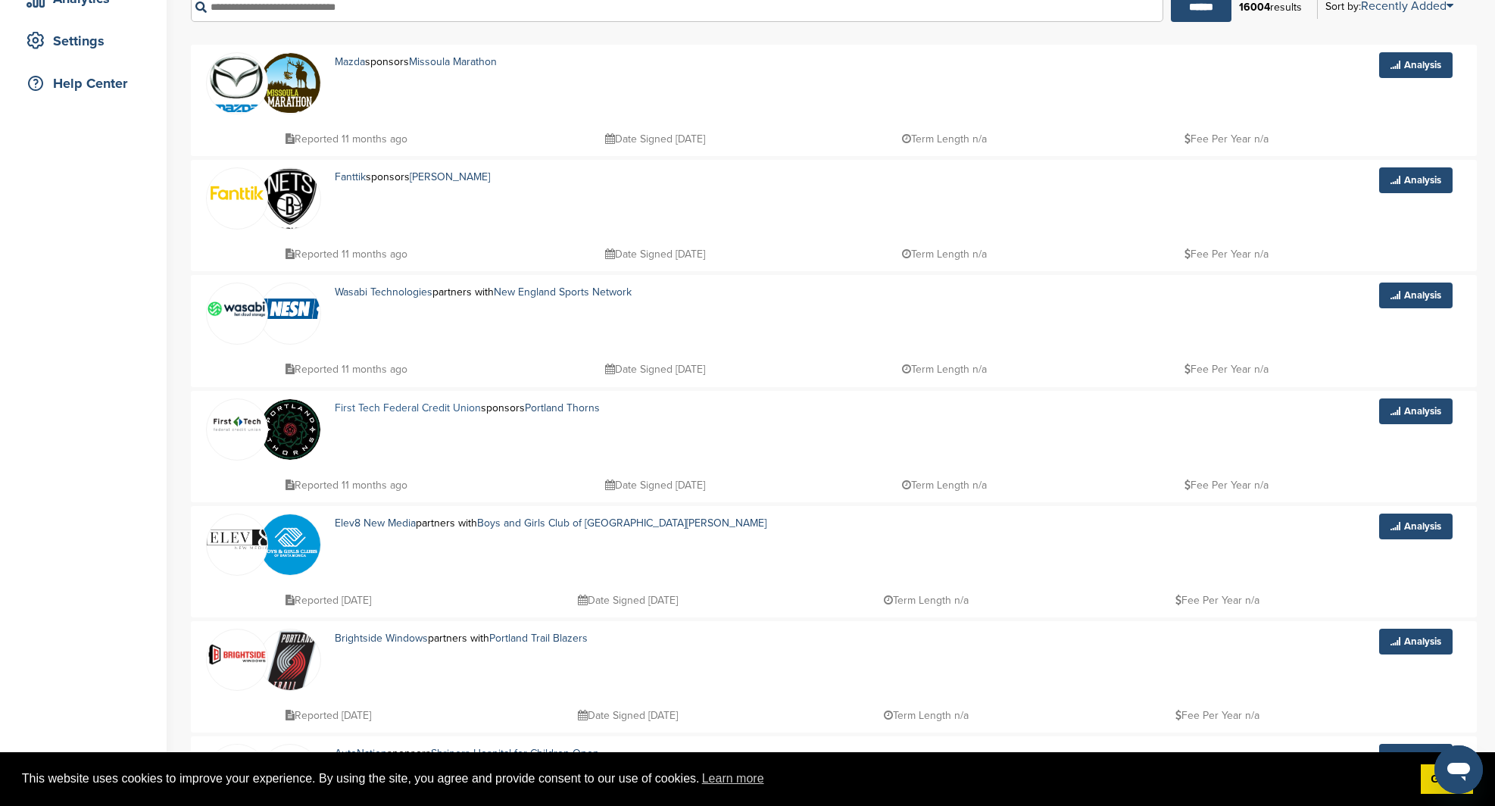
click at [418, 412] on link "First Tech Federal Credit Union" at bounding box center [408, 407] width 146 height 13
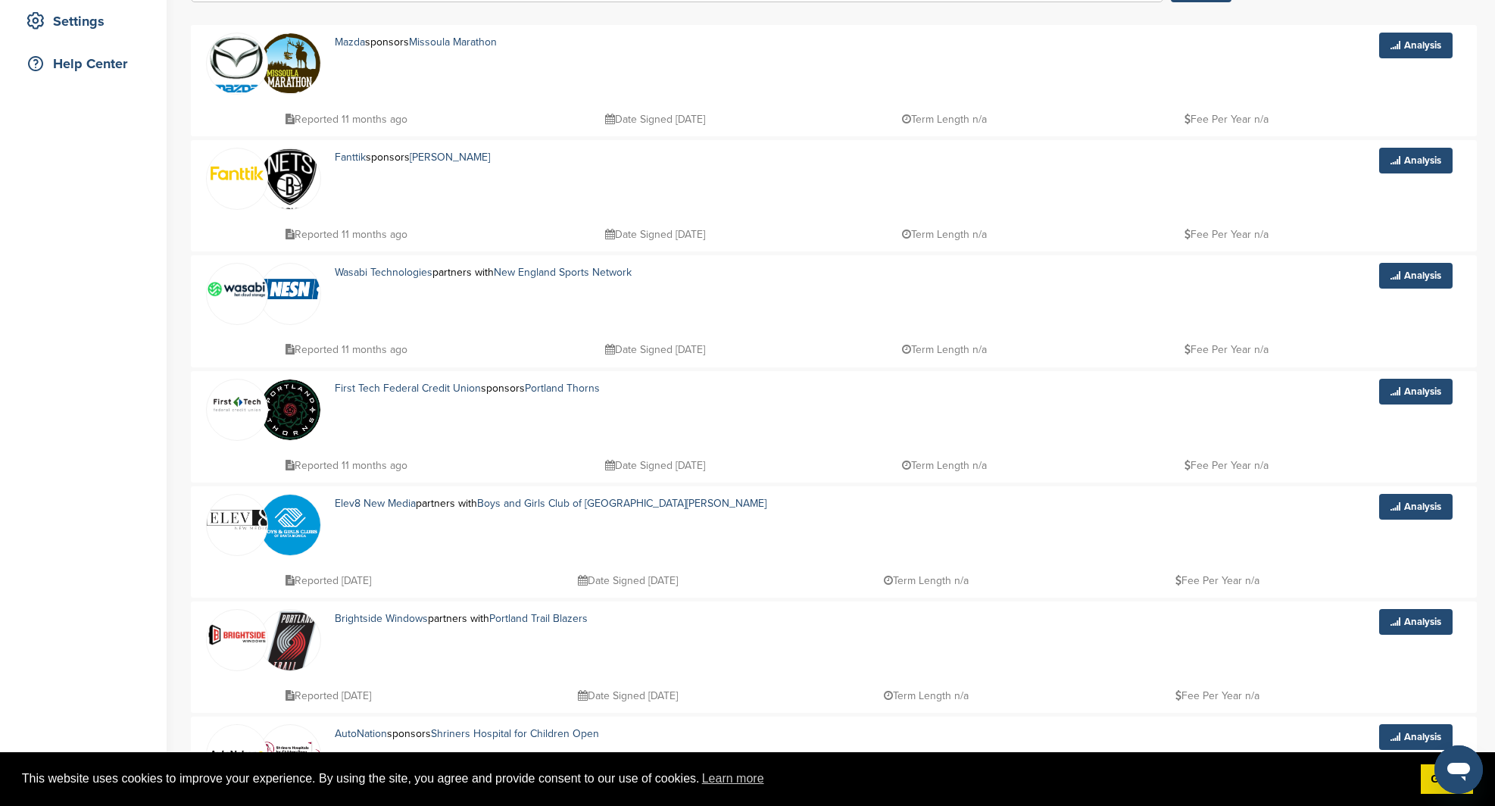
scroll to position [426, 0]
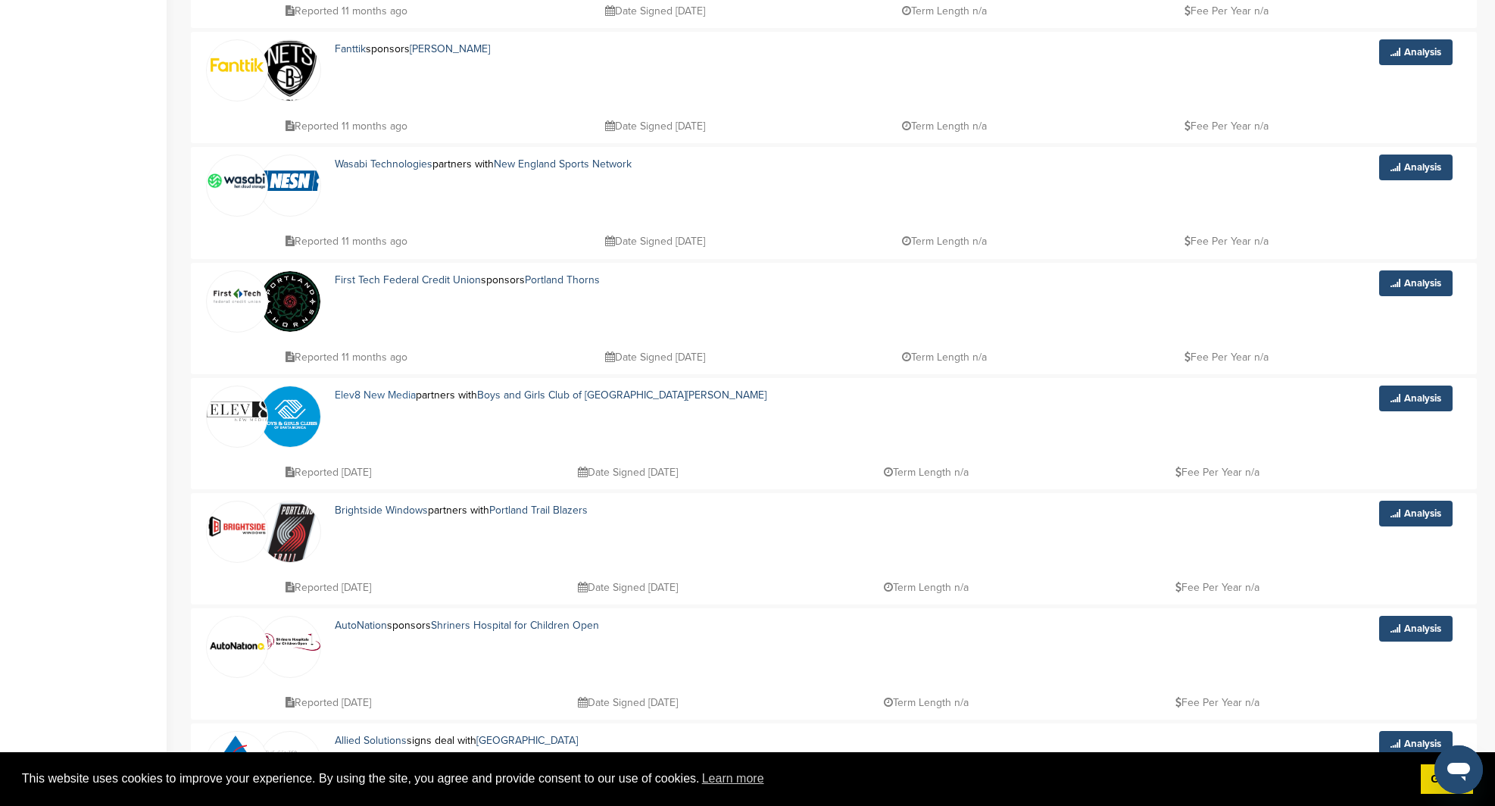
click at [391, 397] on link "Elev8 New Media" at bounding box center [375, 395] width 81 height 13
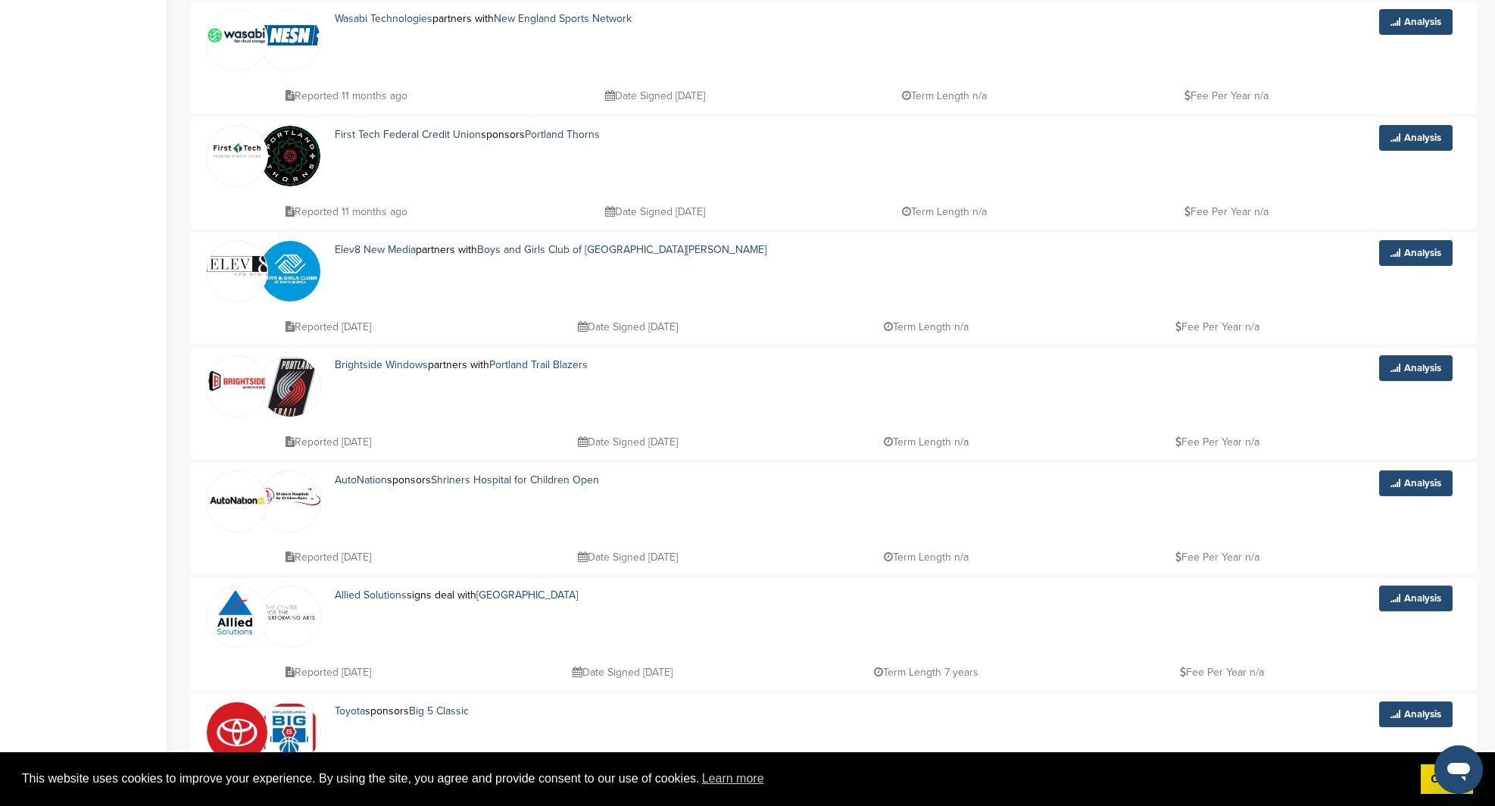
scroll to position [590, 0]
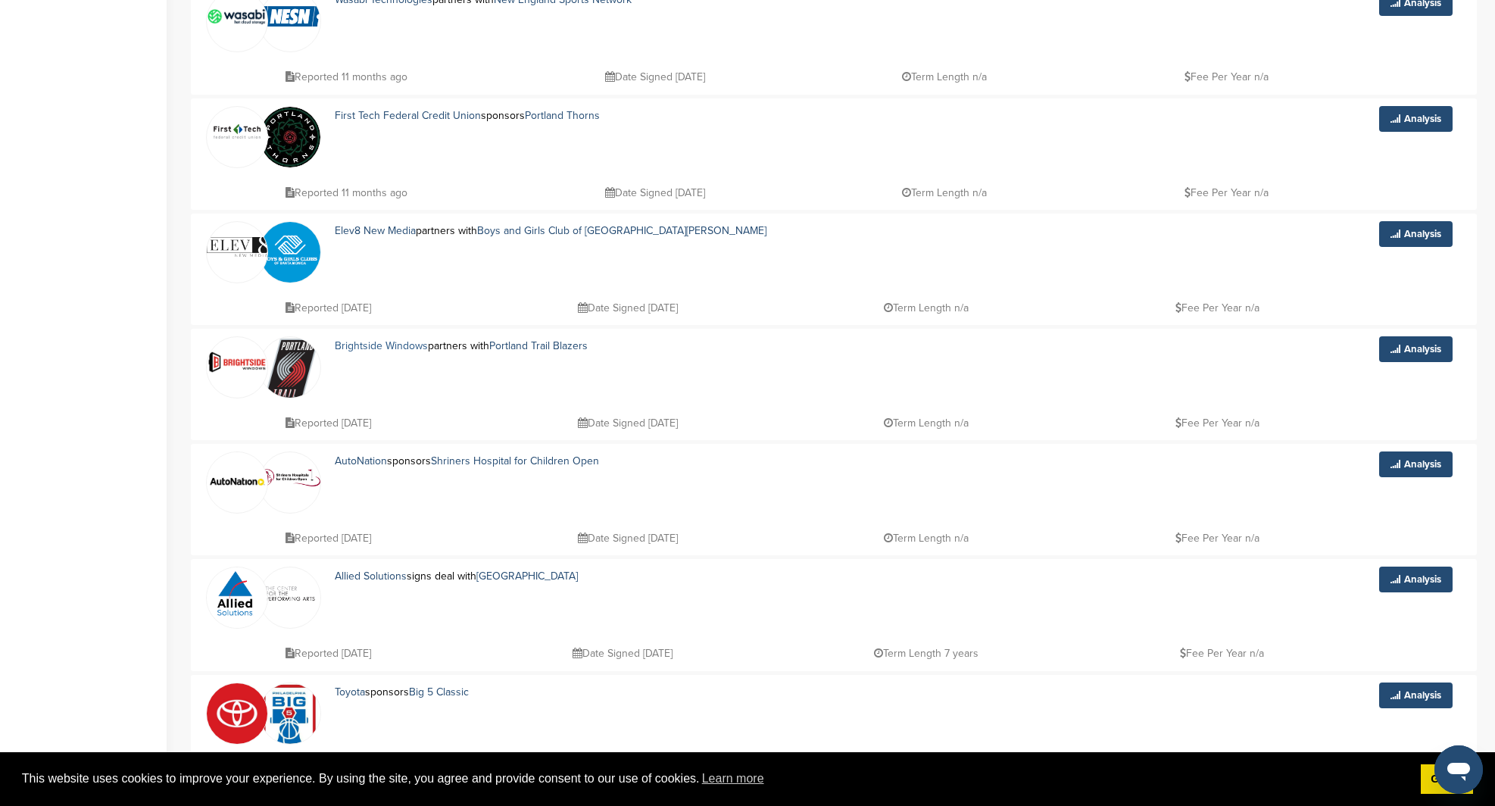
click at [358, 343] on link "Brightside Windows" at bounding box center [381, 345] width 93 height 13
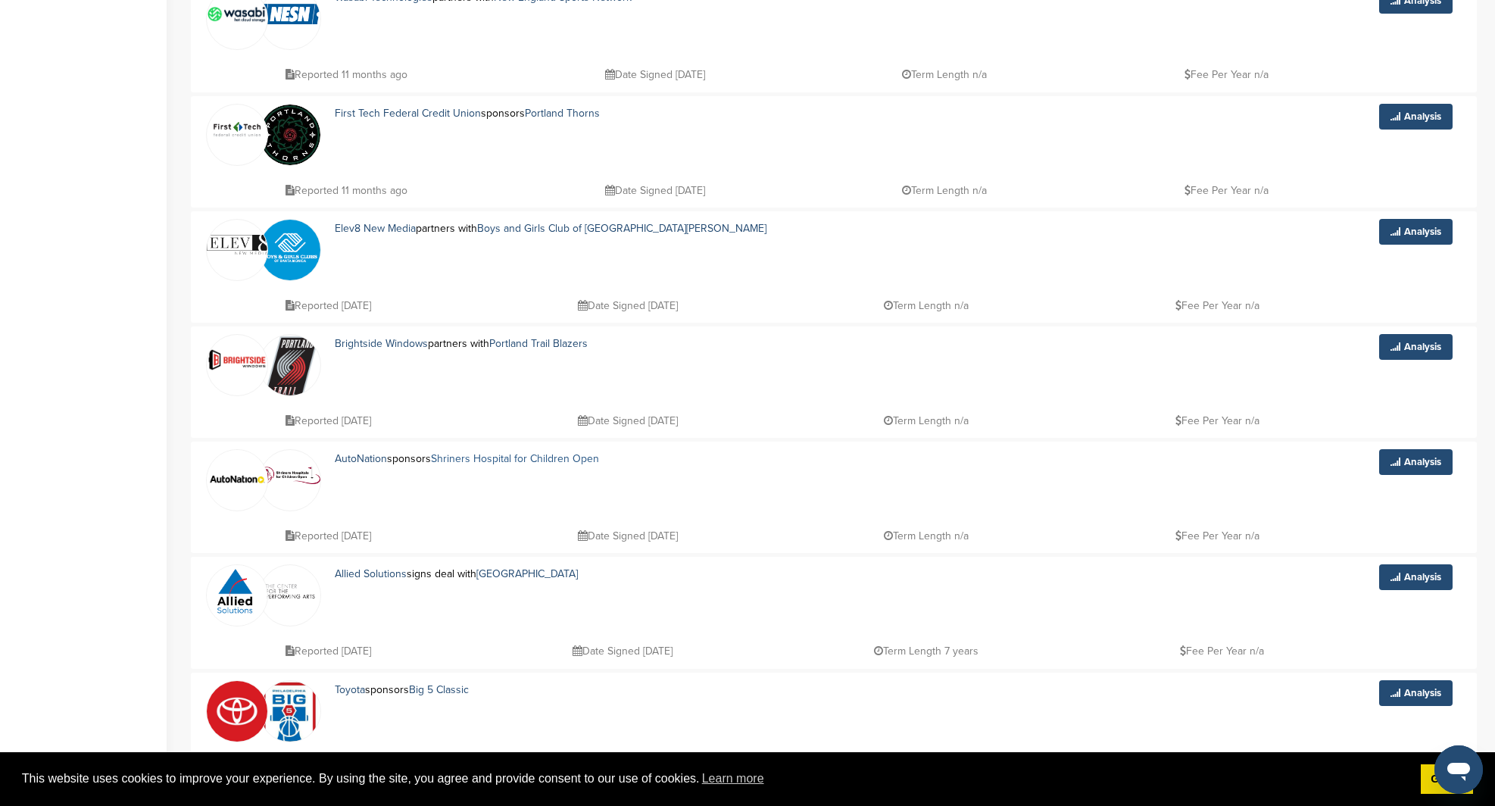
scroll to position [593, 0]
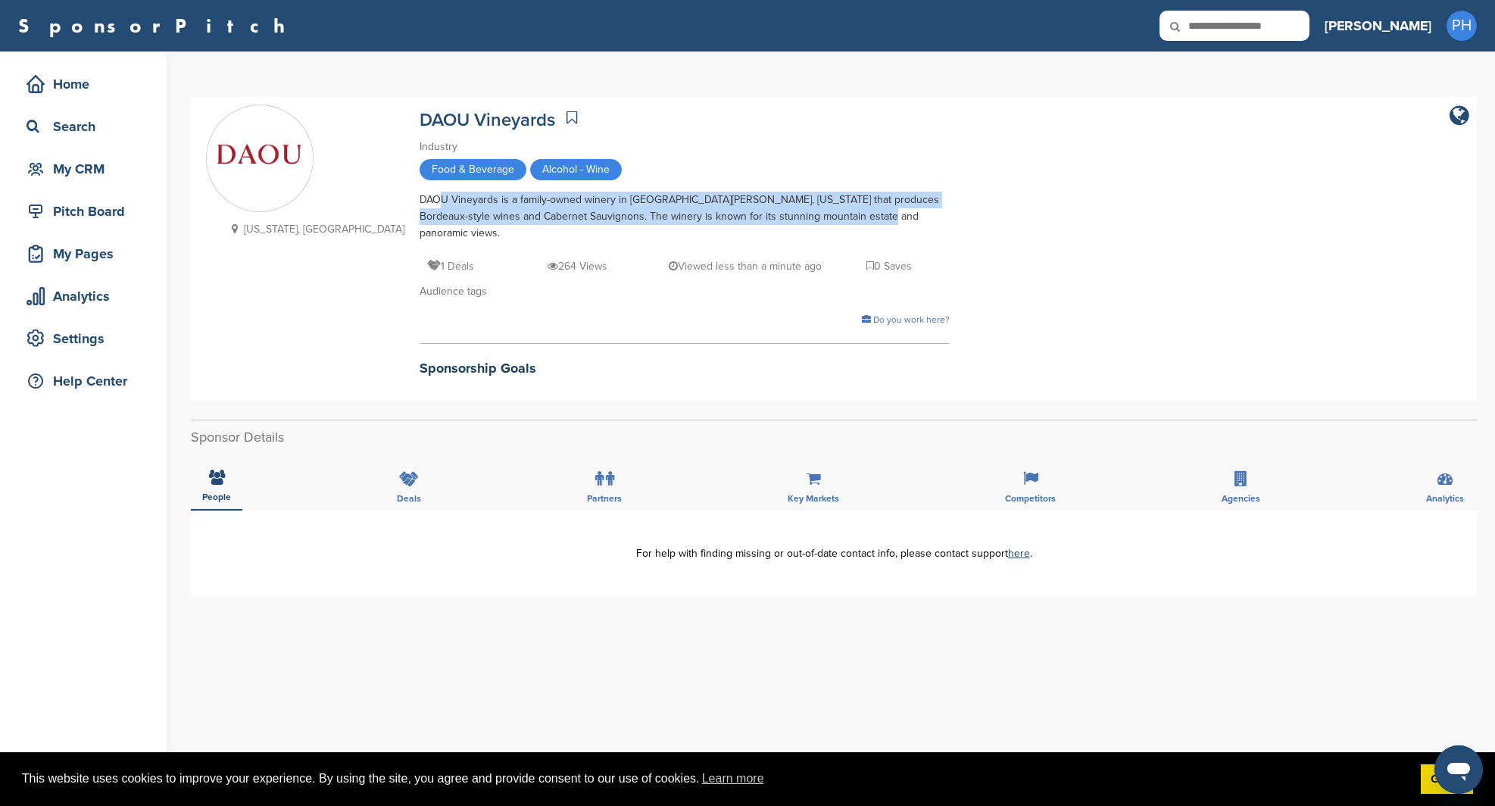
drag, startPoint x: 343, startPoint y: 205, endPoint x: 767, endPoint y: 208, distance: 423.4
click at [767, 208] on div "DAOU Vineyards is a family-owned winery in Paso Robles, California that produce…" at bounding box center [685, 217] width 530 height 50
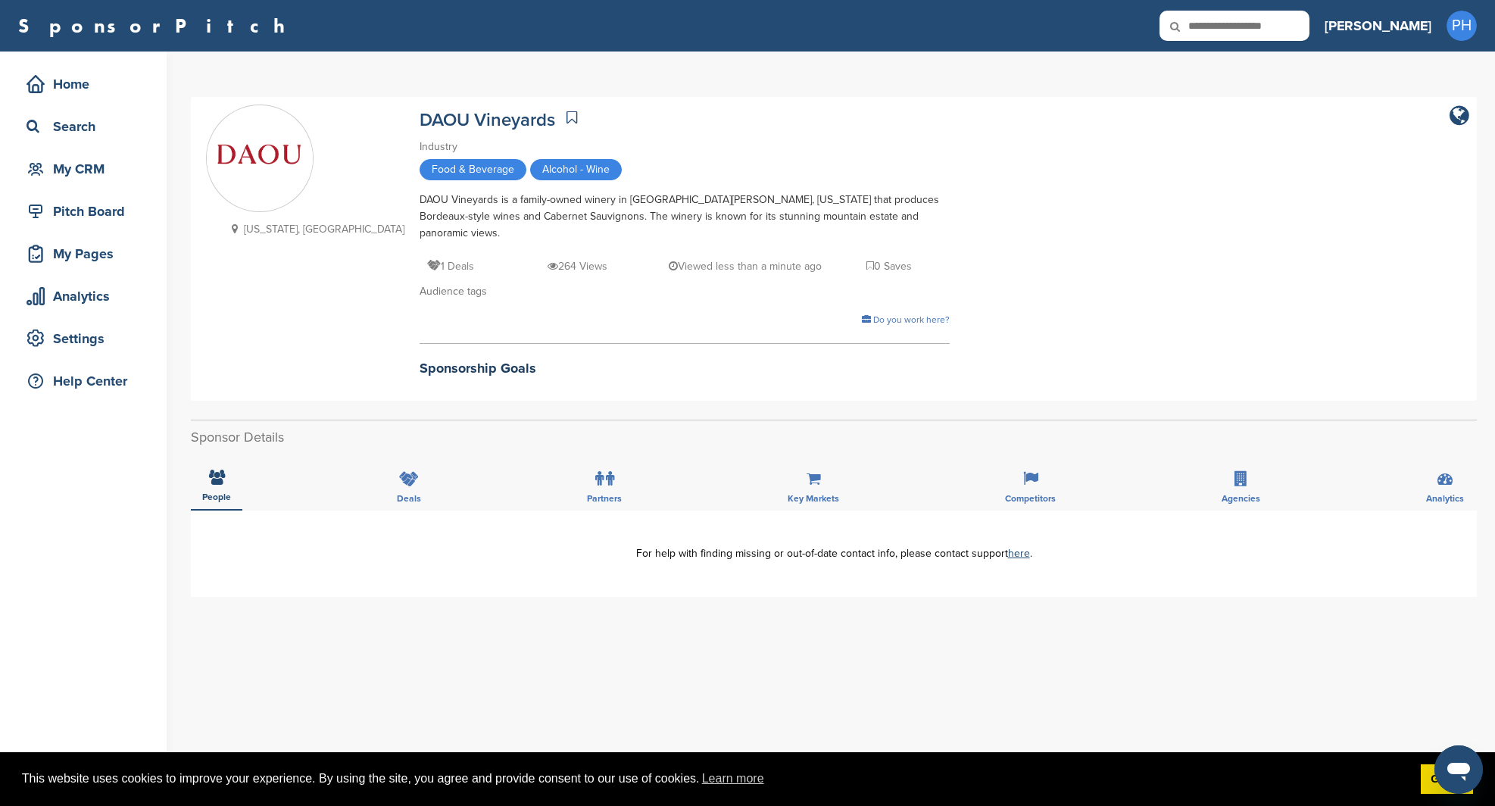
click at [642, 161] on div "Food & Beverage Alcohol - Wine" at bounding box center [685, 171] width 530 height 25
click at [576, 203] on div "DAOU Vineyards is a family-owned winery in Paso Robles, California that produce…" at bounding box center [685, 217] width 530 height 50
drag, startPoint x: 535, startPoint y: 194, endPoint x: 544, endPoint y: 195, distance: 9.2
click at [544, 195] on div "DAOU Vineyards is a family-owned winery in Paso Robles, California that produce…" at bounding box center [685, 217] width 530 height 50
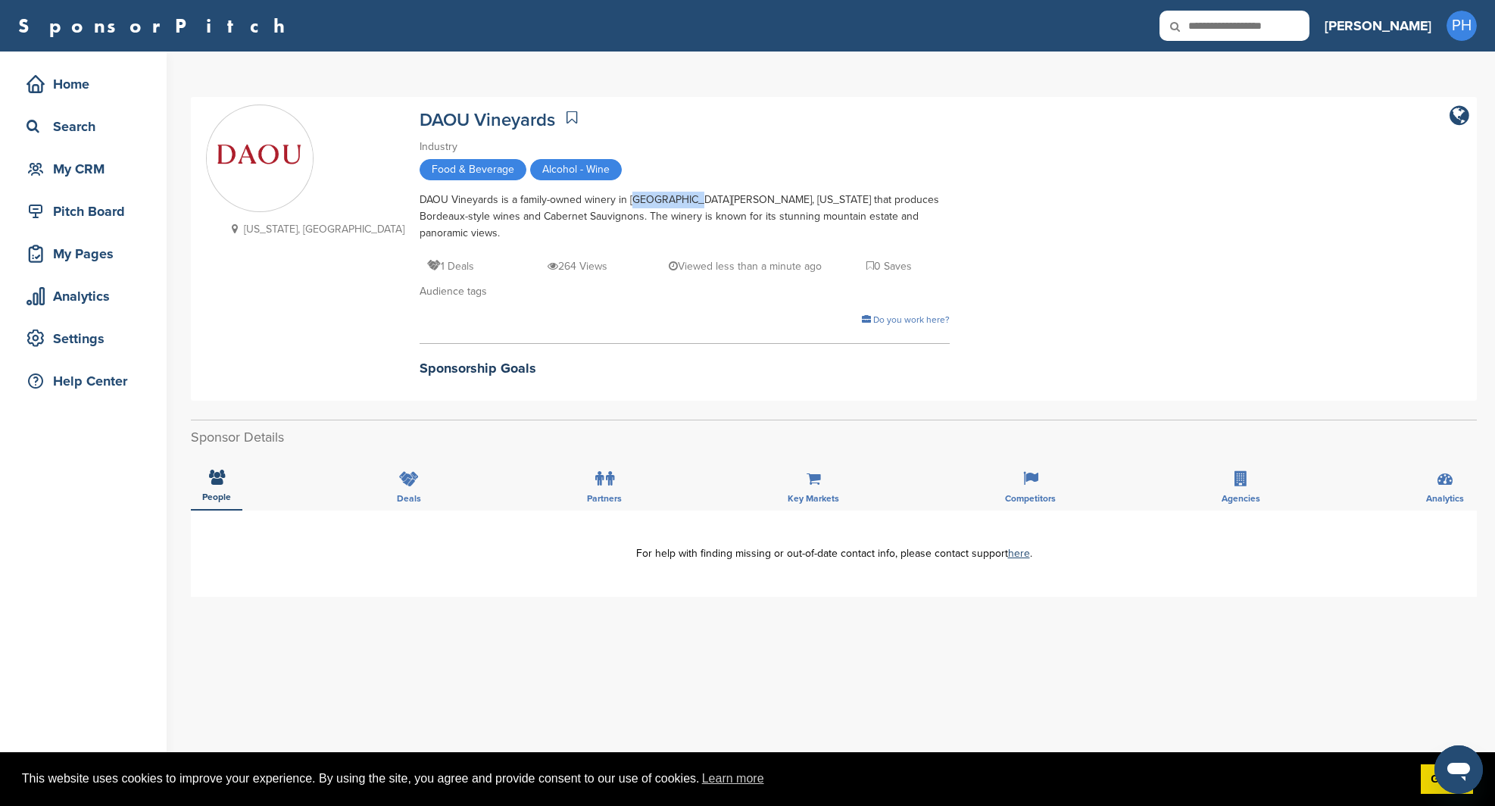
drag, startPoint x: 539, startPoint y: 198, endPoint x: 597, endPoint y: 197, distance: 57.6
click at [597, 197] on div "DAOU Vineyards is a family-owned winery in Paso Robles, California that produce…" at bounding box center [685, 217] width 530 height 50
copy div "Paso Robles"
click at [474, 118] on div "DAOU Vineyards" at bounding box center [685, 118] width 530 height 27
click at [567, 115] on icon at bounding box center [572, 117] width 11 height 15
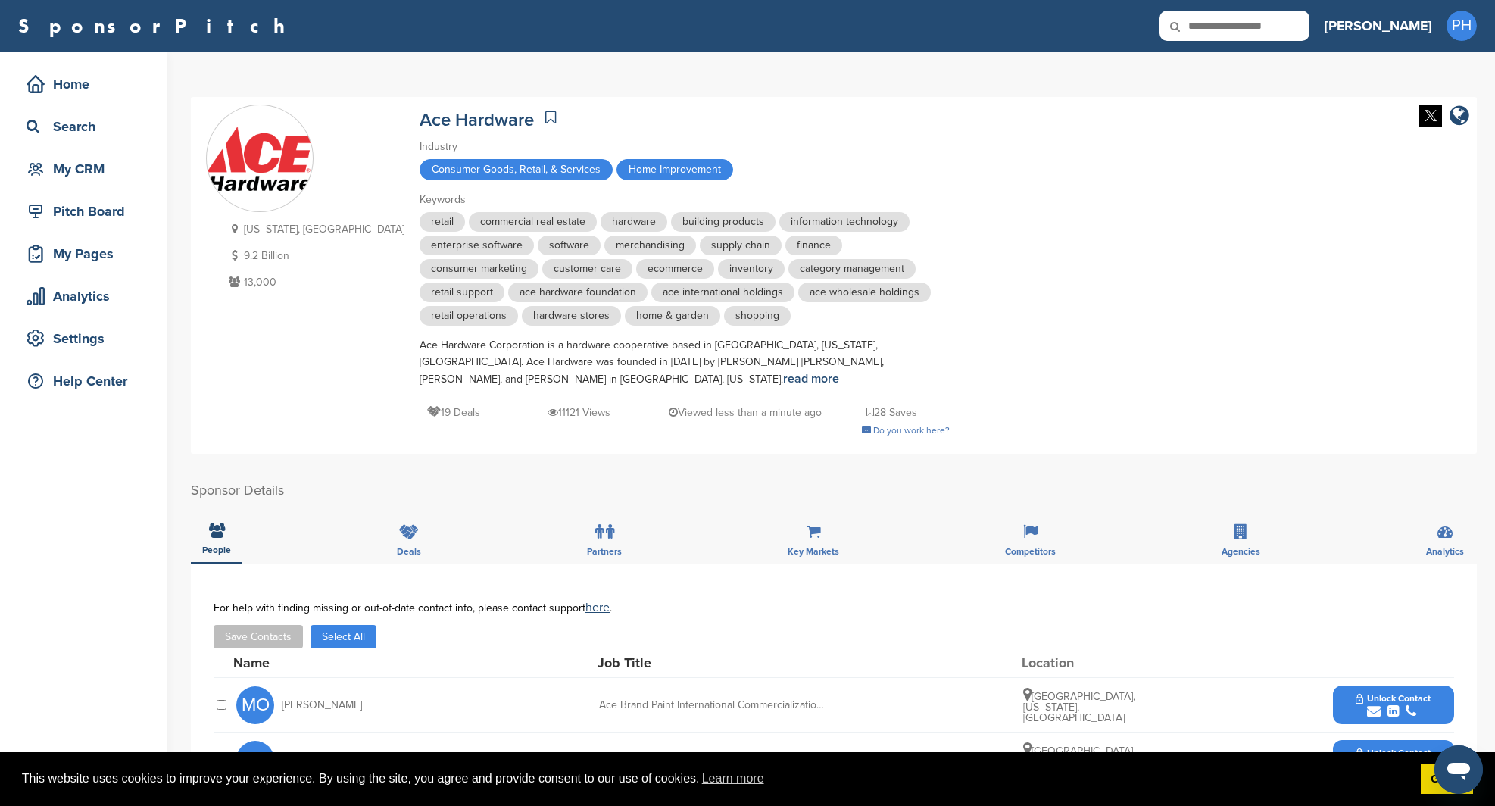
click at [701, 173] on div "Consumer Goods, Retail, & Services Home Improvement" at bounding box center [685, 171] width 530 height 25
click at [545, 114] on icon at bounding box center [550, 117] width 11 height 15
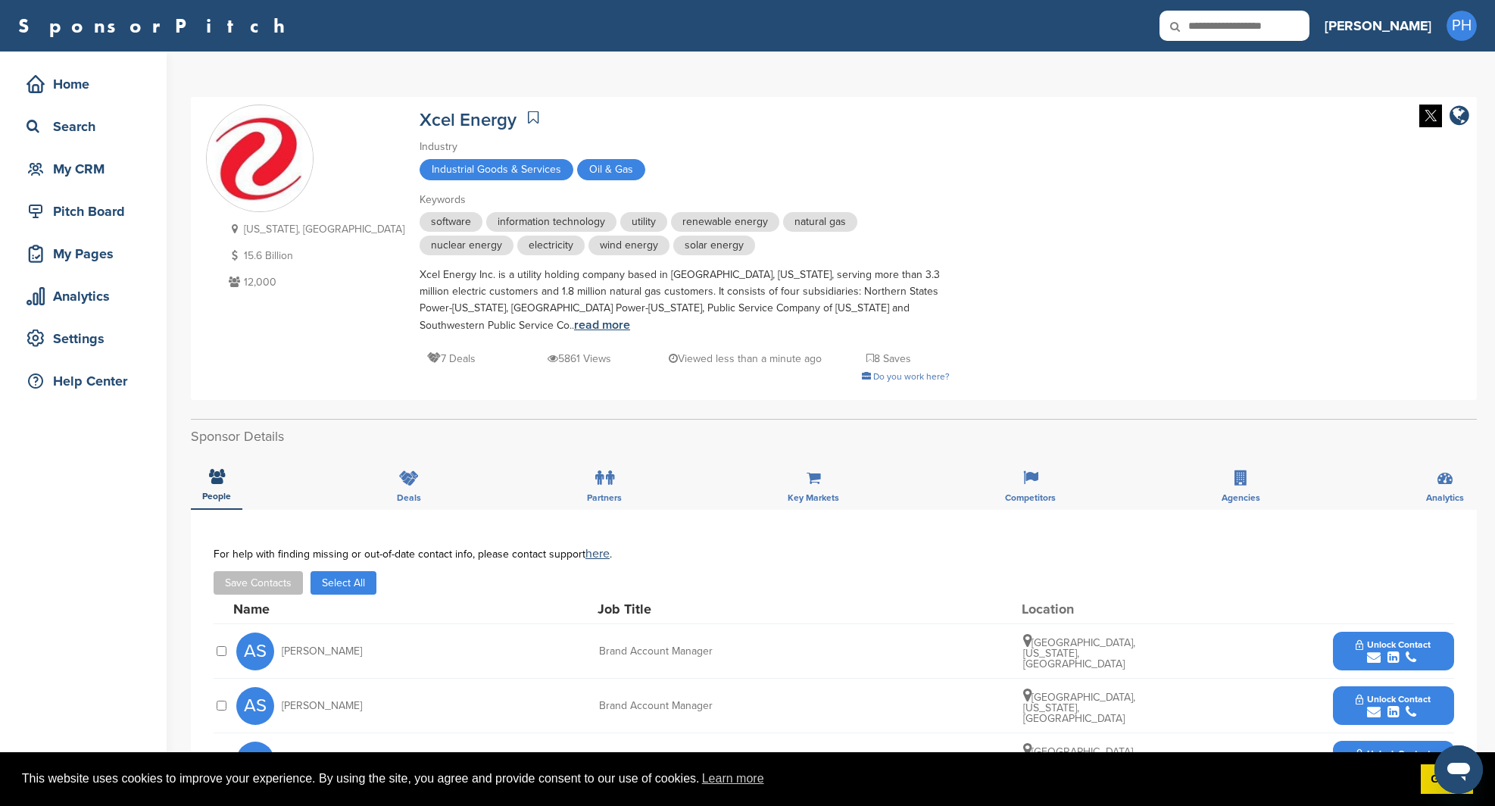
click at [574, 321] on link "read more" at bounding box center [602, 324] width 56 height 15
click at [460, 120] on div "Xcel Energy" at bounding box center [685, 118] width 530 height 27
click at [528, 118] on icon at bounding box center [533, 117] width 11 height 15
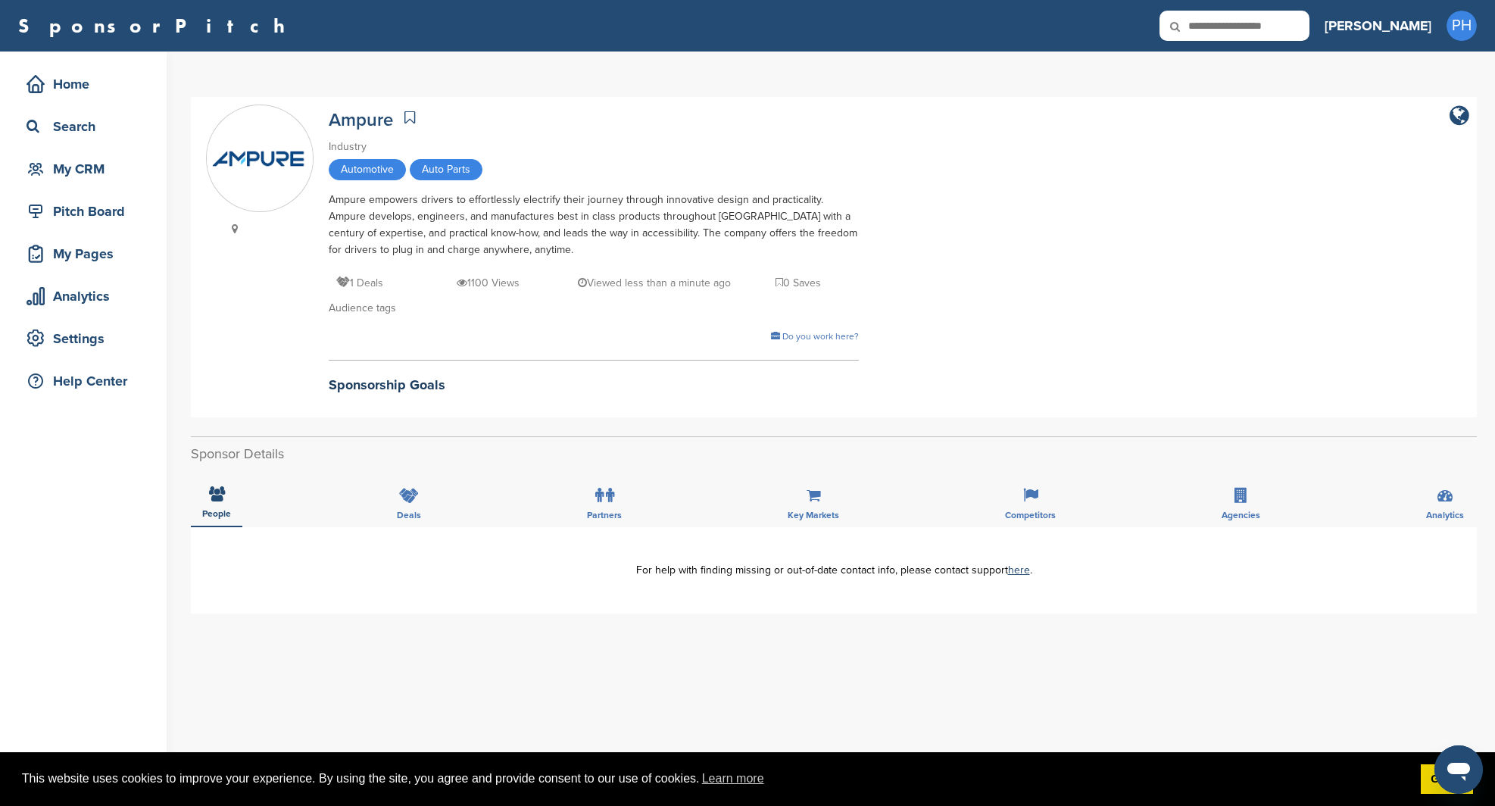
click at [410, 113] on icon at bounding box center [409, 117] width 11 height 15
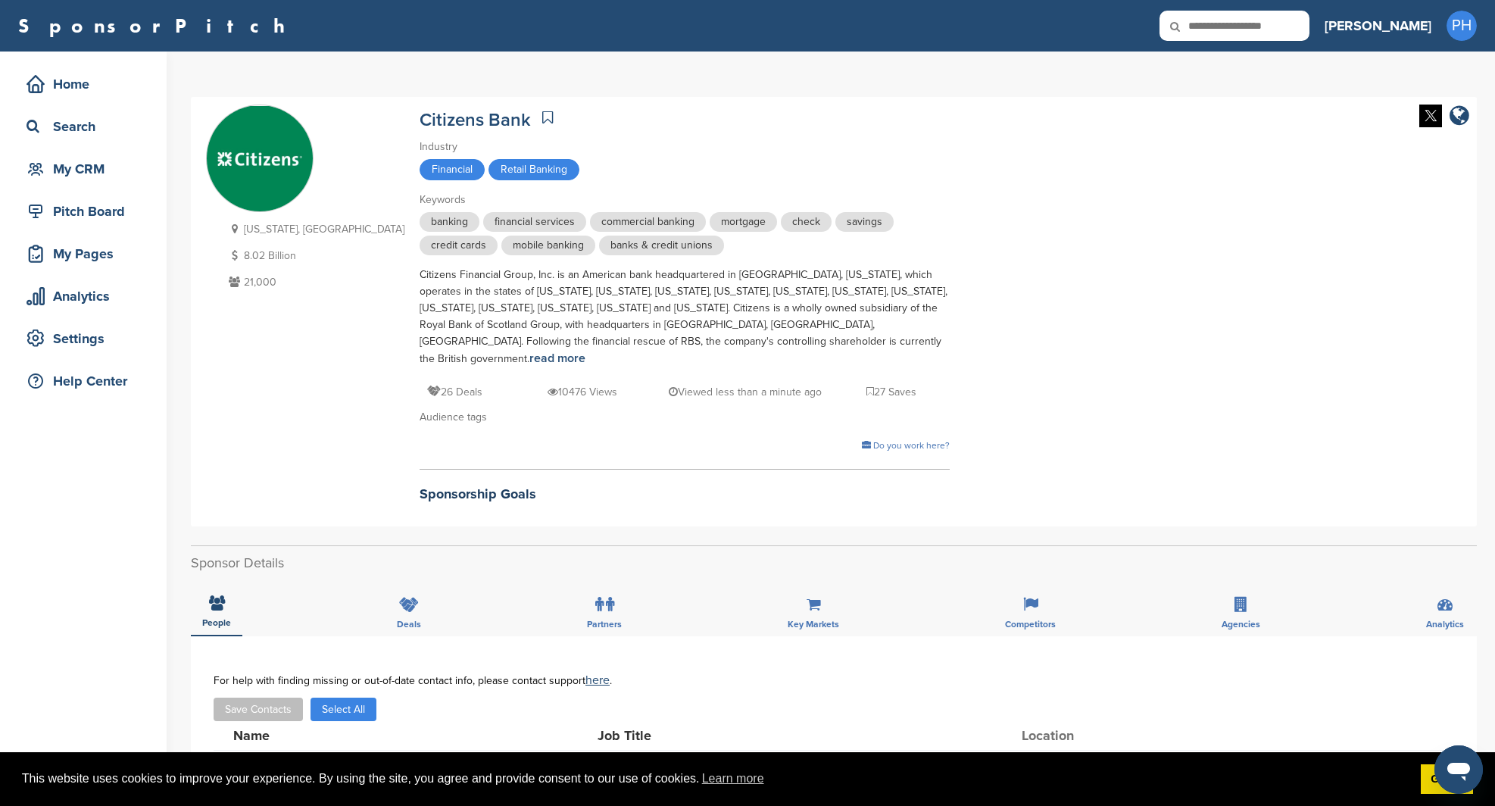
click at [542, 123] on icon at bounding box center [547, 117] width 11 height 15
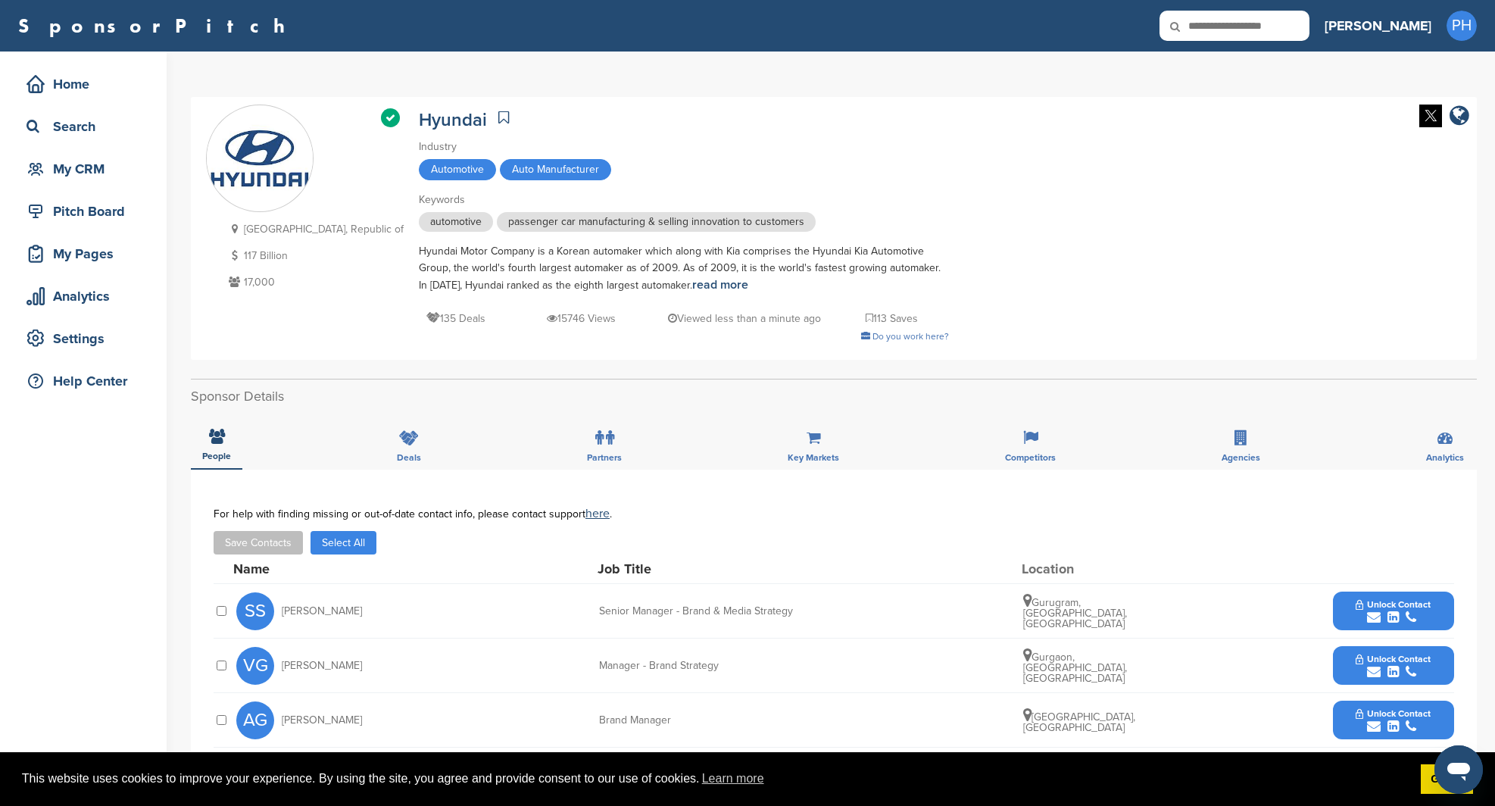
click at [495, 112] on link at bounding box center [504, 117] width 18 height 23
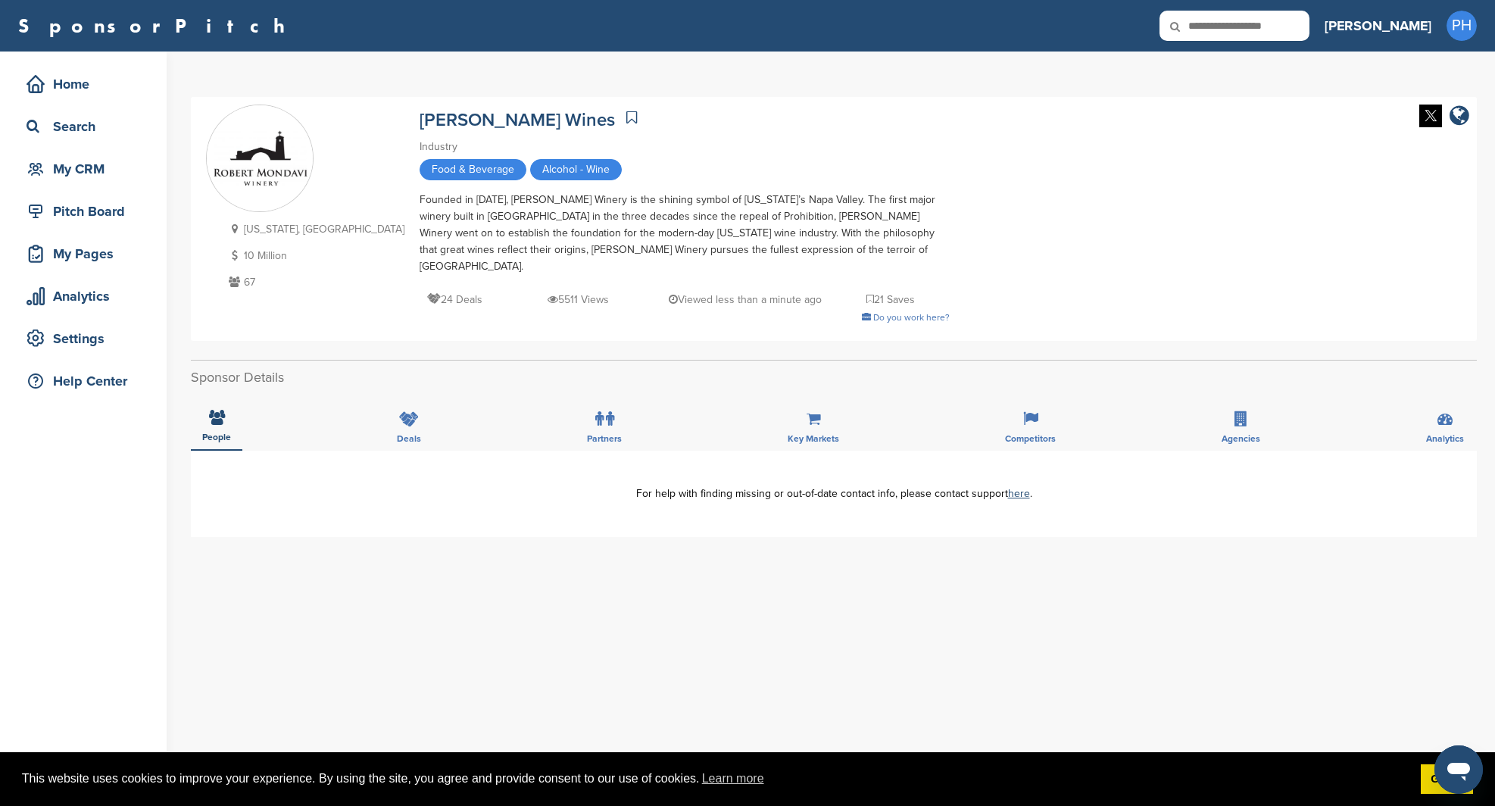
click at [626, 114] on icon at bounding box center [631, 117] width 11 height 15
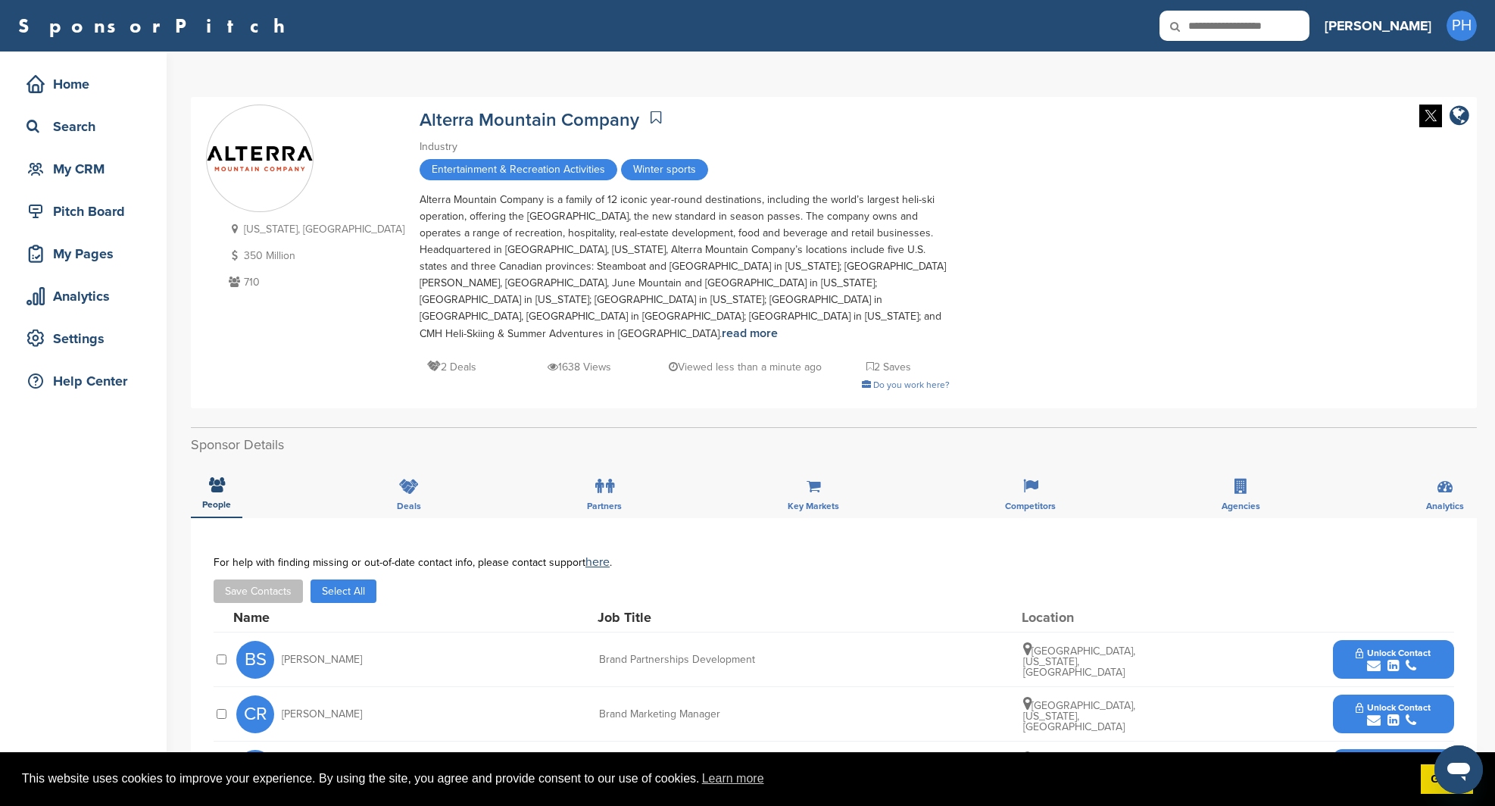
click at [651, 116] on icon at bounding box center [656, 117] width 11 height 15
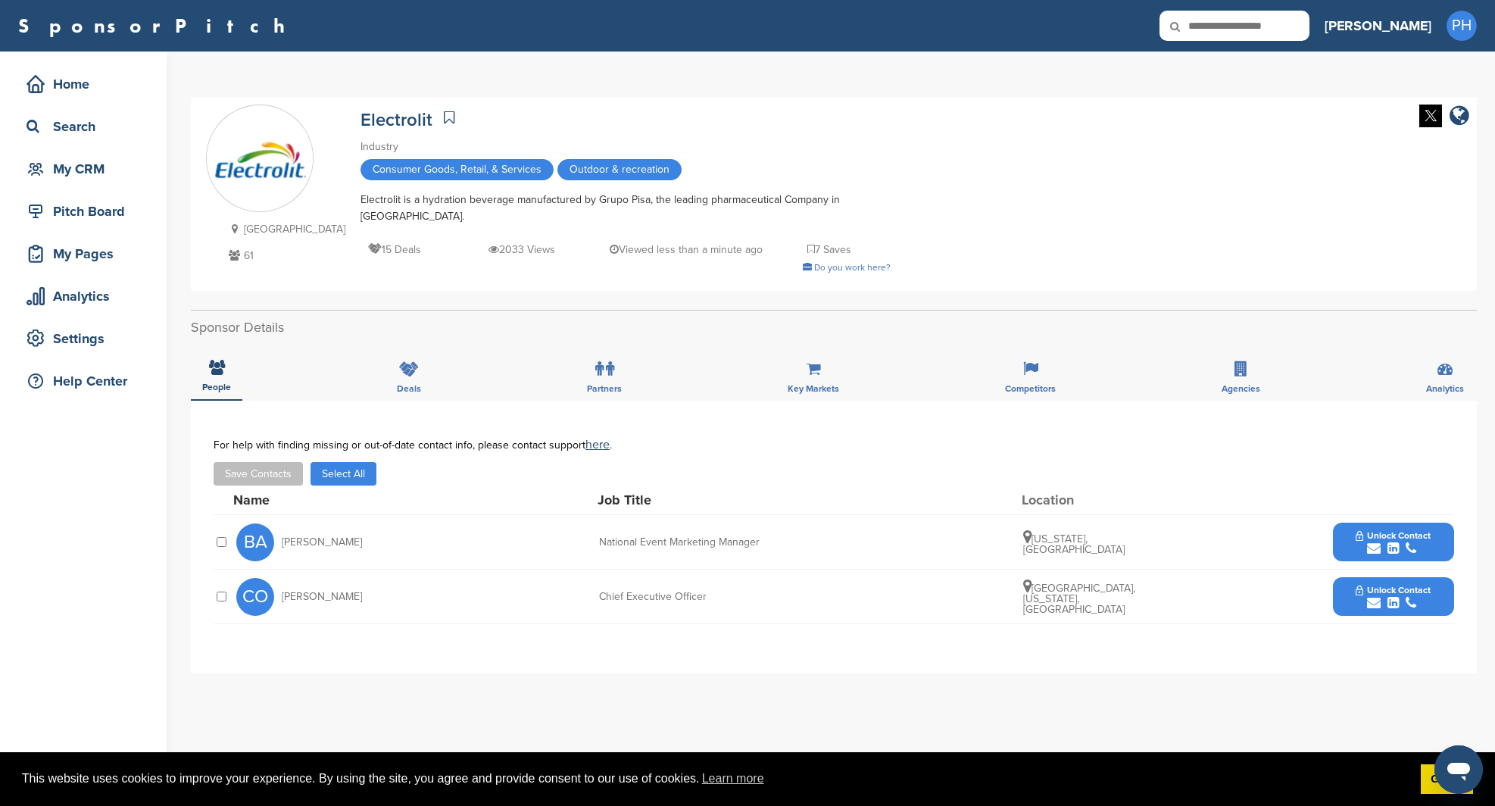
click at [440, 119] on link at bounding box center [449, 117] width 18 height 23
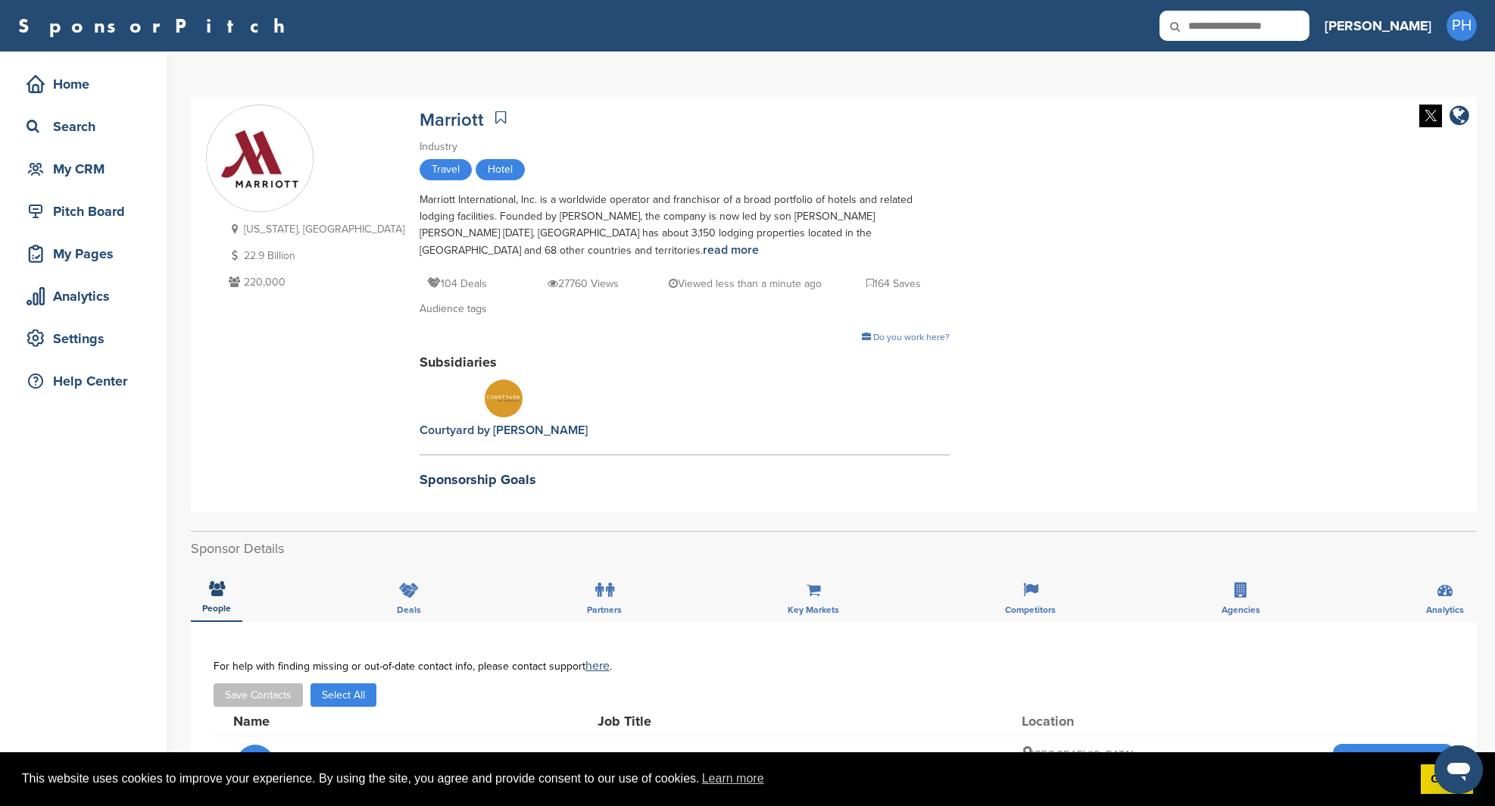
click at [492, 115] on link at bounding box center [501, 117] width 18 height 23
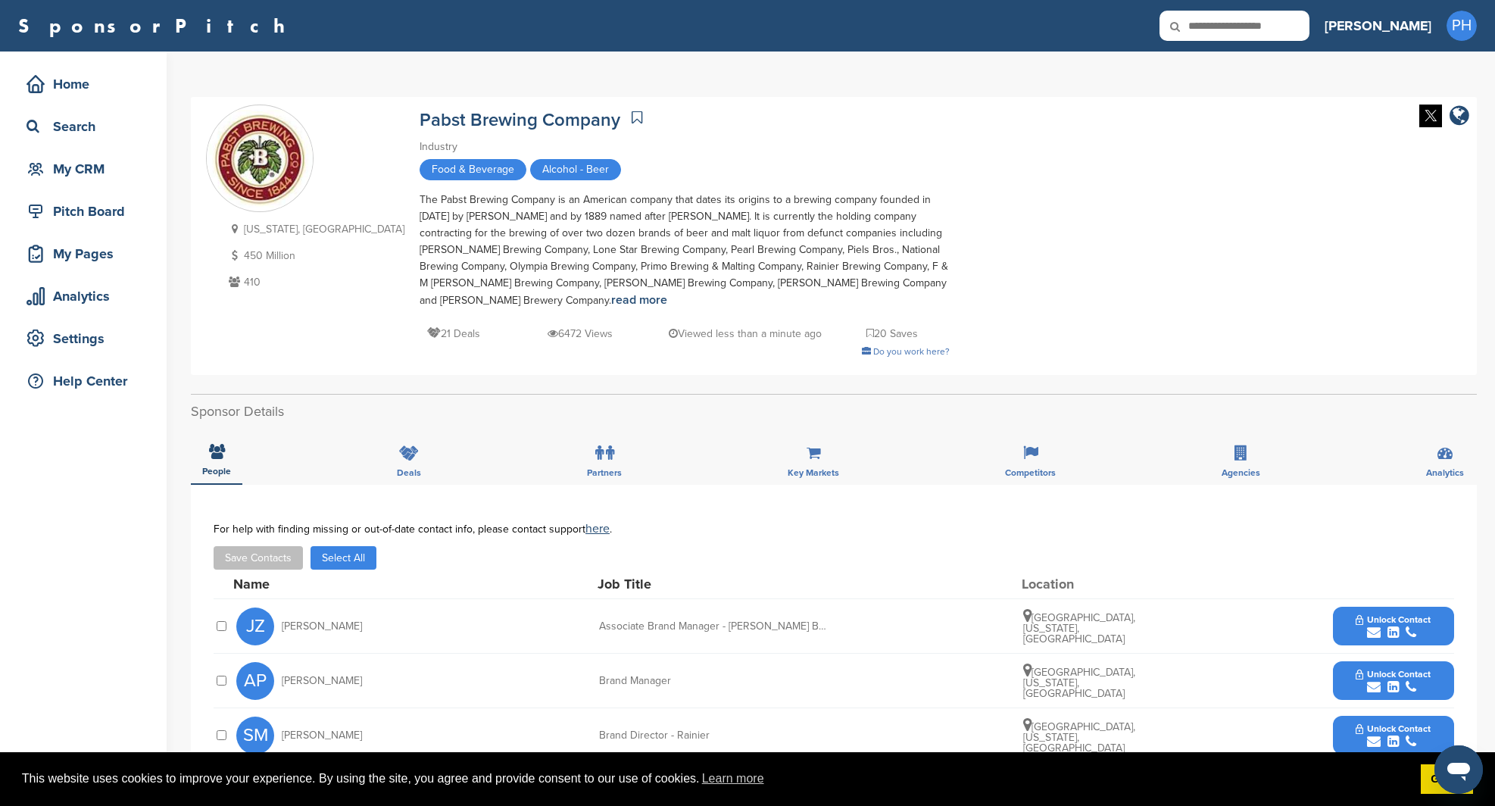
click at [632, 123] on icon at bounding box center [637, 117] width 11 height 15
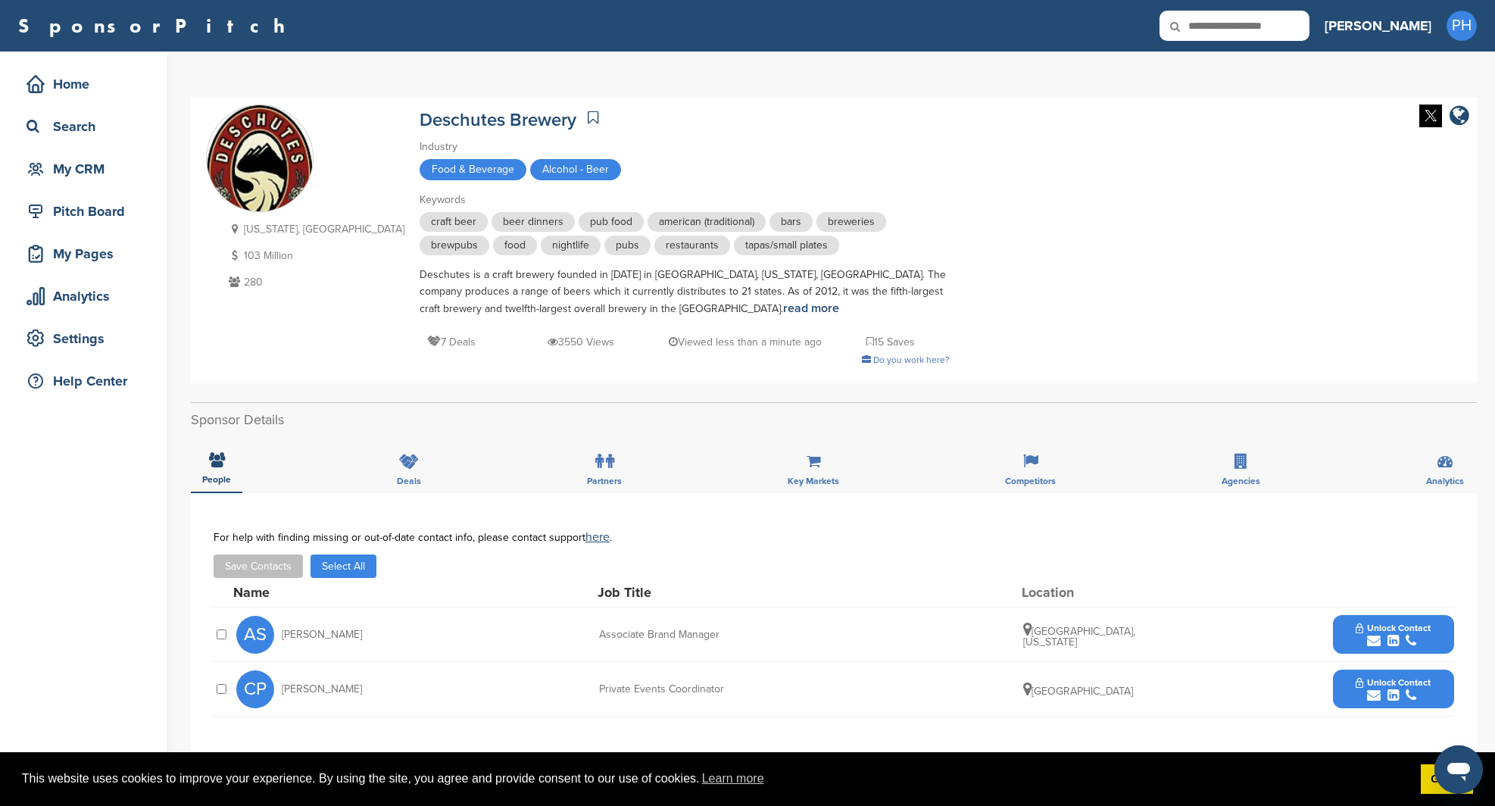
click at [584, 114] on link at bounding box center [593, 117] width 18 height 23
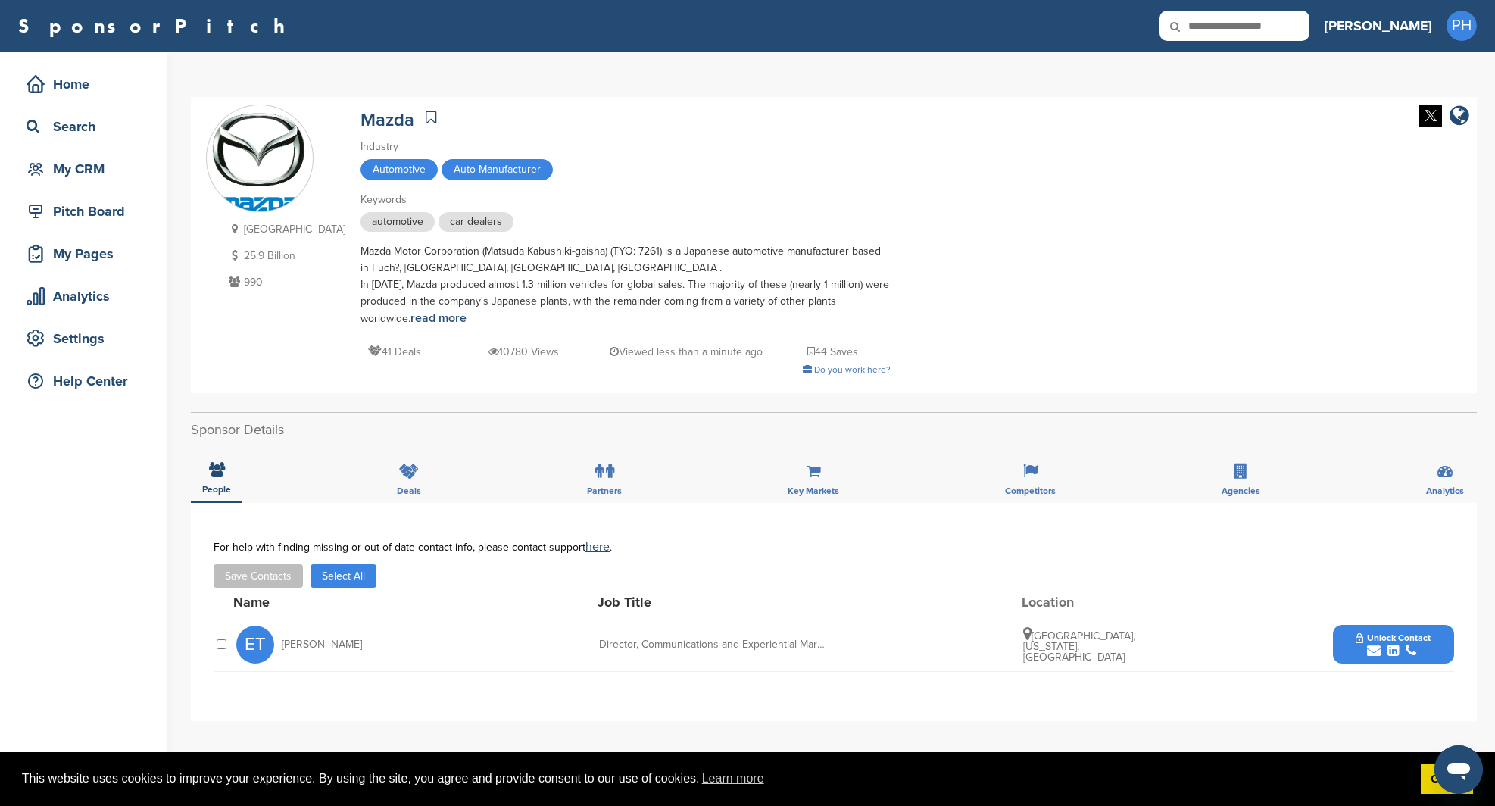
click at [422, 111] on link at bounding box center [431, 117] width 18 height 23
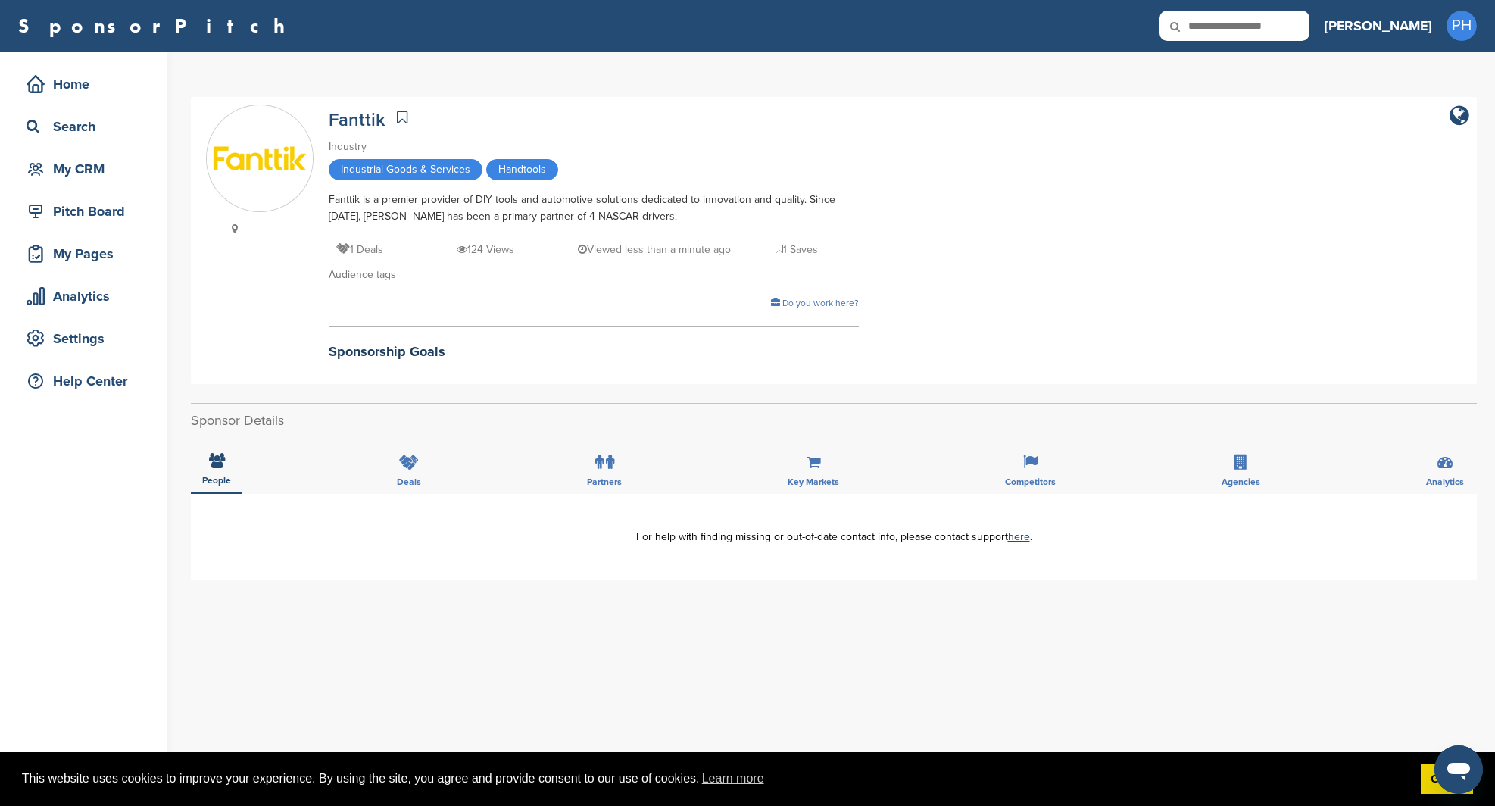
click at [408, 120] on link at bounding box center [402, 117] width 18 height 23
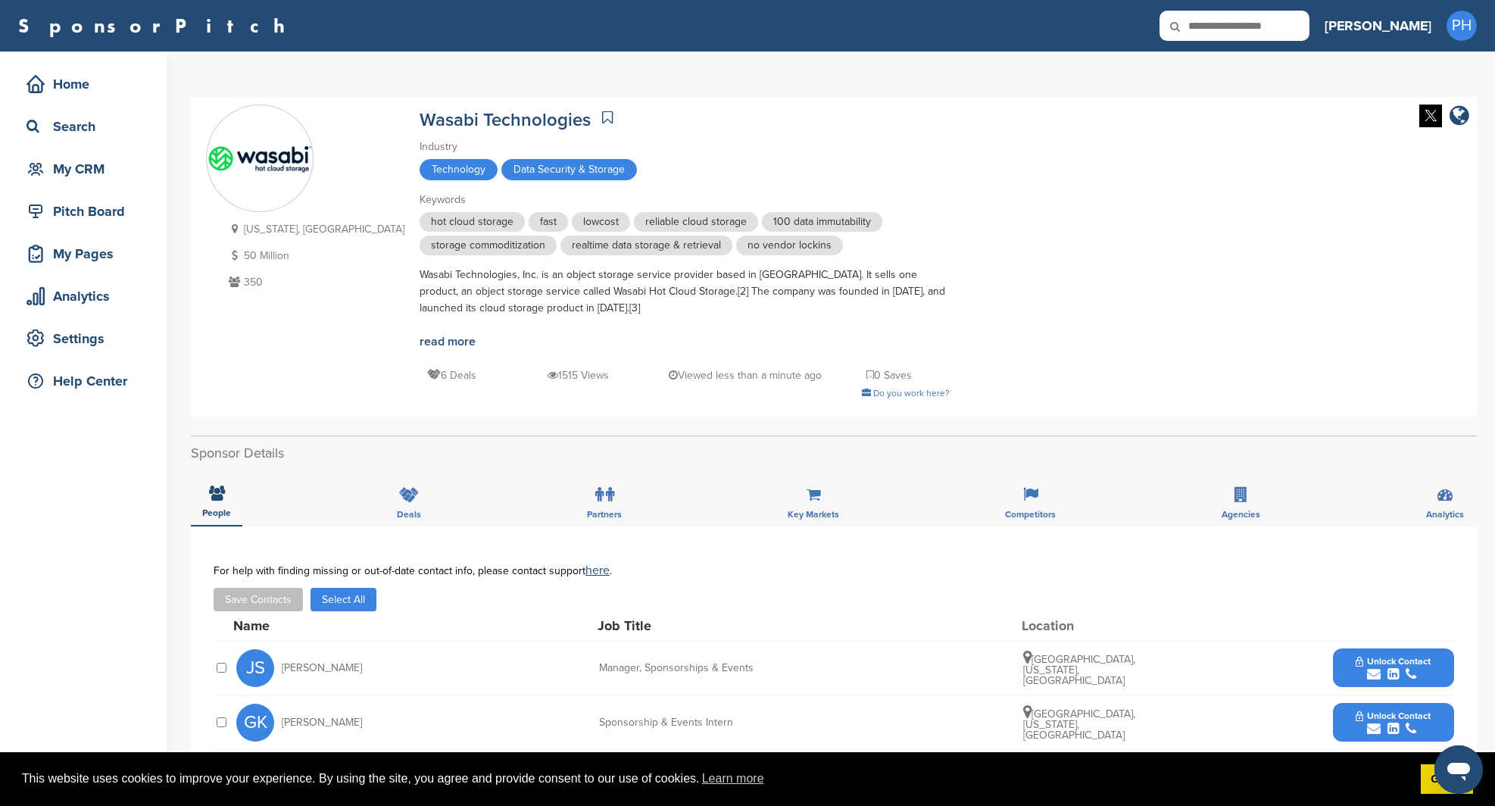
click at [557, 119] on div "Wasabi Technologies" at bounding box center [685, 118] width 530 height 27
click at [602, 117] on icon at bounding box center [607, 117] width 11 height 15
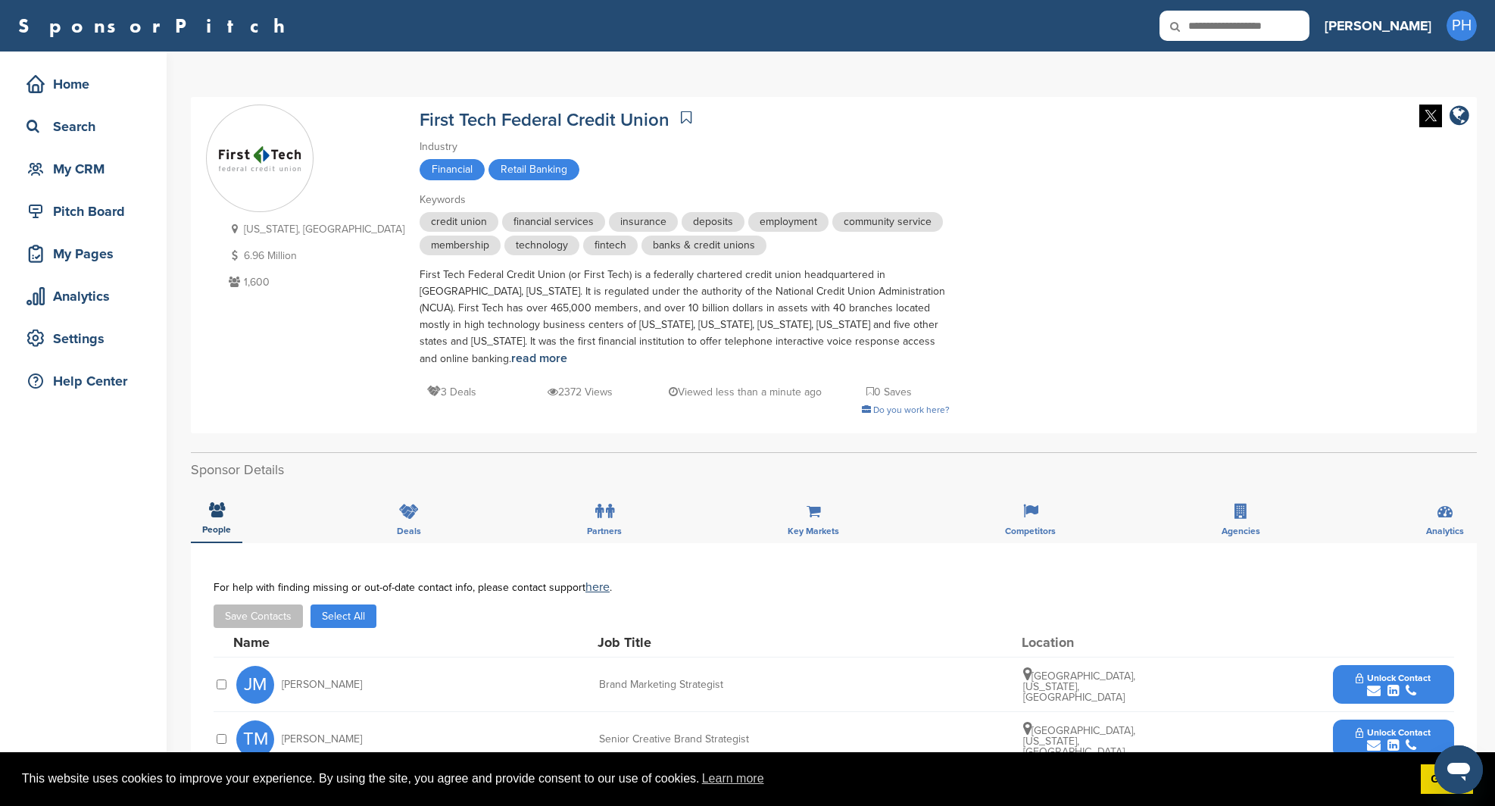
click at [681, 123] on icon at bounding box center [686, 117] width 11 height 15
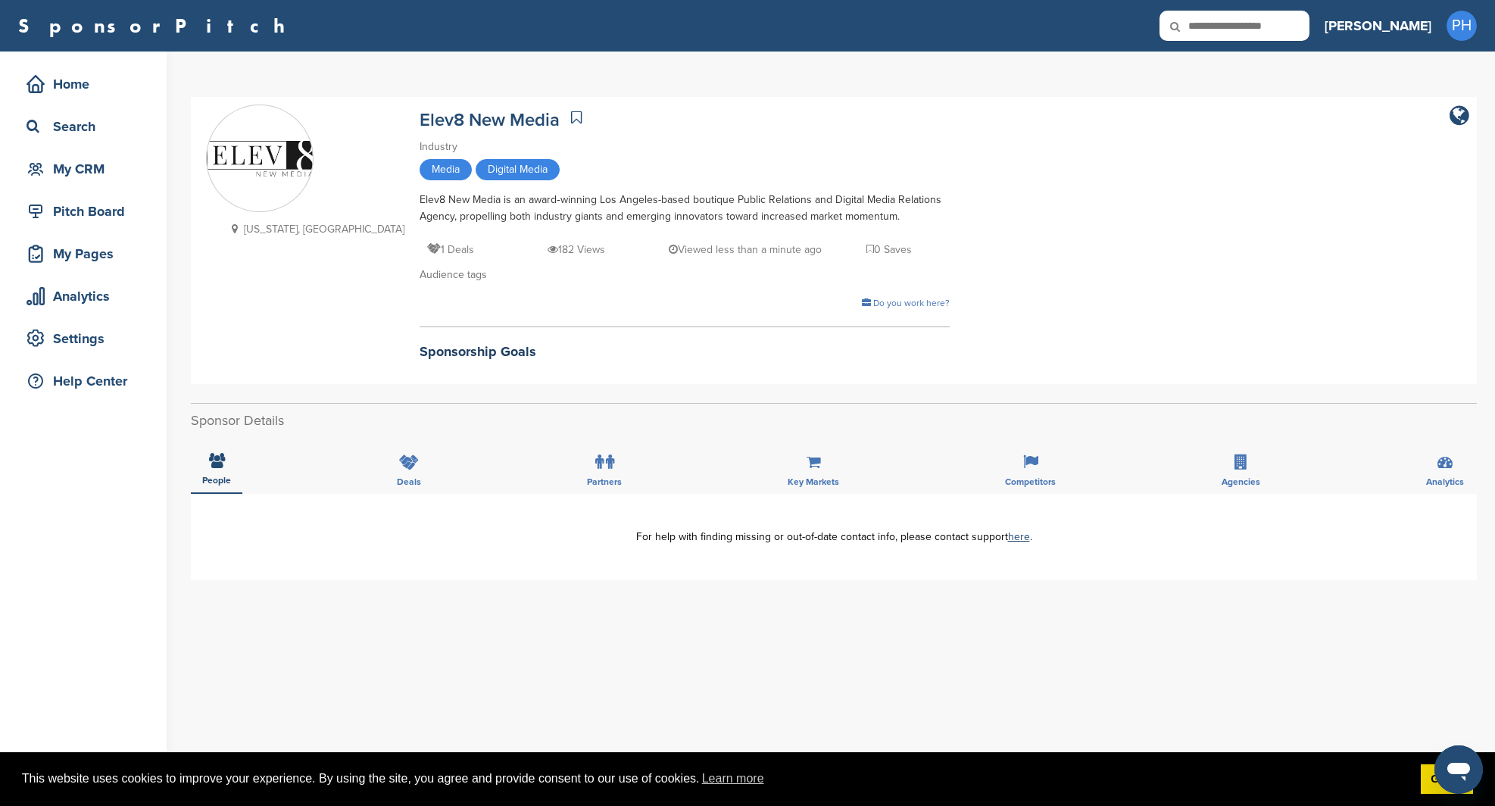
click at [474, 122] on div "Elev8 New Media" at bounding box center [685, 118] width 530 height 27
click at [567, 119] on link at bounding box center [576, 117] width 18 height 23
click at [567, 116] on link at bounding box center [576, 117] width 18 height 23
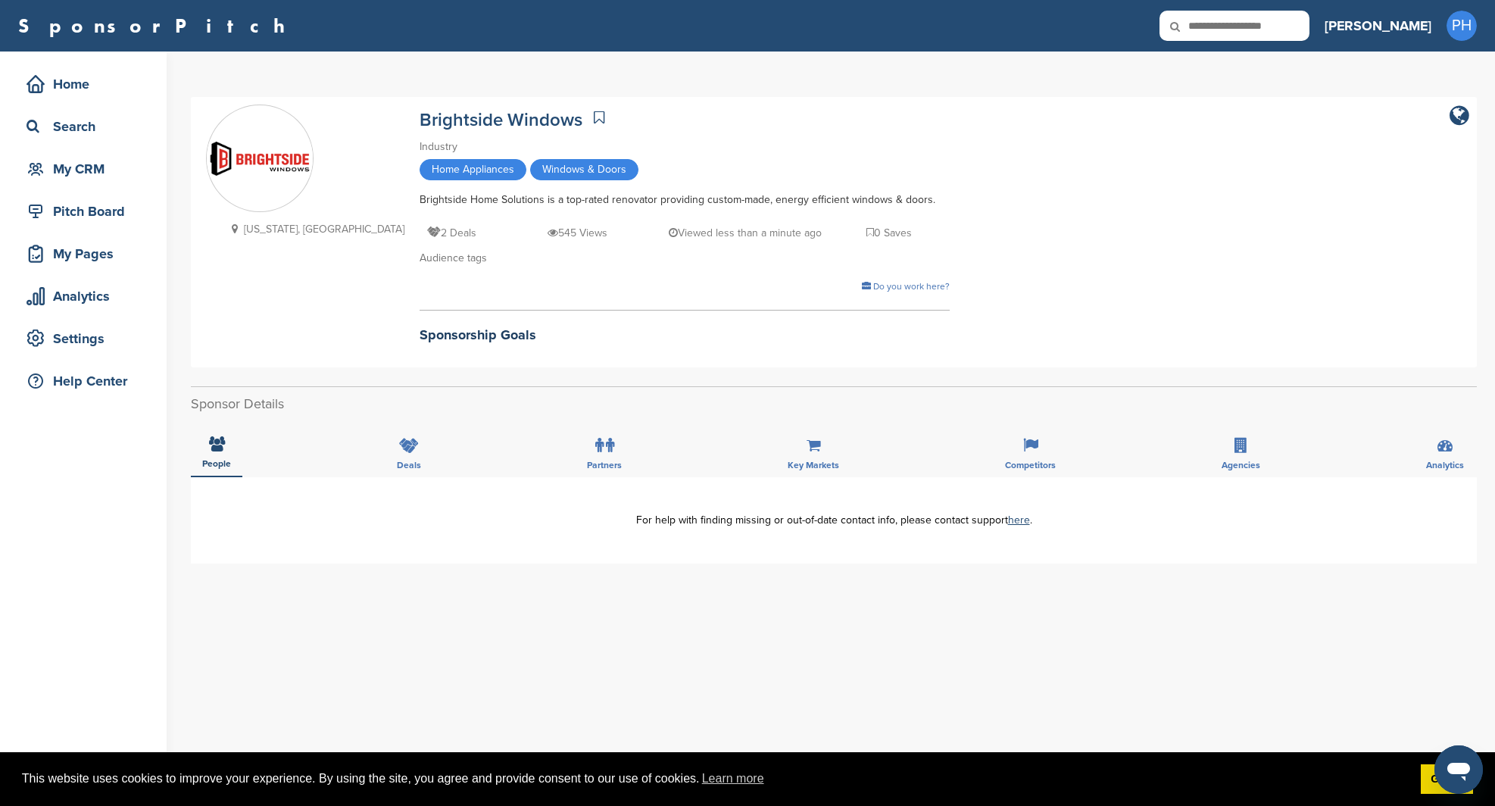
click at [594, 120] on icon at bounding box center [599, 117] width 11 height 15
click at [108, 175] on div "My CRM" at bounding box center [87, 168] width 129 height 27
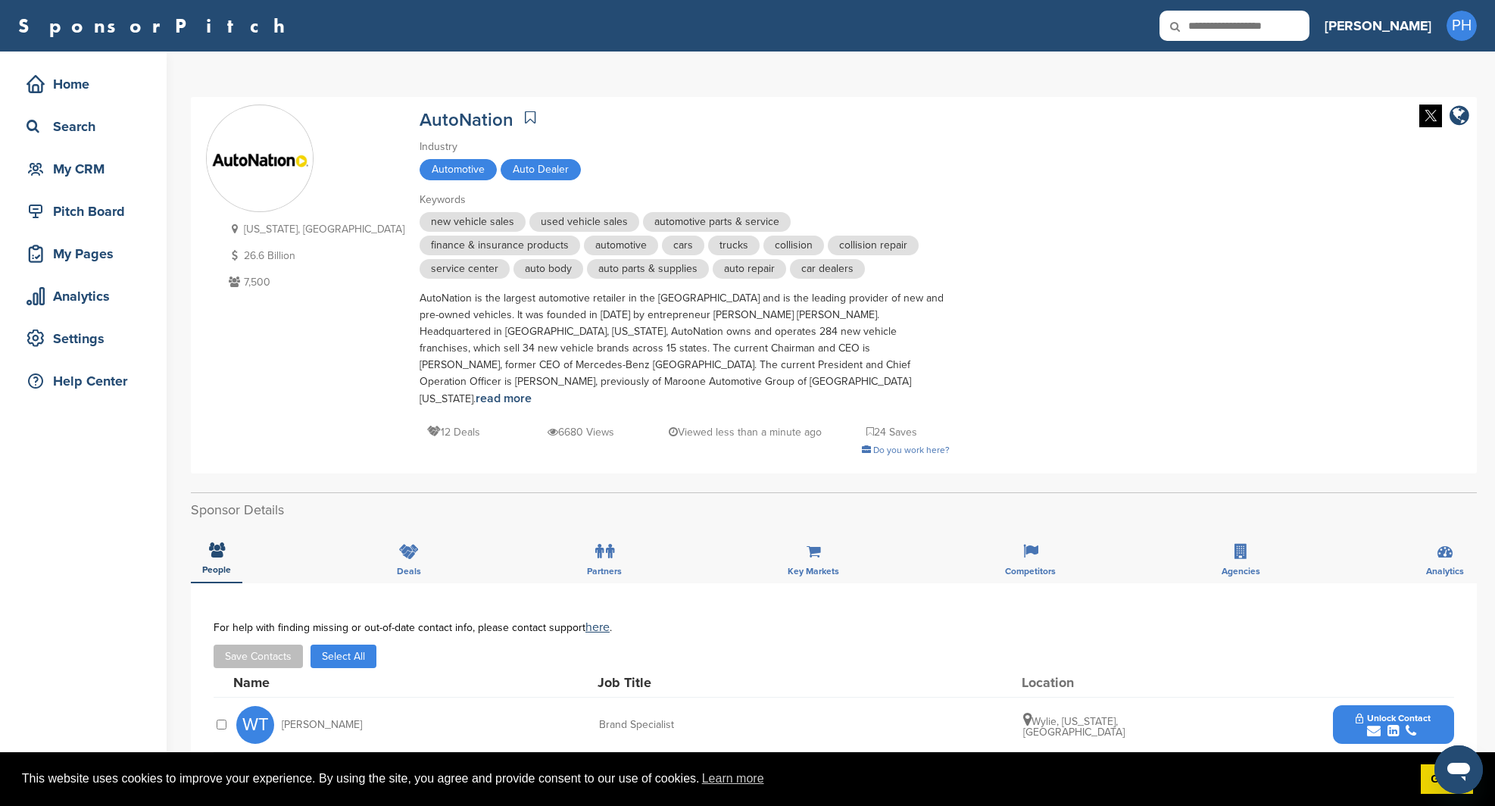
click at [525, 119] on icon at bounding box center [530, 117] width 11 height 15
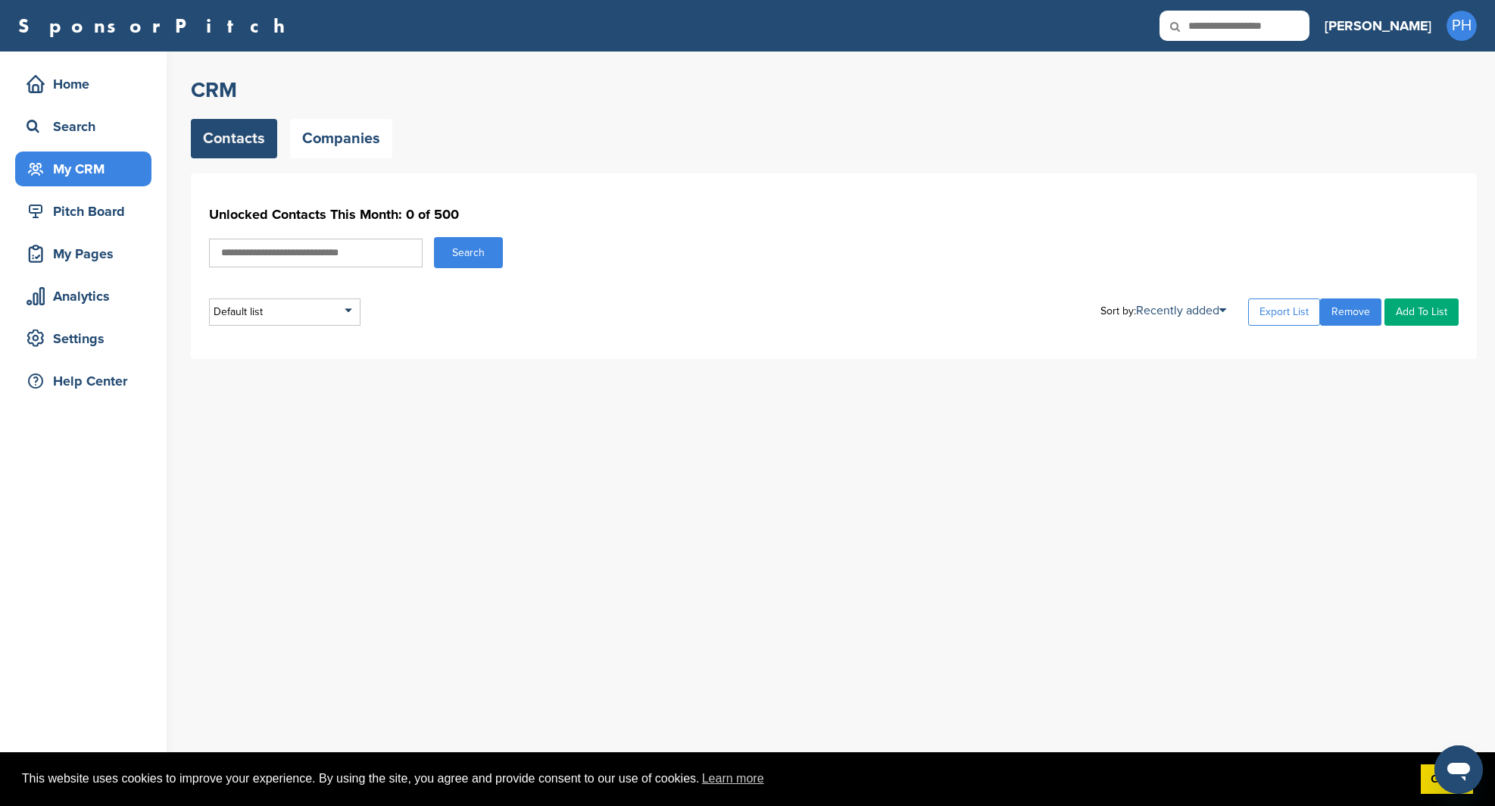
click at [632, 358] on div "Unlocked Contacts This Month: 0 of 500 Search Default list Default List Sort by…" at bounding box center [834, 266] width 1286 height 186
click at [355, 149] on link "Companies" at bounding box center [341, 138] width 102 height 39
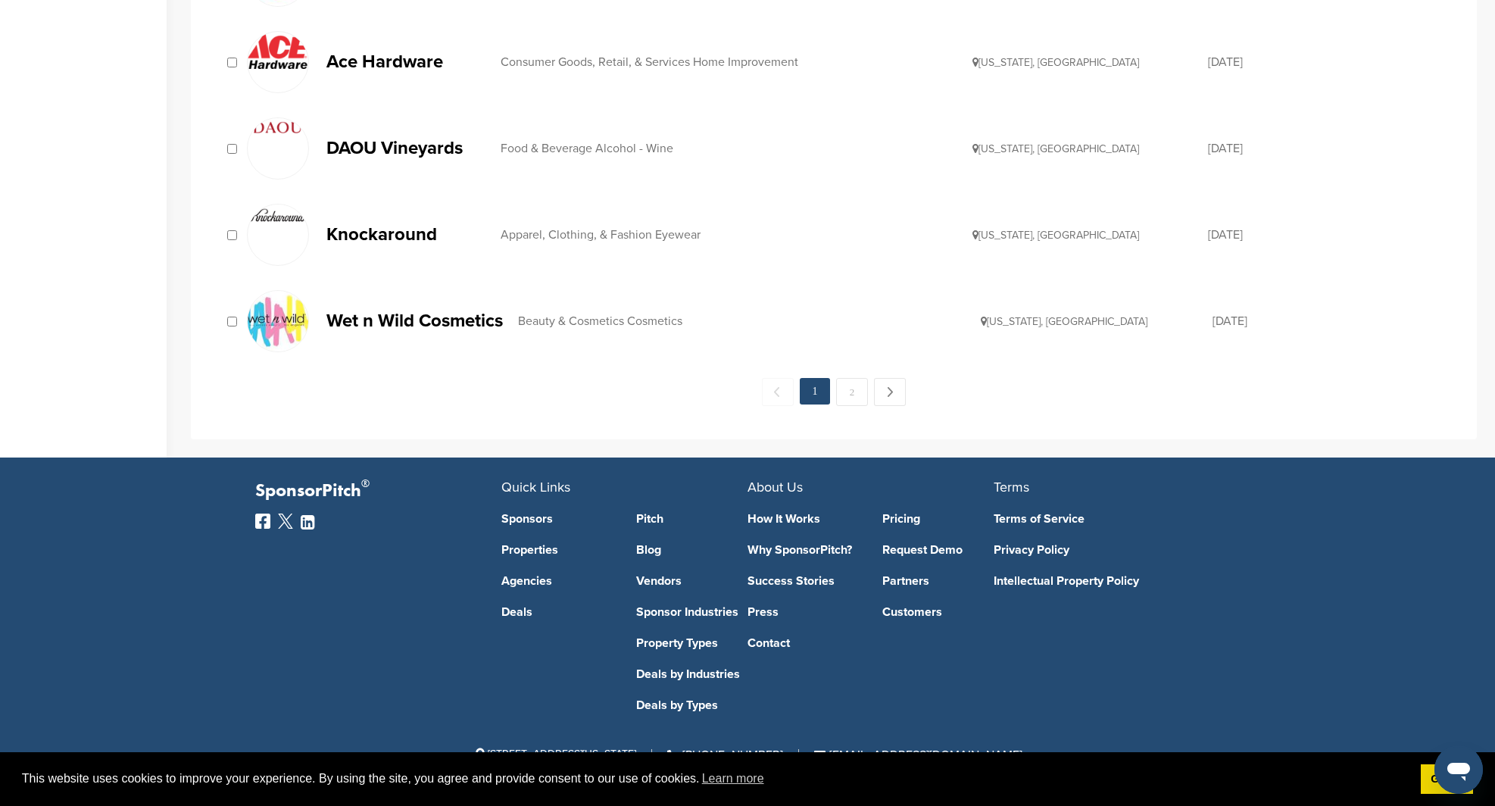
scroll to position [1591, 0]
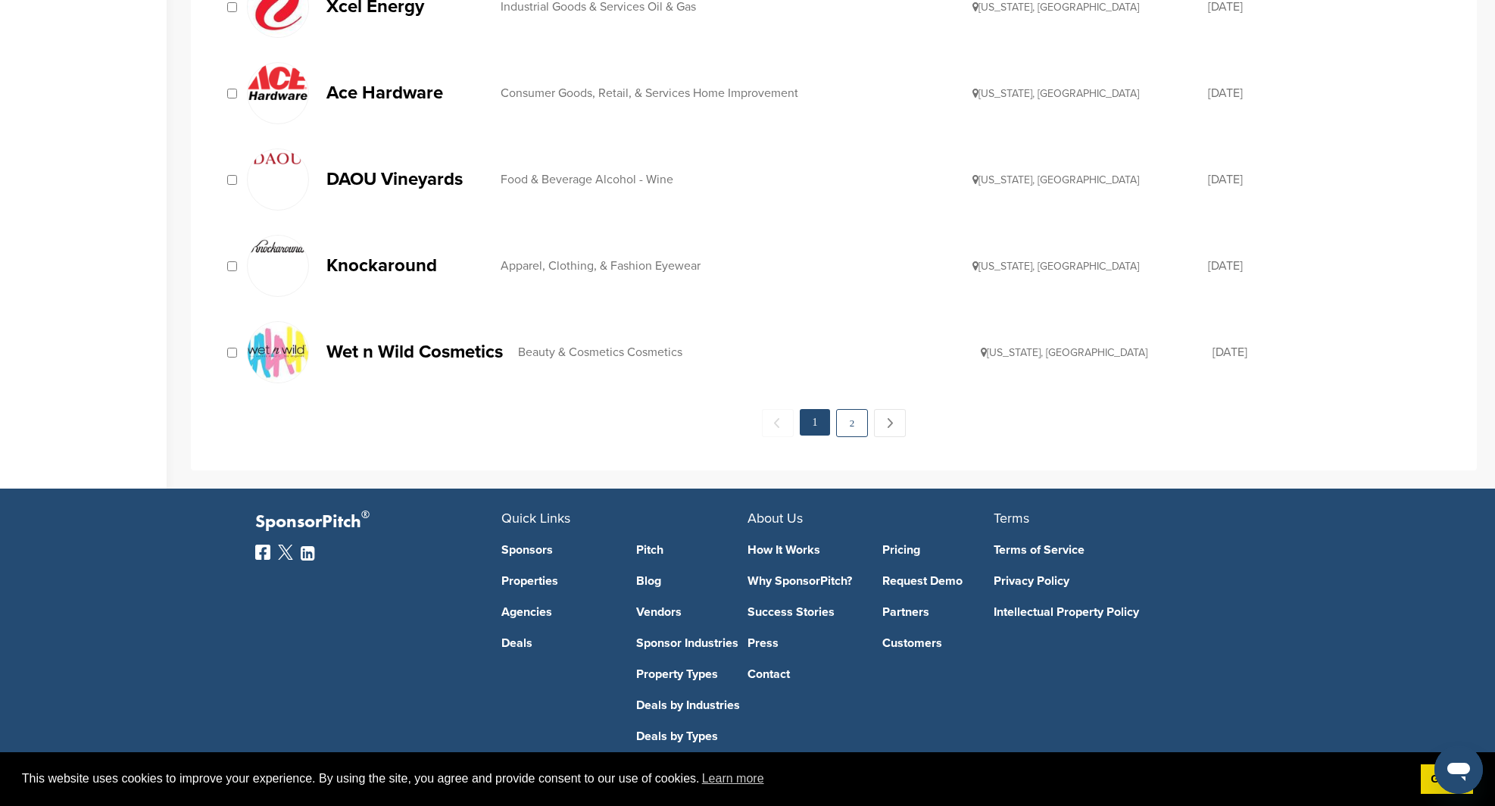
click at [850, 433] on link "2" at bounding box center [852, 423] width 32 height 28
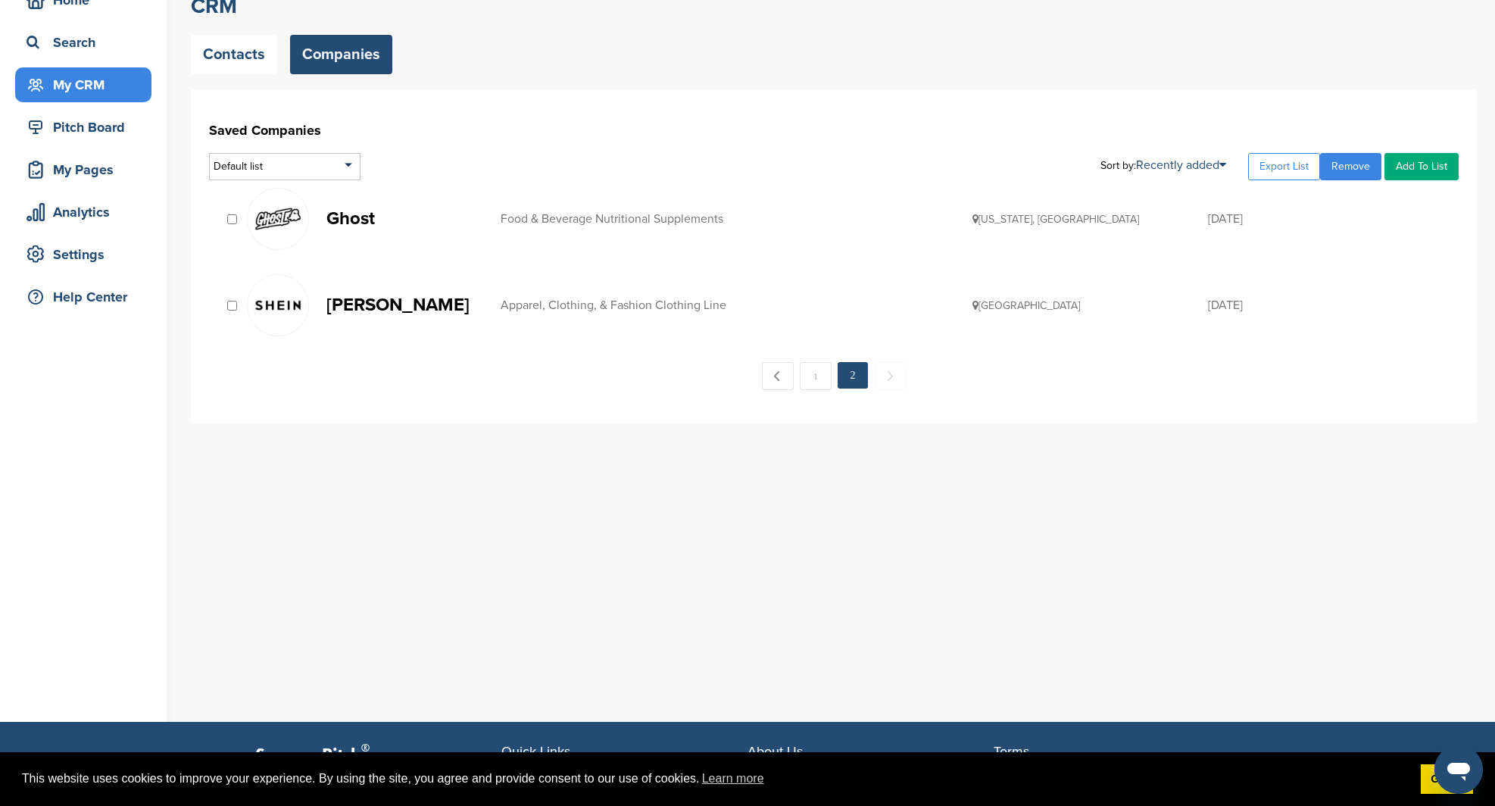
scroll to position [111, 0]
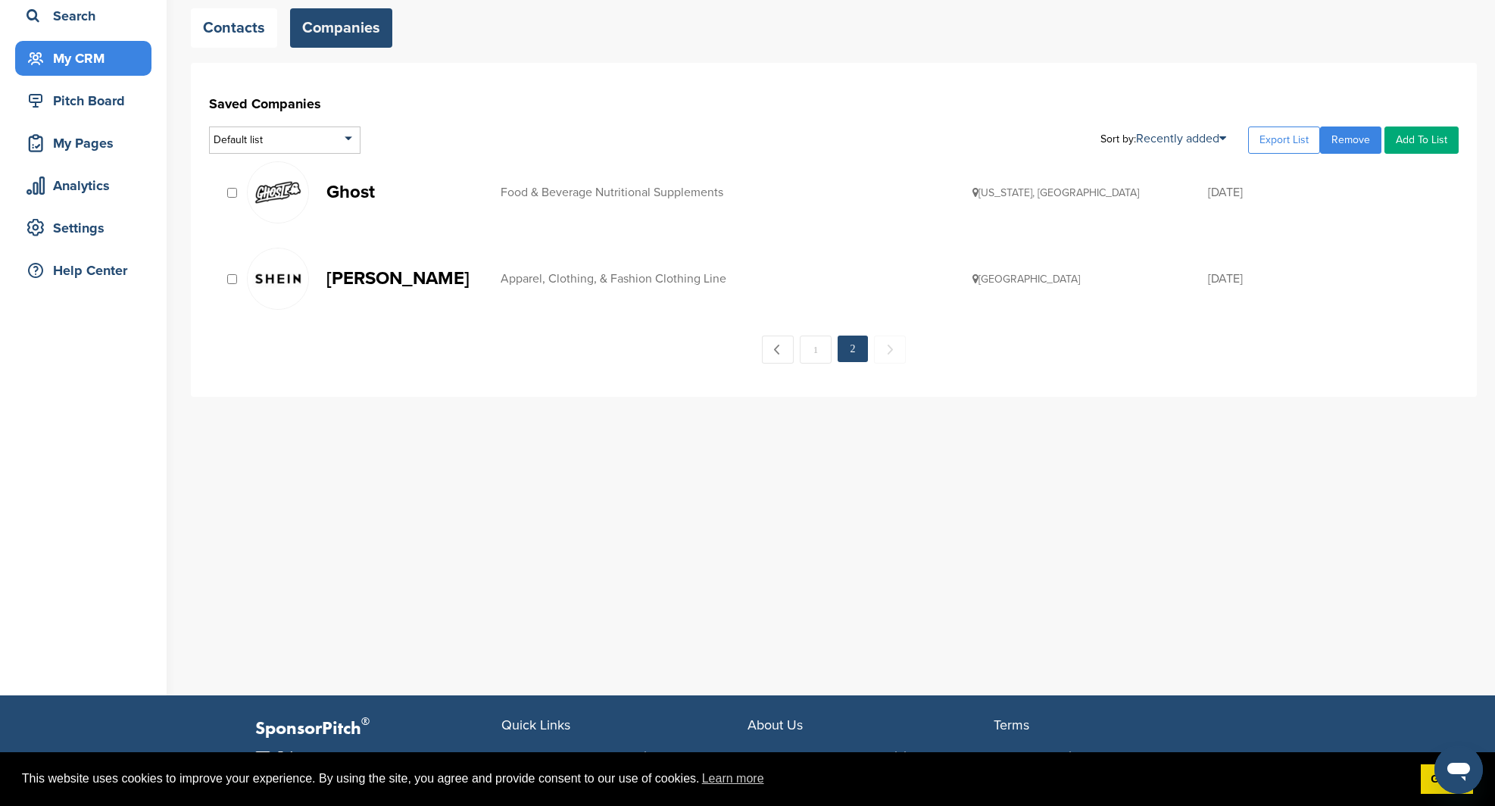
click at [324, 276] on div "[PERSON_NAME]" at bounding box center [405, 278] width 189 height 19
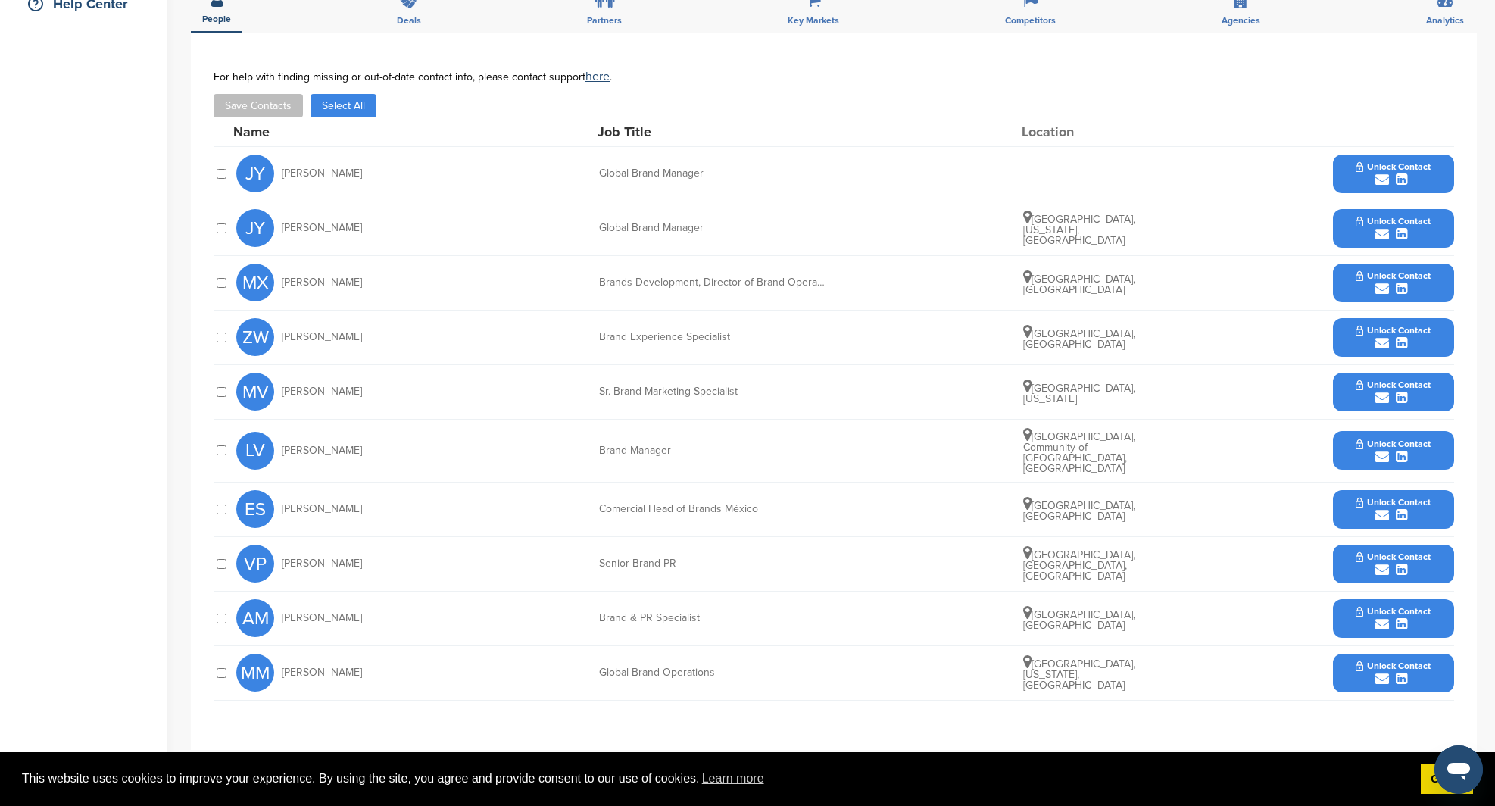
scroll to position [375, 0]
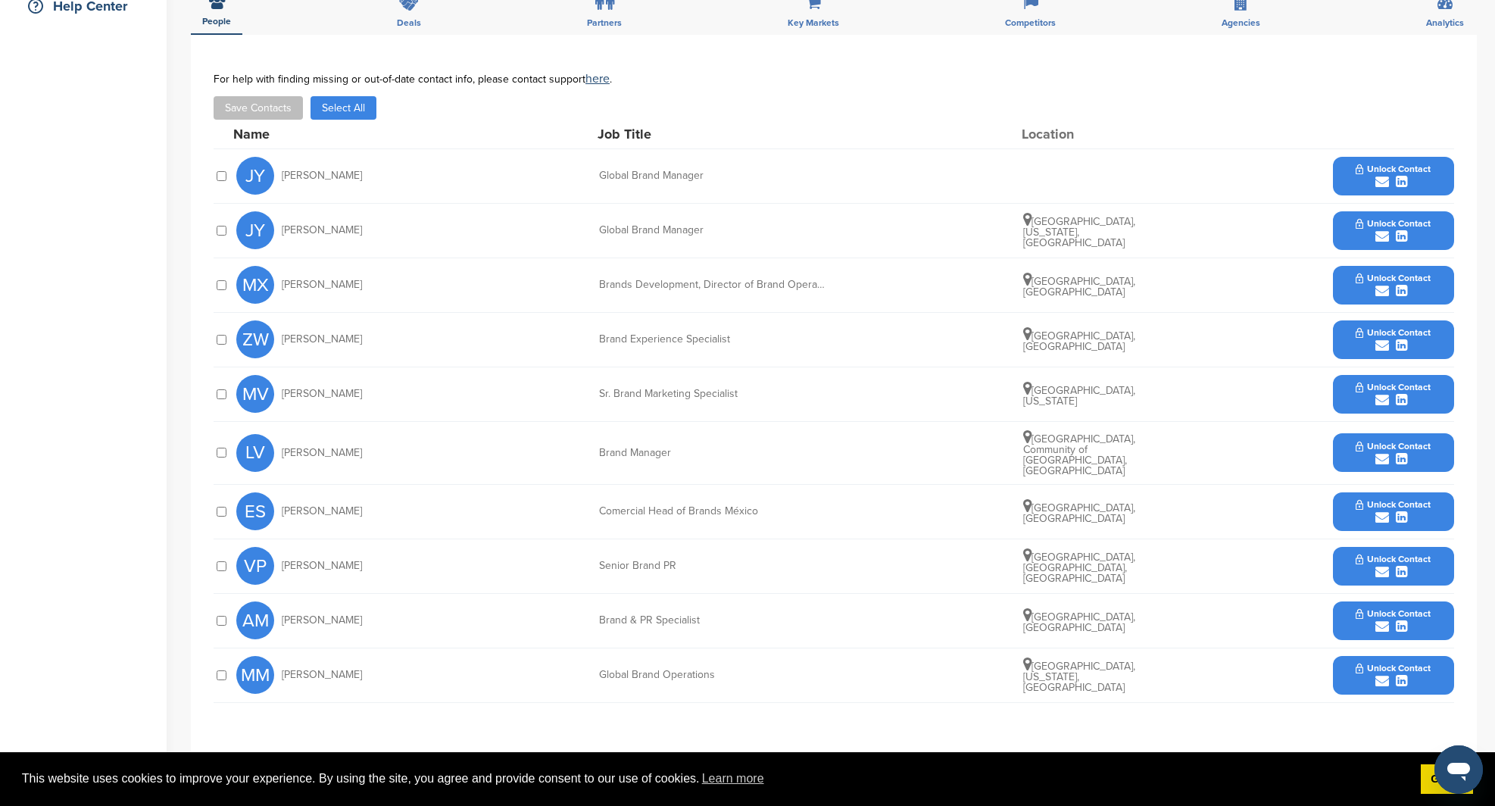
click at [1392, 171] on span "Unlock Contact" at bounding box center [1393, 169] width 75 height 11
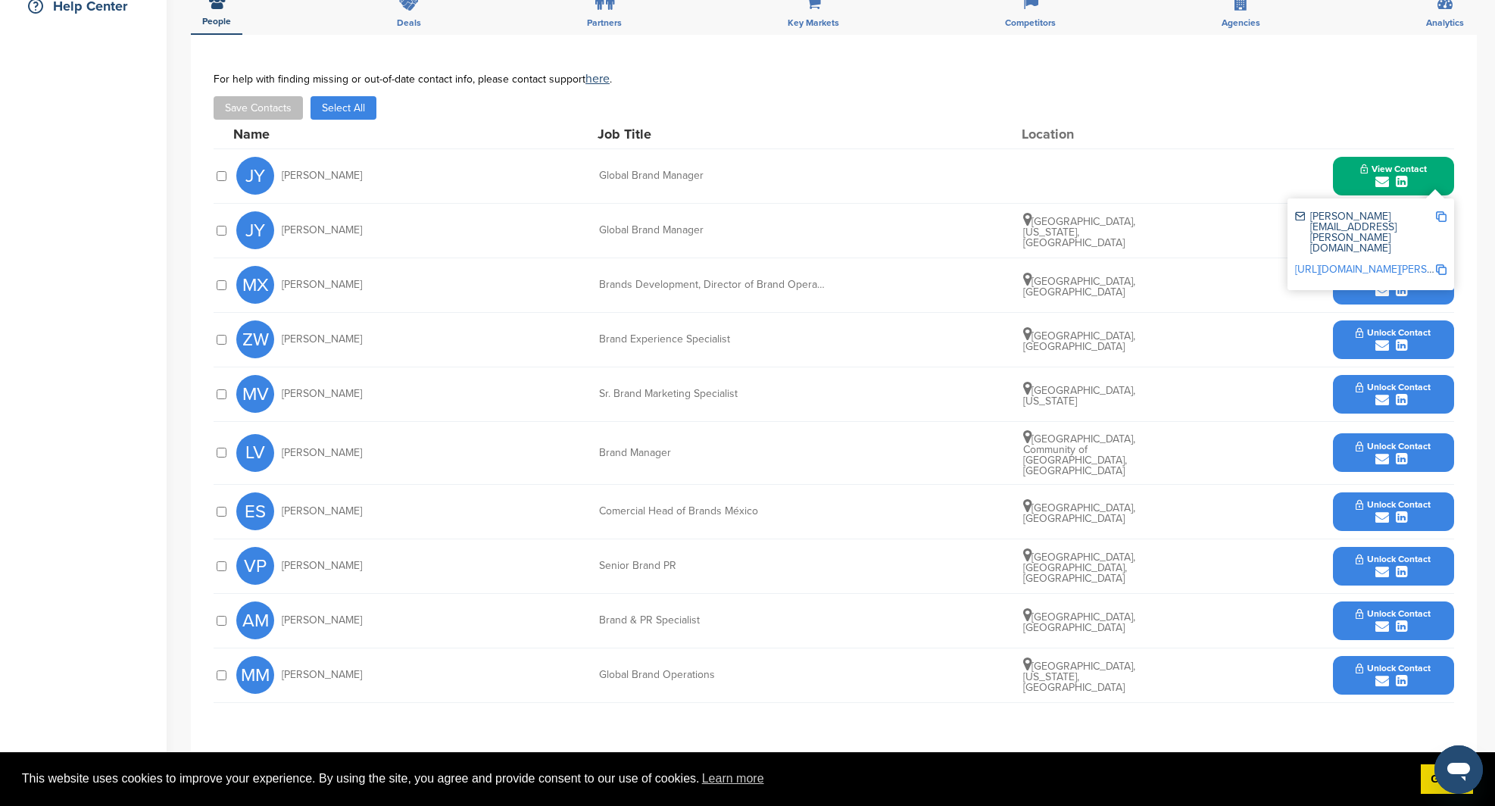
click at [1438, 213] on img at bounding box center [1441, 216] width 11 height 11
